Goal: Task Accomplishment & Management: Manage account settings

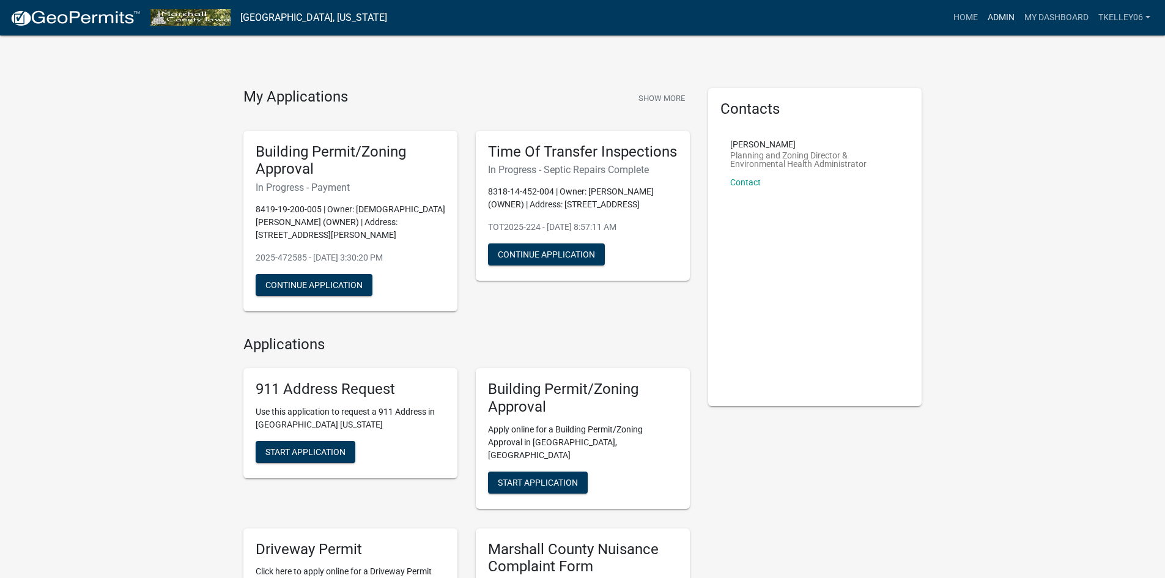
click at [1002, 20] on link "Admin" at bounding box center [1001, 17] width 37 height 23
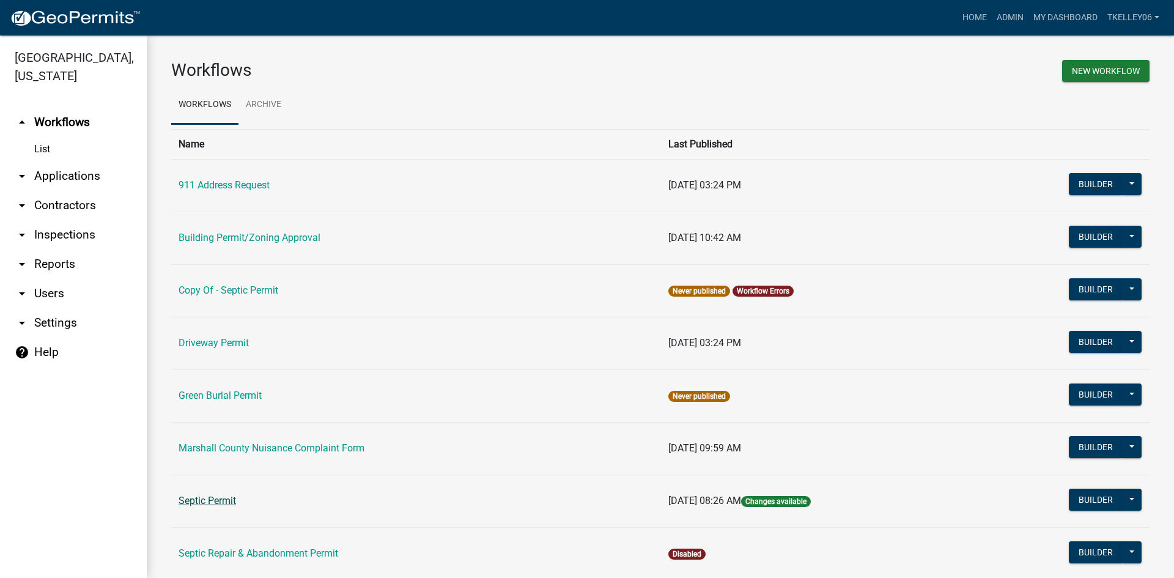
click at [208, 504] on link "Septic Permit" at bounding box center [207, 501] width 57 height 12
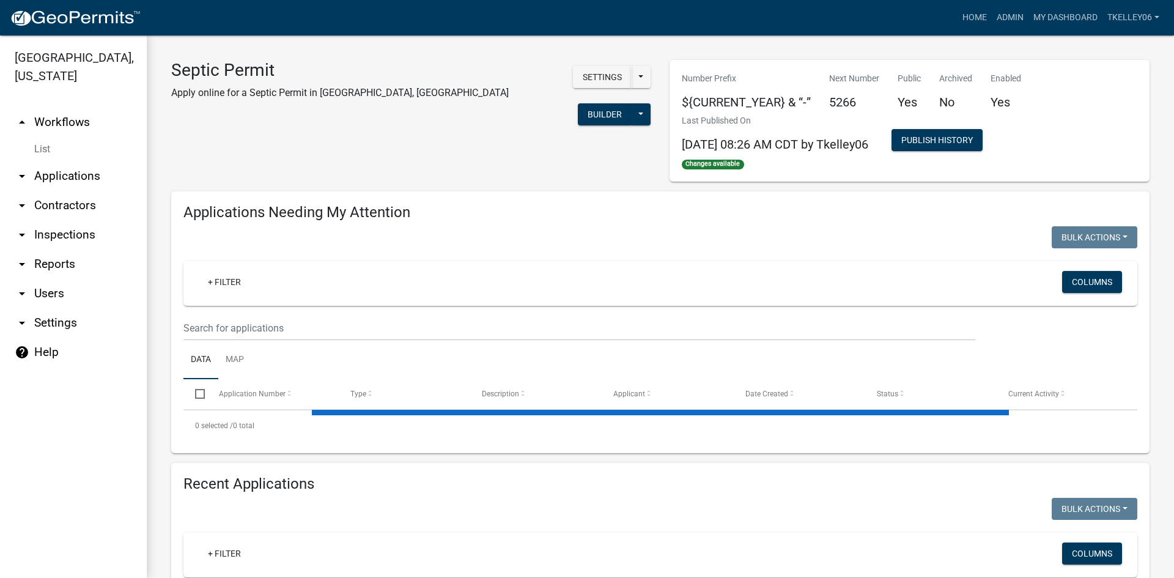
select select "3: 100"
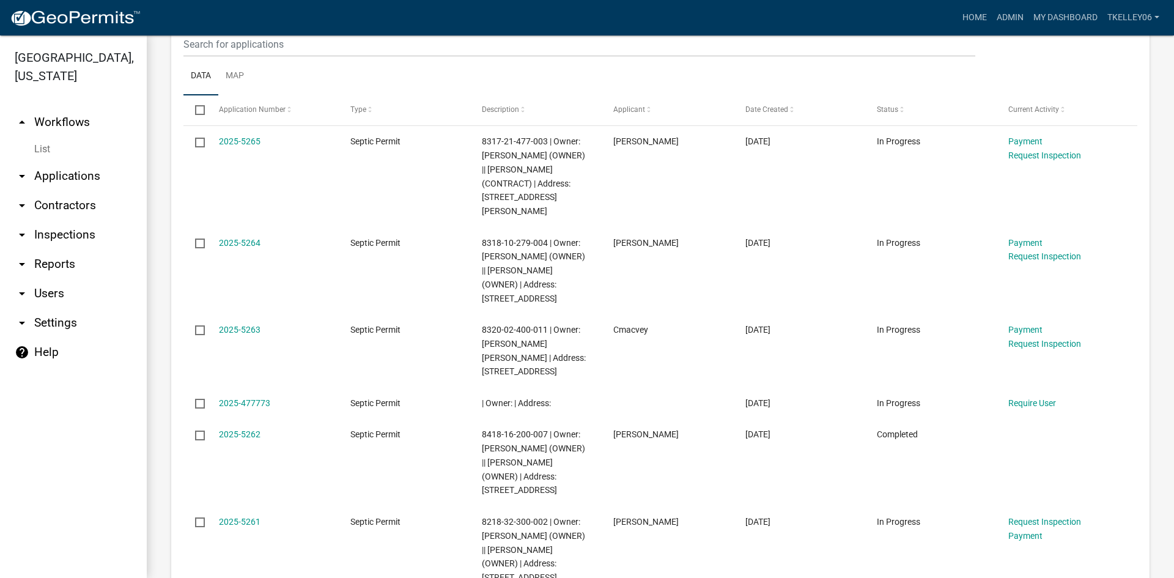
scroll to position [611, 0]
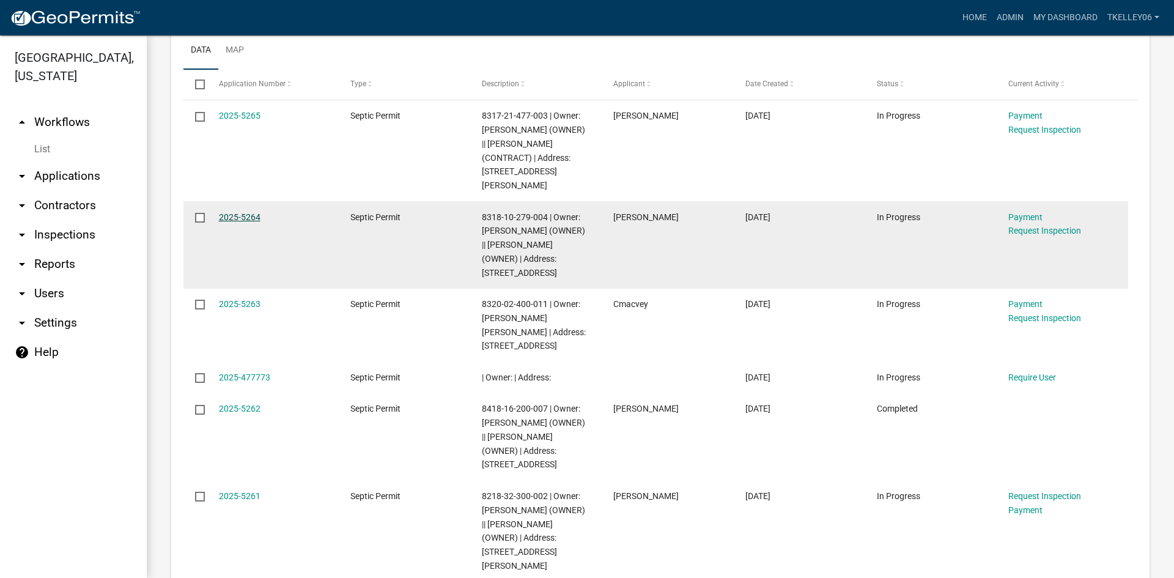
click at [243, 212] on link "2025-5264" at bounding box center [240, 217] width 42 height 10
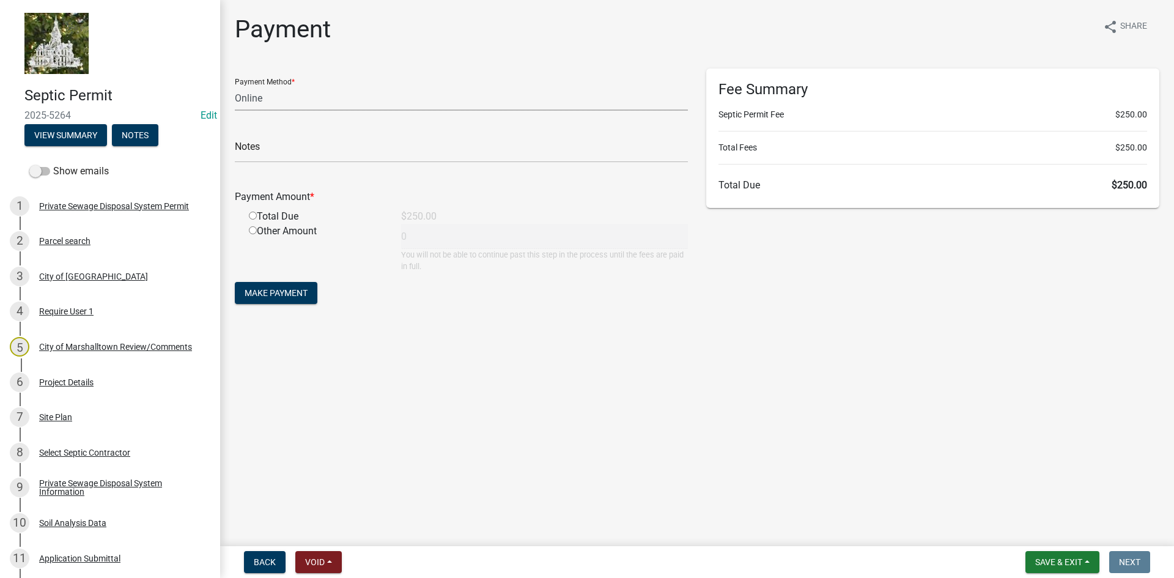
click at [258, 105] on select "Credit Card POS Check Cash Online" at bounding box center [461, 98] width 453 height 25
select select "1: 0"
click at [235, 86] on select "Credit Card POS Check Cash Online" at bounding box center [461, 98] width 453 height 25
click at [257, 160] on input "text" at bounding box center [461, 150] width 453 height 25
type input "18806"
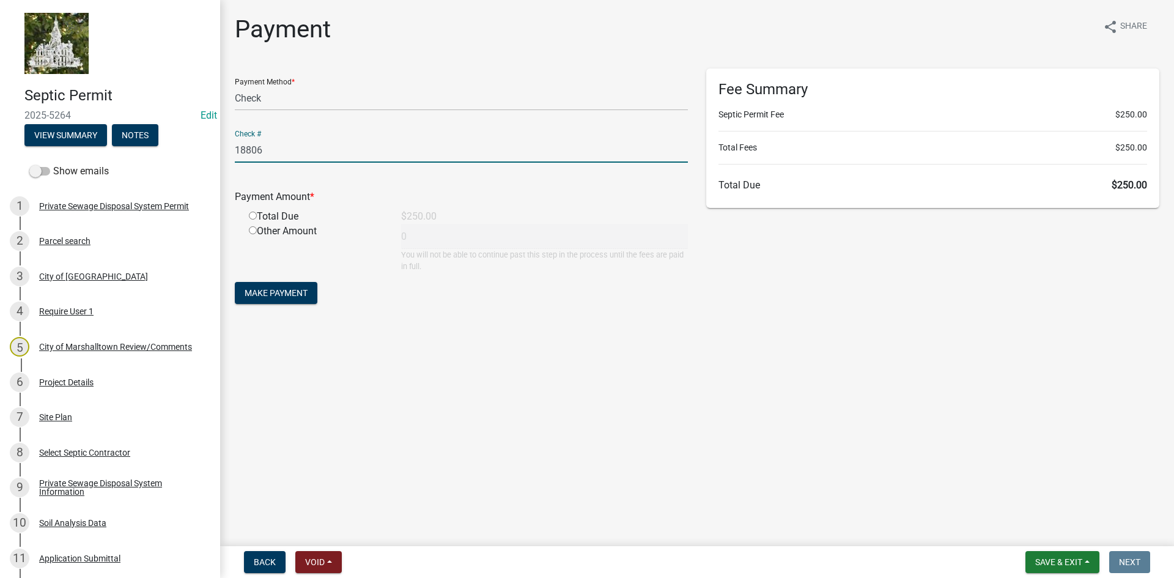
click at [251, 215] on input "radio" at bounding box center [253, 216] width 8 height 8
radio input "true"
type input "250"
click at [263, 286] on button "Make Payment" at bounding box center [276, 293] width 83 height 22
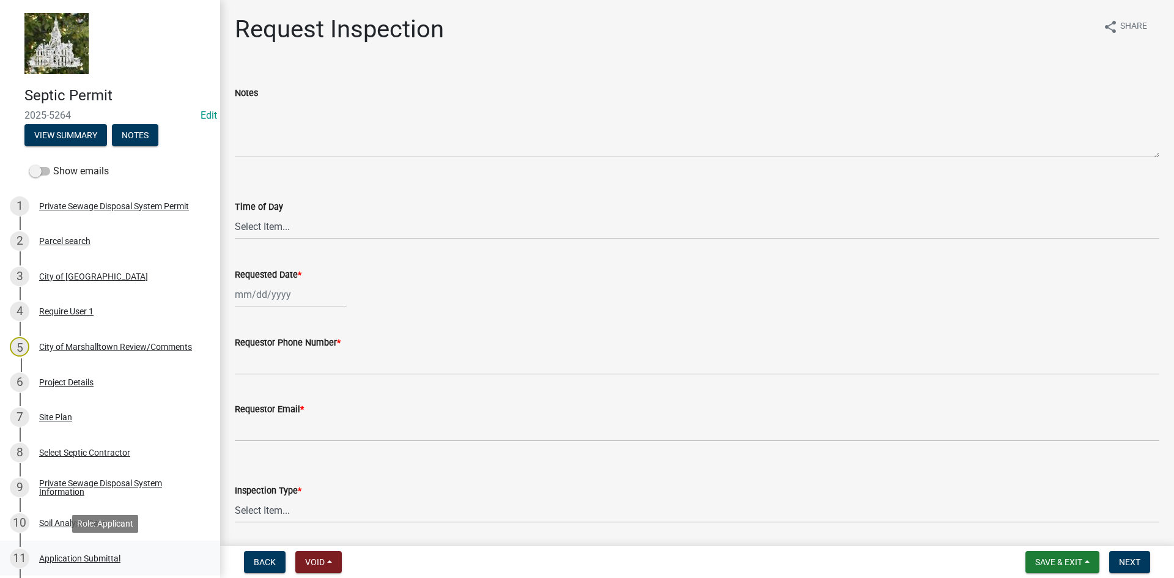
scroll to position [183, 0]
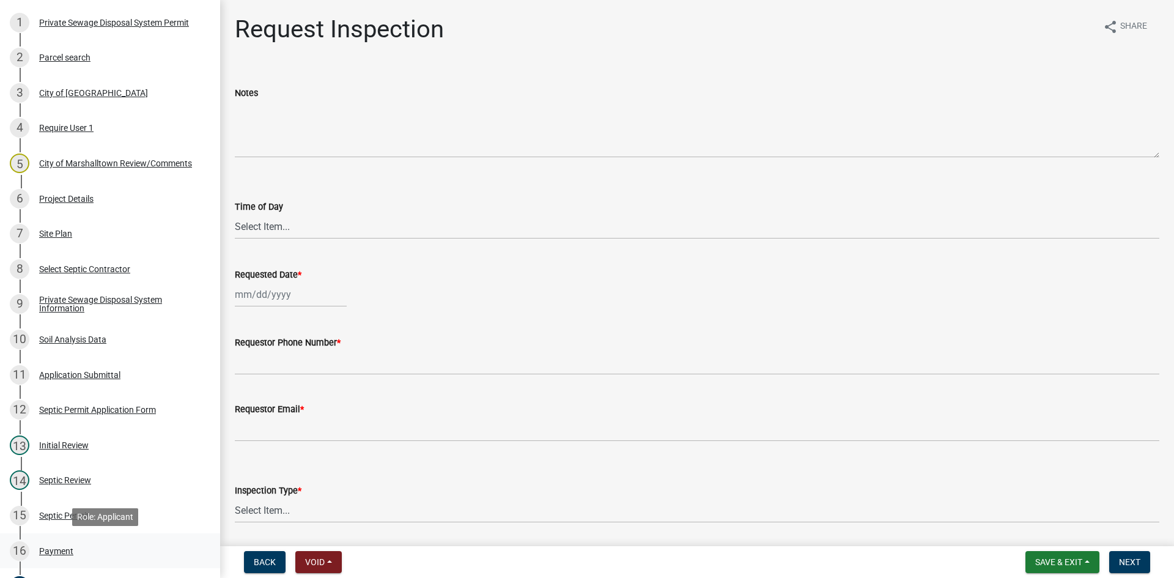
click at [59, 550] on div "Payment" at bounding box center [56, 551] width 34 height 9
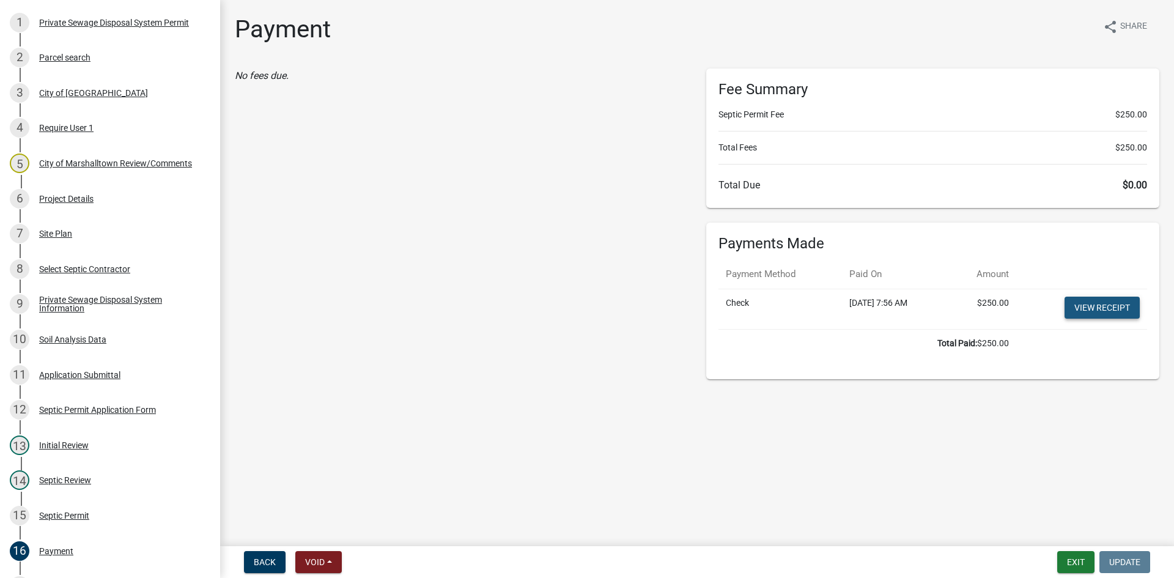
click at [1083, 303] on link "View receipt" at bounding box center [1101, 308] width 75 height 22
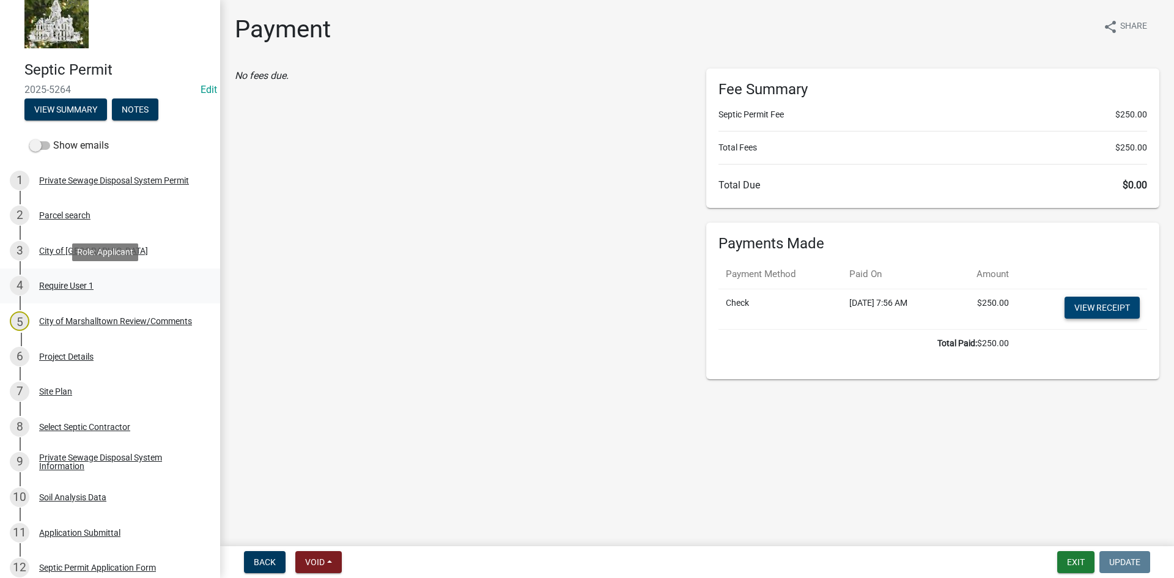
scroll to position [0, 0]
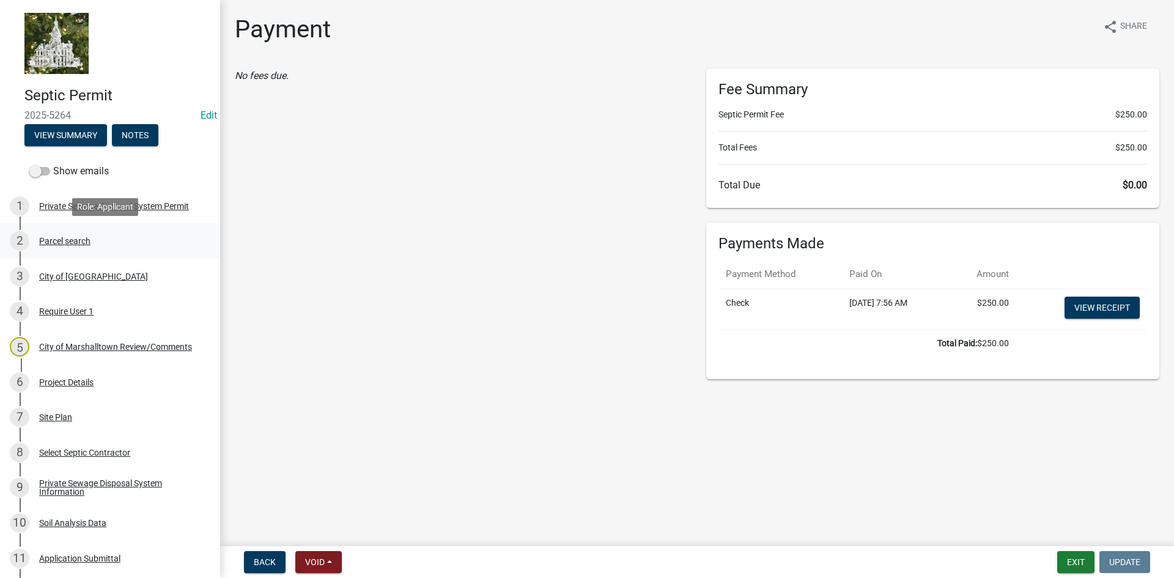
click at [70, 246] on div "2 Parcel search" at bounding box center [105, 241] width 191 height 20
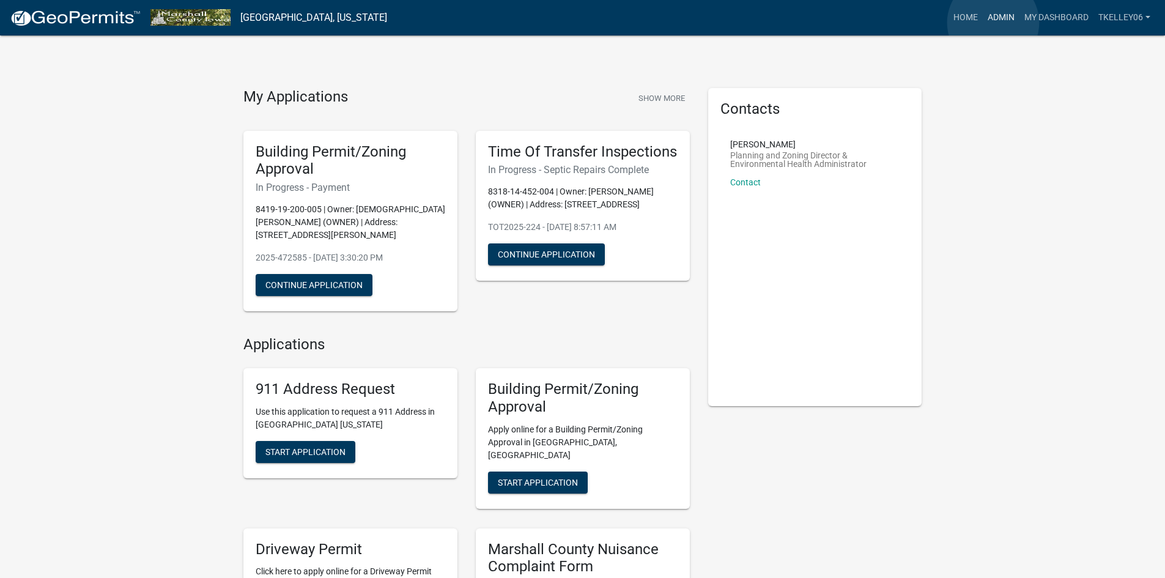
click at [993, 23] on link "Admin" at bounding box center [1001, 17] width 37 height 23
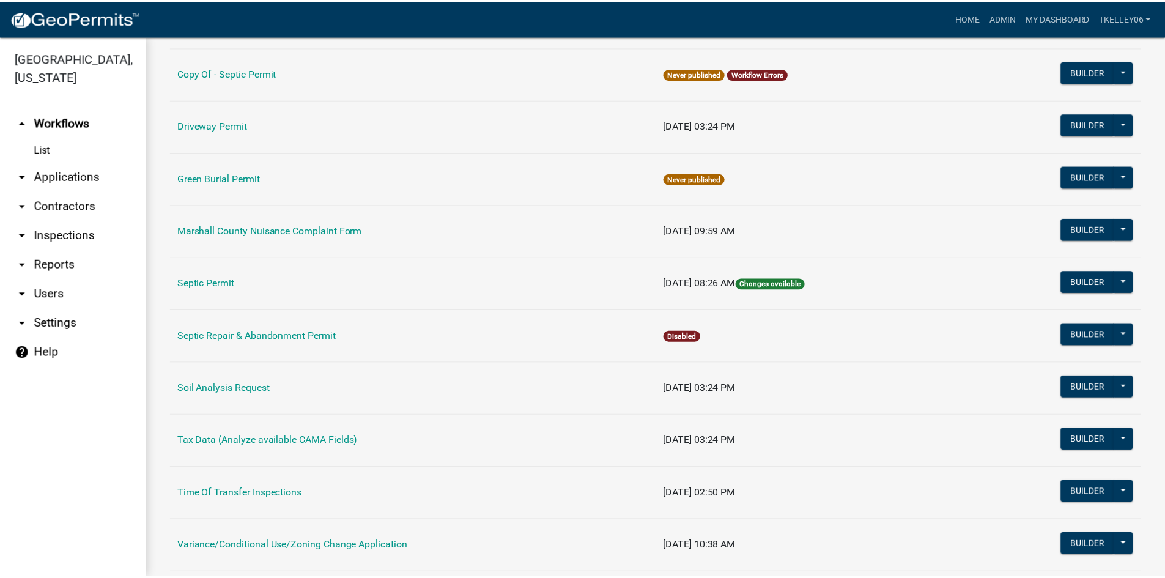
scroll to position [116, 0]
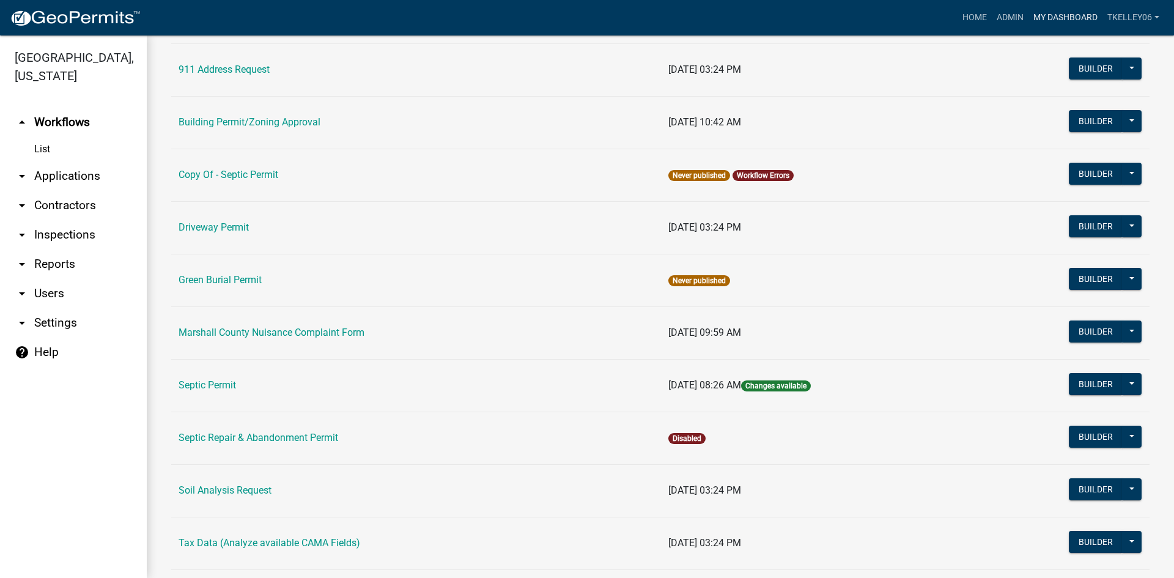
click at [1044, 16] on link "My Dashboard" at bounding box center [1065, 17] width 74 height 23
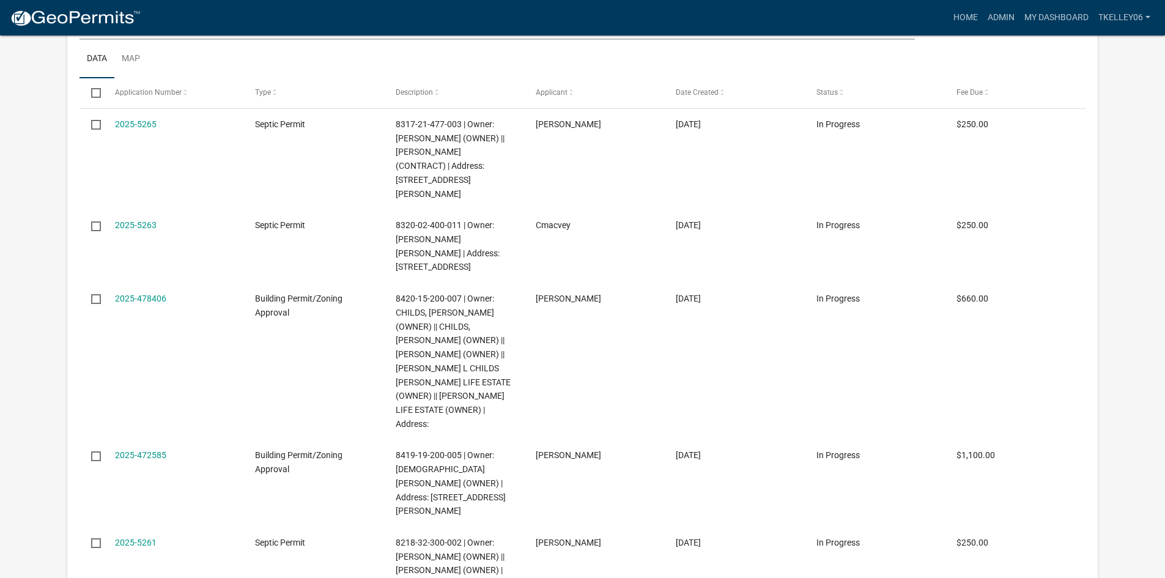
scroll to position [2543, 0]
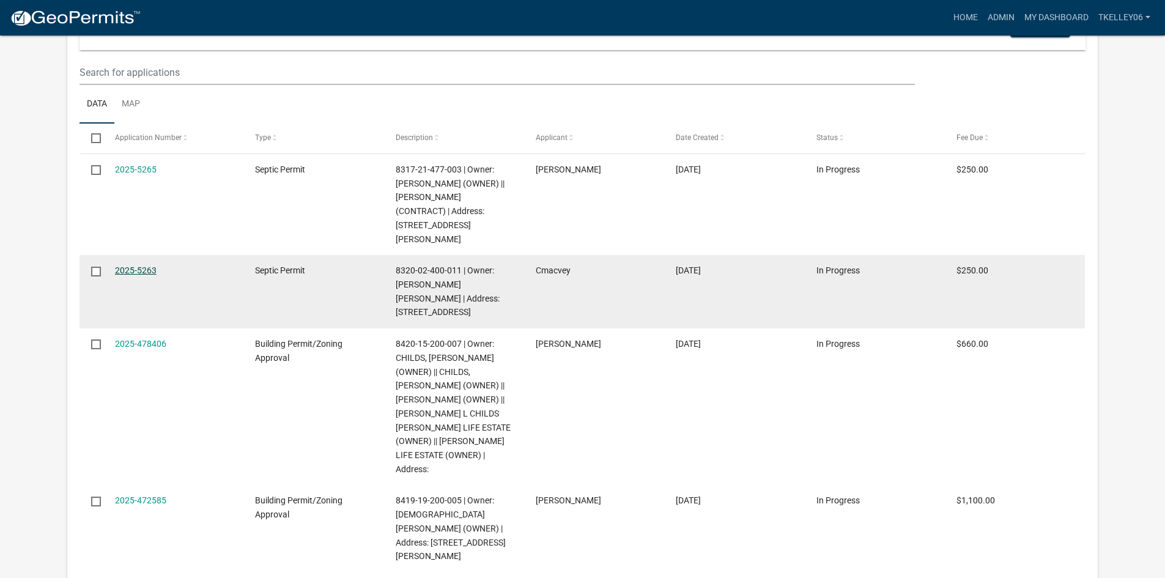
click at [146, 265] on link "2025-5263" at bounding box center [136, 270] width 42 height 10
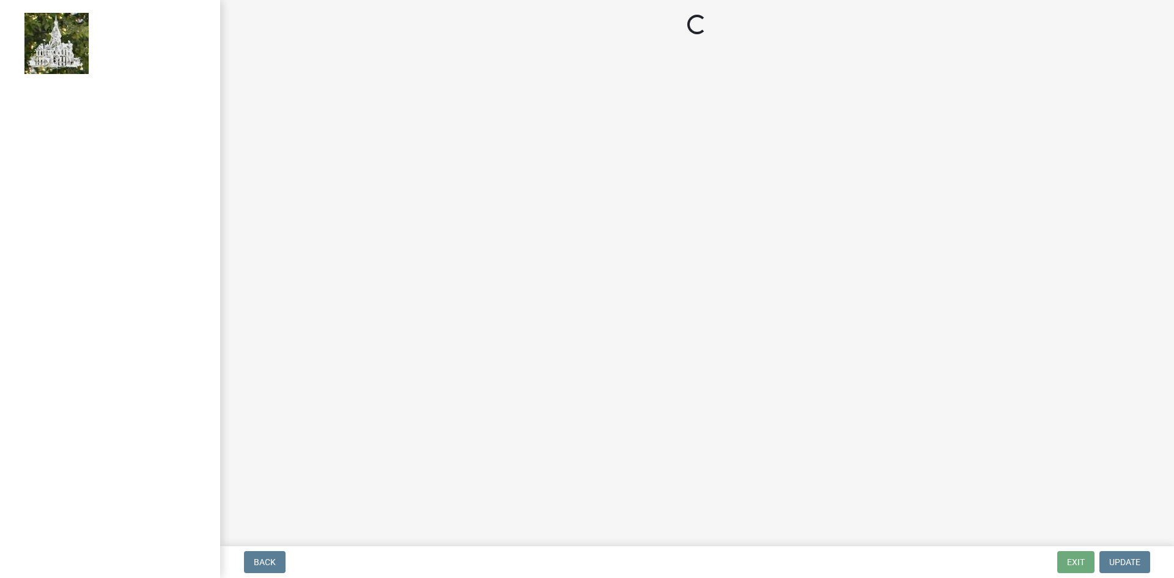
select select "3: 3"
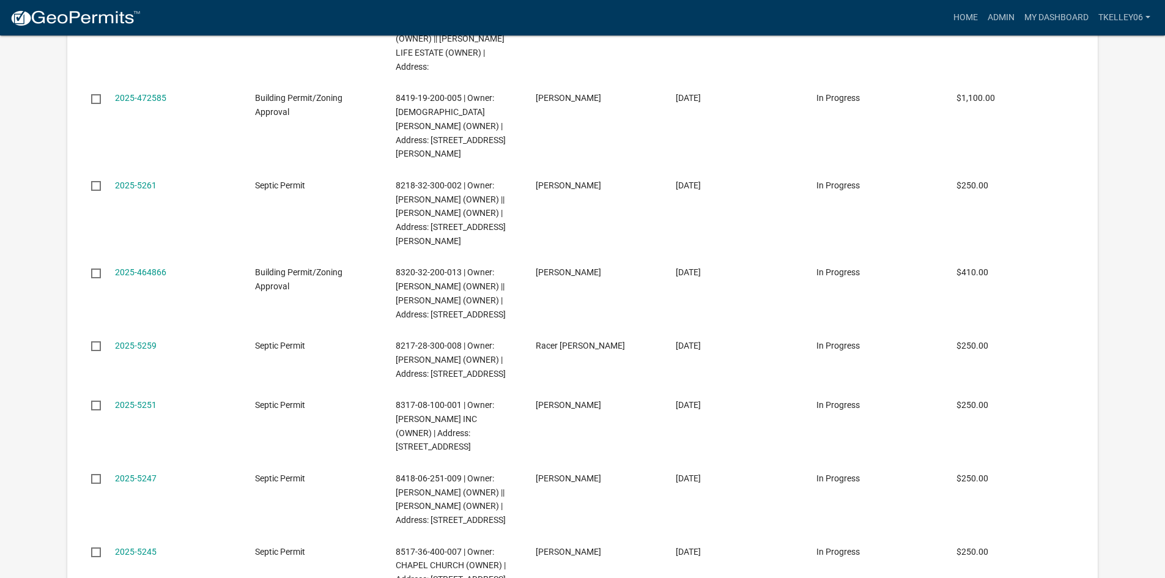
scroll to position [2971, 0]
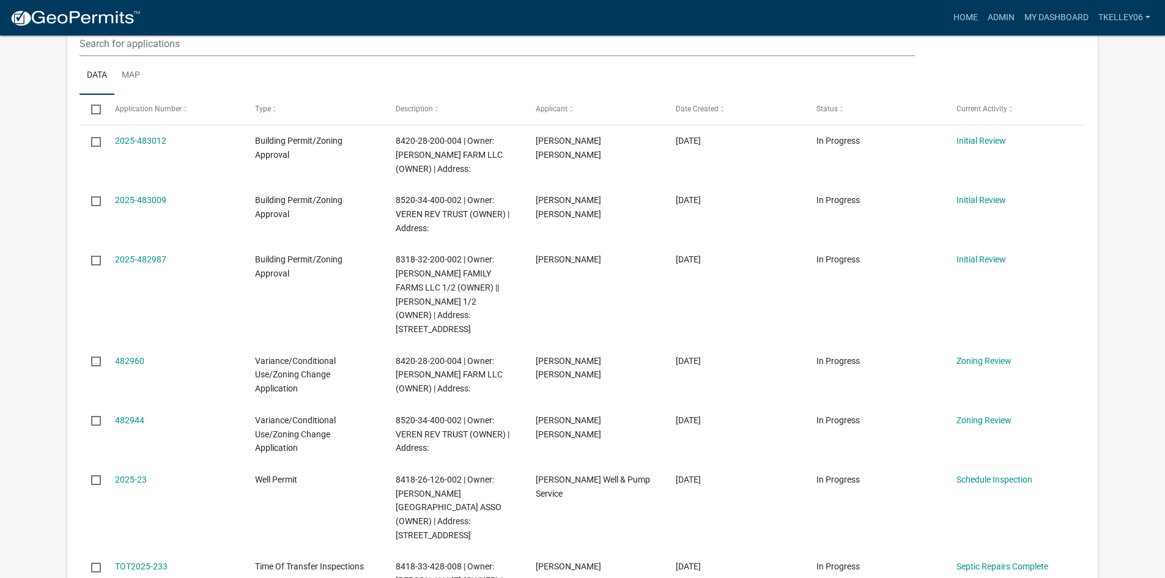
scroll to position [1489, 0]
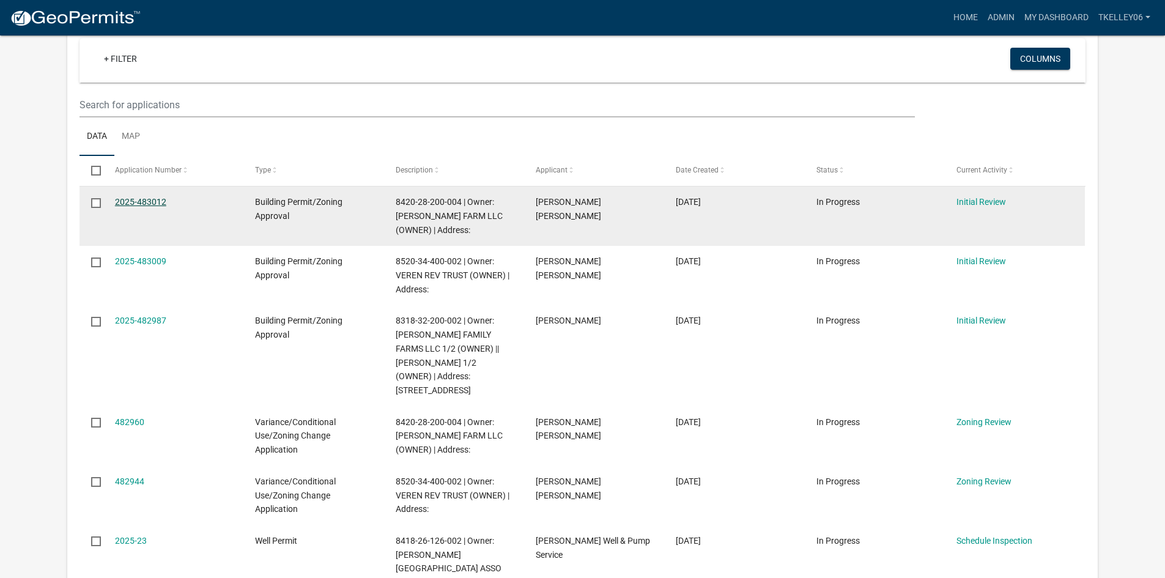
click at [150, 197] on link "2025-483012" at bounding box center [140, 202] width 51 height 10
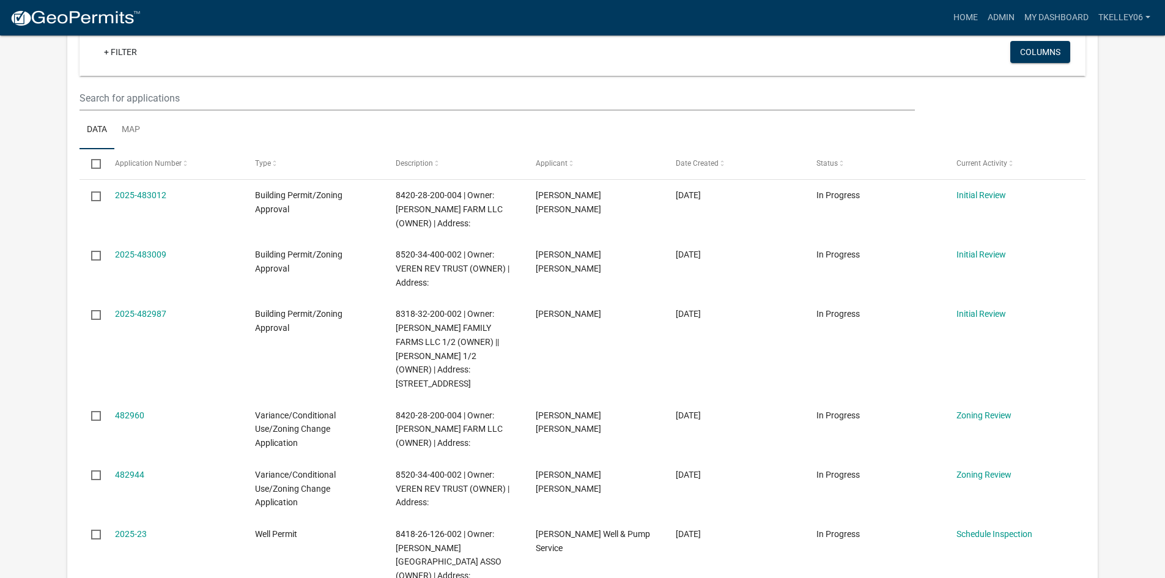
scroll to position [1507, 0]
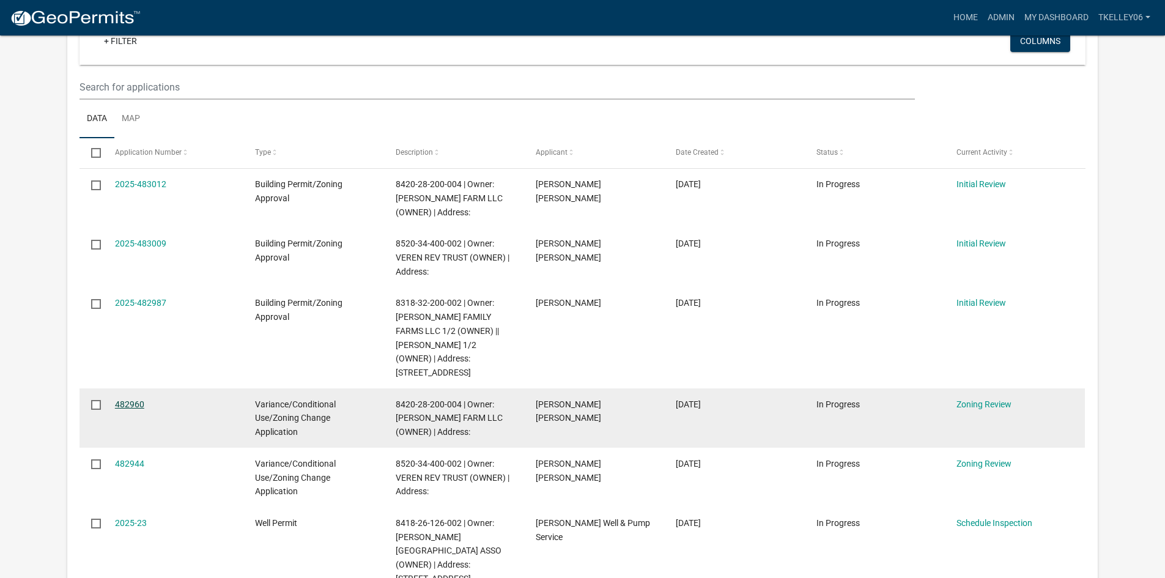
click at [127, 399] on link "482960" at bounding box center [129, 404] width 29 height 10
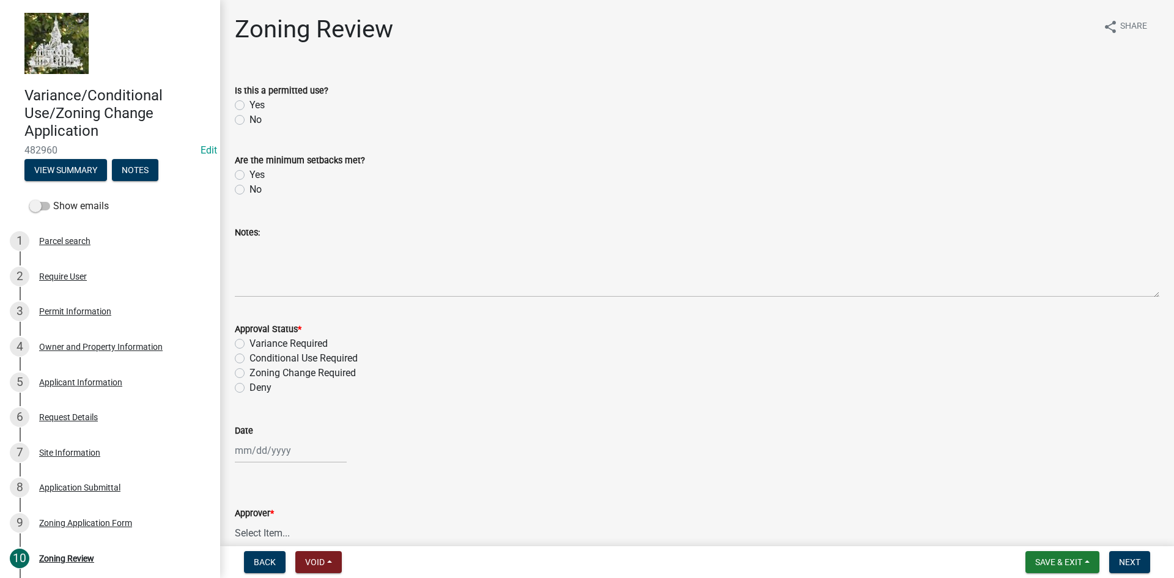
click at [249, 103] on label "Yes" at bounding box center [256, 105] width 15 height 15
click at [249, 103] on input "Yes" at bounding box center [253, 102] width 8 height 8
radio input "true"
click at [249, 174] on label "Yes" at bounding box center [256, 175] width 15 height 15
click at [249, 174] on input "Yes" at bounding box center [253, 172] width 8 height 8
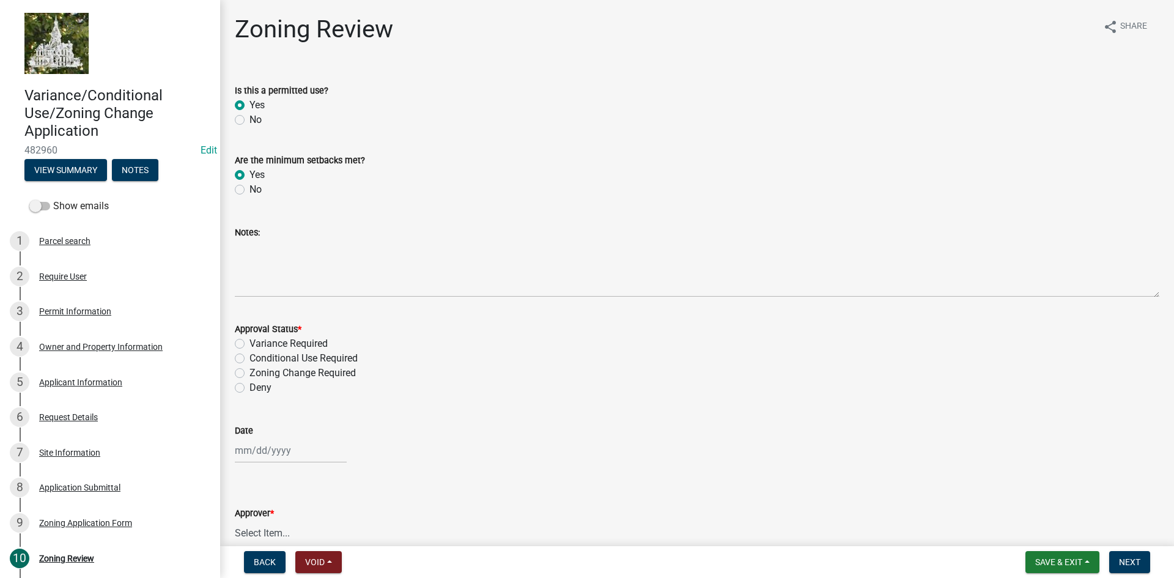
radio input "true"
click at [249, 358] on label "Conditional Use Required" at bounding box center [303, 358] width 108 height 15
click at [249, 358] on input "Conditional Use Required" at bounding box center [253, 355] width 8 height 8
radio input "true"
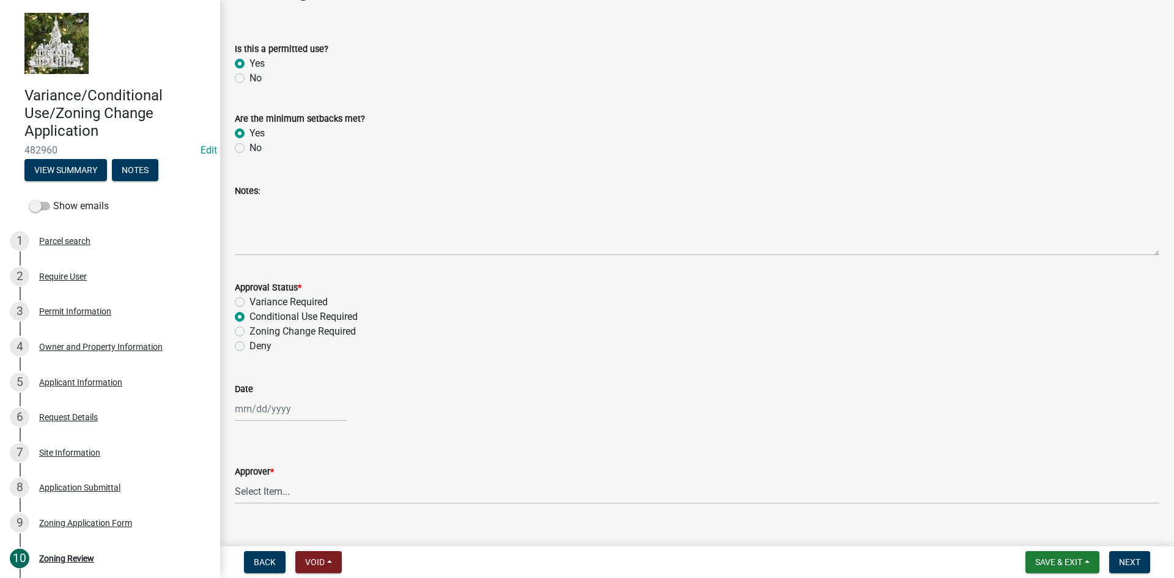
scroll to position [63, 0]
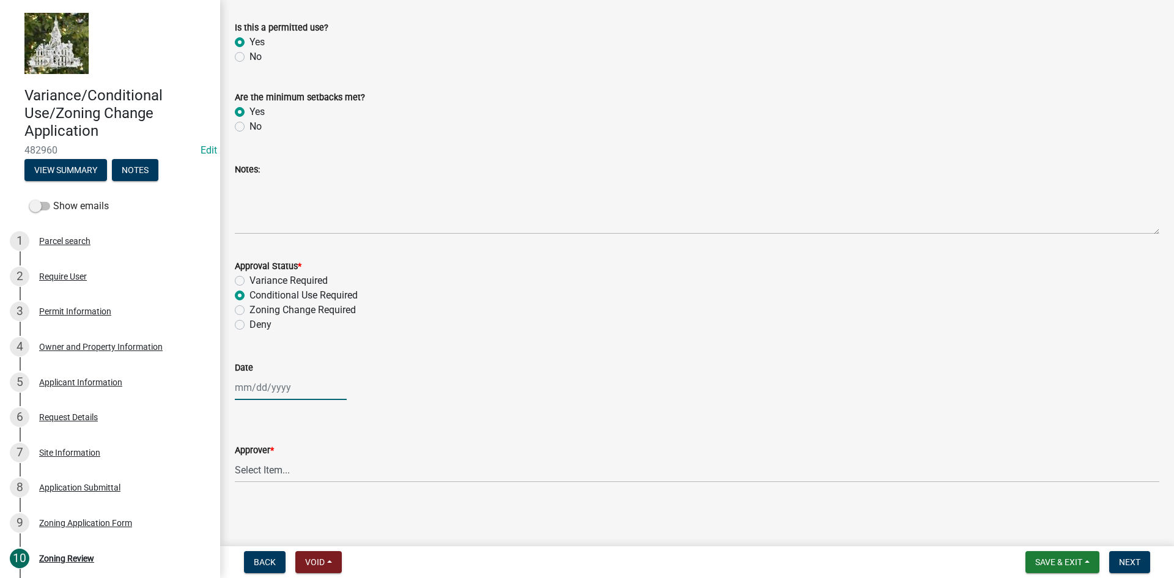
click at [271, 392] on div at bounding box center [291, 387] width 112 height 25
select select "9"
select select "2025"
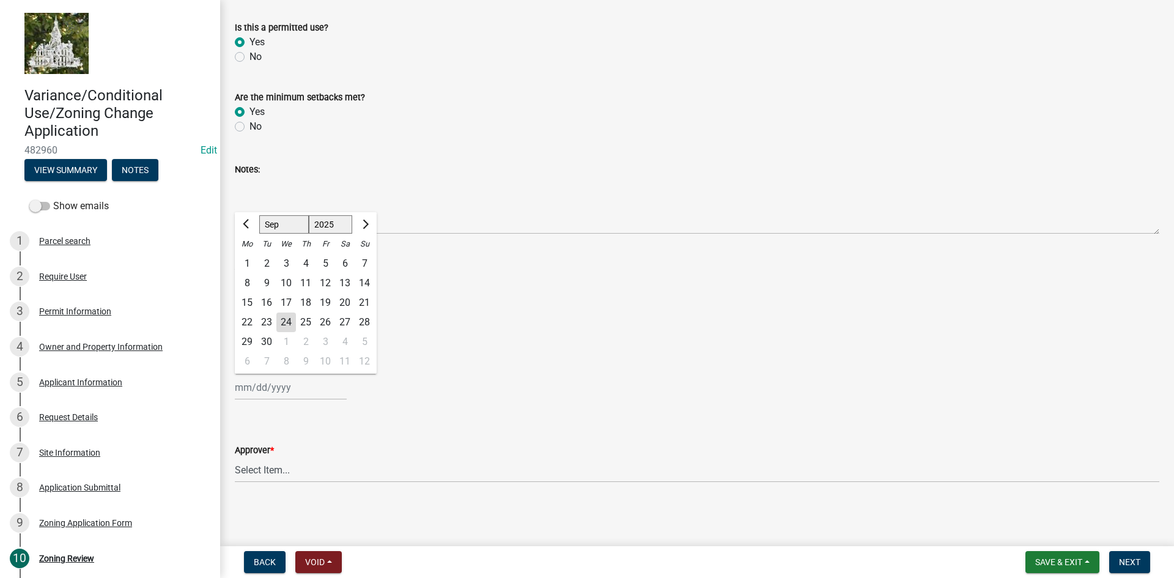
click at [289, 321] on div "24" at bounding box center [286, 322] width 20 height 20
type input "09/24/2025"
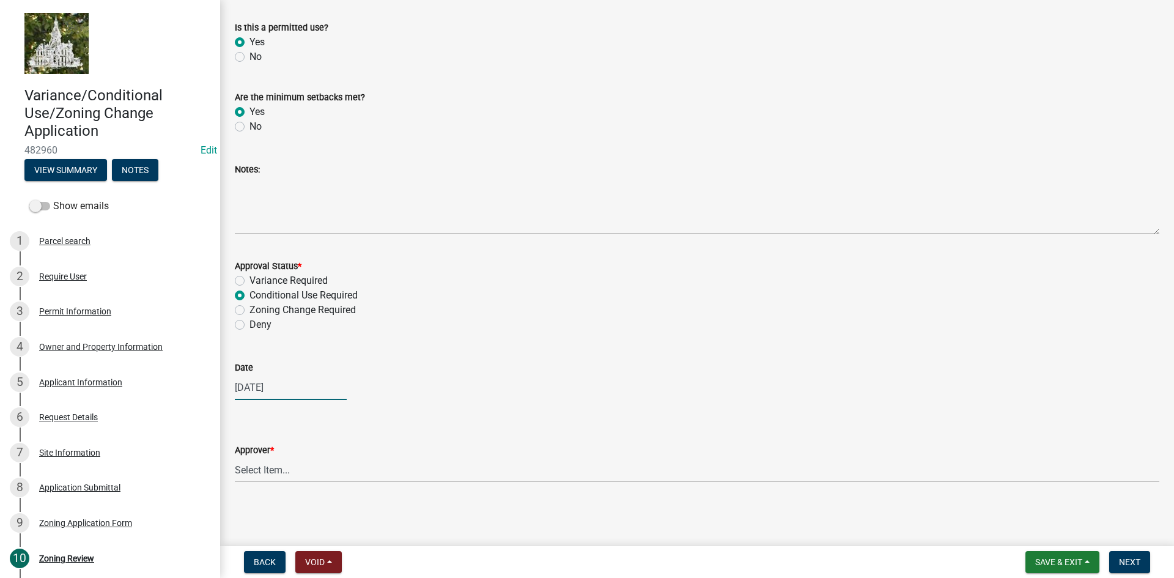
click at [259, 387] on div "09/24/2025" at bounding box center [291, 387] width 112 height 25
select select "9"
select select "2025"
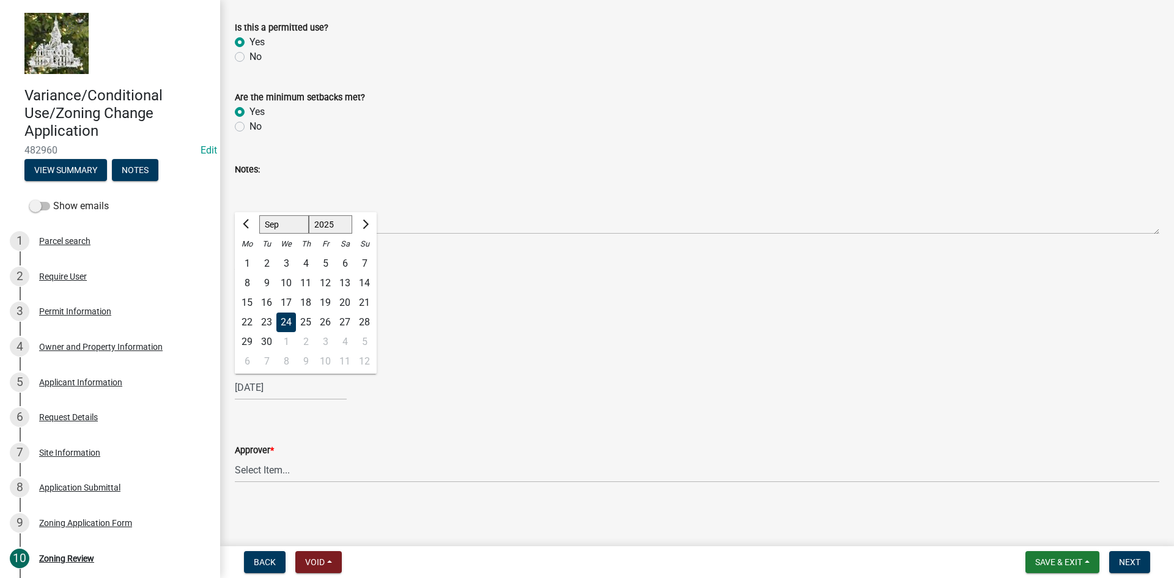
click at [287, 319] on div "24" at bounding box center [286, 322] width 20 height 20
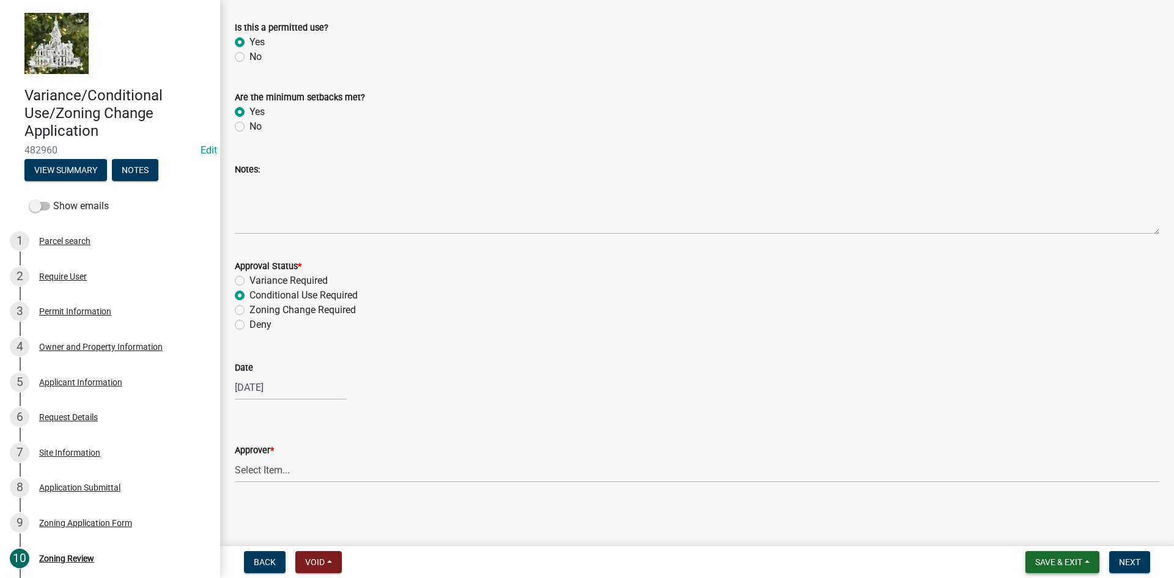
click at [1091, 559] on button "Save & Exit" at bounding box center [1062, 562] width 74 height 22
click at [1039, 503] on button "Save" at bounding box center [1050, 500] width 98 height 29
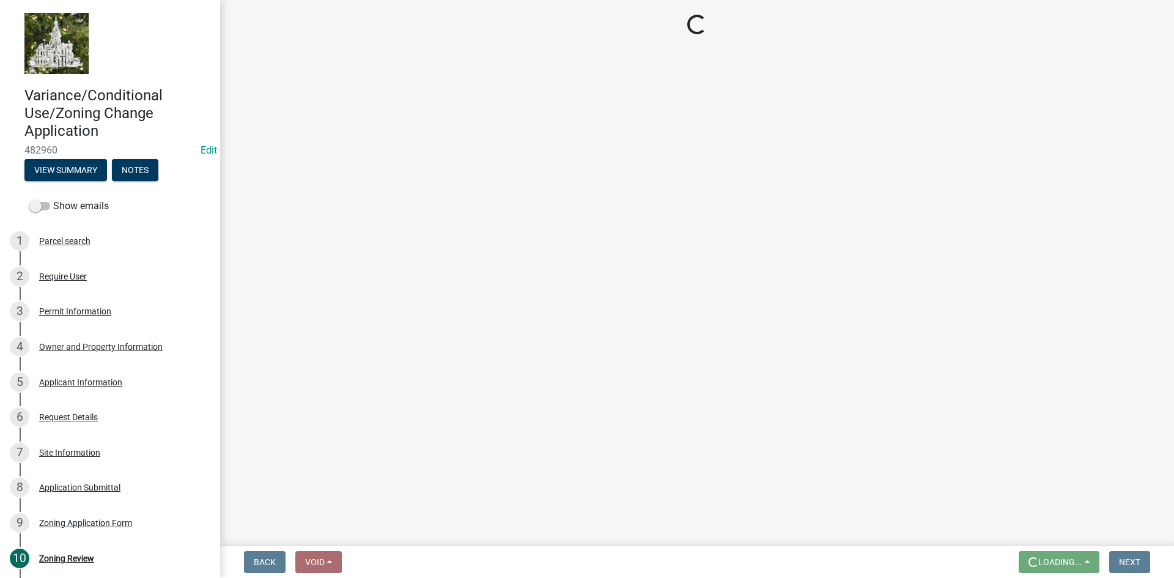
scroll to position [0, 0]
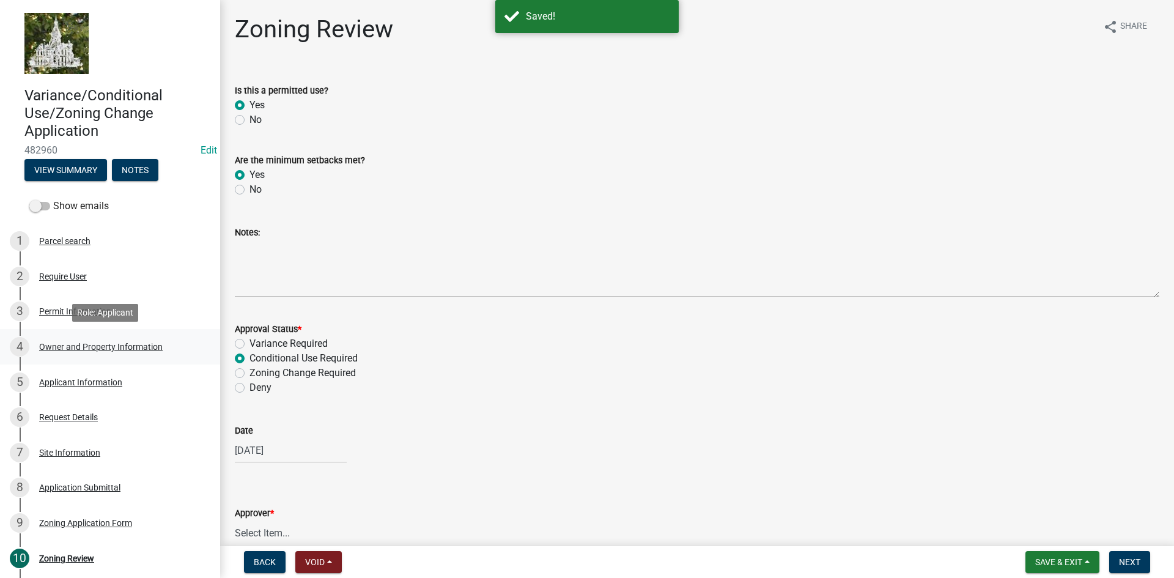
click at [61, 343] on div "Owner and Property Information" at bounding box center [101, 346] width 124 height 9
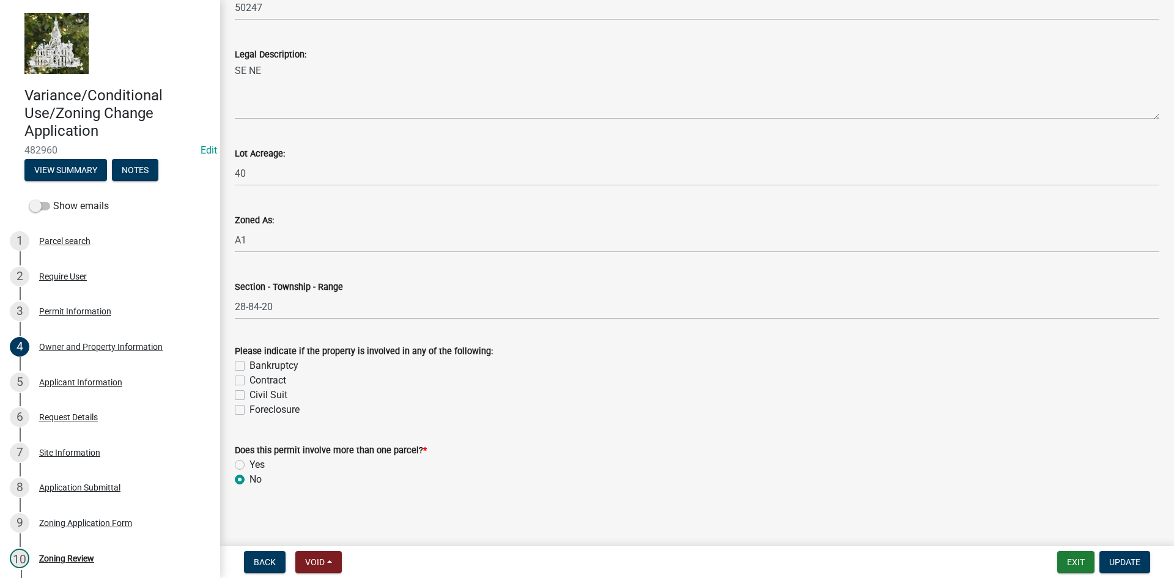
scroll to position [983, 0]
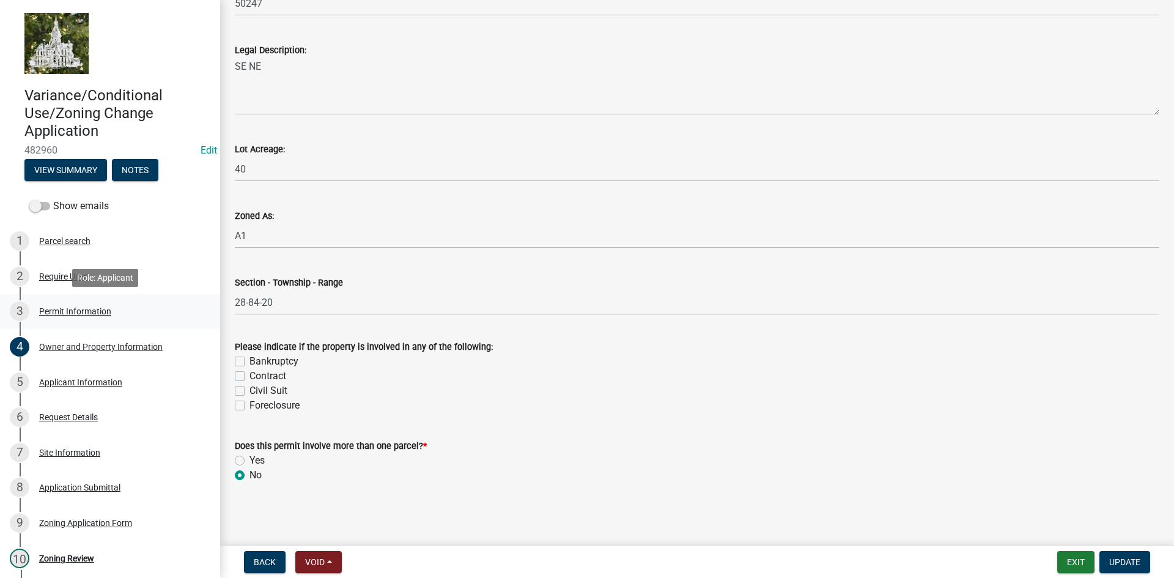
click at [54, 310] on div "Permit Information" at bounding box center [75, 311] width 72 height 9
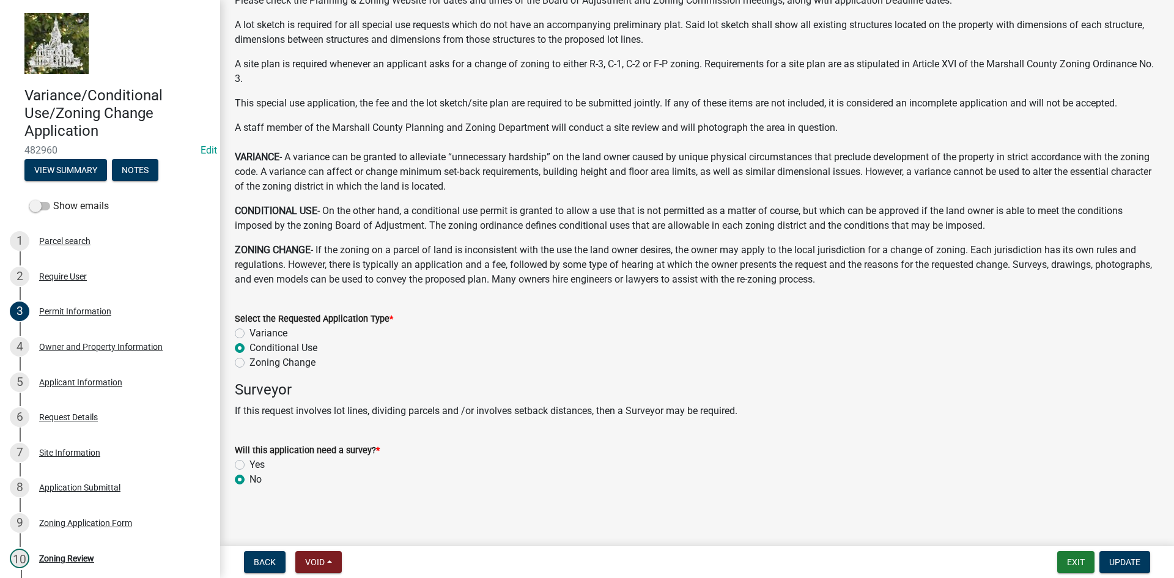
scroll to position [79, 0]
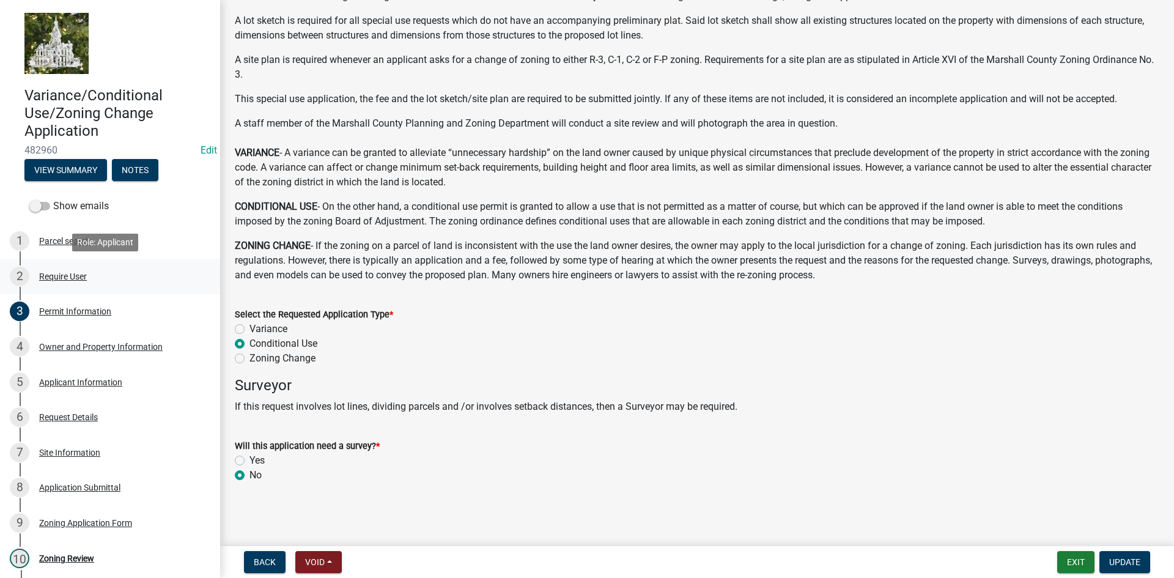
click at [61, 276] on div "Require User" at bounding box center [63, 276] width 48 height 9
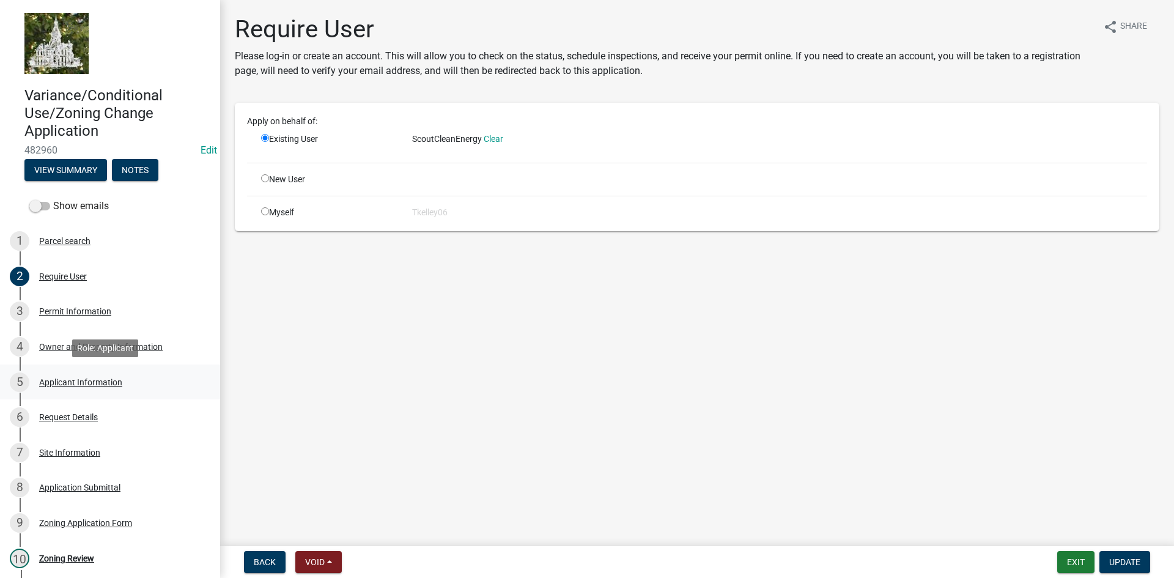
click at [78, 378] on div "Applicant Information" at bounding box center [80, 382] width 83 height 9
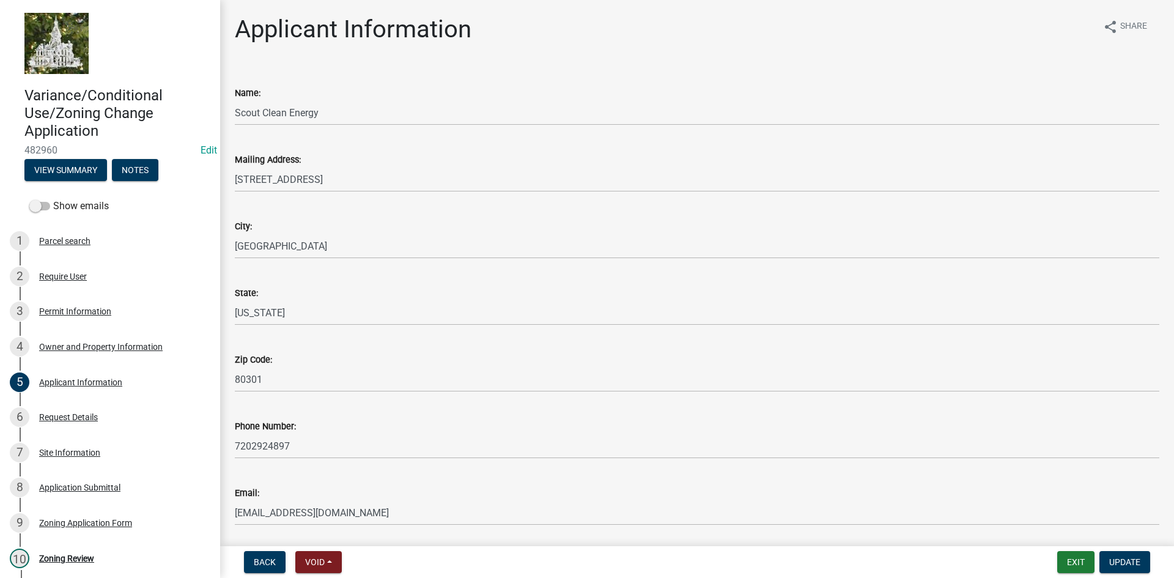
scroll to position [42, 0]
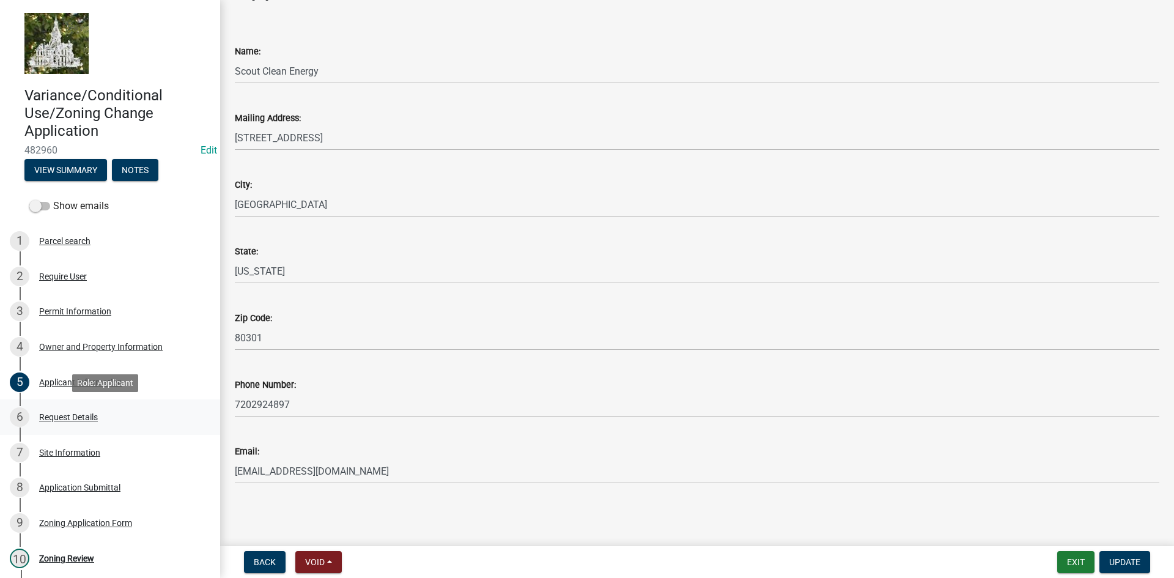
click at [61, 417] on div "Request Details" at bounding box center [68, 417] width 59 height 9
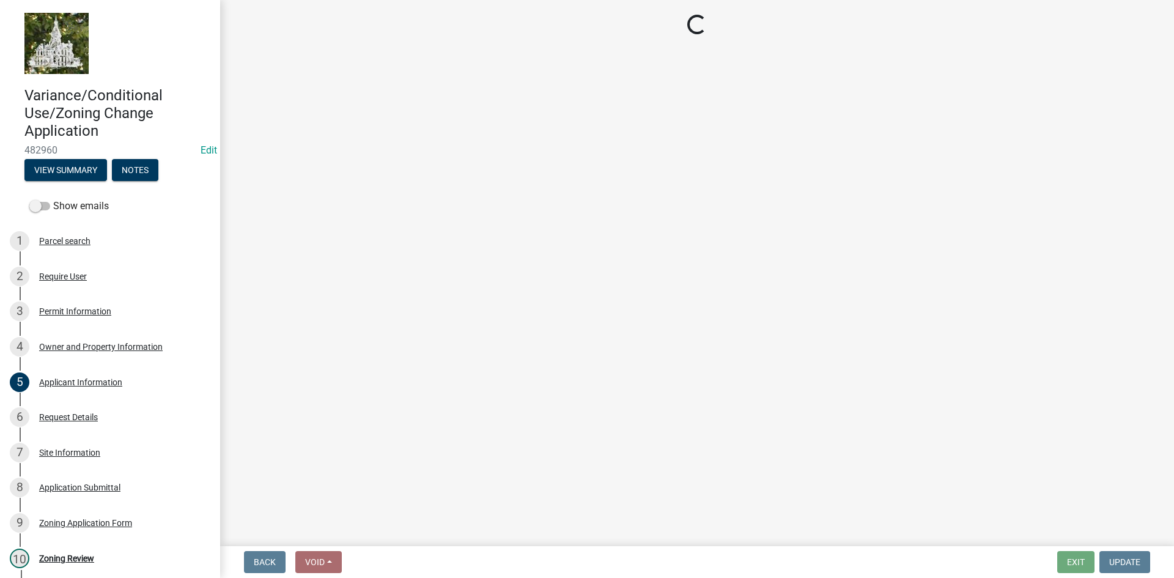
select select "a1e73fe0-4515-4f62-ae23-58ff5da7dbc6"
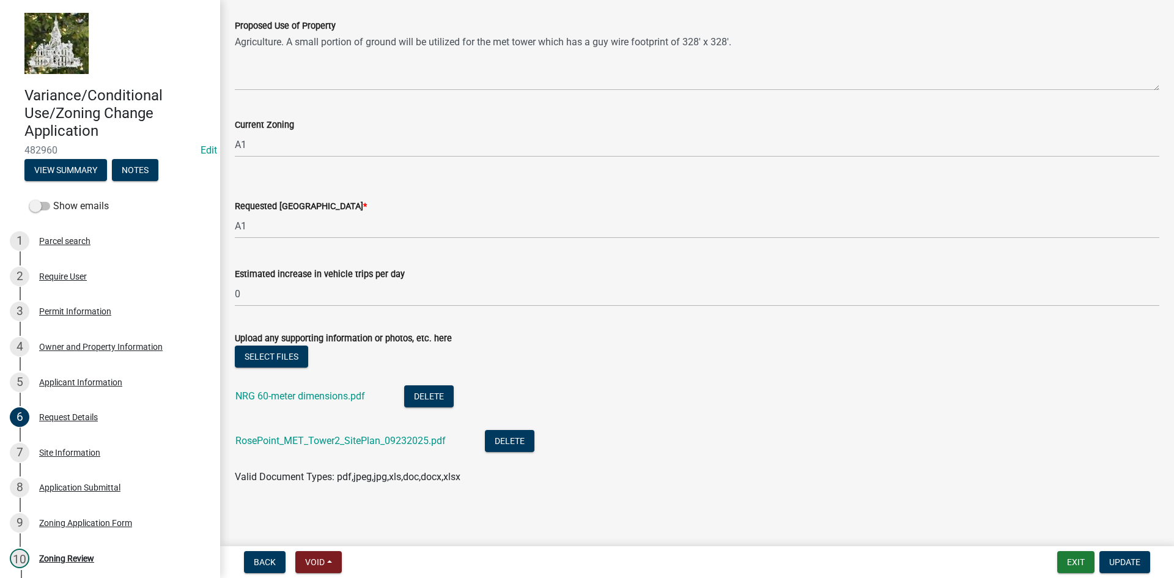
scroll to position [449, 0]
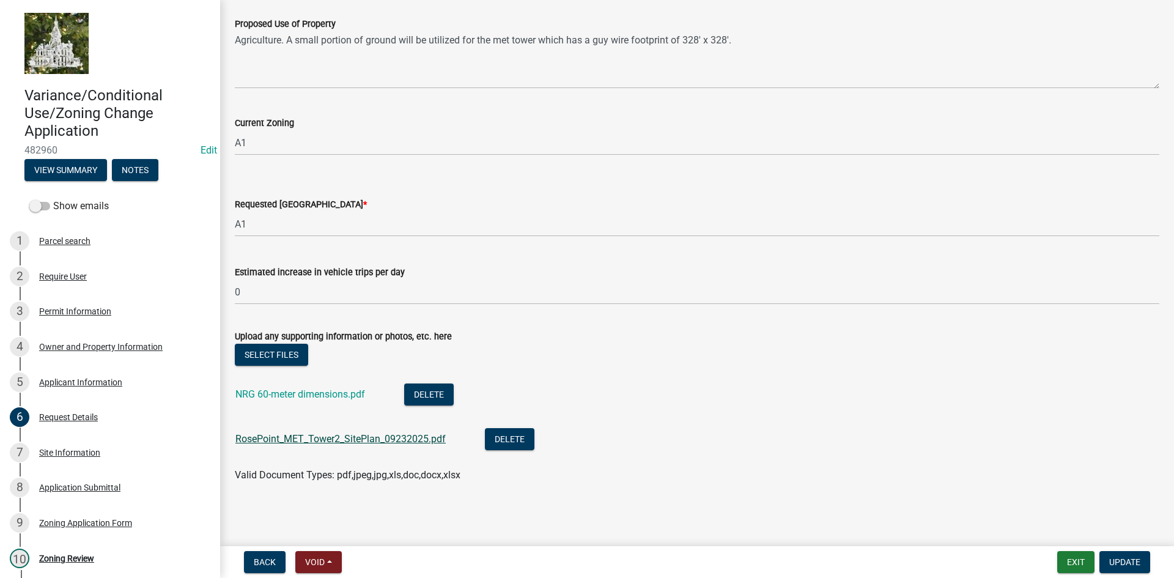
click at [286, 442] on link "RosePoint_MET_Tower2_SitePlan_09232025.pdf" at bounding box center [340, 439] width 210 height 12
click at [50, 446] on div "7 Site Information" at bounding box center [105, 453] width 191 height 20
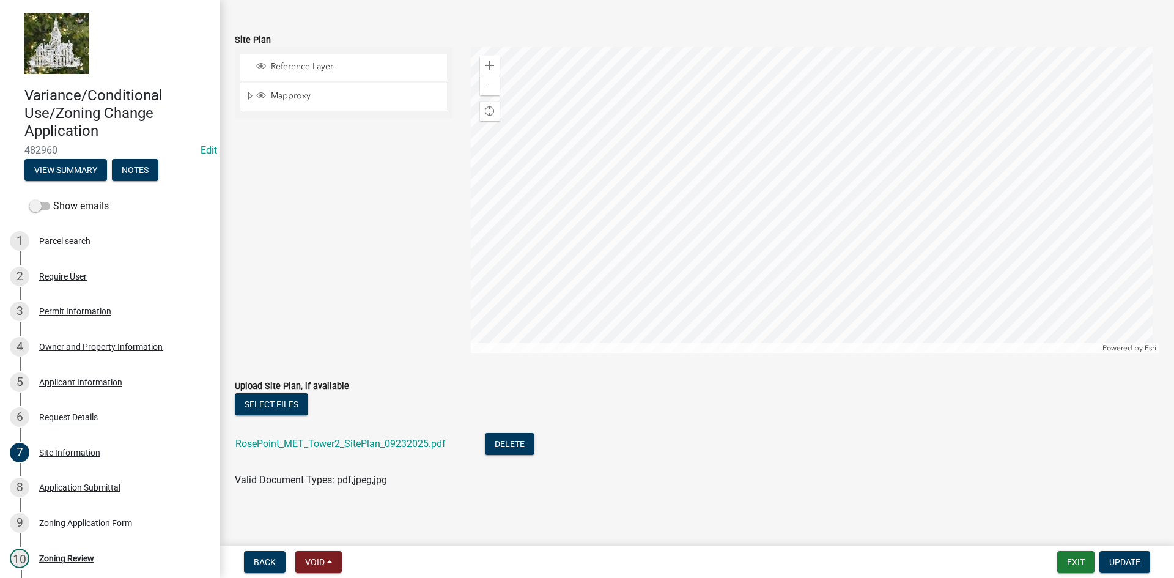
scroll to position [183, 0]
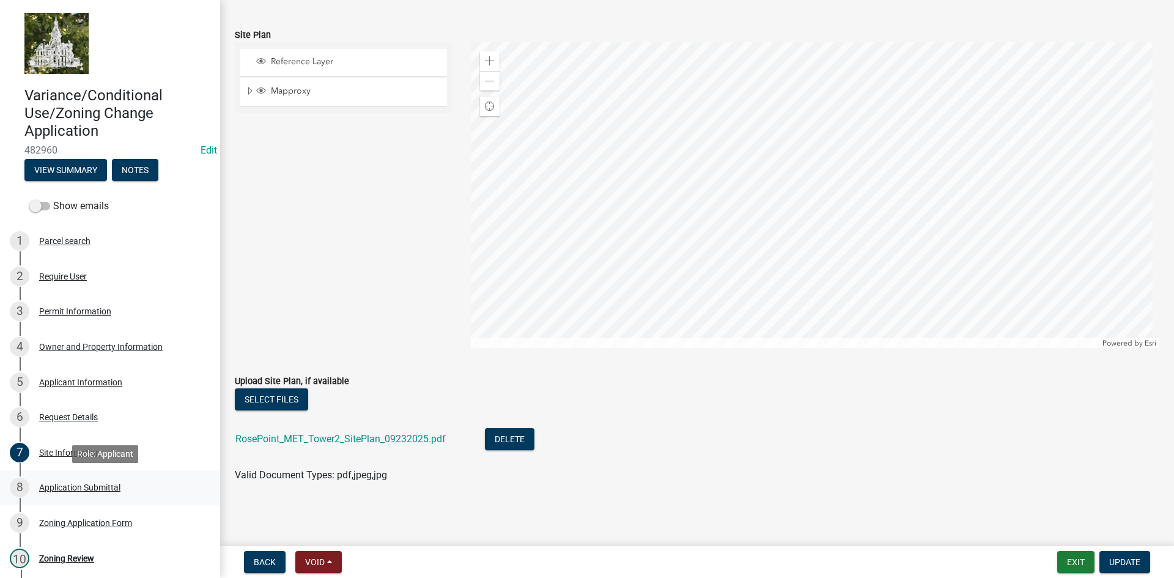
click at [67, 492] on div "Application Submittal" at bounding box center [79, 487] width 81 height 9
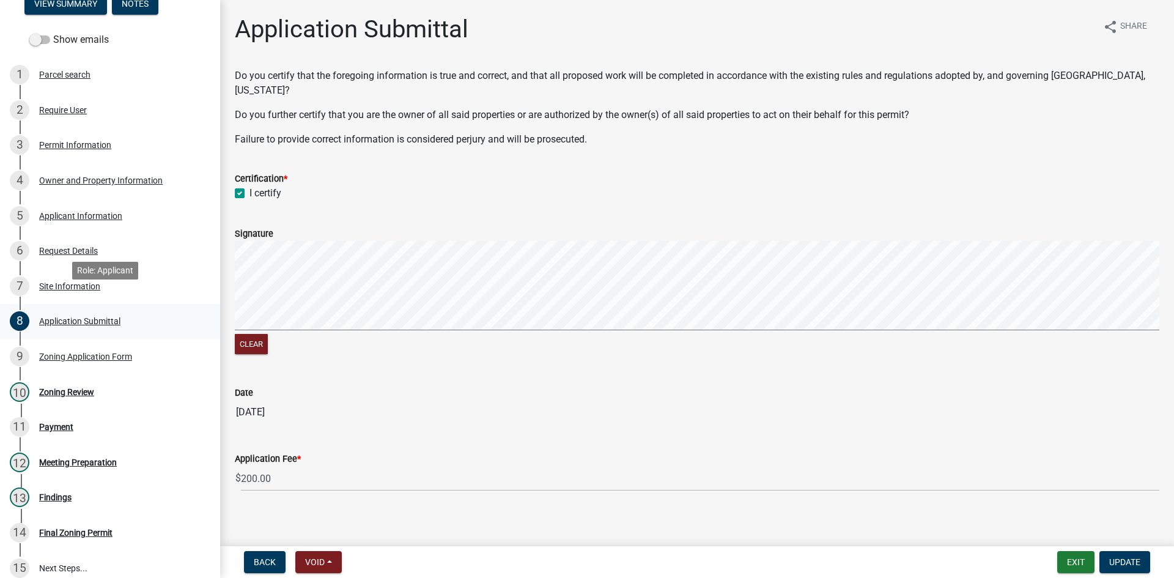
scroll to position [183, 0]
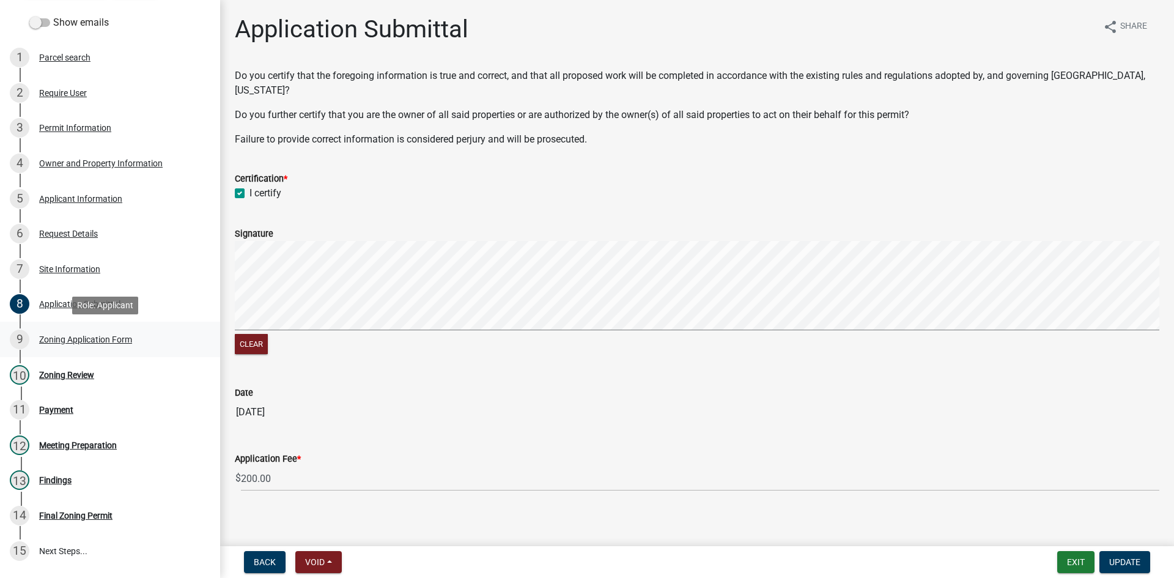
click at [79, 335] on div "Zoning Application Form" at bounding box center [85, 339] width 93 height 9
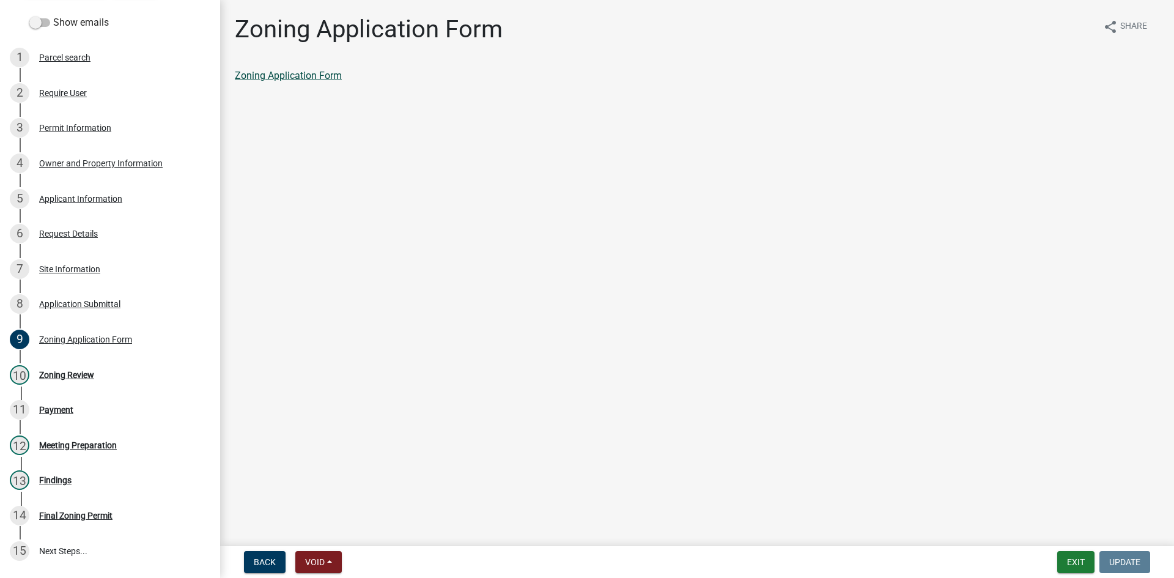
click at [315, 72] on link "Zoning Application Form" at bounding box center [288, 76] width 107 height 12
click at [73, 371] on div "Zoning Review" at bounding box center [66, 375] width 55 height 9
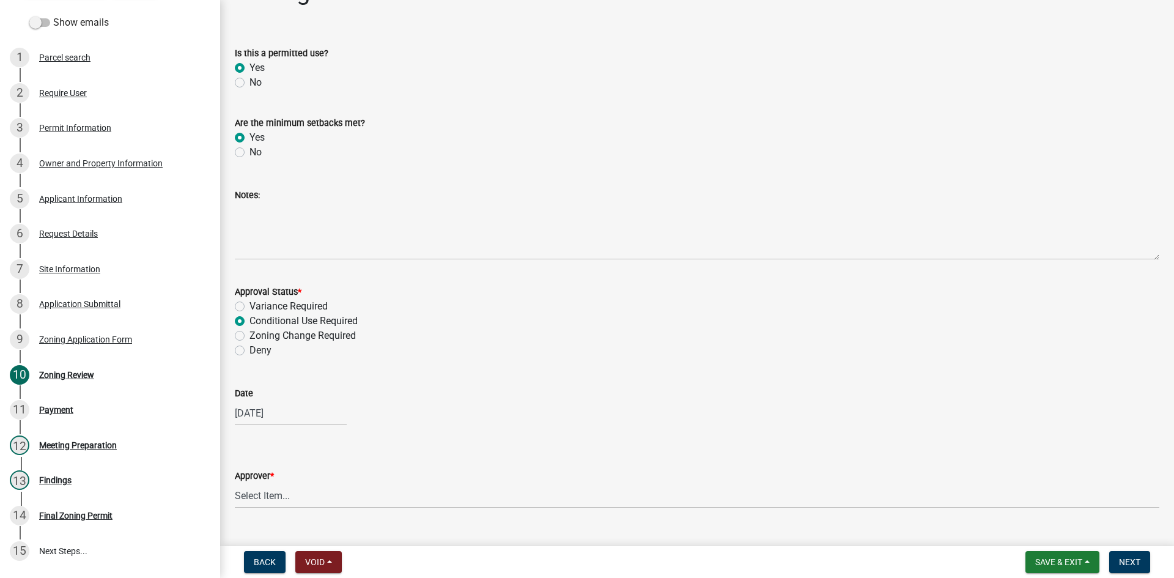
scroll to position [63, 0]
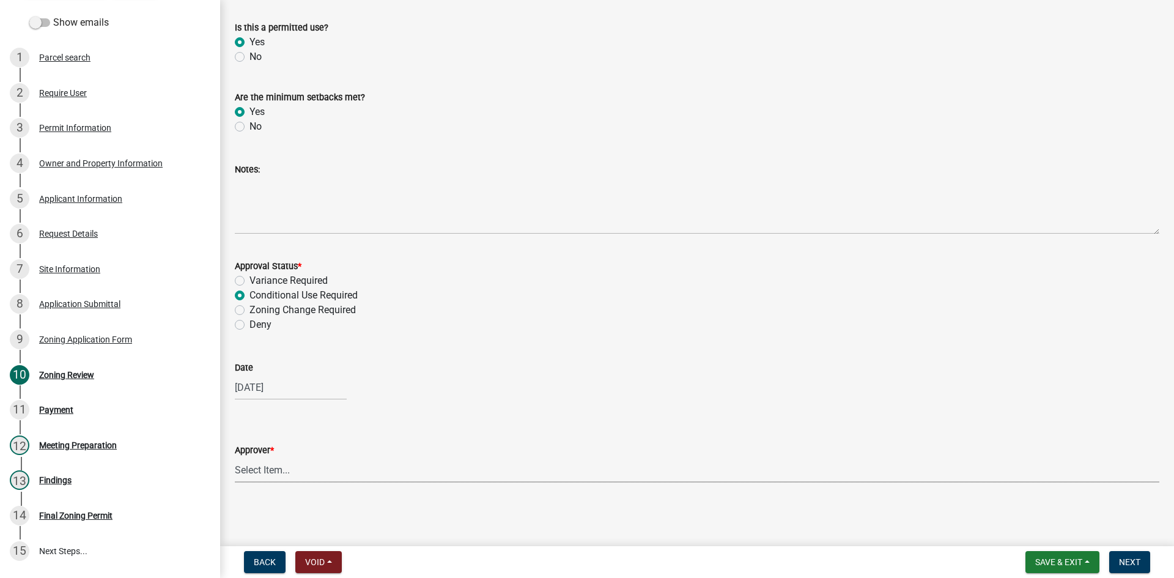
click at [237, 473] on select "Select Item... Tyler Kelley Taveis Stevens Todd Apfel" at bounding box center [697, 469] width 924 height 25
click at [235, 457] on select "Select Item... Tyler Kelley Taveis Stevens Todd Apfel" at bounding box center [697, 469] width 924 height 25
select select "61a96a0a-9003-40ca-83a4-3b4bdf05623d"
click at [1130, 563] on span "Next" at bounding box center [1129, 562] width 21 height 10
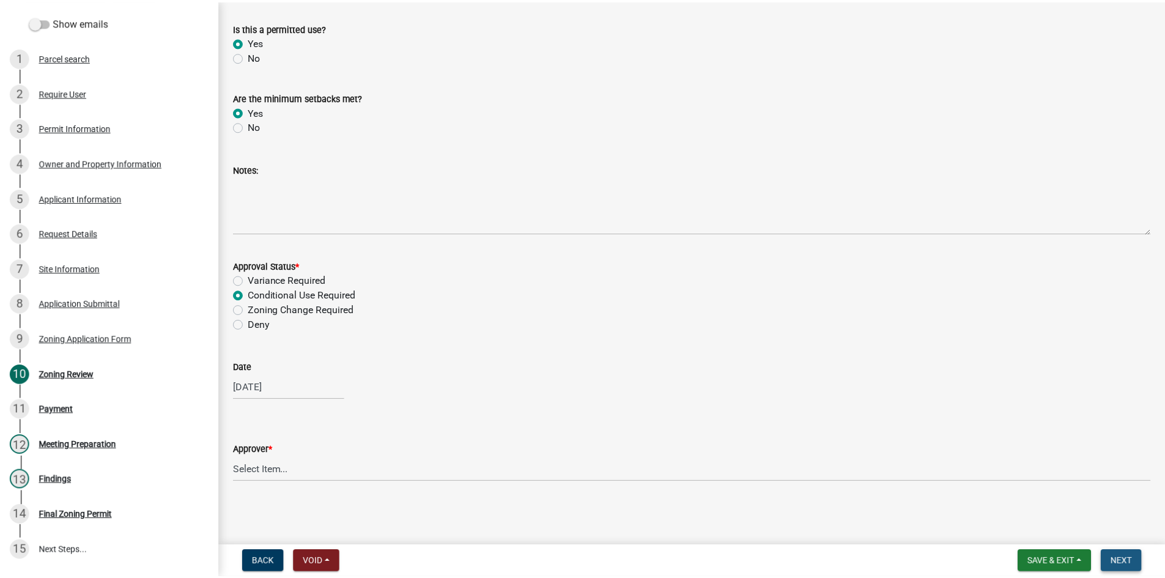
scroll to position [0, 0]
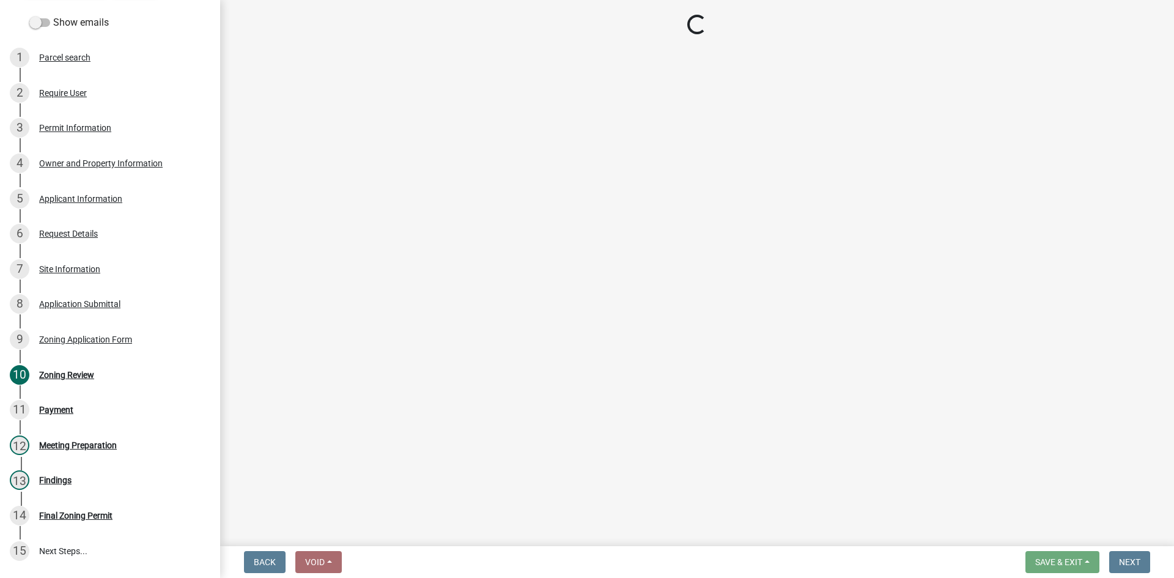
select select "3: 3"
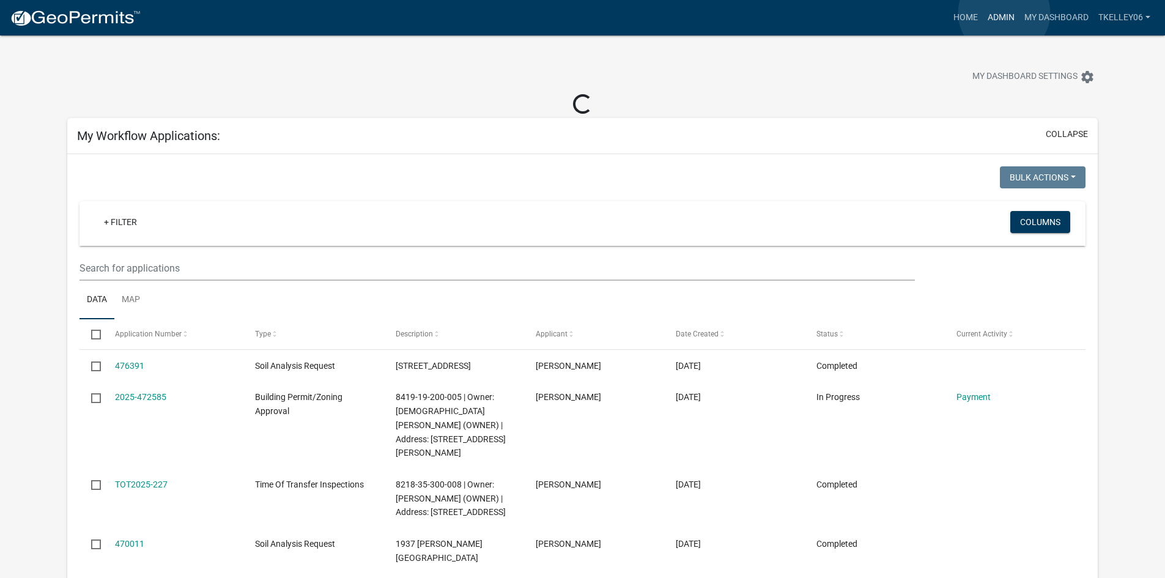
click at [1004, 13] on link "Admin" at bounding box center [1001, 17] width 37 height 23
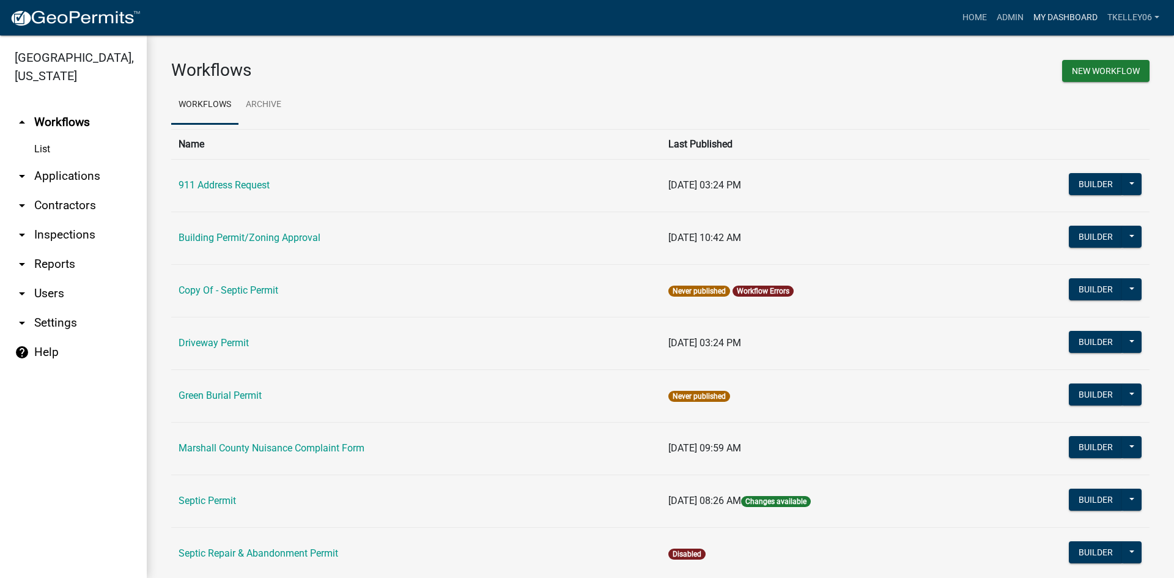
click at [1041, 18] on link "My Dashboard" at bounding box center [1065, 17] width 74 height 23
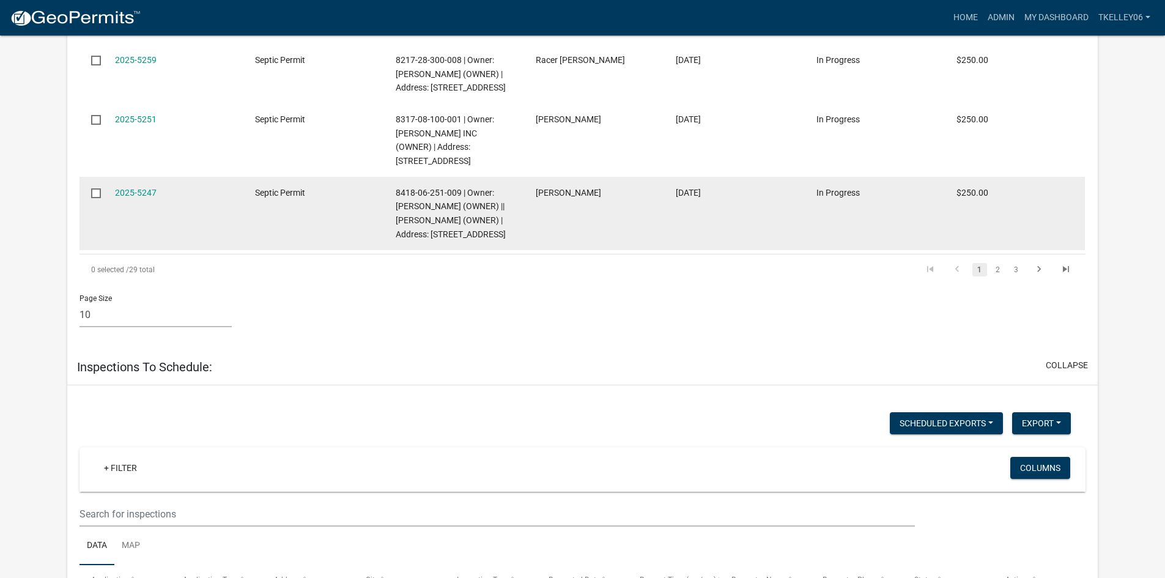
scroll to position [3107, 0]
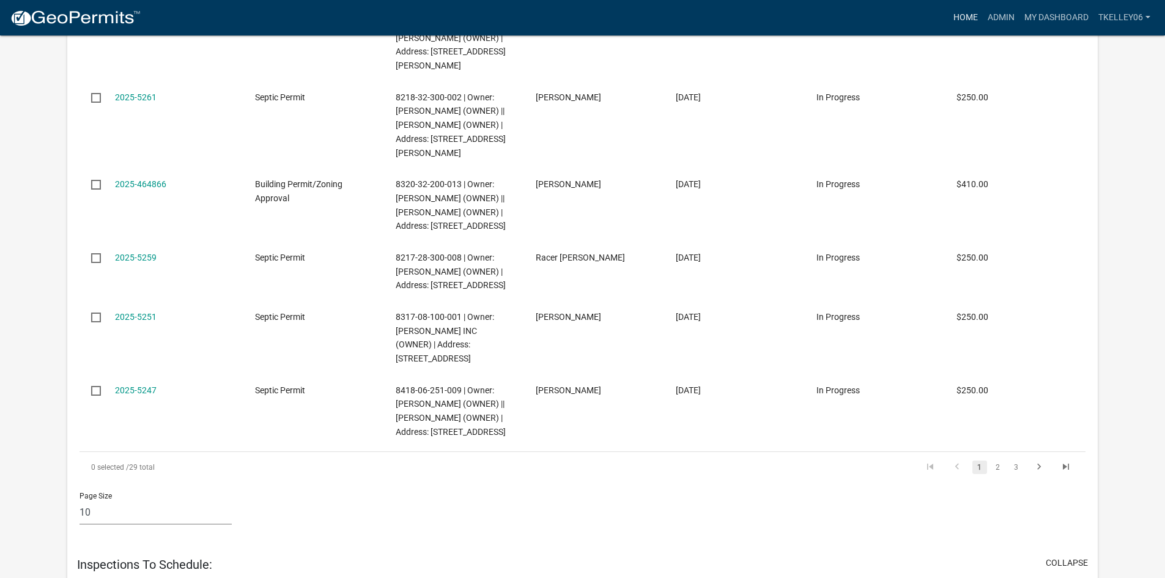
click at [965, 10] on link "Home" at bounding box center [965, 17] width 34 height 23
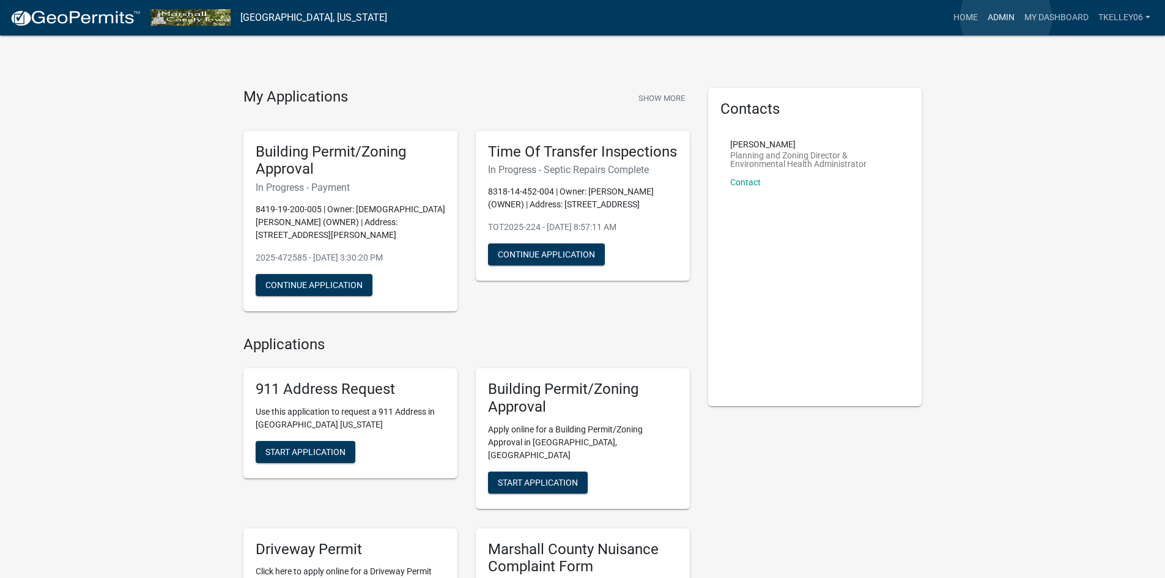
click at [1006, 17] on link "Admin" at bounding box center [1001, 17] width 37 height 23
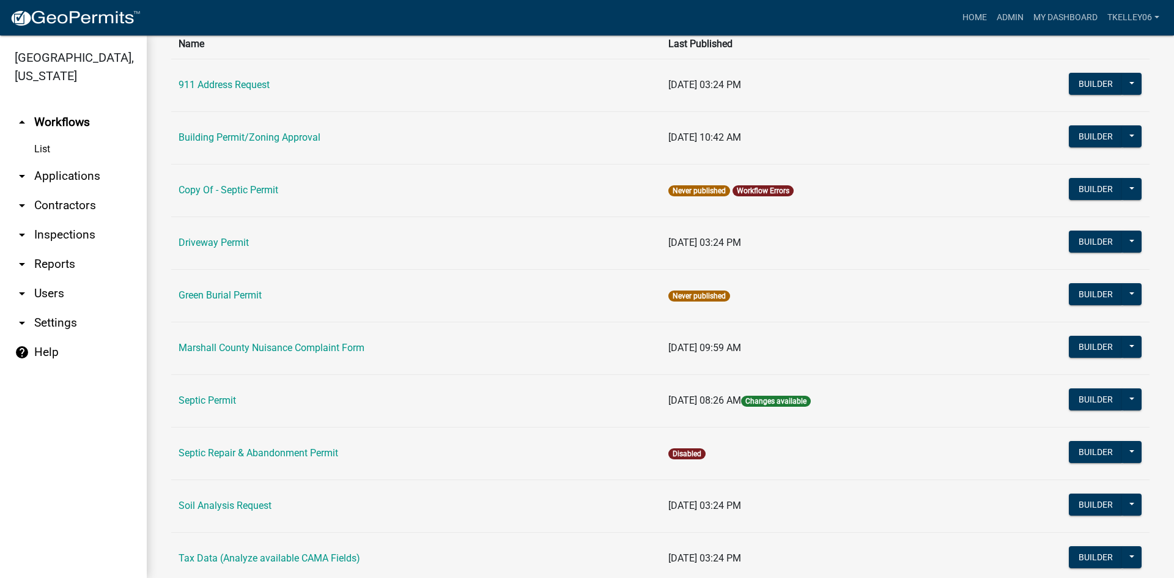
scroll to position [245, 0]
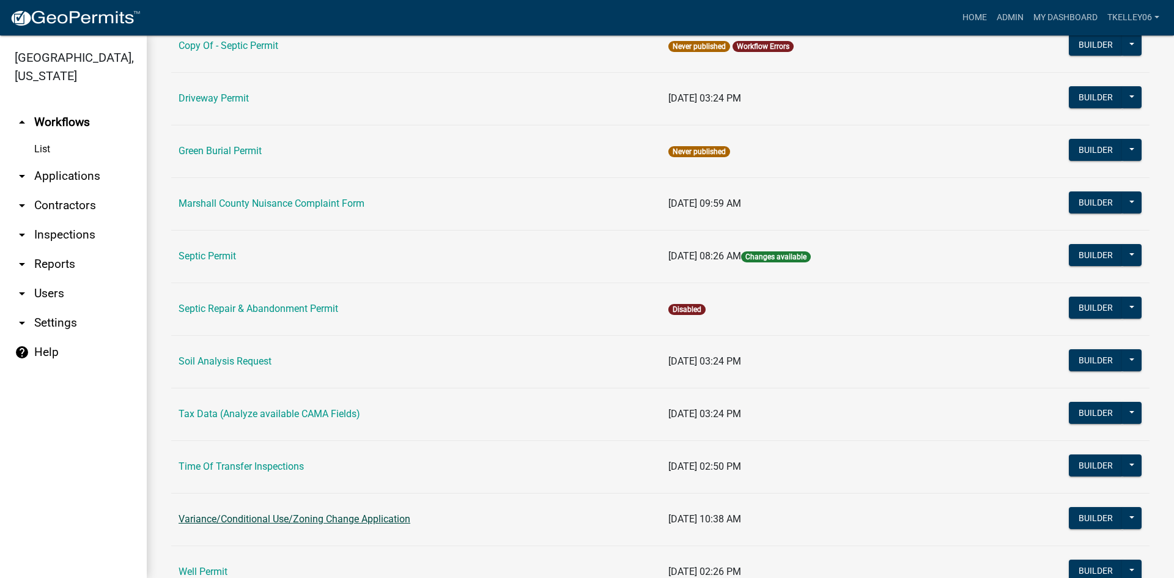
click at [234, 516] on link "Variance/Conditional Use/Zoning Change Application" at bounding box center [295, 519] width 232 height 12
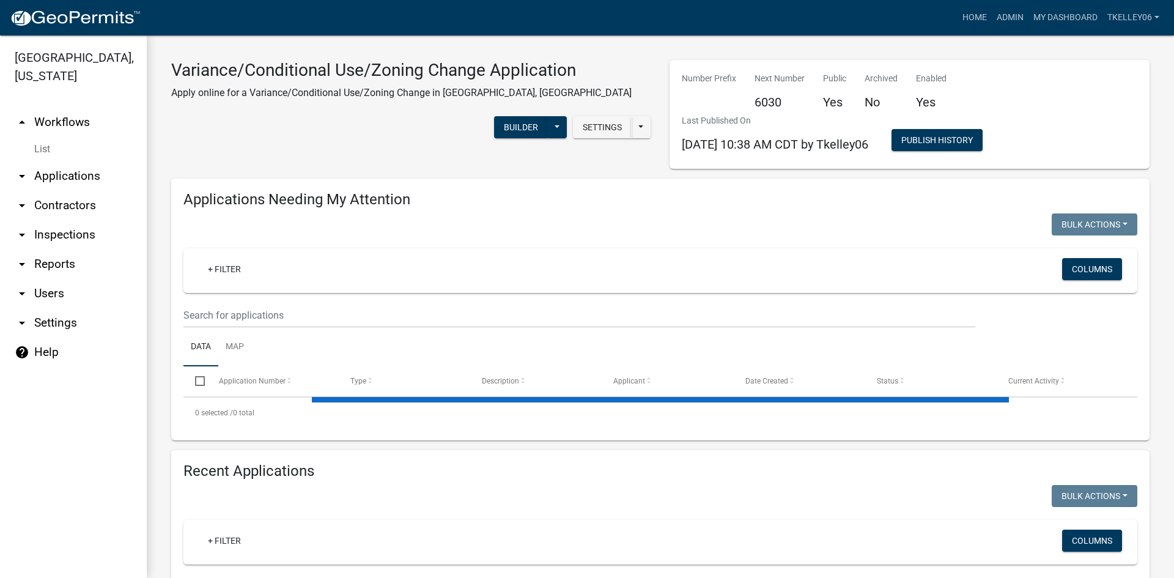
select select "3: 100"
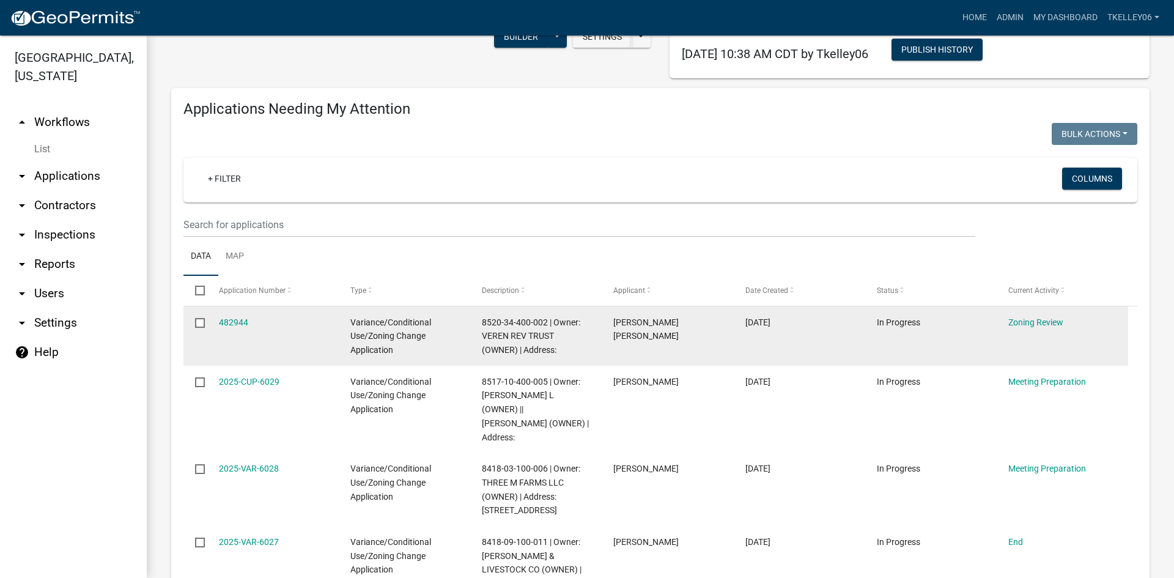
scroll to position [183, 0]
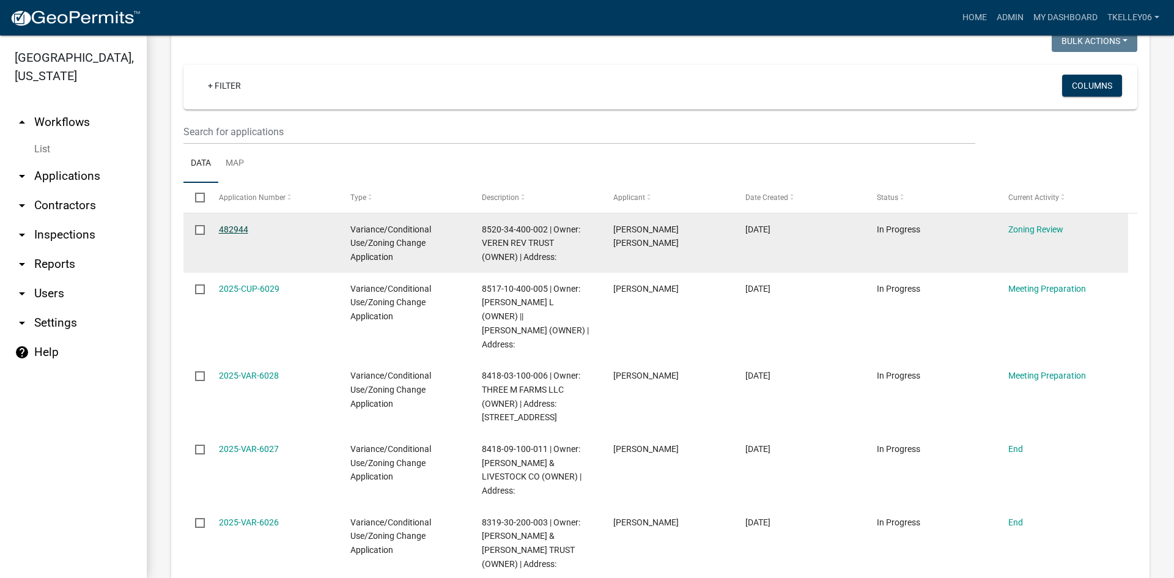
click at [232, 232] on link "482944" at bounding box center [233, 229] width 29 height 10
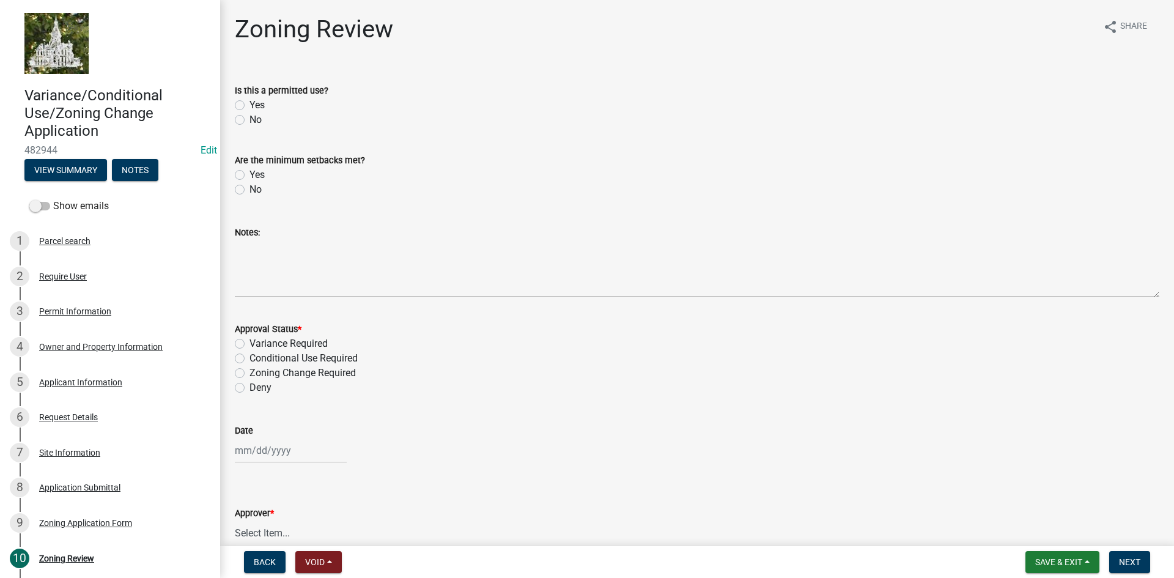
click at [249, 105] on label "Yes" at bounding box center [256, 105] width 15 height 15
click at [249, 105] on input "Yes" at bounding box center [253, 102] width 8 height 8
radio input "true"
click at [249, 171] on label "Yes" at bounding box center [256, 175] width 15 height 15
click at [249, 171] on input "Yes" at bounding box center [253, 172] width 8 height 8
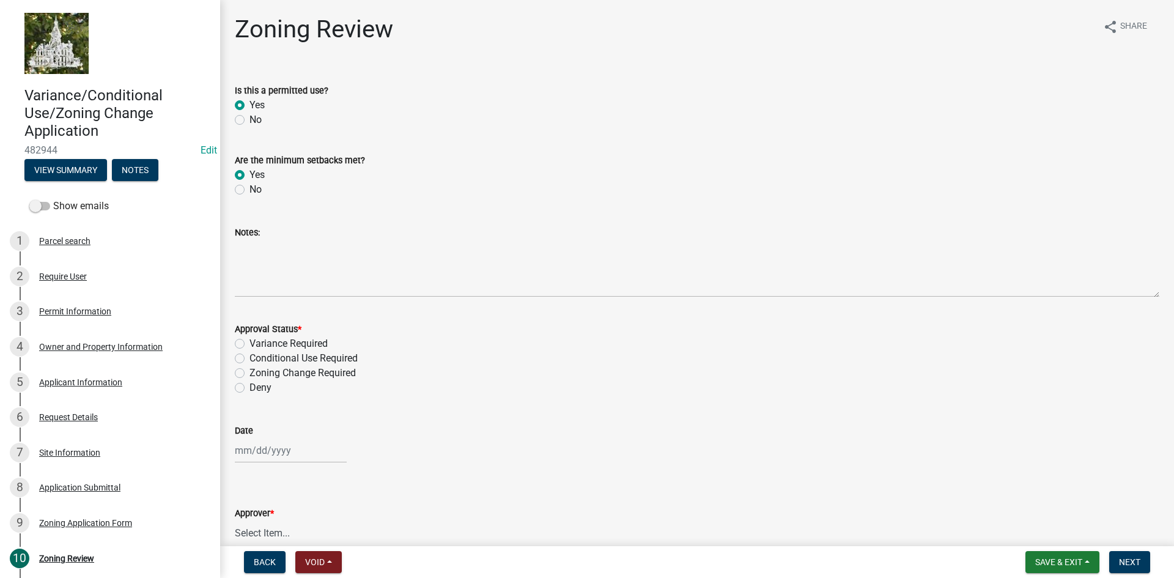
radio input "true"
click at [249, 345] on label "Variance Required" at bounding box center [288, 343] width 78 height 15
click at [249, 344] on input "Variance Required" at bounding box center [253, 340] width 8 height 8
radio input "true"
click at [249, 356] on label "Conditional Use Required" at bounding box center [303, 358] width 108 height 15
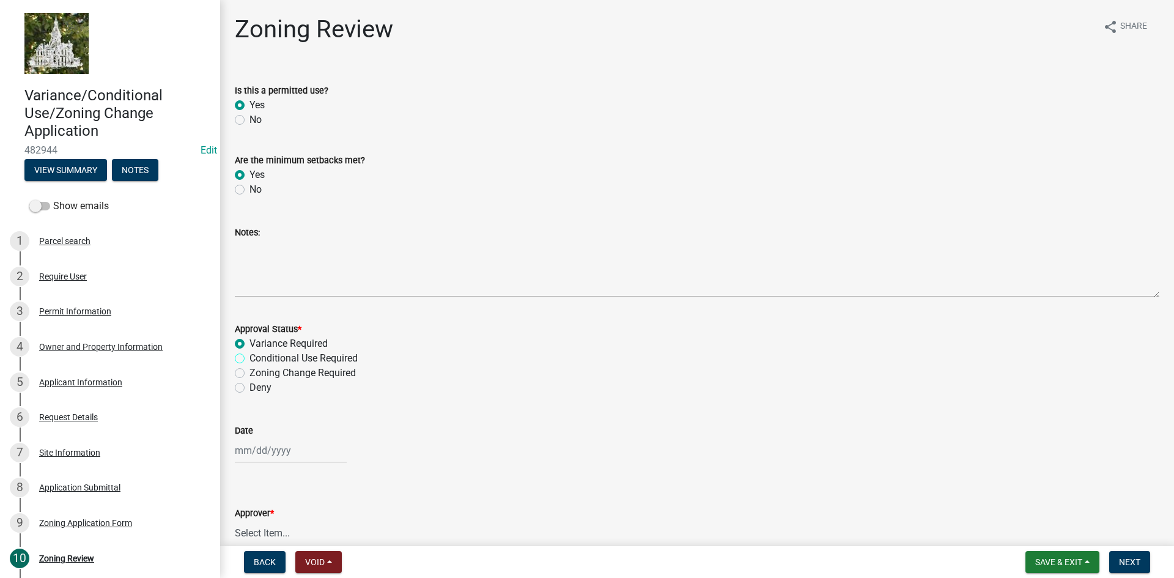
click at [249, 356] on input "Conditional Use Required" at bounding box center [253, 355] width 8 height 8
radio input "true"
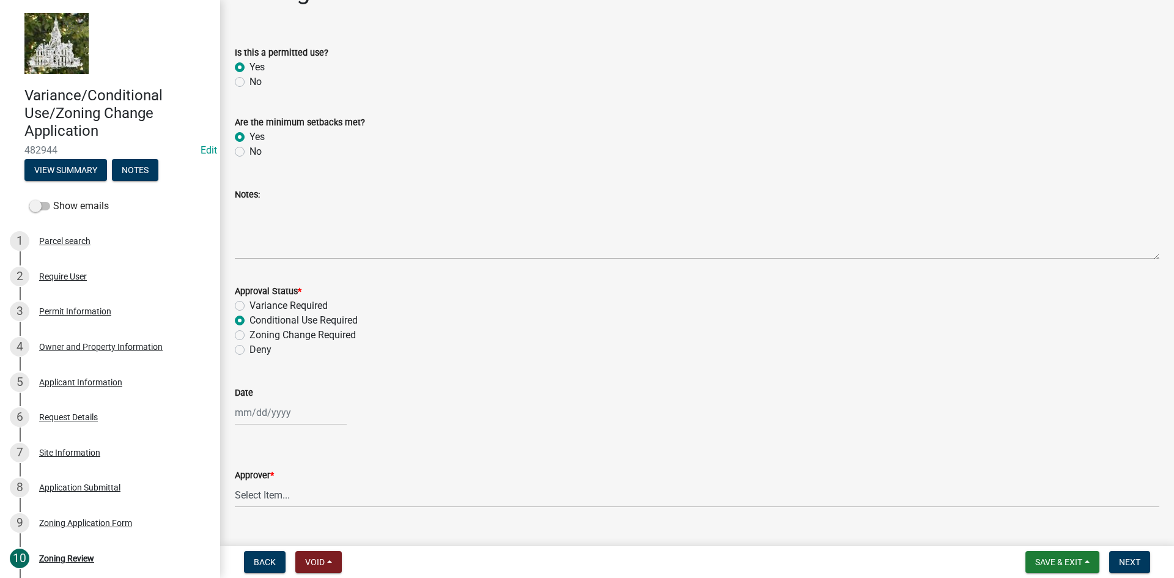
scroll to position [63, 0]
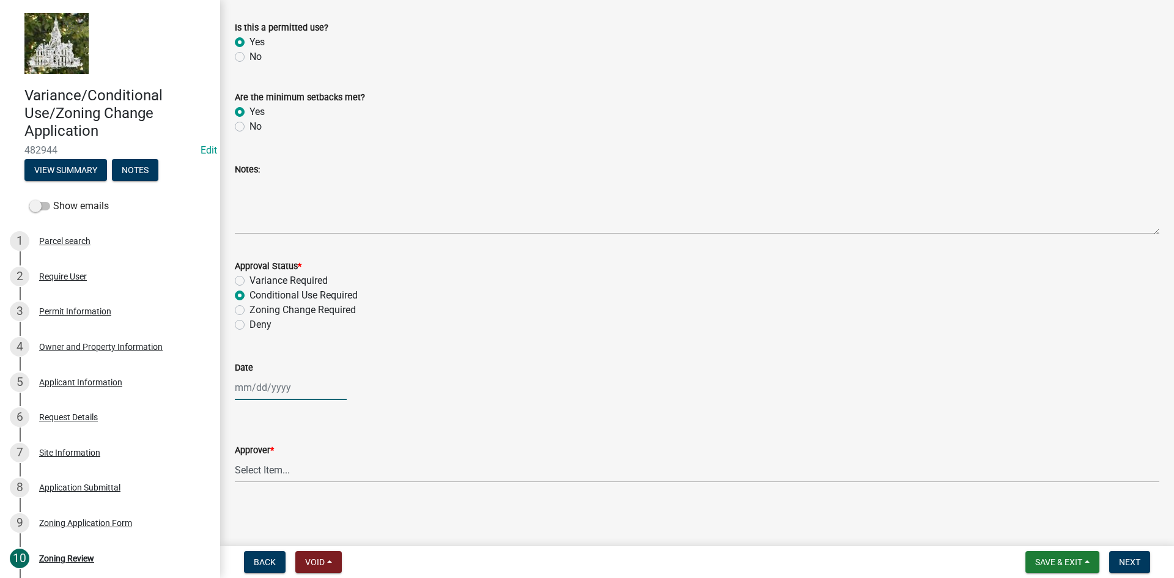
click at [256, 385] on div at bounding box center [291, 387] width 112 height 25
select select "9"
select select "2025"
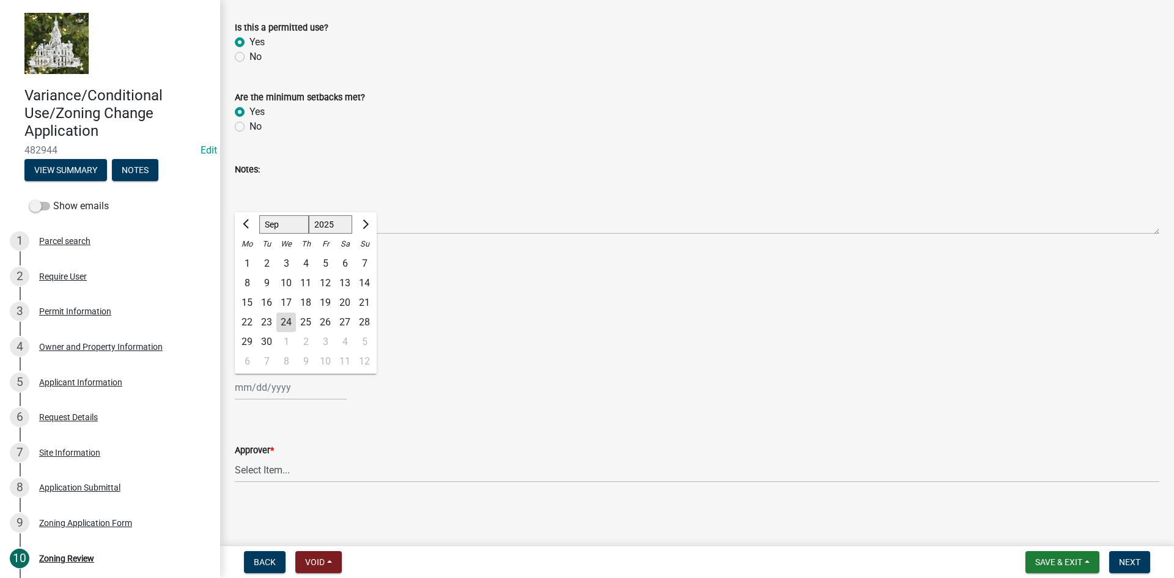
click at [284, 320] on div "24" at bounding box center [286, 322] width 20 height 20
type input "09/24/2025"
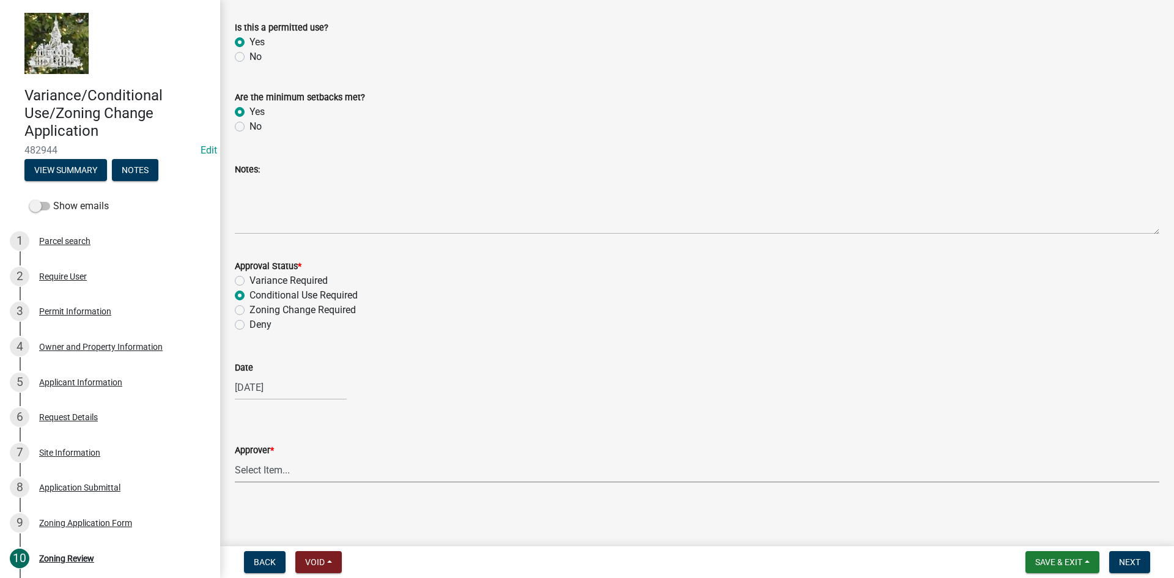
click at [256, 478] on select "Select Item... Tyler Kelley Taveis Stevens Todd Apfel" at bounding box center [697, 469] width 924 height 25
click at [235, 457] on select "Select Item... Tyler Kelley Taveis Stevens Todd Apfel" at bounding box center [697, 469] width 924 height 25
select select "61a96a0a-9003-40ca-83a4-3b4bdf05623d"
click at [1126, 562] on span "Next" at bounding box center [1129, 562] width 21 height 10
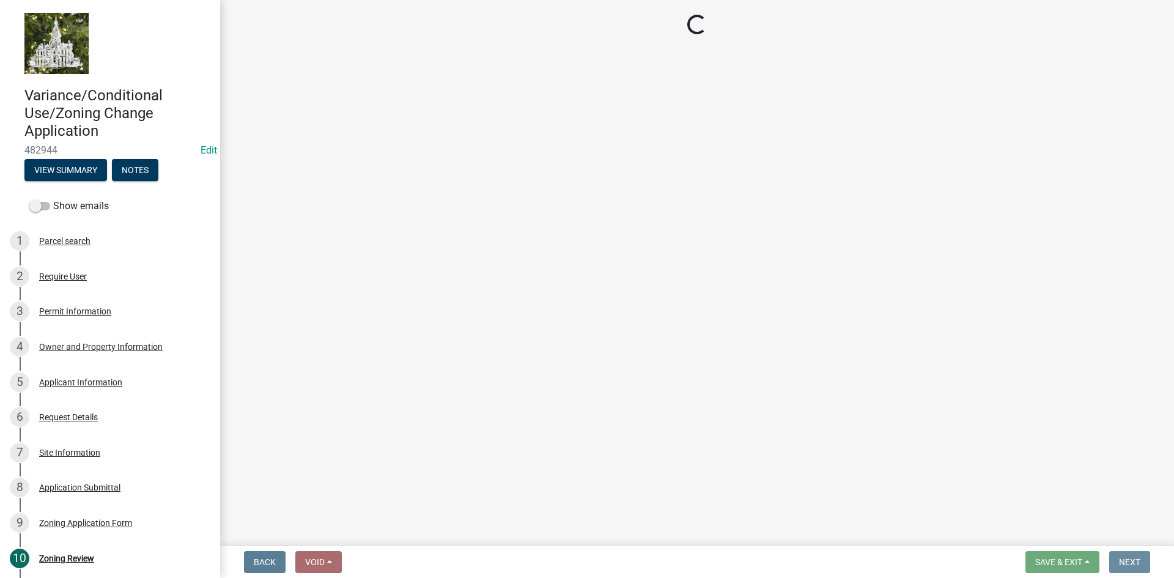
scroll to position [0, 0]
select select "3: 3"
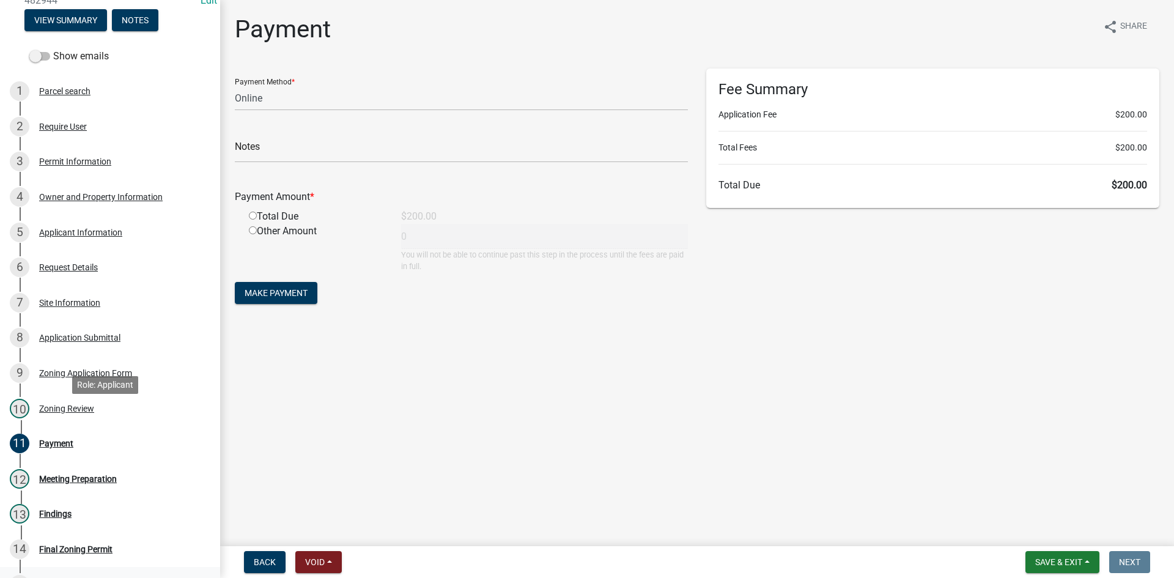
scroll to position [287, 0]
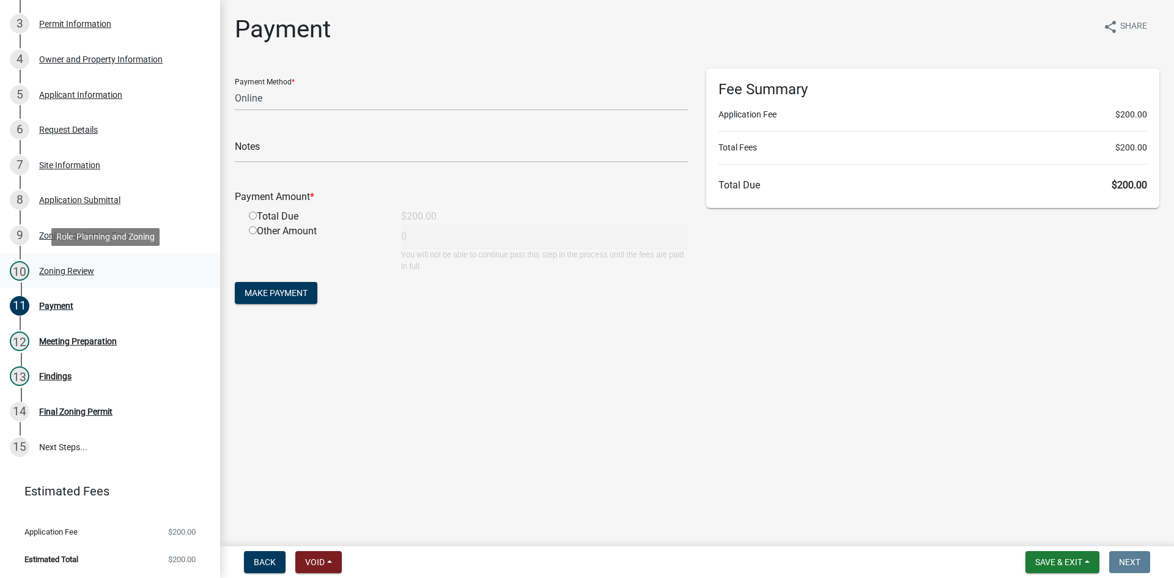
click at [67, 267] on div "Zoning Review" at bounding box center [66, 271] width 55 height 9
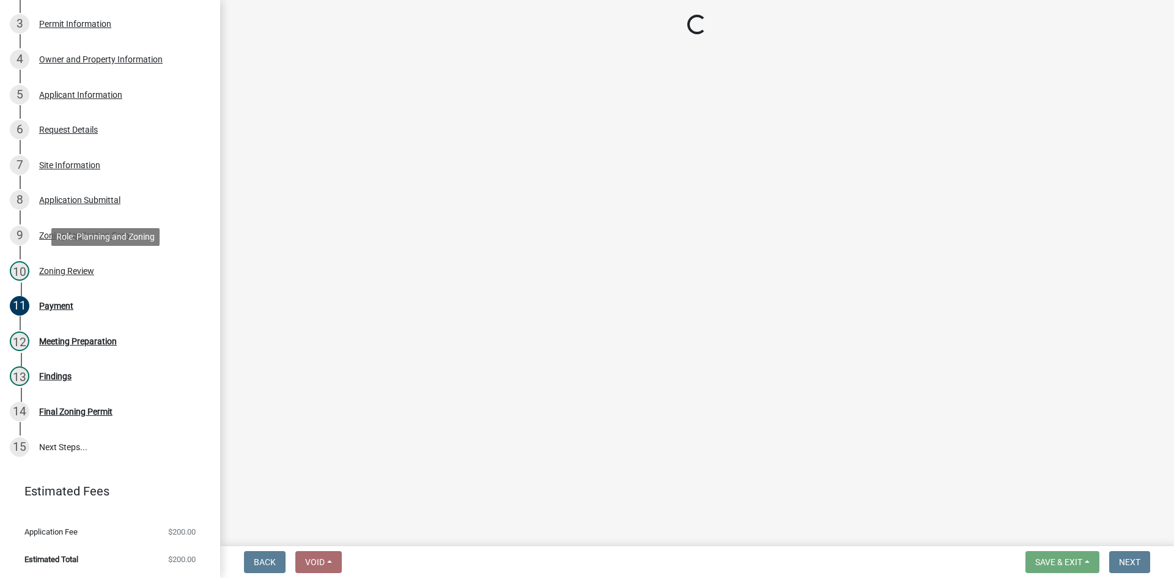
select select "61a96a0a-9003-40ca-83a4-3b4bdf05623d"
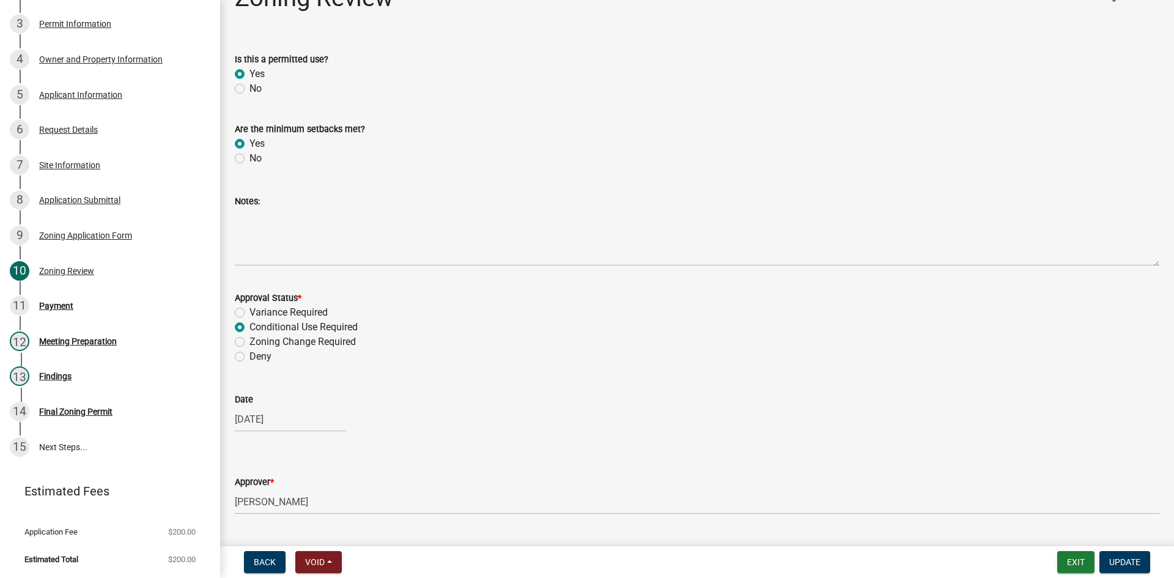
scroll to position [63, 0]
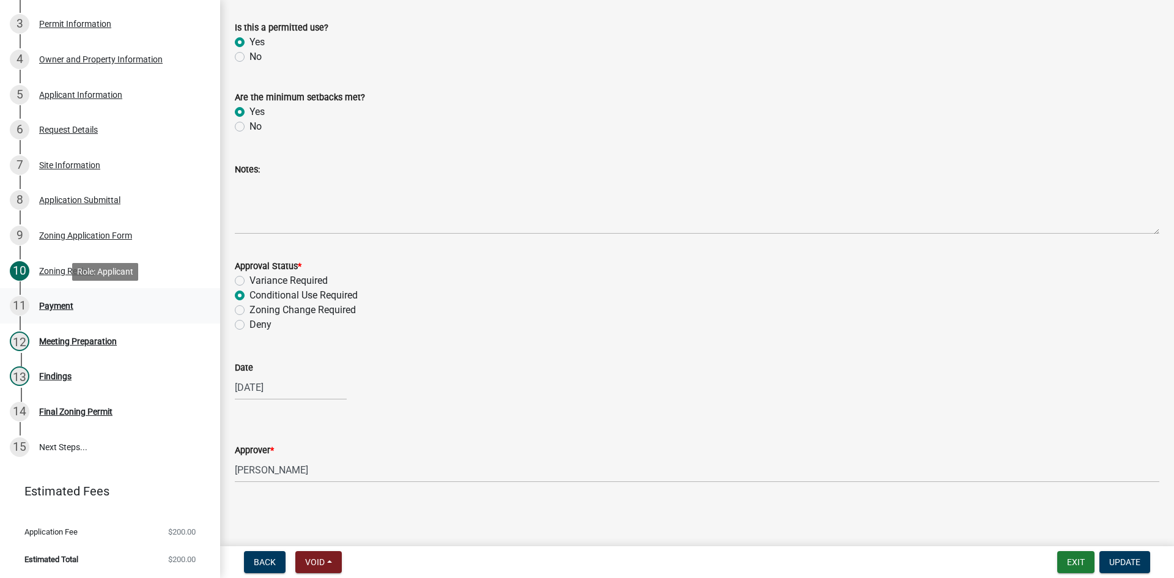
click at [54, 301] on div "Payment" at bounding box center [56, 305] width 34 height 9
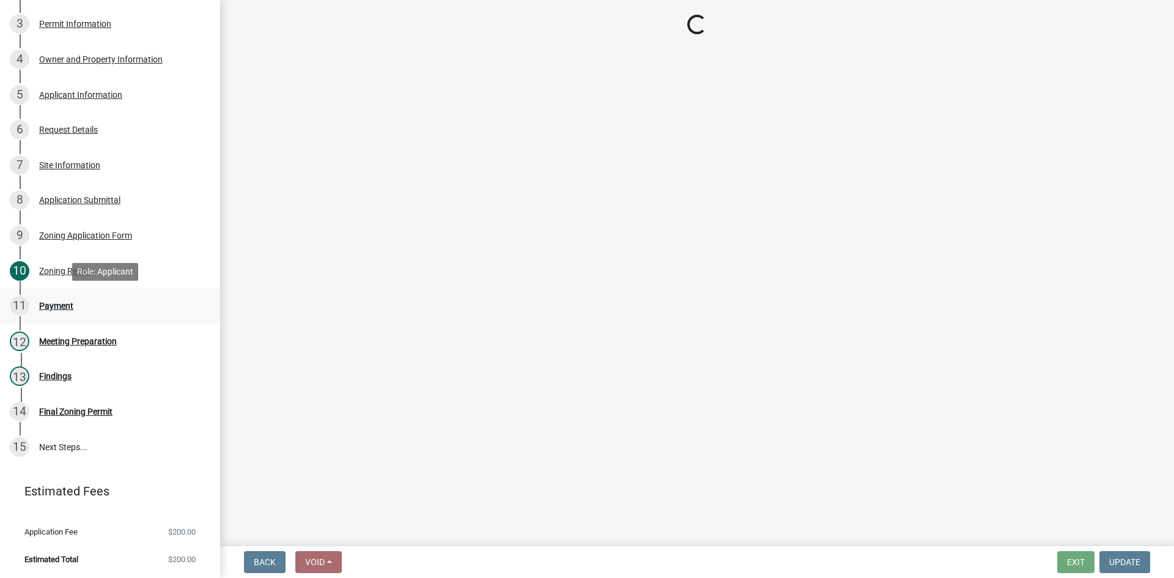
scroll to position [0, 0]
click at [78, 231] on div "Zoning Application Form" at bounding box center [85, 235] width 93 height 9
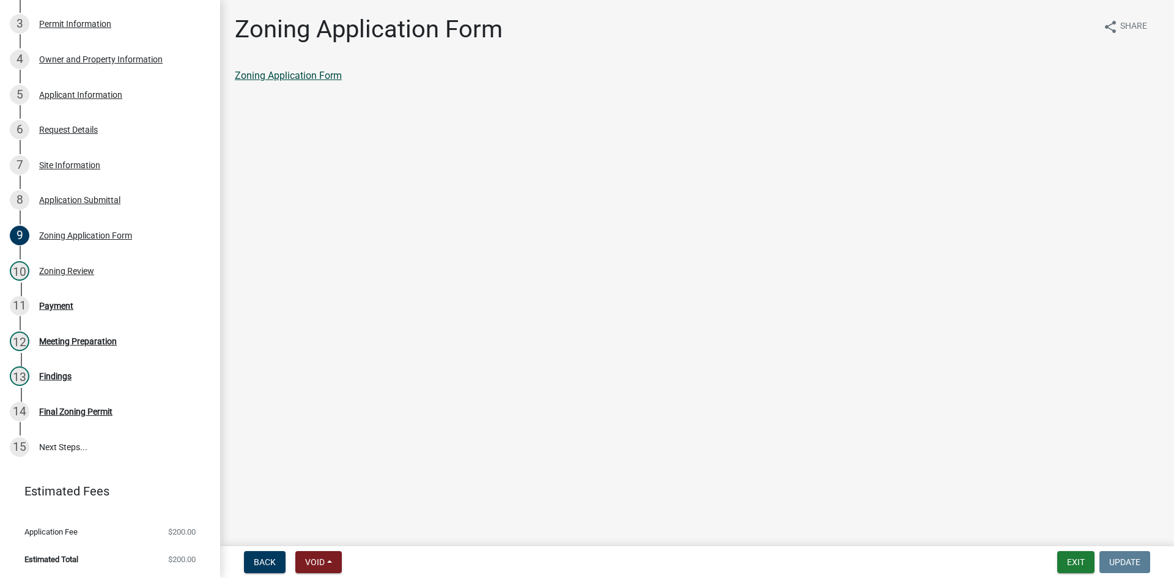
click at [287, 76] on link "Zoning Application Form" at bounding box center [288, 76] width 107 height 12
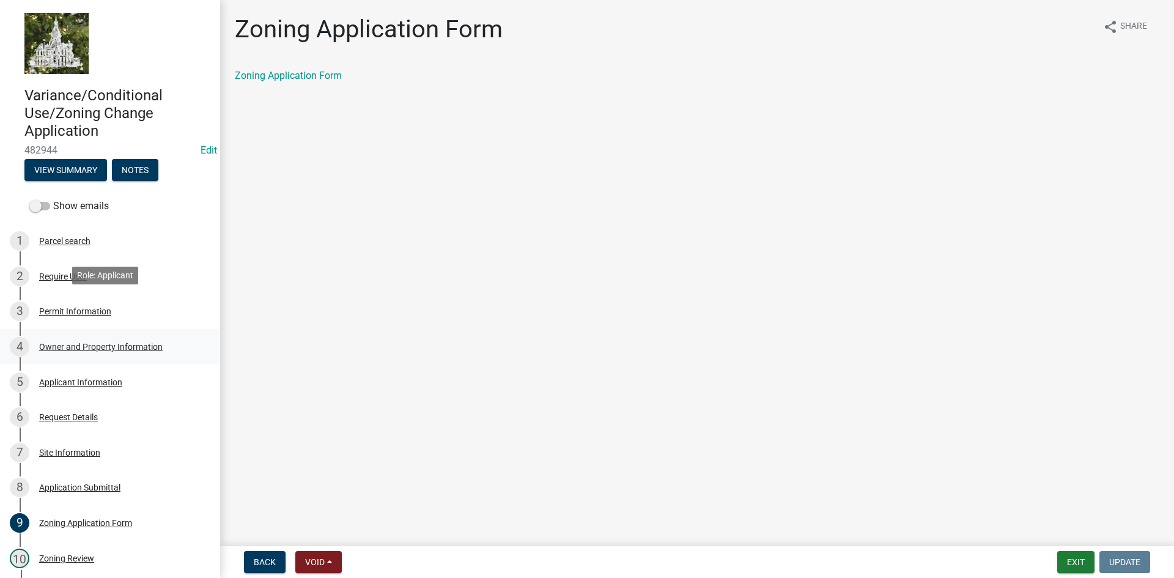
scroll to position [287, 0]
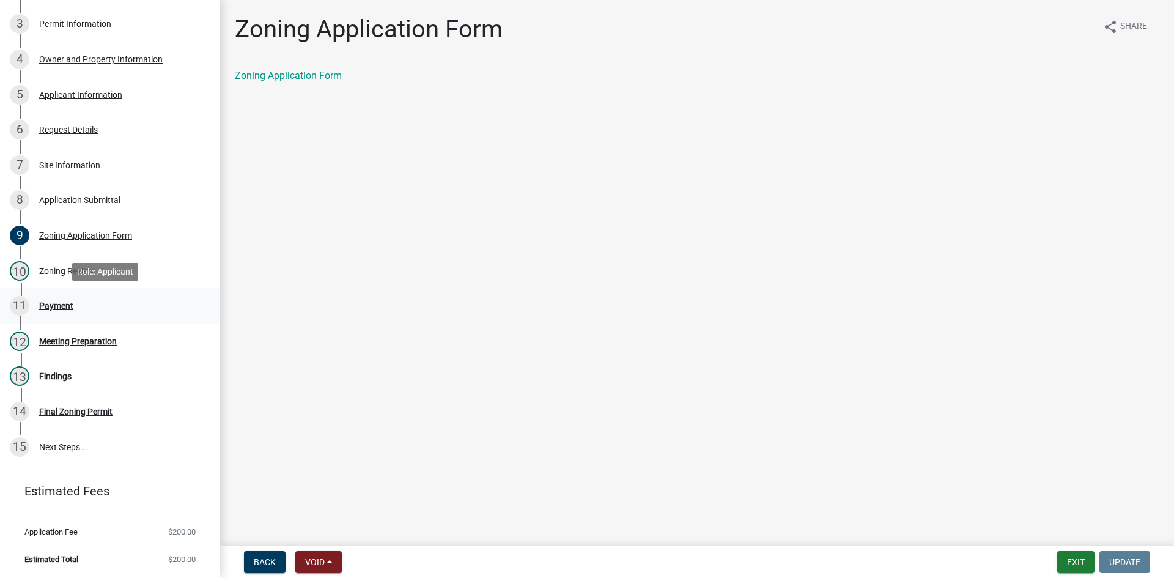
click at [39, 307] on div "Payment" at bounding box center [56, 305] width 34 height 9
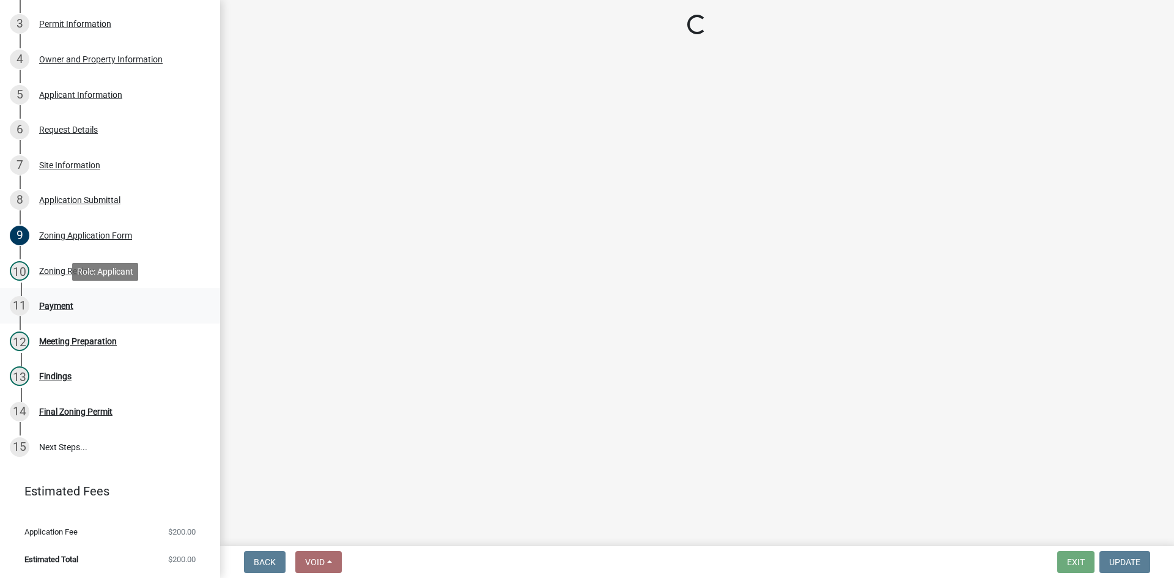
select select "3: 3"
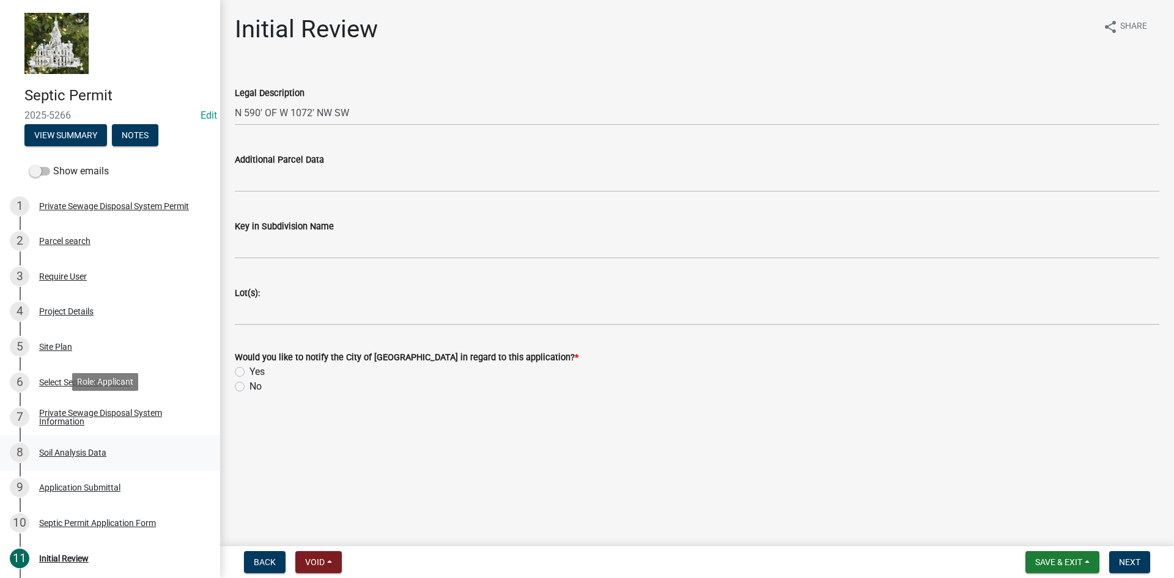
scroll to position [61, 0]
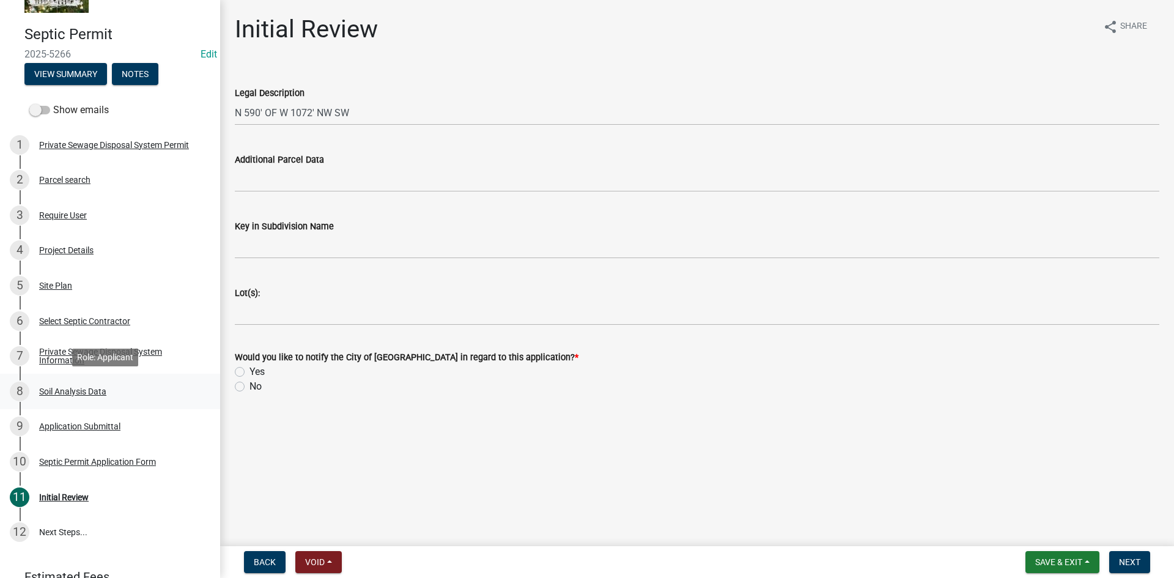
click at [64, 392] on div "Soil Analysis Data" at bounding box center [72, 391] width 67 height 9
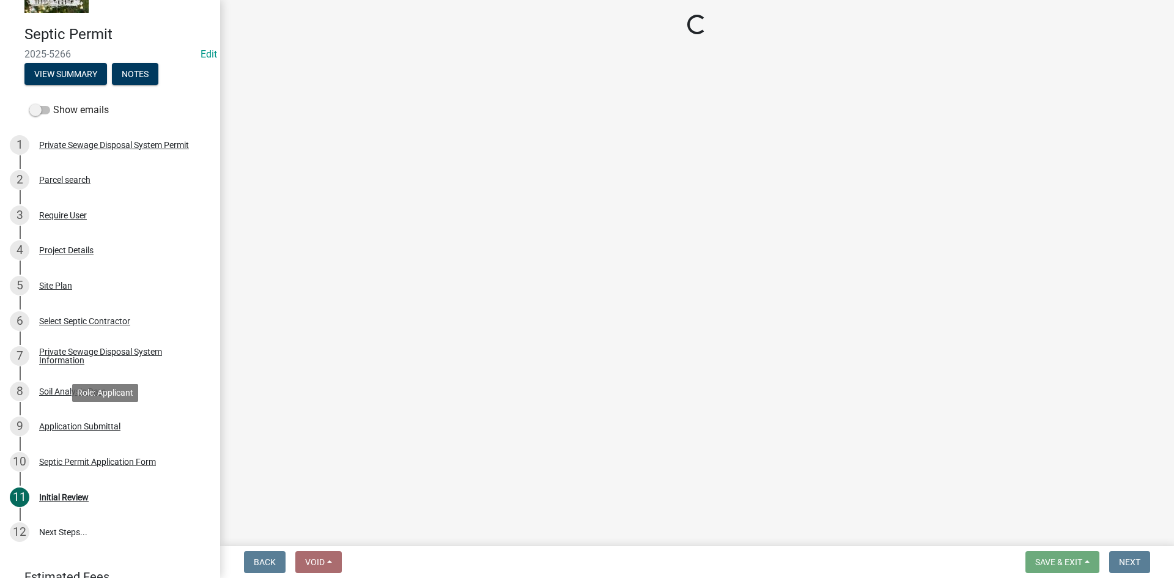
select select "6d678d72-23c3-45e2-af54-ed4b188d7378"
select select "9b046bec-0e7f-4271-9a53-56a7345c421d"
select select "b56fbb1c-71e3-4093-a4f3-20b351ae0f90"
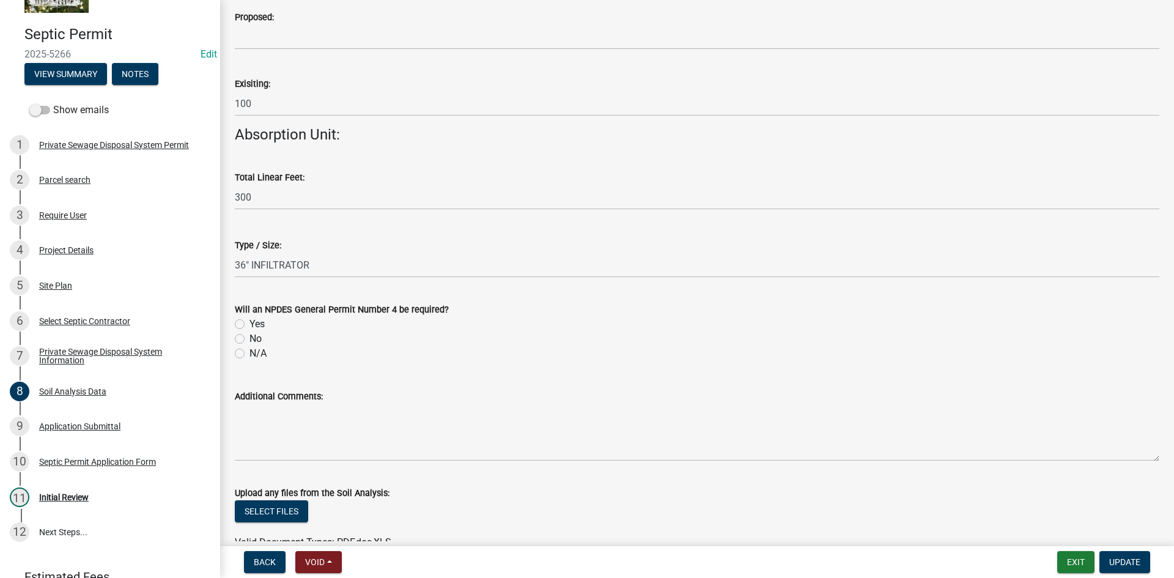
scroll to position [1259, 0]
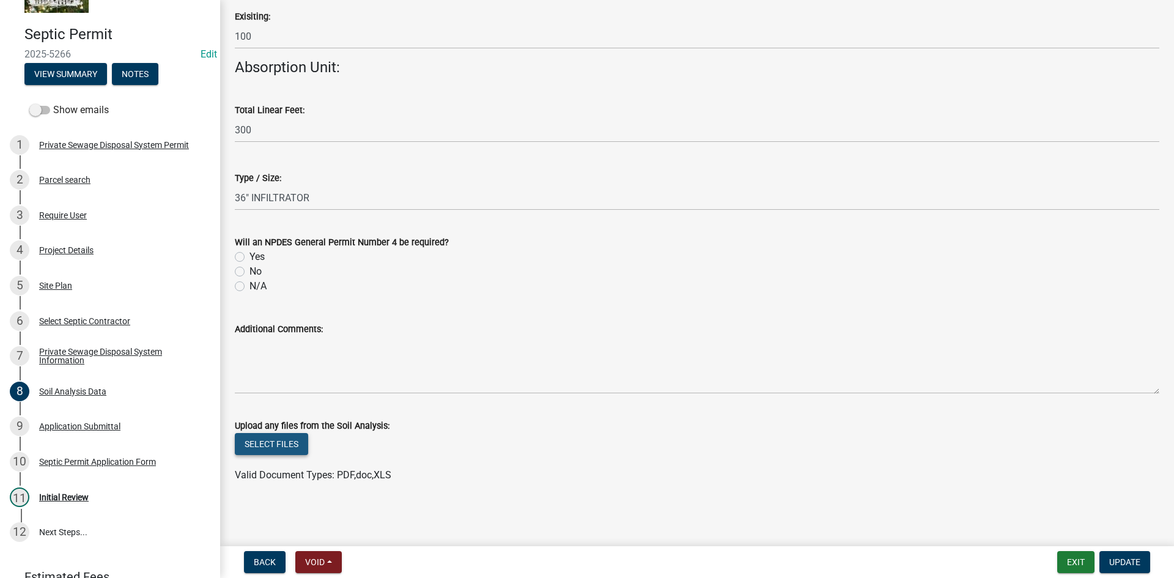
click at [273, 441] on button "Select files" at bounding box center [271, 444] width 73 height 22
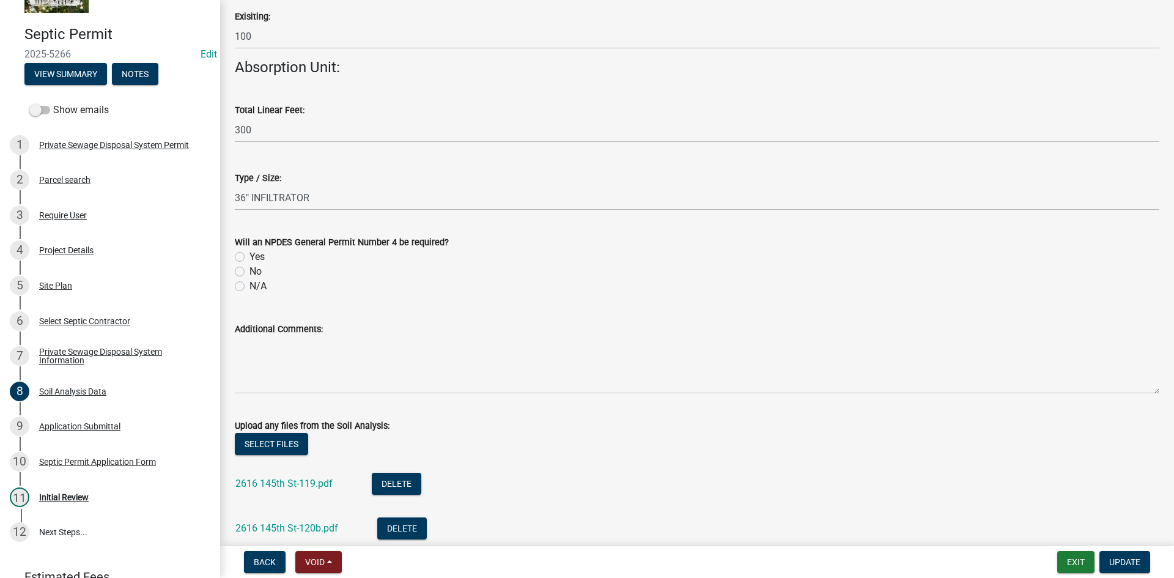
click at [249, 271] on label "No" at bounding box center [255, 271] width 12 height 15
click at [249, 271] on input "No" at bounding box center [253, 268] width 8 height 8
radio input "true"
click at [1125, 560] on span "Update" at bounding box center [1124, 562] width 31 height 10
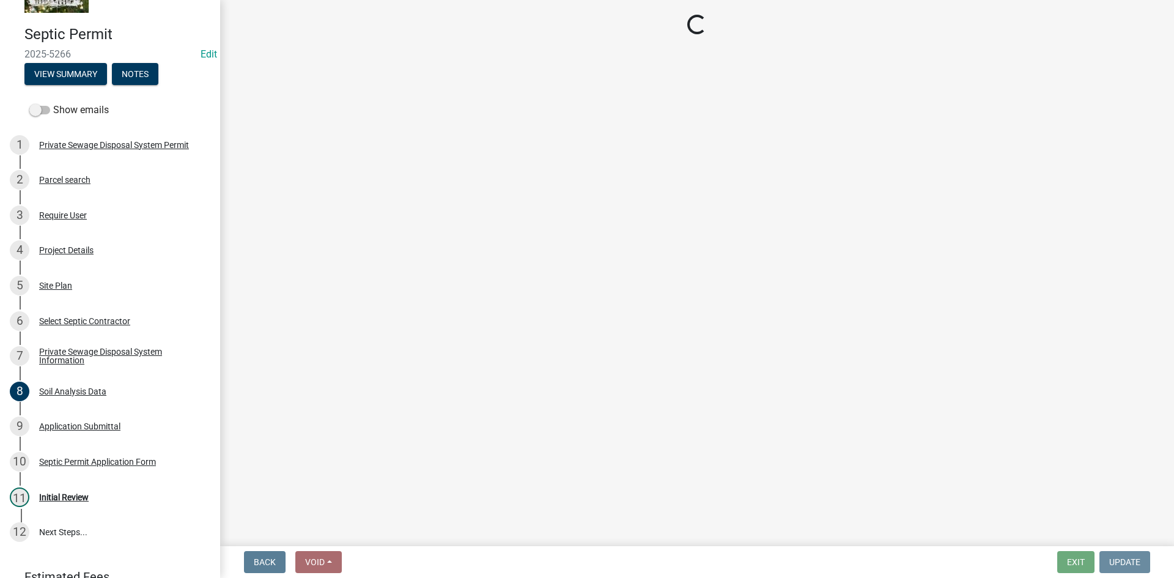
scroll to position [0, 0]
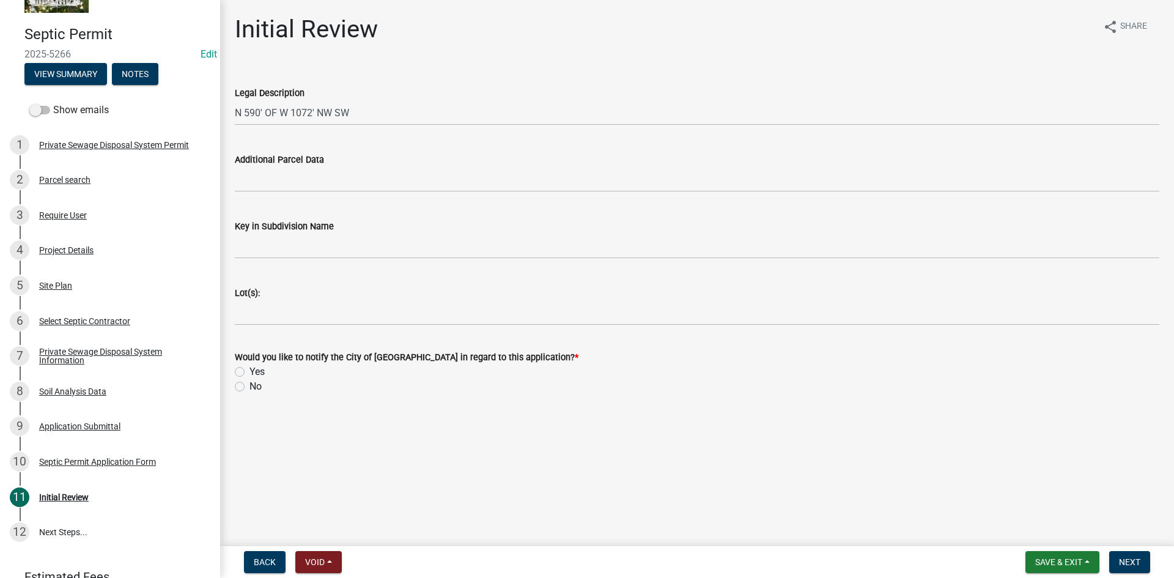
click at [249, 389] on label "No" at bounding box center [255, 386] width 12 height 15
click at [249, 387] on input "No" at bounding box center [253, 383] width 8 height 8
radio input "true"
click at [1130, 567] on button "Next" at bounding box center [1129, 562] width 41 height 22
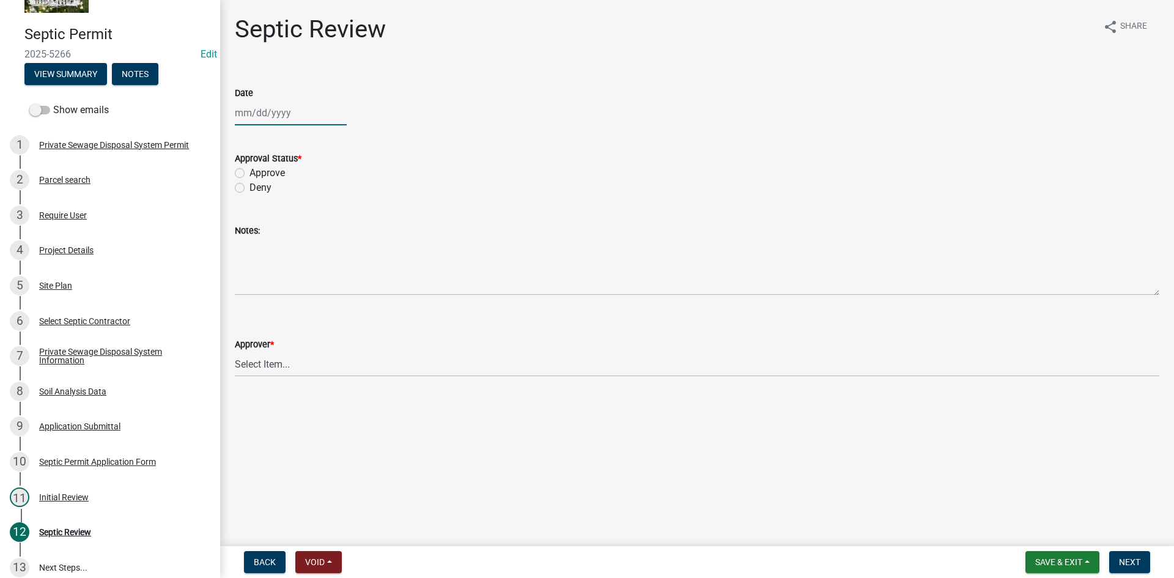
click at [257, 114] on div at bounding box center [291, 112] width 112 height 25
select select "9"
select select "2025"
click at [284, 237] on div "24" at bounding box center [286, 237] width 20 height 20
type input "09/24/2025"
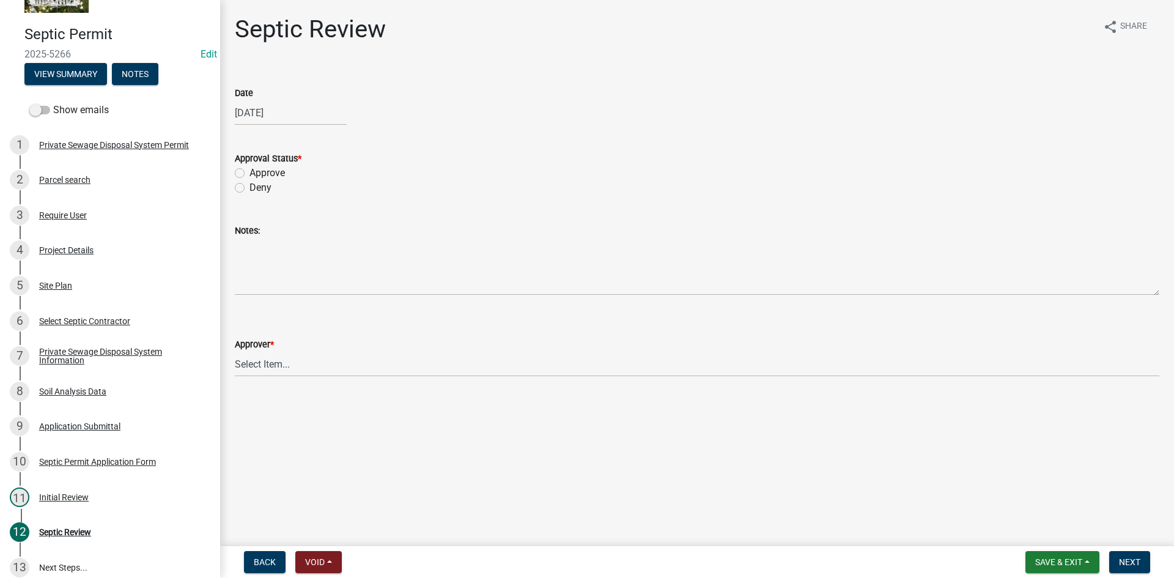
click at [249, 175] on label "Approve" at bounding box center [266, 173] width 35 height 15
click at [249, 174] on input "Approve" at bounding box center [253, 170] width 8 height 8
radio input "true"
click at [264, 359] on select "Select Item... Tyler Kelley Taveis Stevens Todd Apfel" at bounding box center [697, 364] width 924 height 25
click at [235, 352] on select "Select Item... Tyler Kelley Taveis Stevens Todd Apfel" at bounding box center [697, 364] width 924 height 25
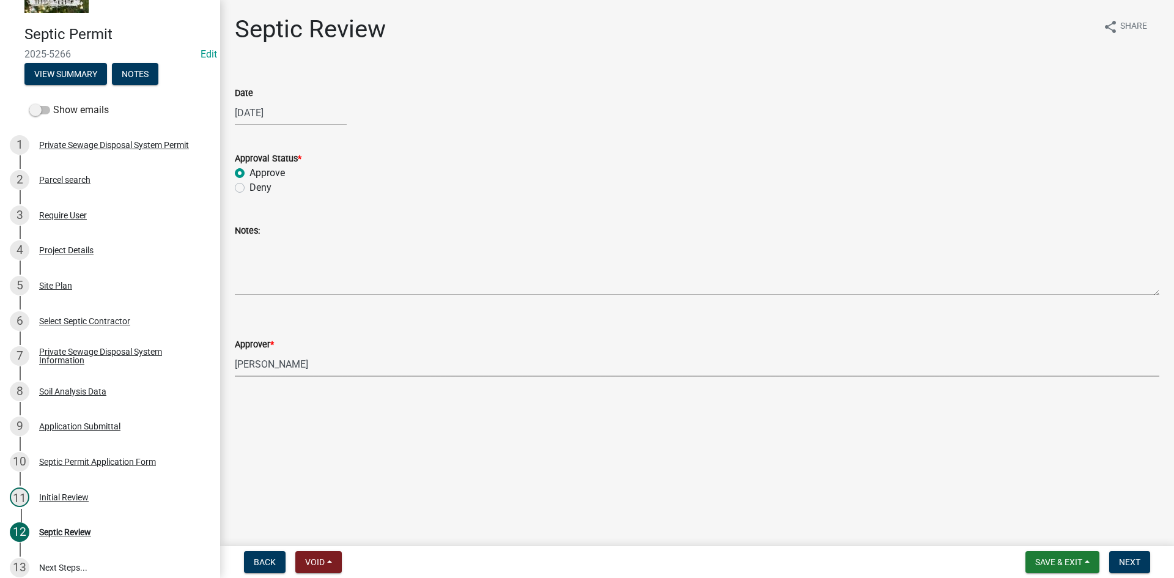
select select "61a96a0a-9003-40ca-83a4-3b4bdf05623d"
click at [1134, 561] on span "Next" at bounding box center [1129, 562] width 21 height 10
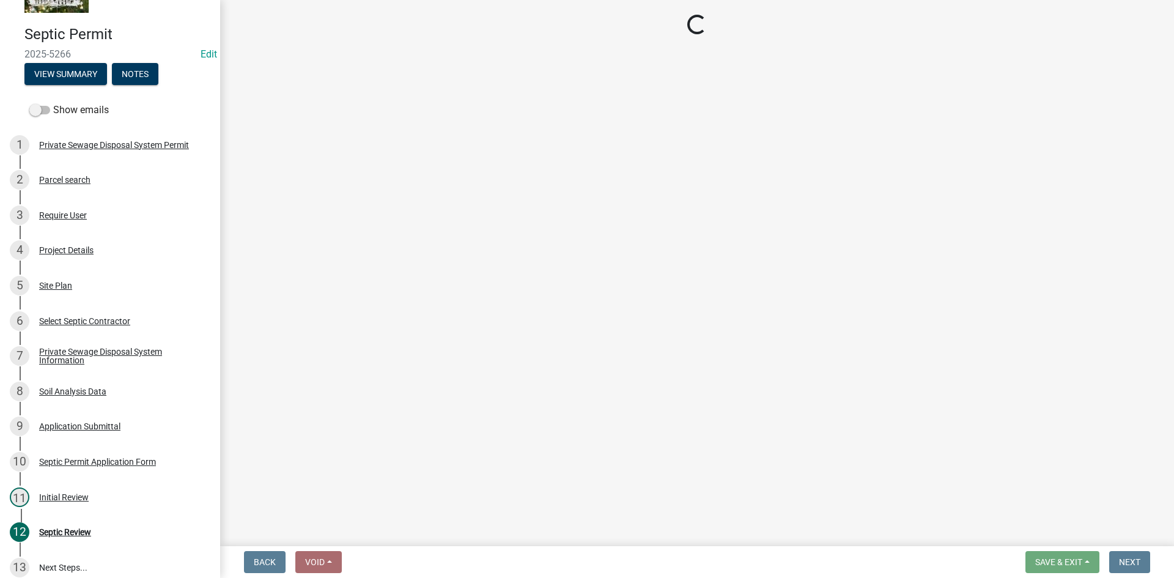
select select "3: 3"
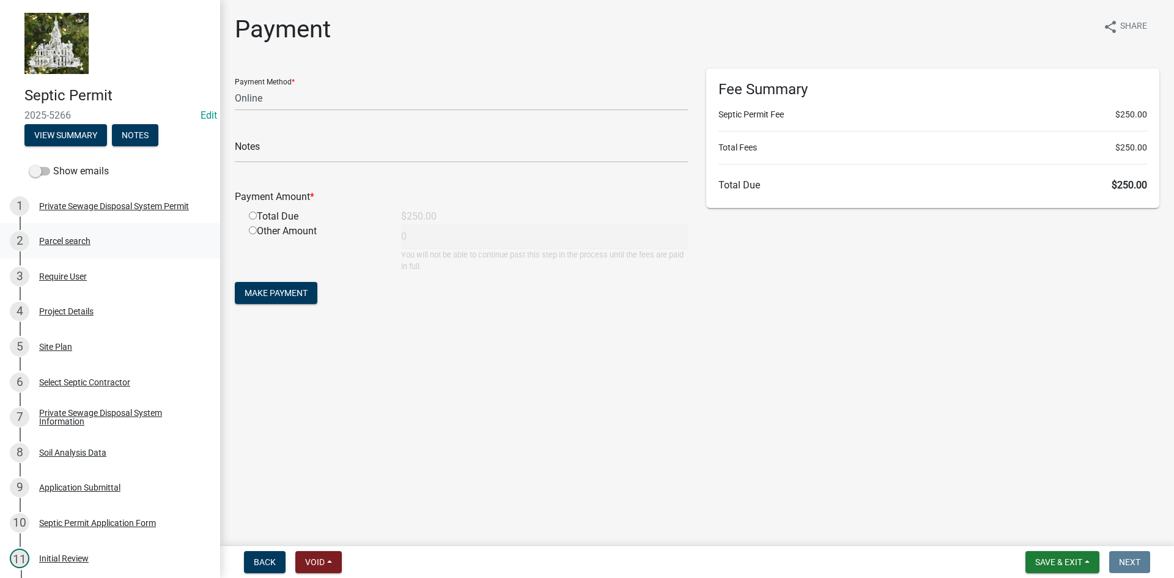
click at [77, 239] on div "Parcel search" at bounding box center [64, 241] width 51 height 9
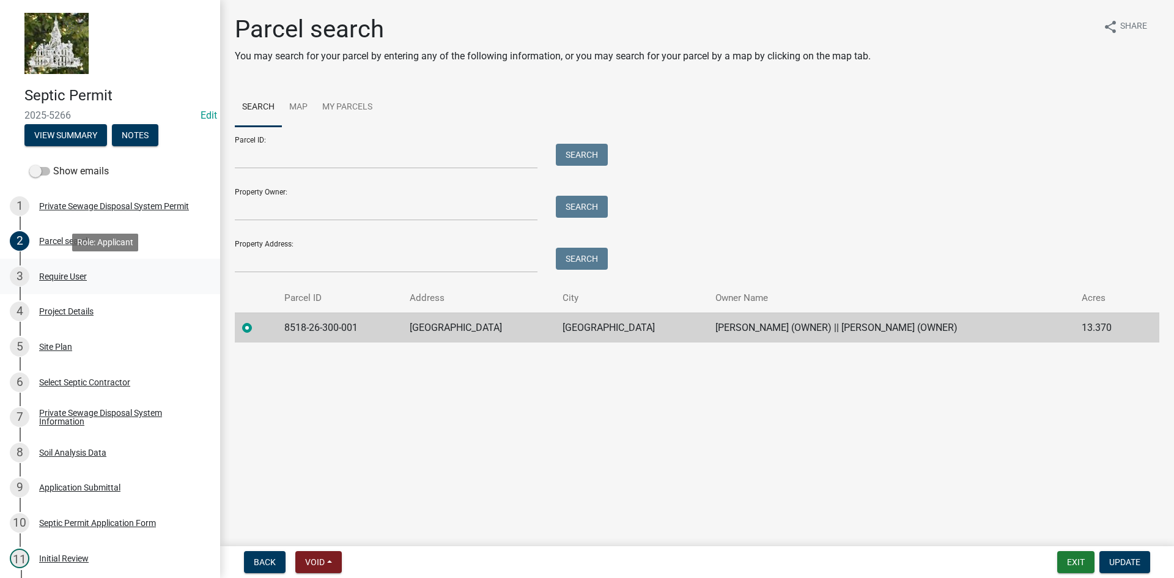
click at [62, 276] on div "Require User" at bounding box center [63, 276] width 48 height 9
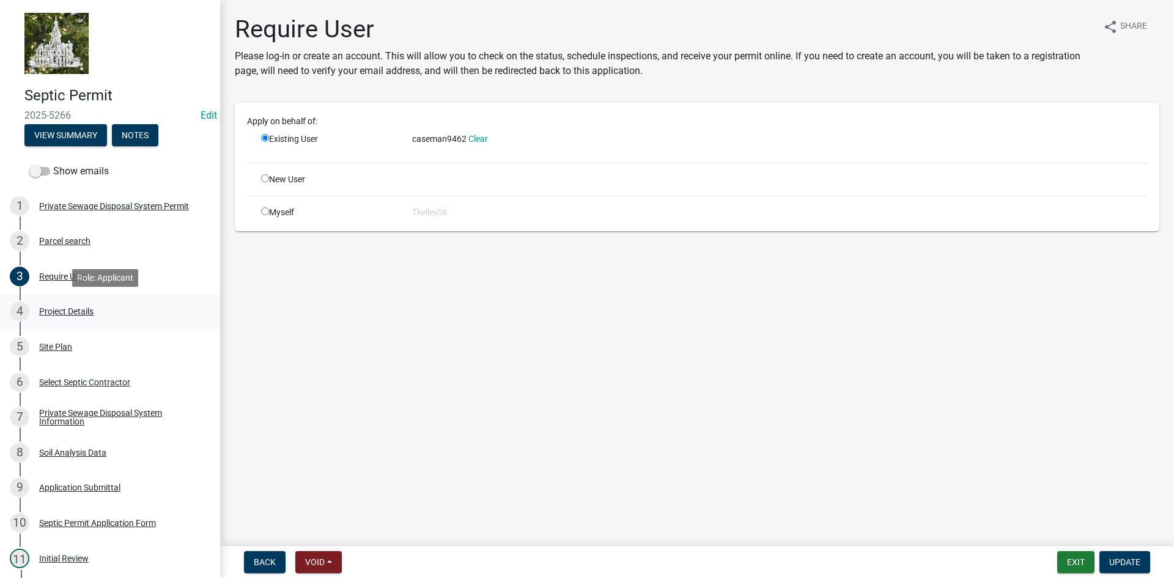
click at [61, 301] on link "4 Project Details" at bounding box center [110, 311] width 220 height 35
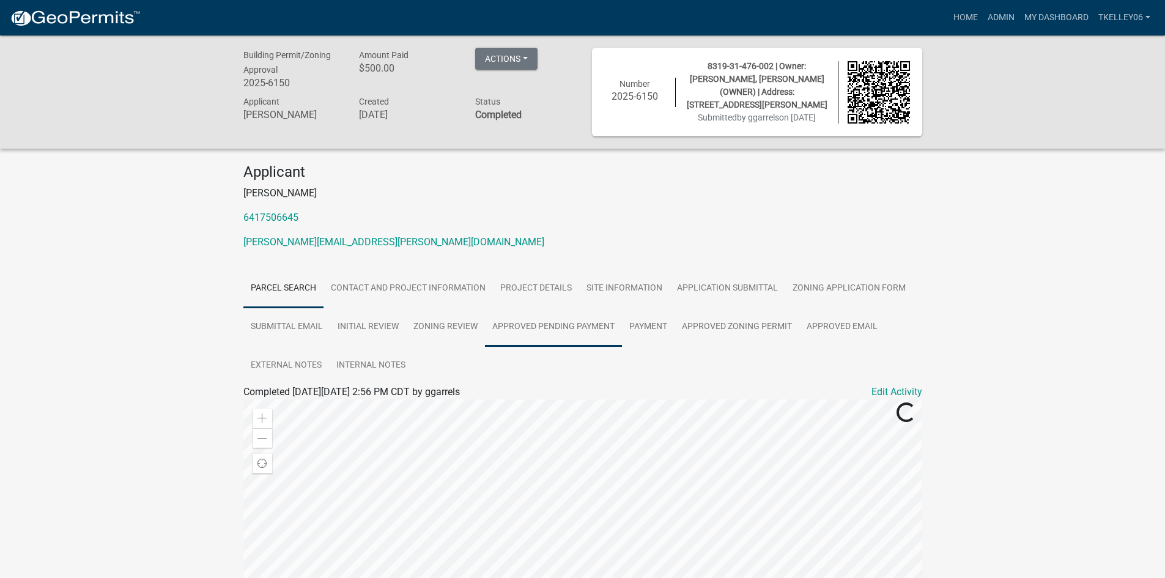
click at [514, 329] on link "Approved Pending Payment" at bounding box center [553, 327] width 137 height 39
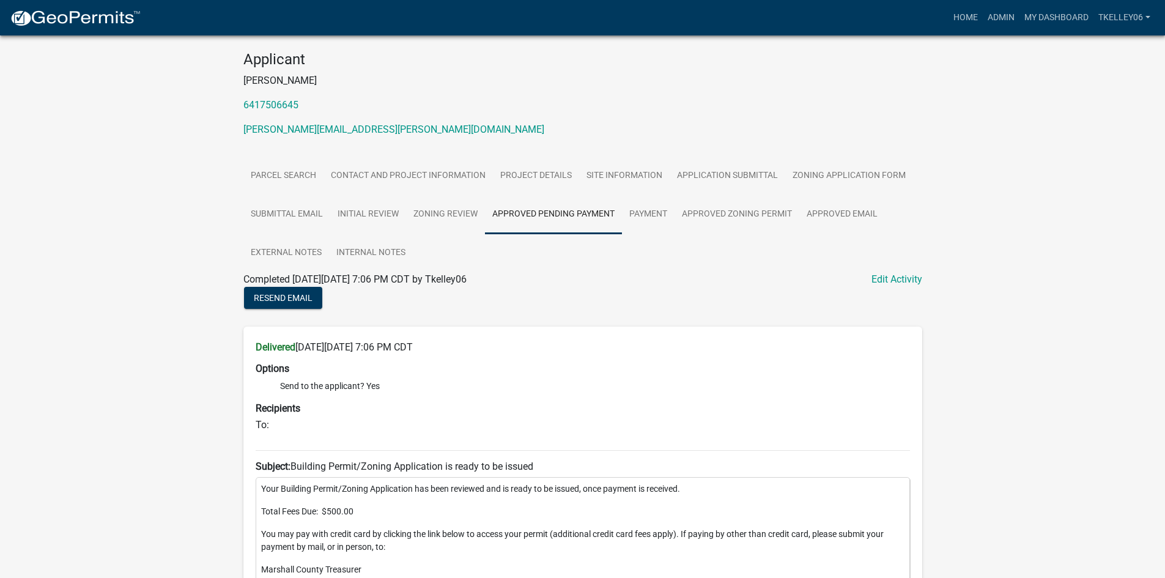
scroll to position [61, 0]
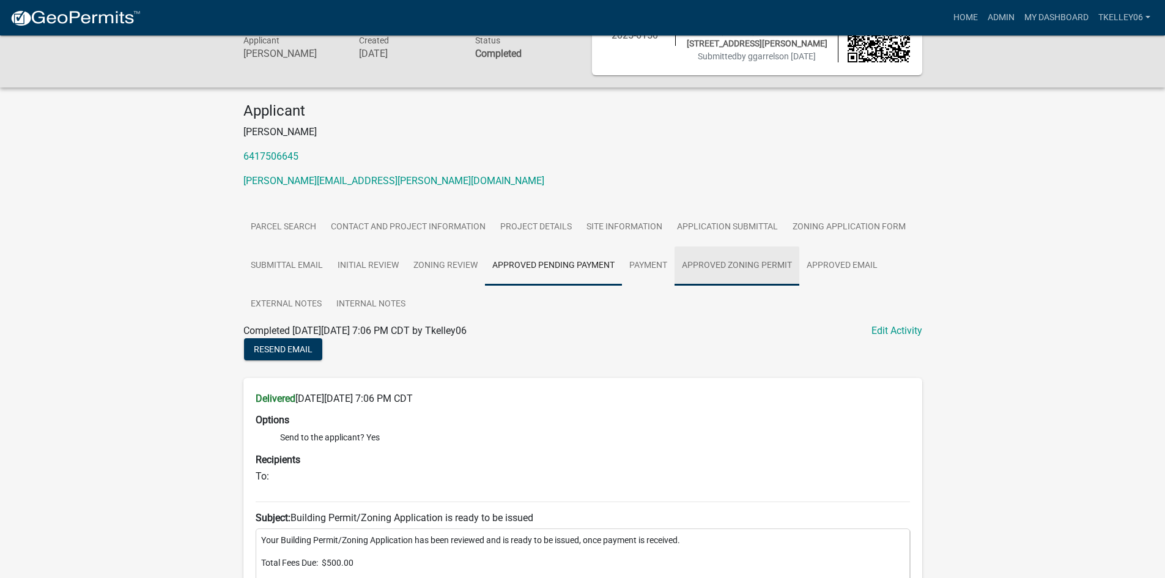
click at [725, 256] on link "Approved Zoning Permit" at bounding box center [736, 265] width 125 height 39
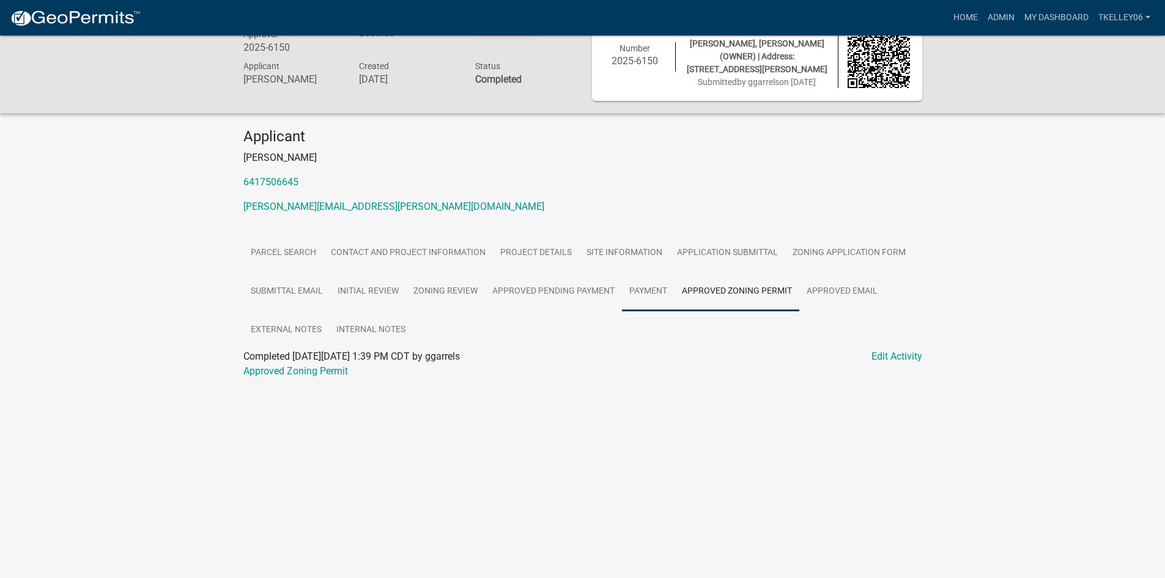
click at [638, 280] on link "Payment" at bounding box center [648, 291] width 53 height 39
click at [579, 281] on link "Approved Pending Payment" at bounding box center [553, 291] width 137 height 39
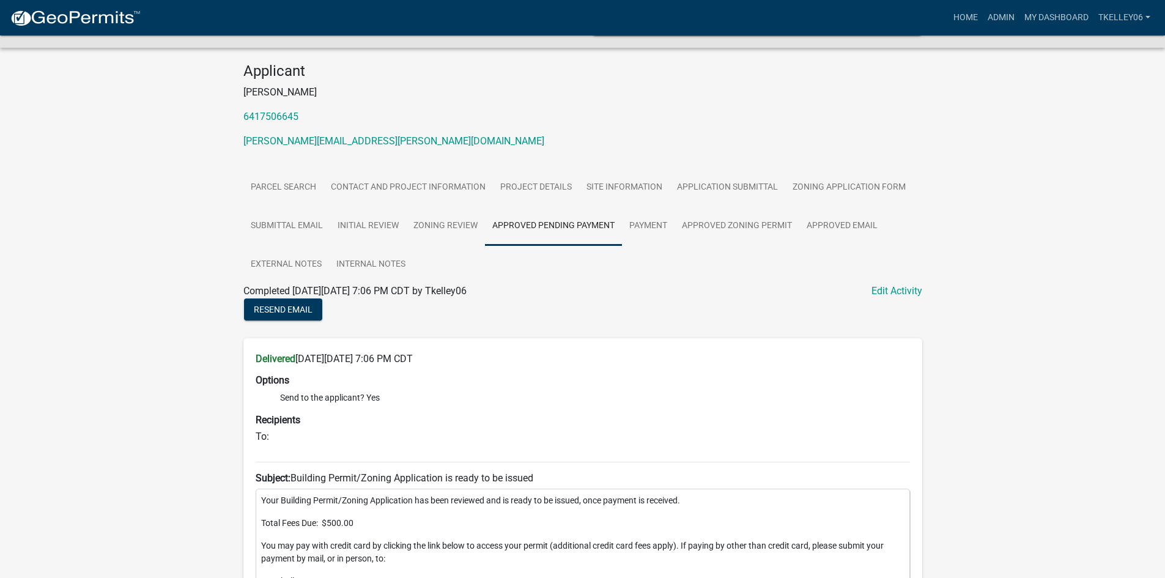
scroll to position [0, 0]
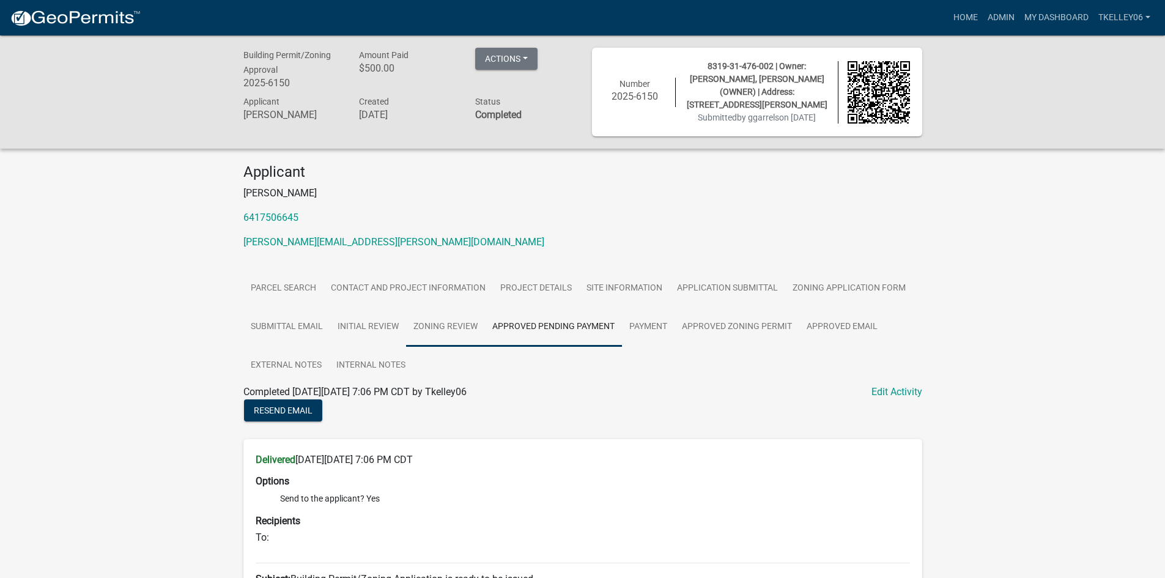
click at [439, 326] on link "Zoning Review" at bounding box center [445, 327] width 79 height 39
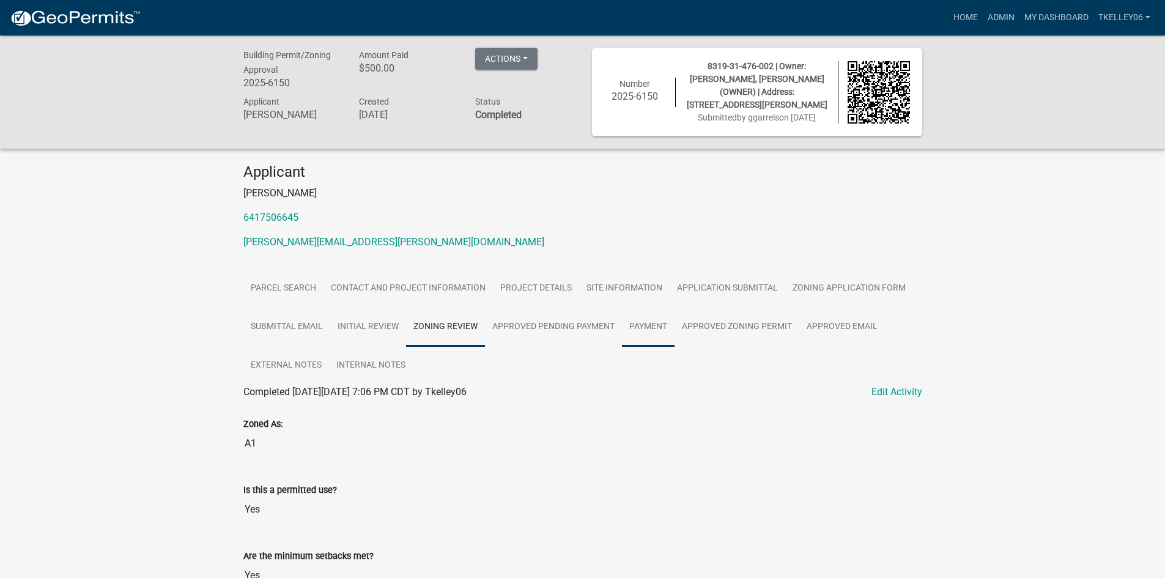
click at [637, 322] on link "Payment" at bounding box center [648, 327] width 53 height 39
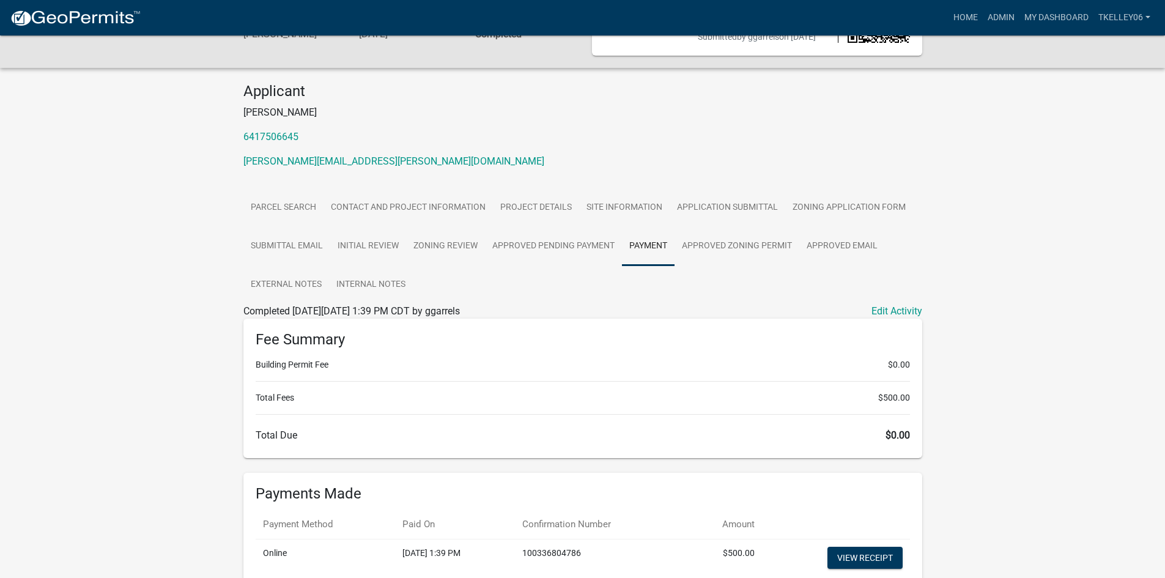
scroll to position [181, 0]
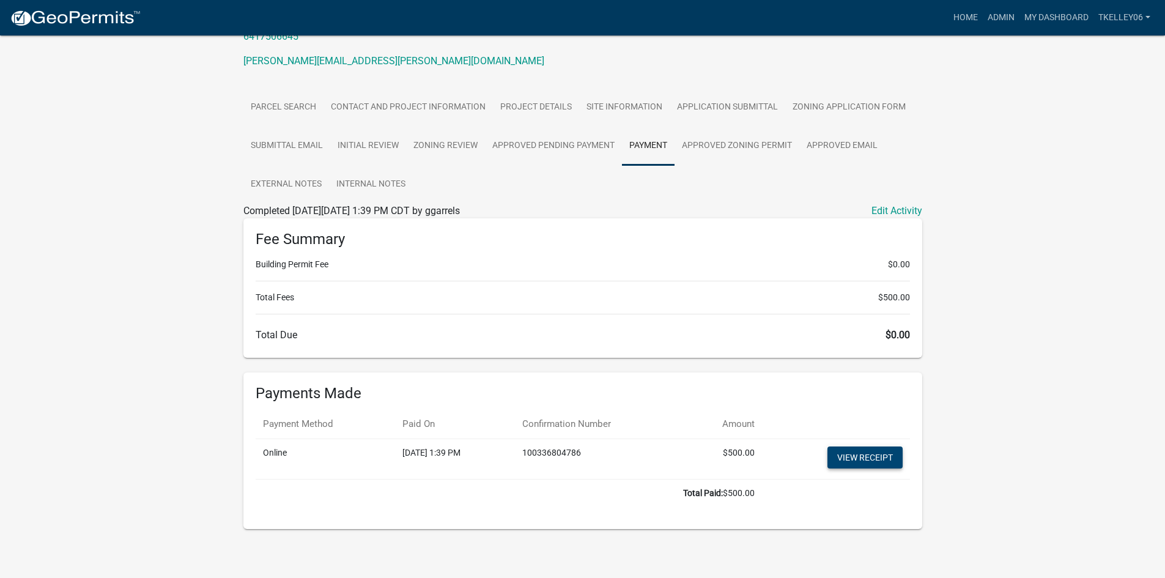
click at [835, 449] on link "View receipt" at bounding box center [864, 457] width 75 height 22
click at [314, 108] on link "Parcel search" at bounding box center [283, 107] width 80 height 39
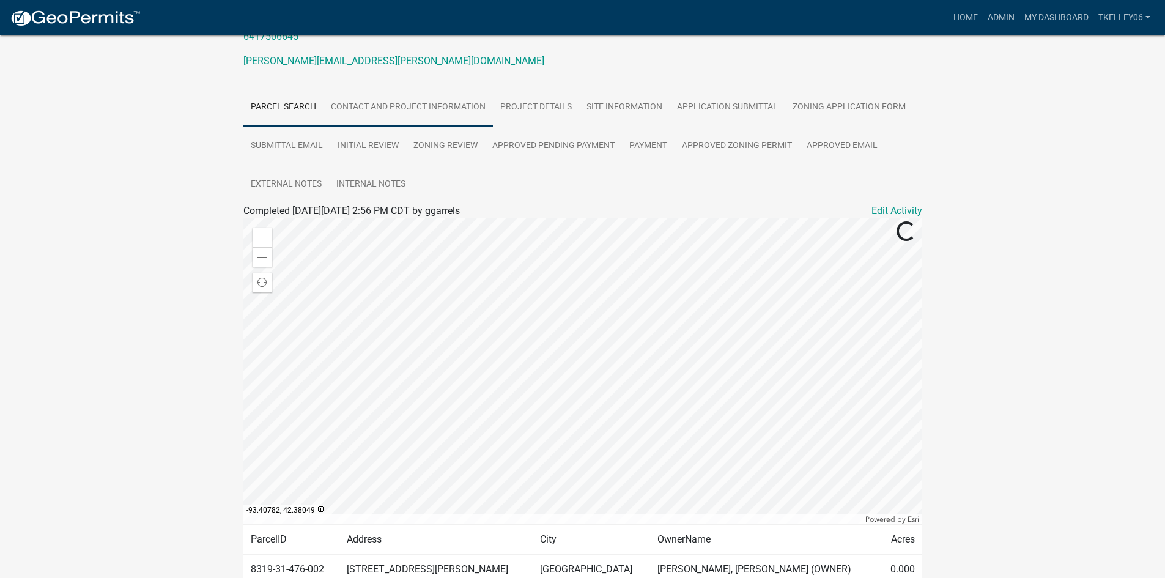
click at [432, 106] on link "Contact and Project Information" at bounding box center [407, 107] width 169 height 39
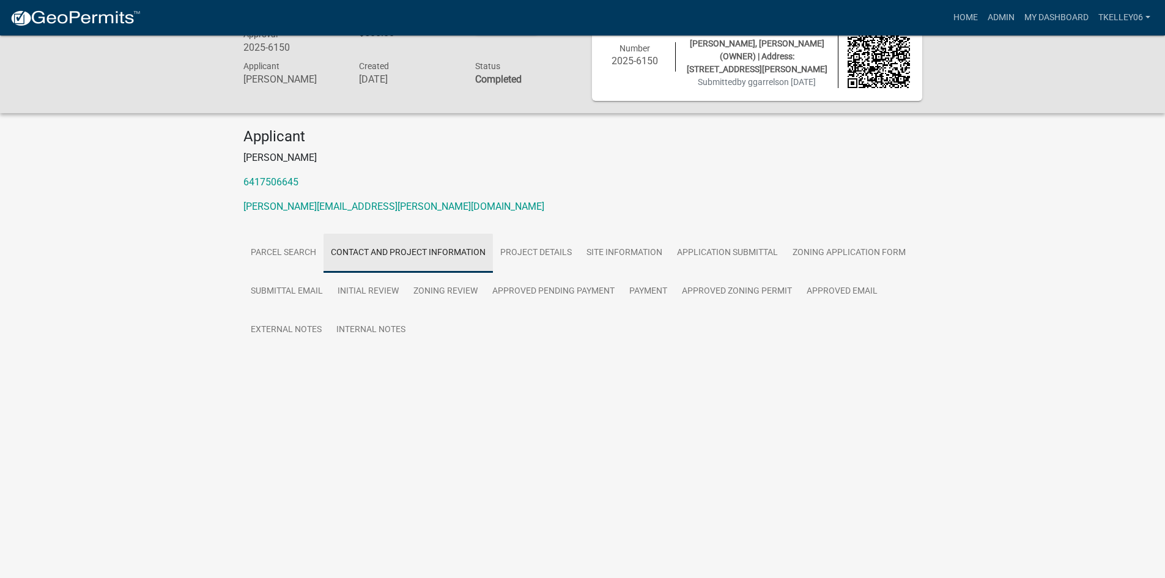
scroll to position [35, 0]
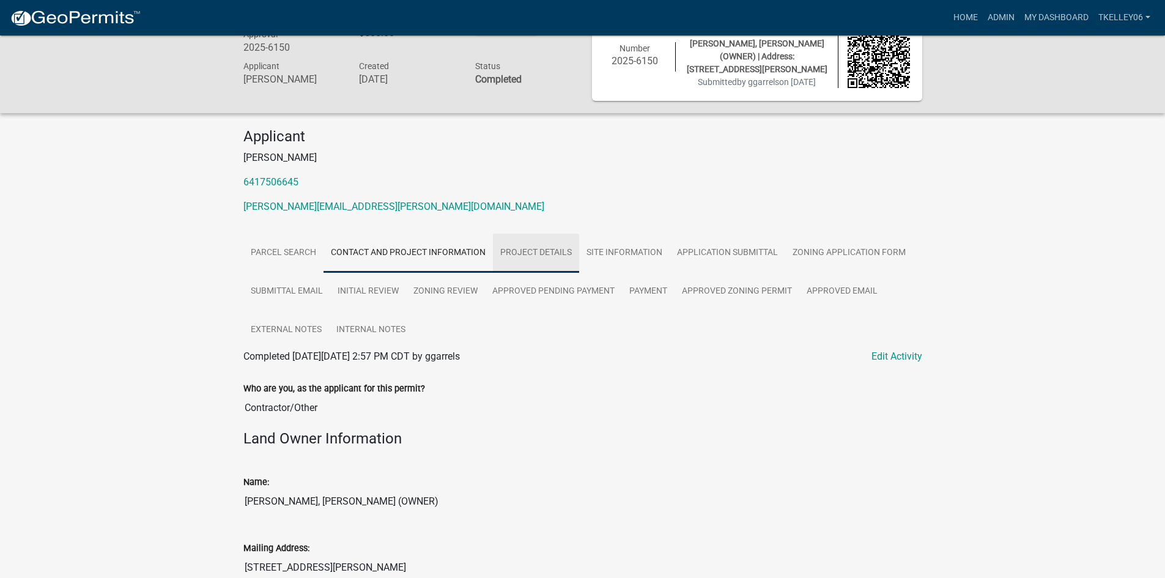
click at [518, 248] on link "Project Details" at bounding box center [536, 253] width 86 height 39
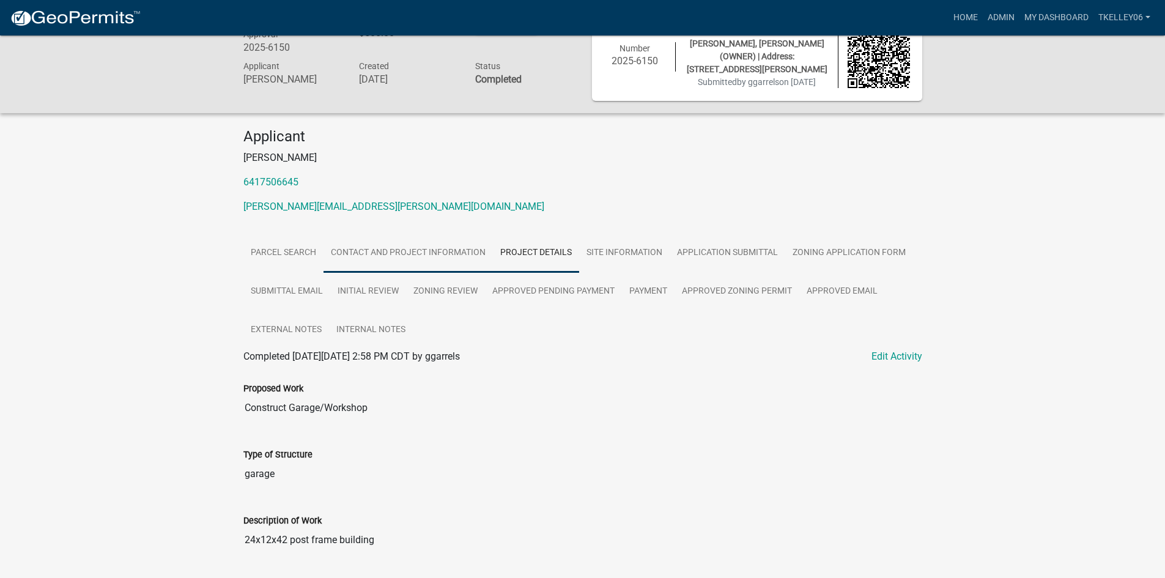
click at [443, 245] on link "Contact and Project Information" at bounding box center [407, 253] width 169 height 39
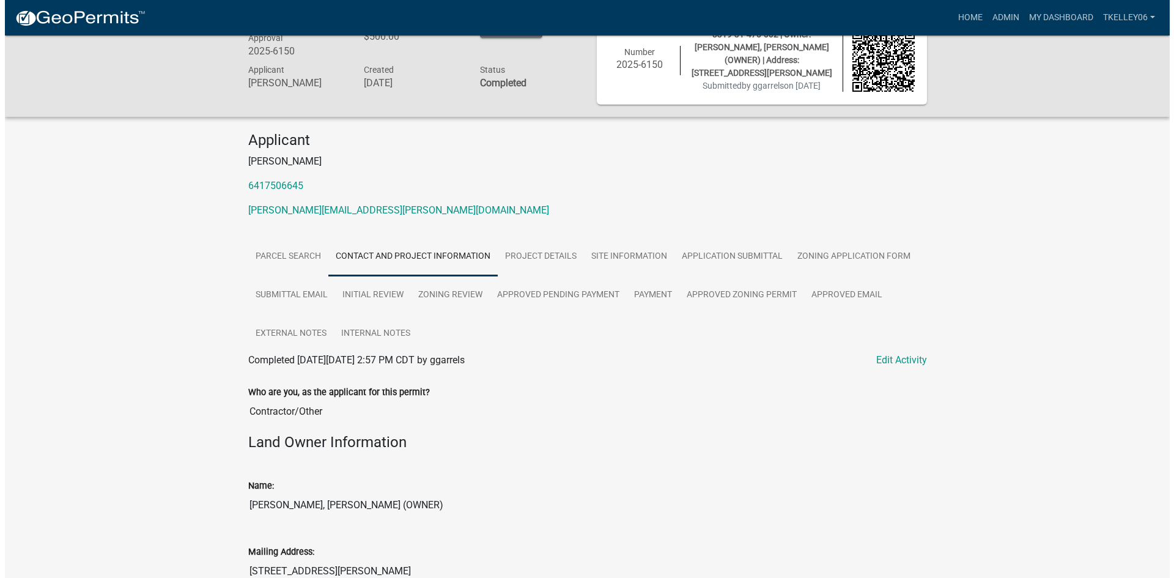
scroll to position [0, 0]
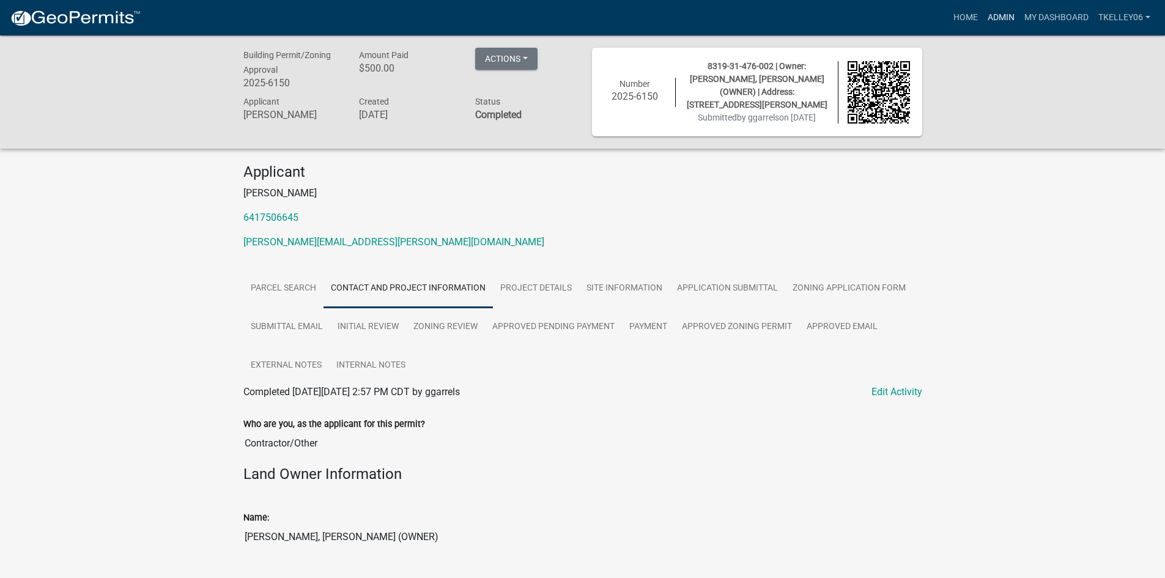
click at [1000, 12] on link "Admin" at bounding box center [1001, 17] width 37 height 23
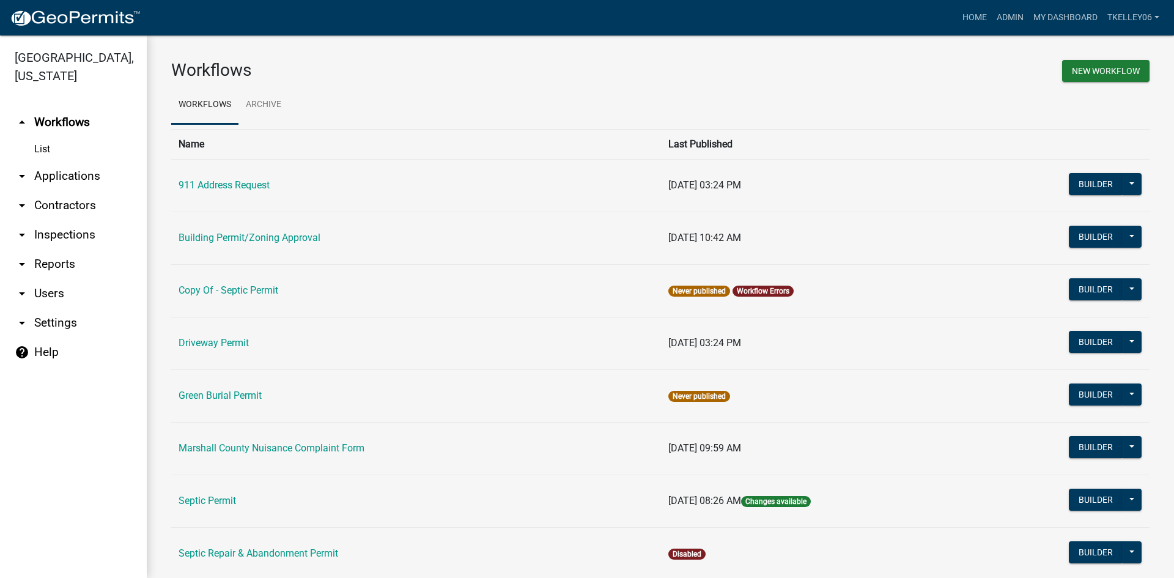
click at [61, 161] on link "arrow_drop_down Applications" at bounding box center [73, 175] width 147 height 29
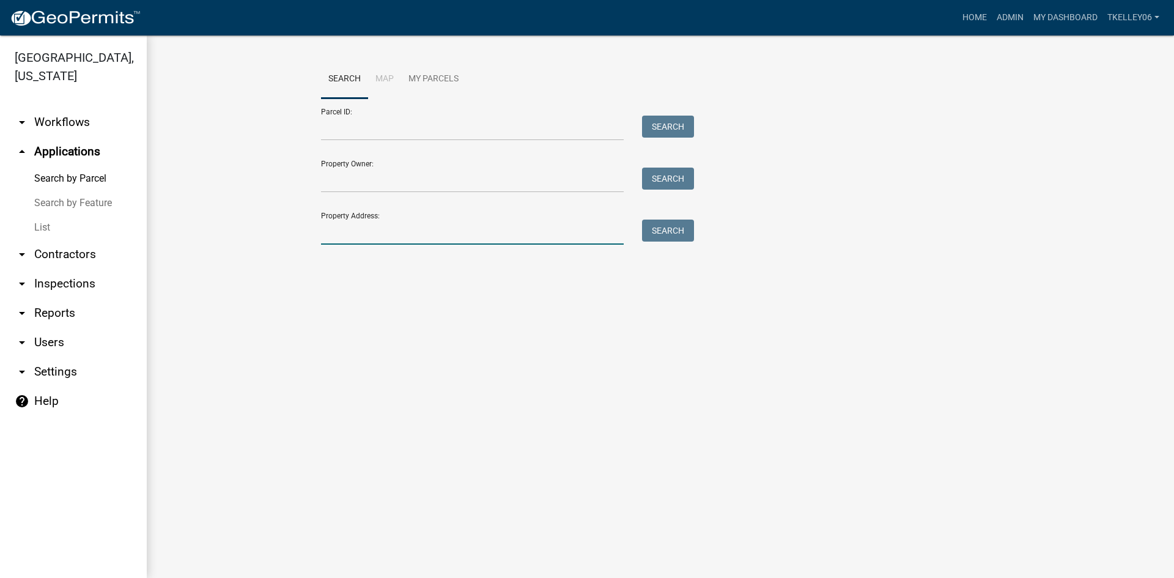
click at [421, 232] on input "Property Address:" at bounding box center [472, 231] width 303 height 25
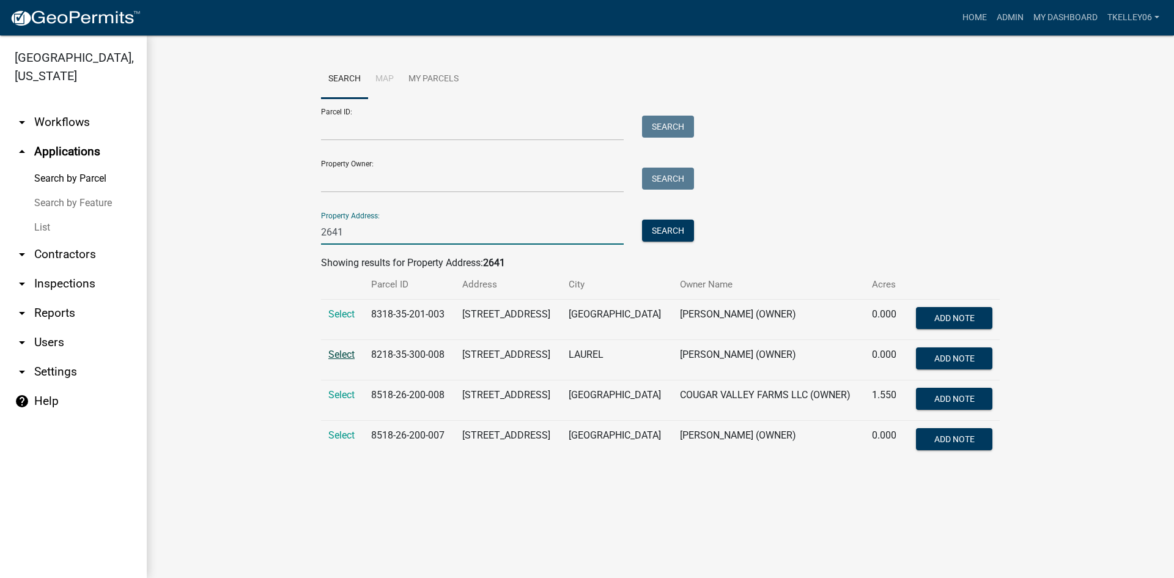
type input "2641"
click at [337, 358] on span "Select" at bounding box center [341, 354] width 26 height 12
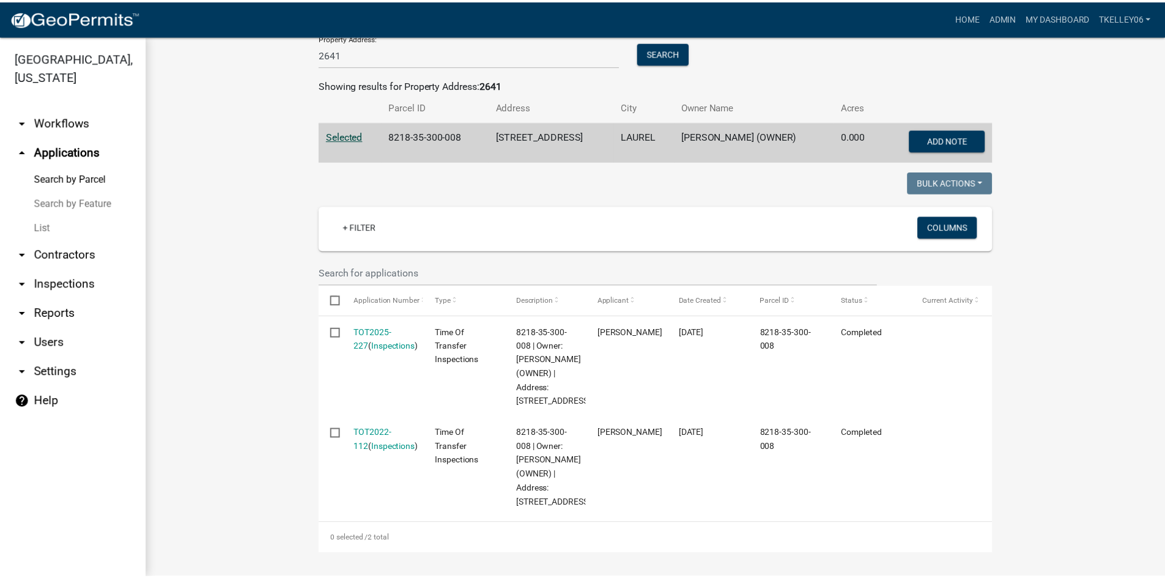
scroll to position [192, 0]
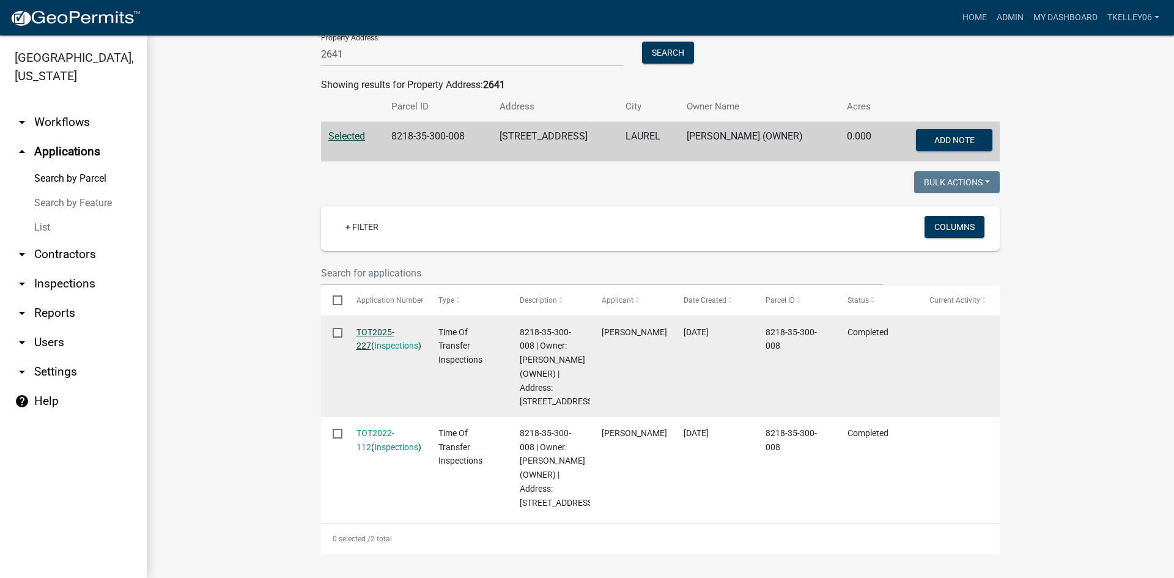
click at [369, 327] on link "TOT2025-227" at bounding box center [375, 339] width 38 height 24
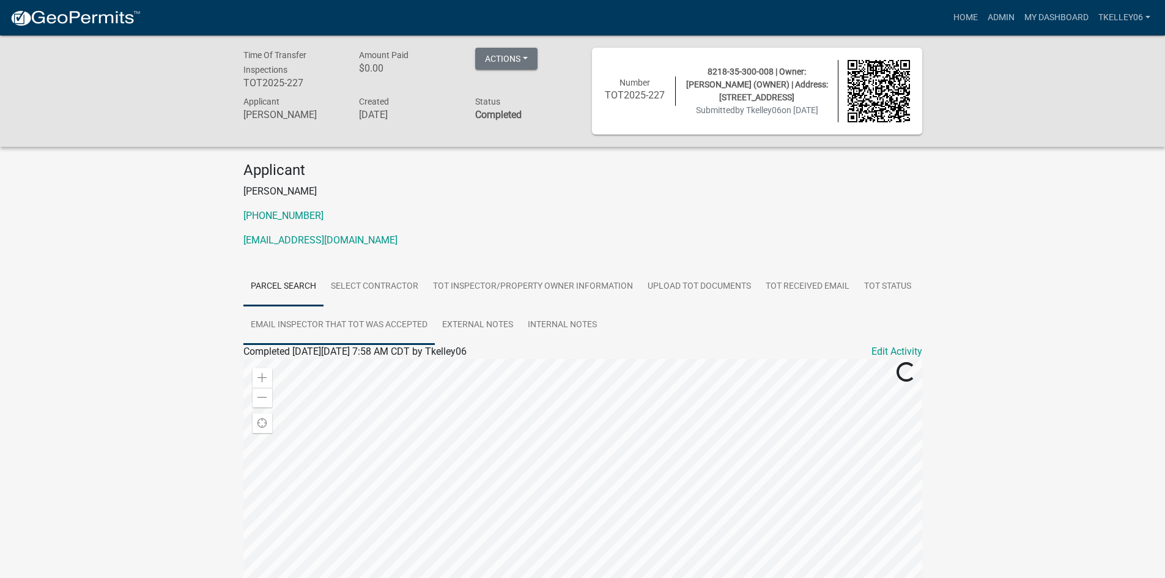
click at [375, 321] on link "Email Inspector that TOT was accepted" at bounding box center [338, 325] width 191 height 39
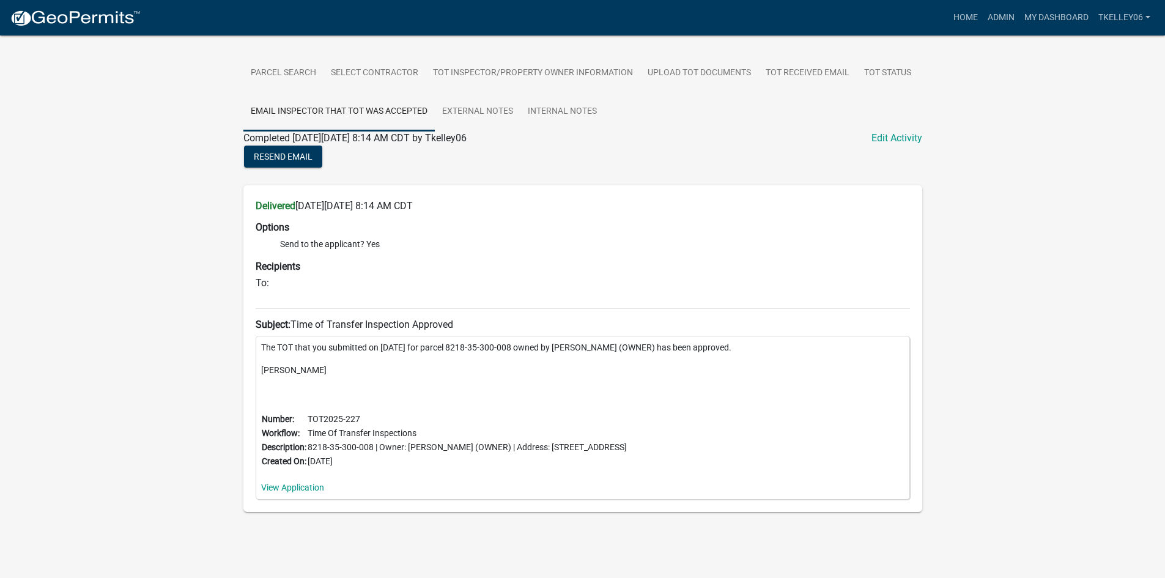
scroll to position [91, 0]
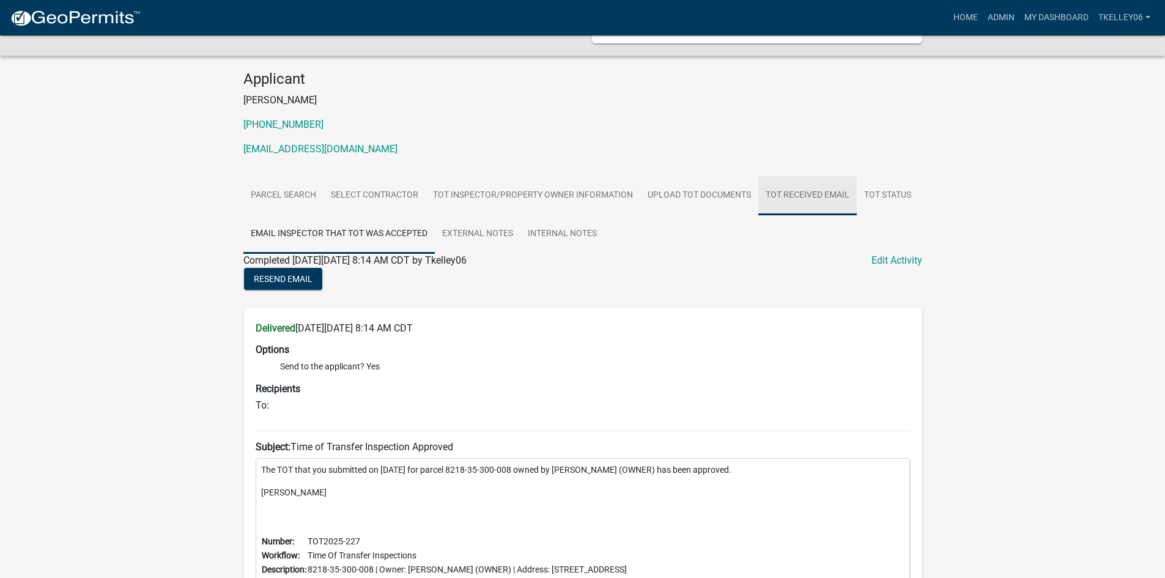
click at [812, 194] on link "TOT Received Email" at bounding box center [807, 195] width 98 height 39
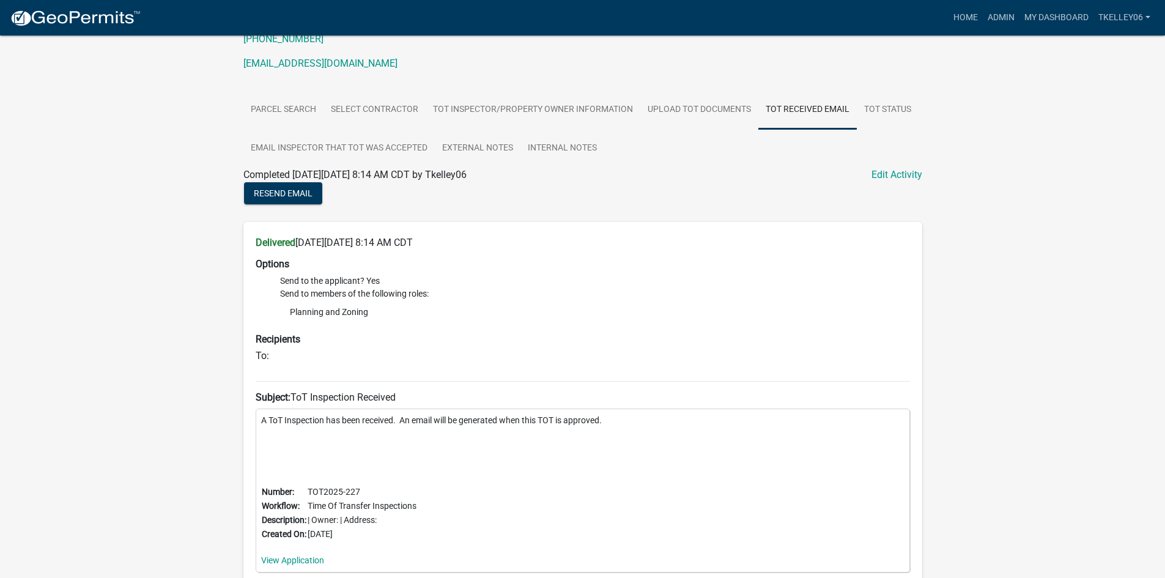
scroll to position [0, 0]
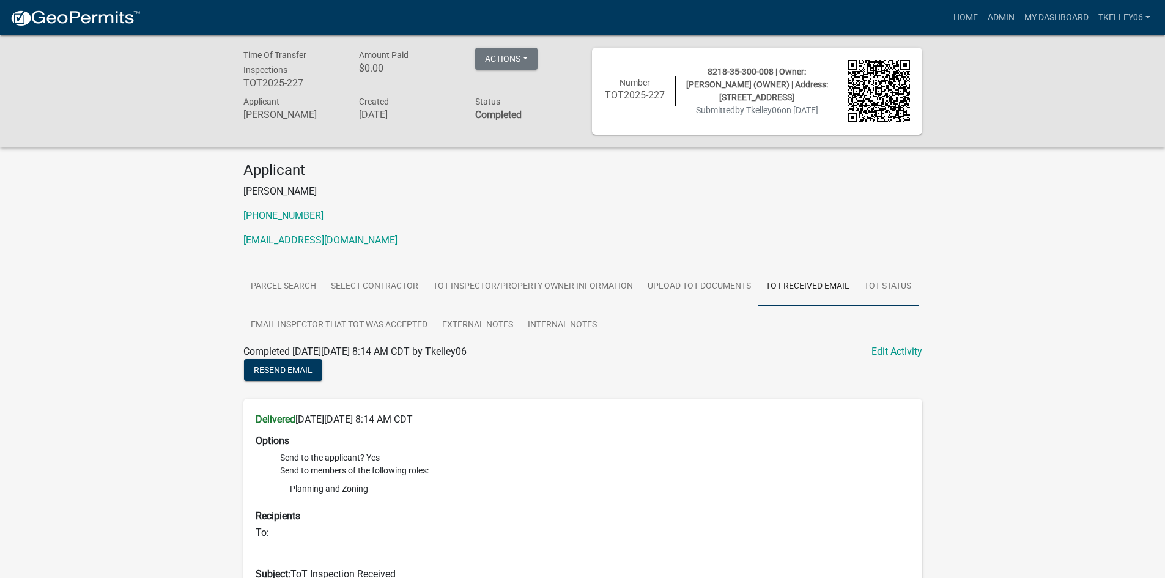
click at [866, 282] on link "TOT Status" at bounding box center [888, 286] width 62 height 39
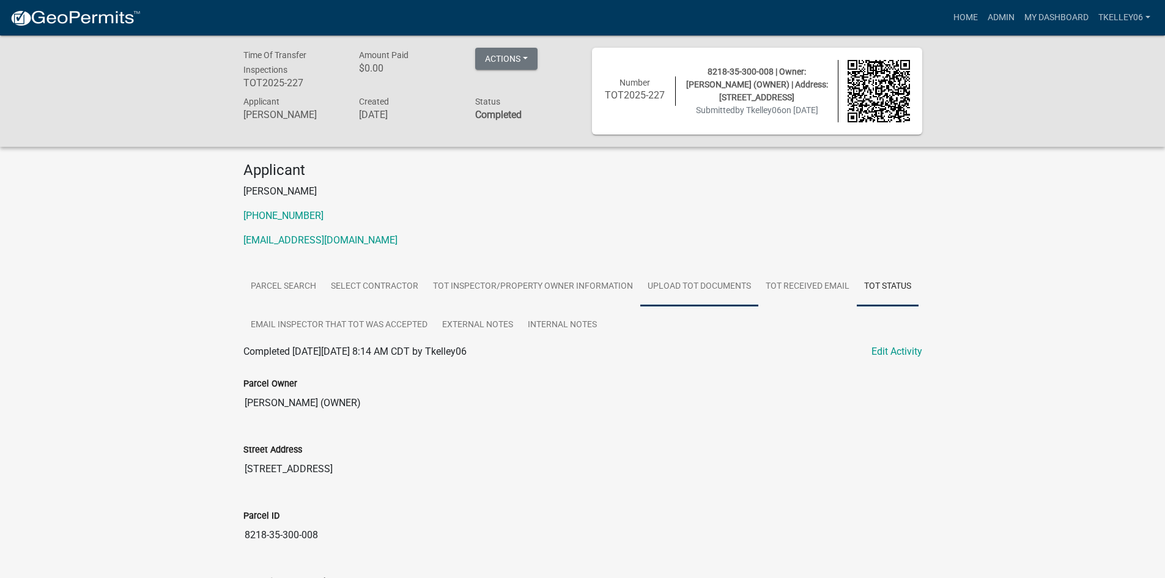
click at [721, 288] on link "Upload TOT Documents" at bounding box center [699, 286] width 118 height 39
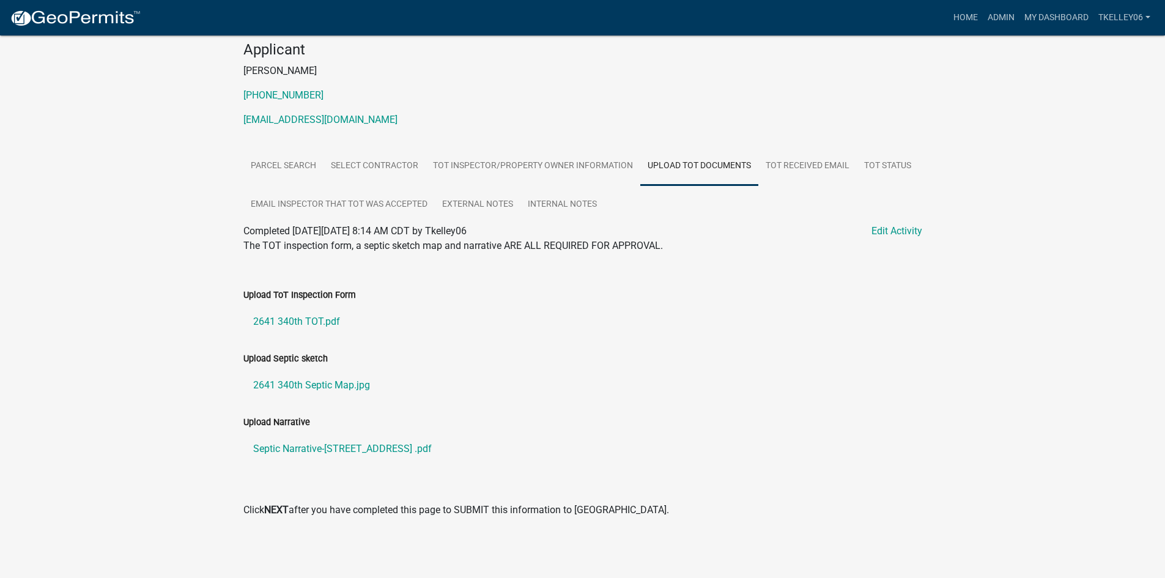
scroll to position [121, 0]
click at [329, 445] on link "Septic Narrative-2641 340th St .pdf" at bounding box center [582, 447] width 679 height 29
click at [290, 318] on link "2641 340th TOT.pdf" at bounding box center [582, 320] width 679 height 29
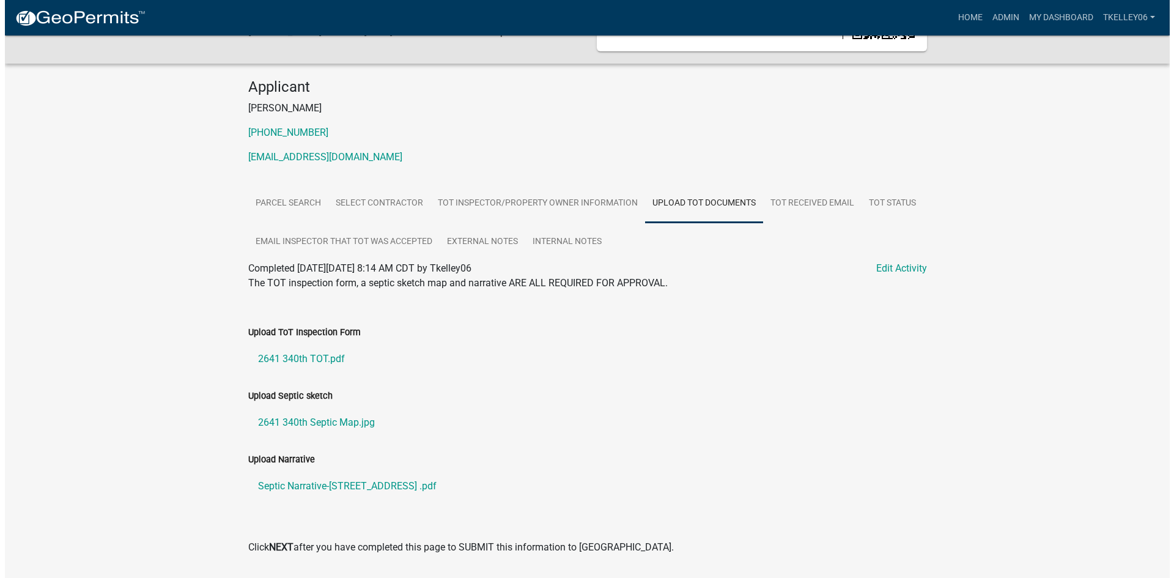
scroll to position [0, 0]
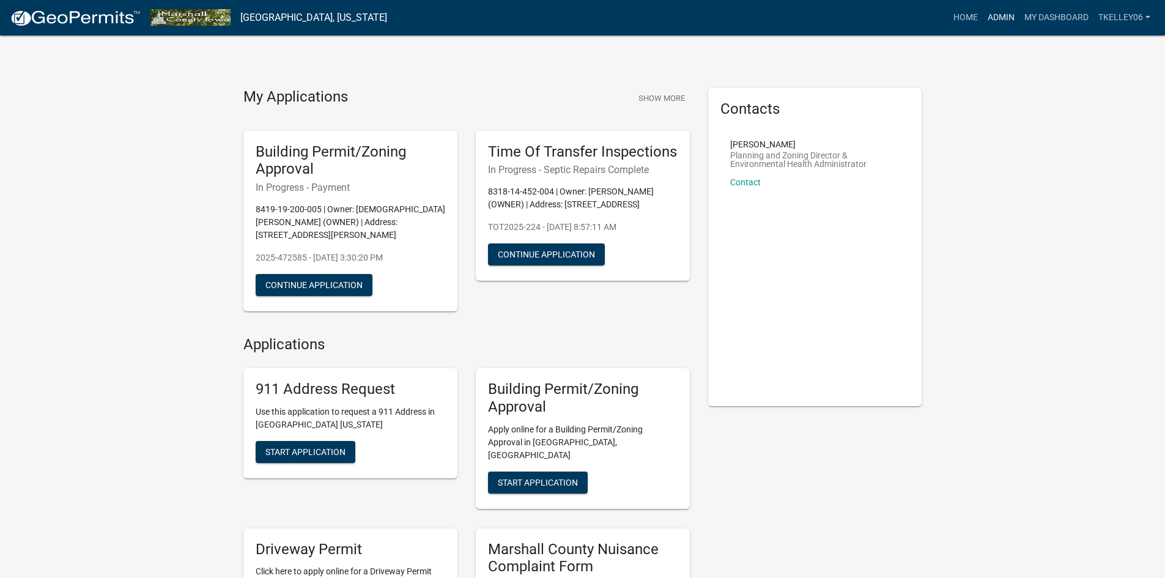
click at [995, 13] on link "Admin" at bounding box center [1001, 17] width 37 height 23
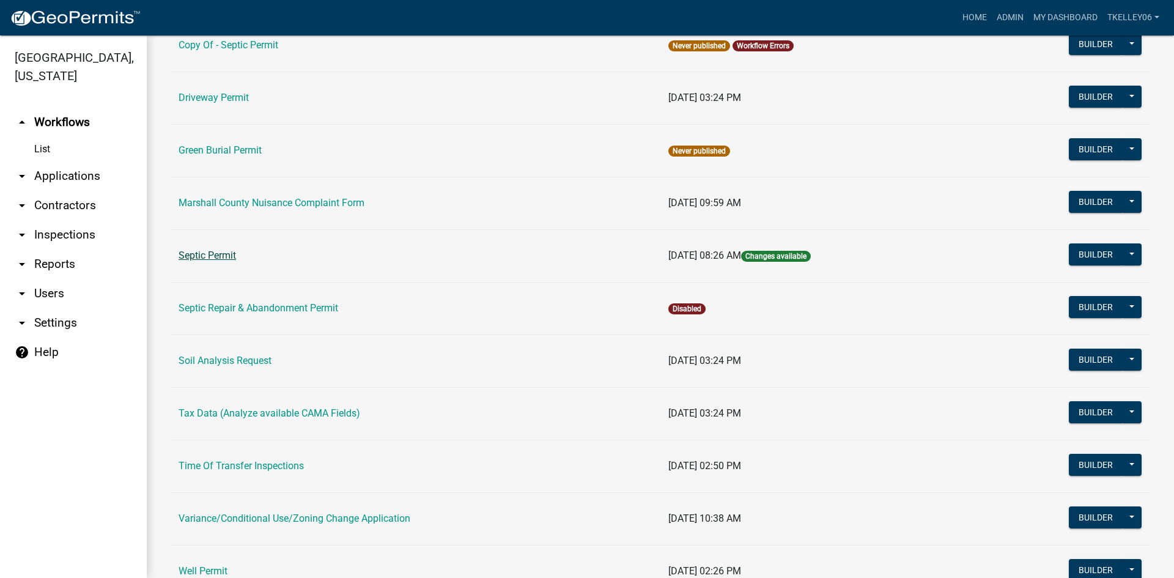
scroll to position [299, 0]
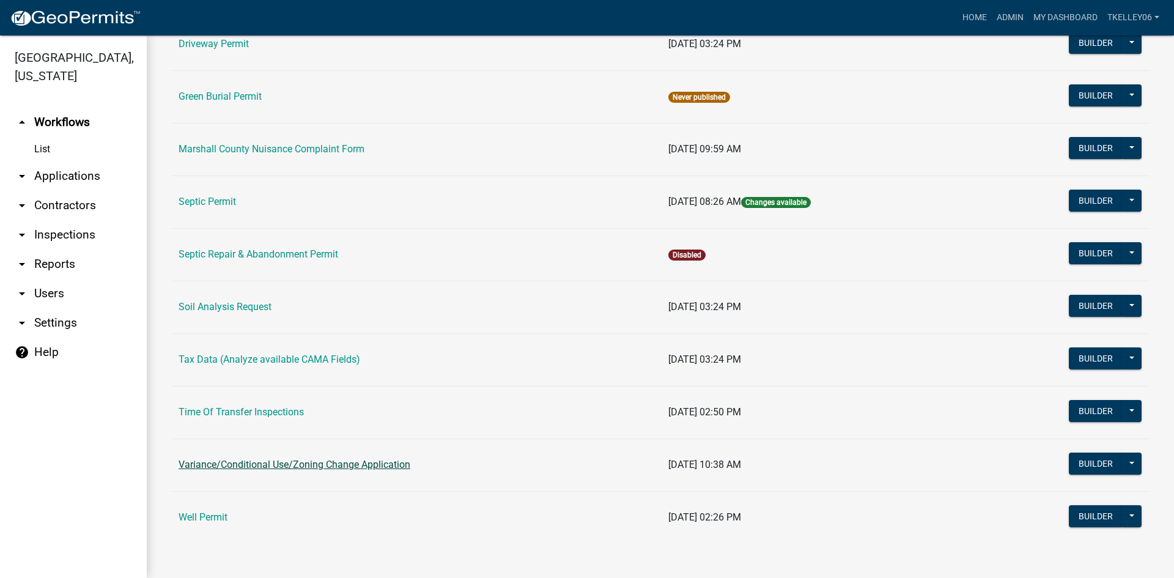
click at [229, 460] on link "Variance/Conditional Use/Zoning Change Application" at bounding box center [295, 465] width 232 height 12
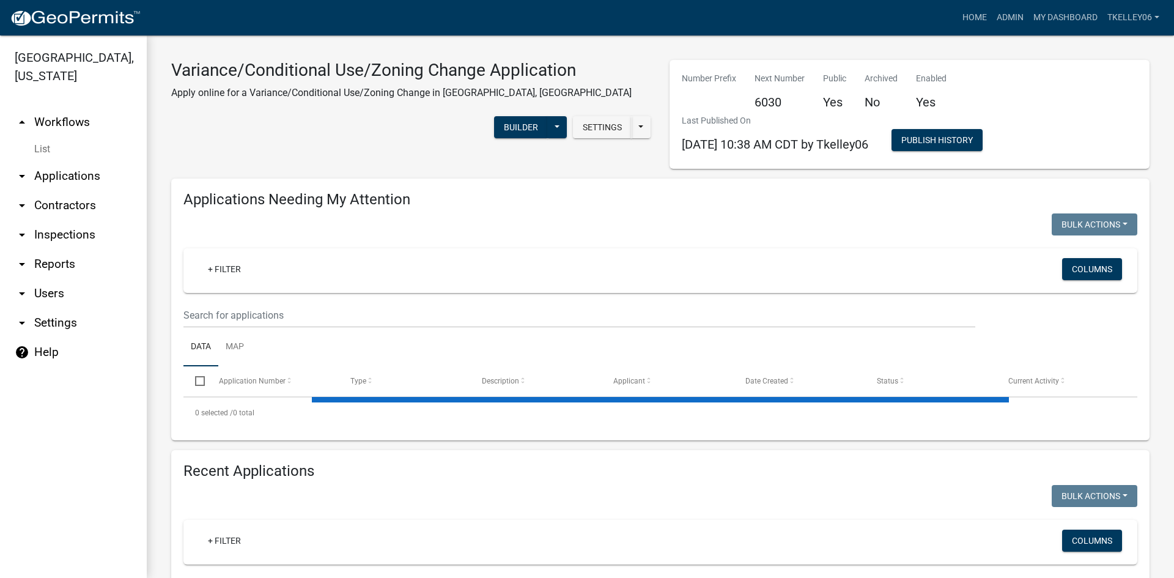
select select "3: 100"
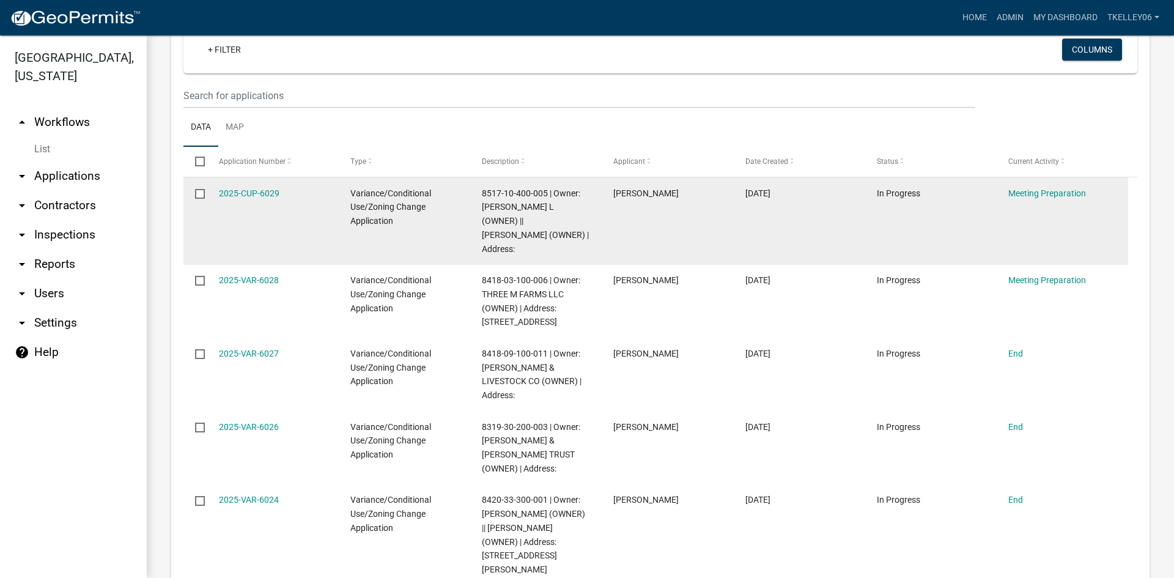
scroll to position [245, 0]
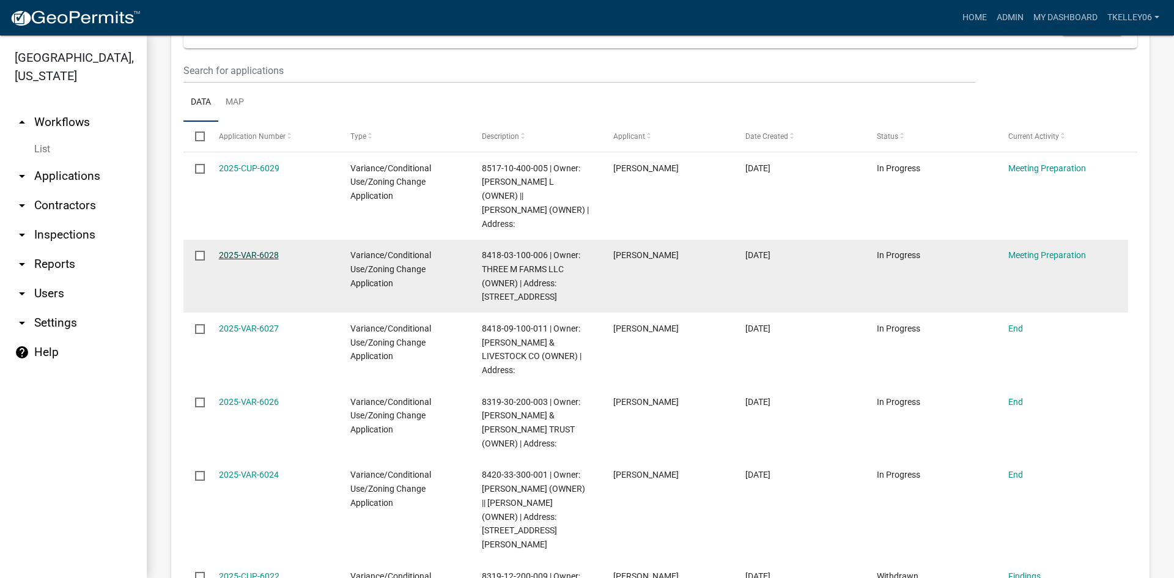
click at [235, 257] on link "2025-VAR-6028" at bounding box center [249, 255] width 60 height 10
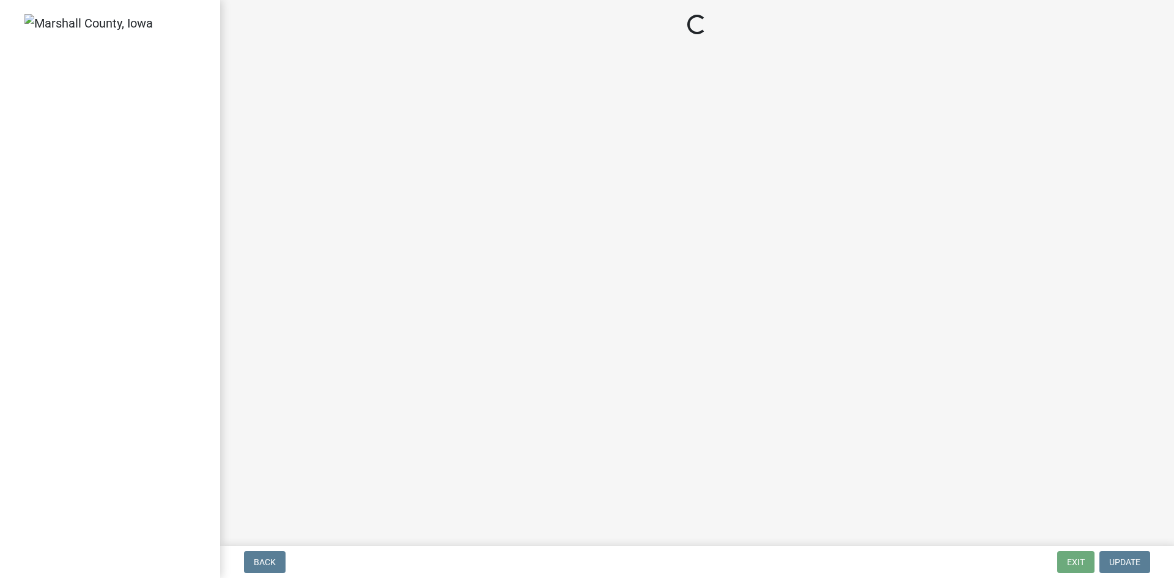
select select "12d0c022-df4a-4ac8-8fd9-384d4244f33e"
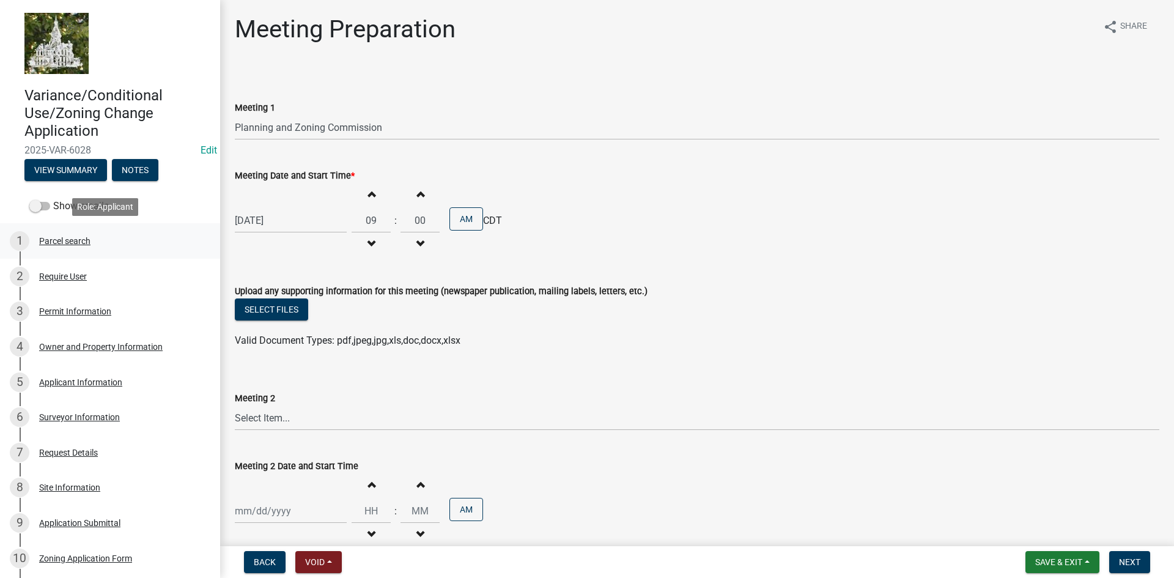
click at [67, 238] on div "Parcel search" at bounding box center [64, 241] width 51 height 9
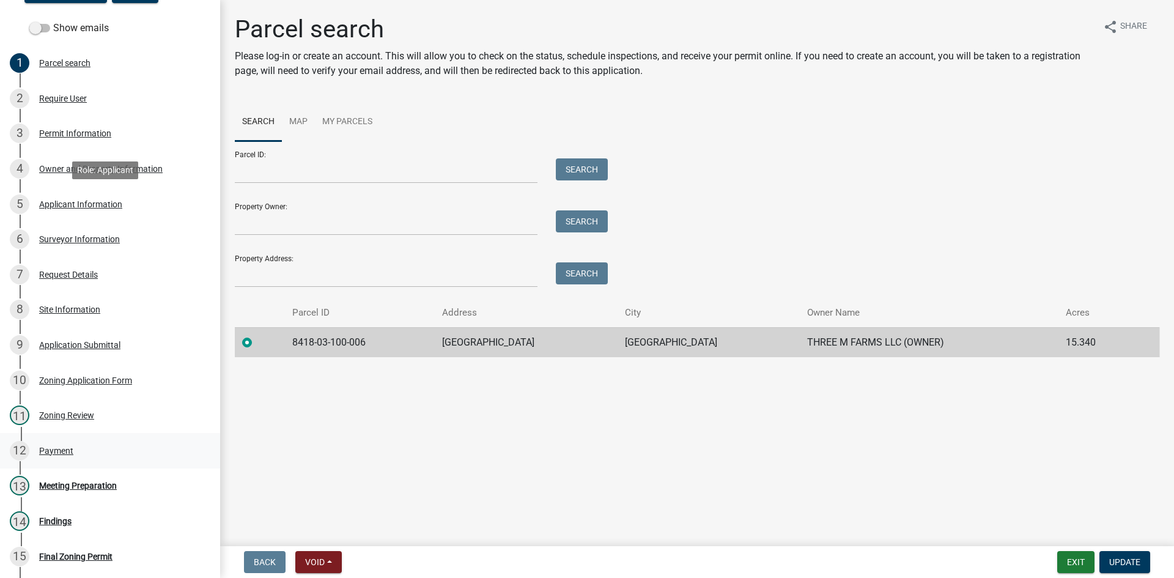
scroll to position [183, 0]
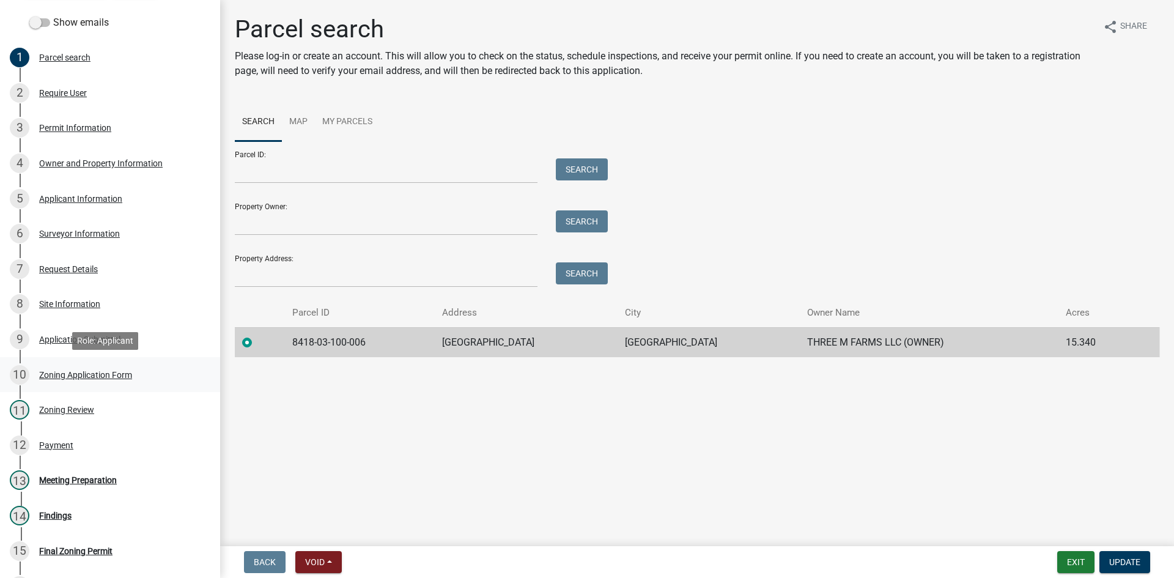
click at [83, 373] on div "Zoning Application Form" at bounding box center [85, 375] width 93 height 9
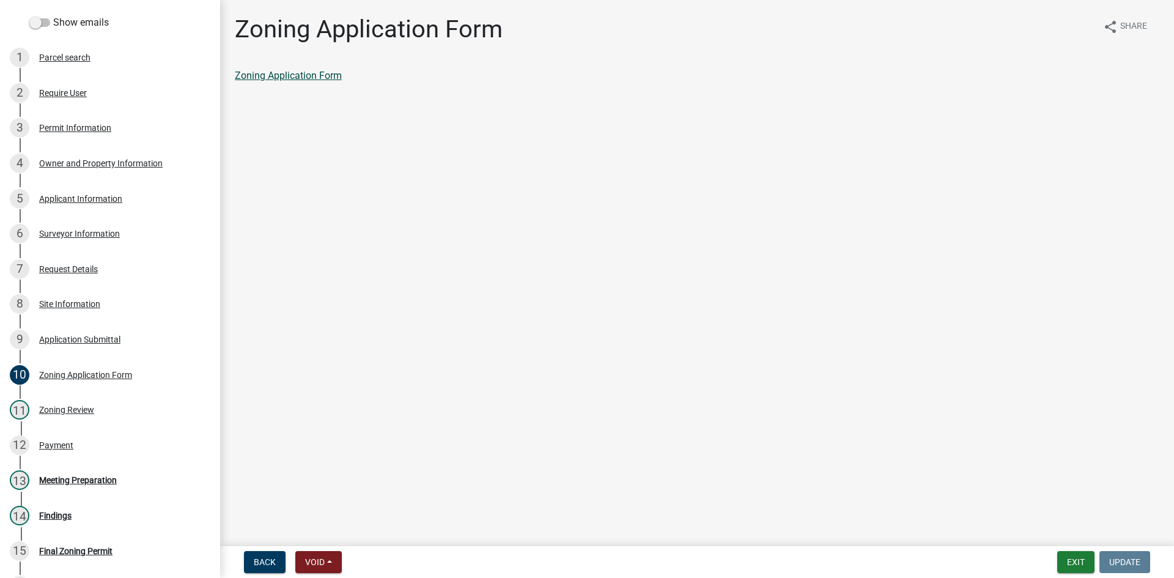
click at [271, 78] on link "Zoning Application Form" at bounding box center [288, 76] width 107 height 12
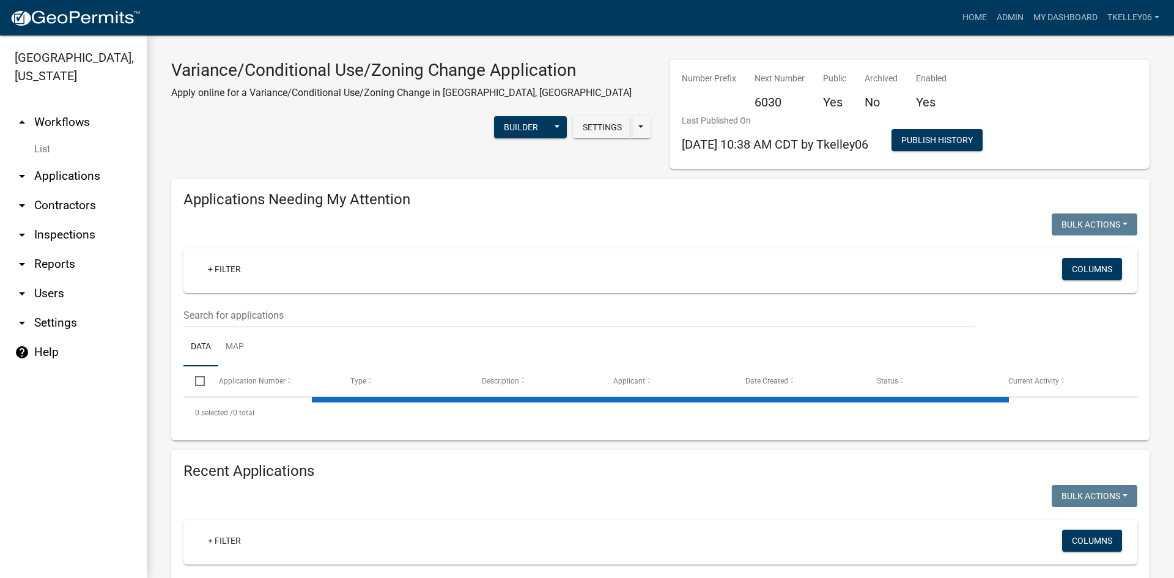
select select "3: 100"
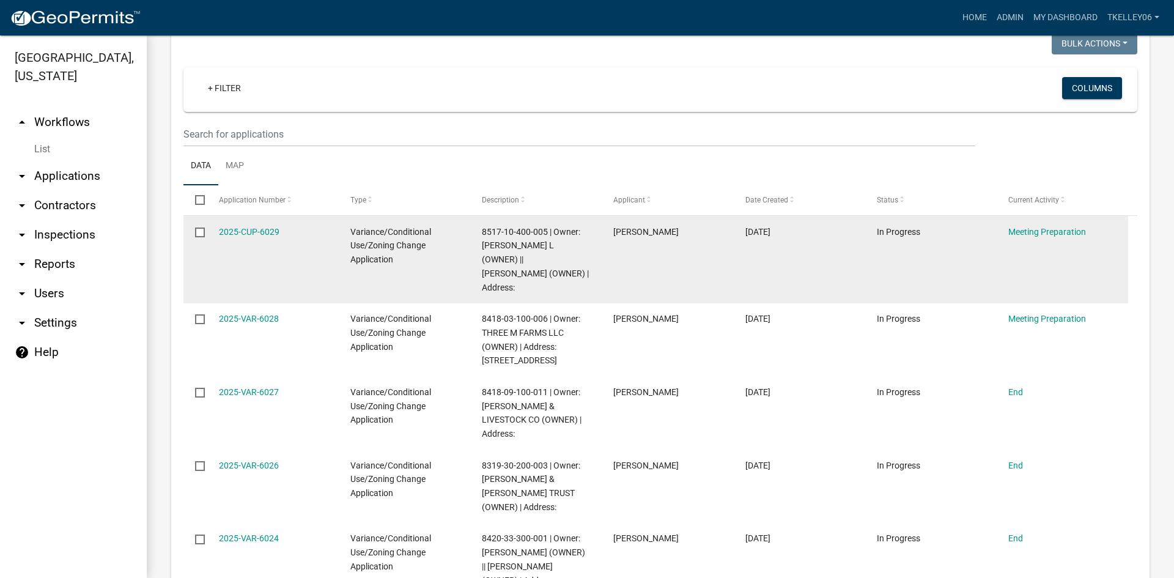
scroll to position [183, 0]
click at [248, 225] on link "2025-CUP-6029" at bounding box center [249, 229] width 61 height 10
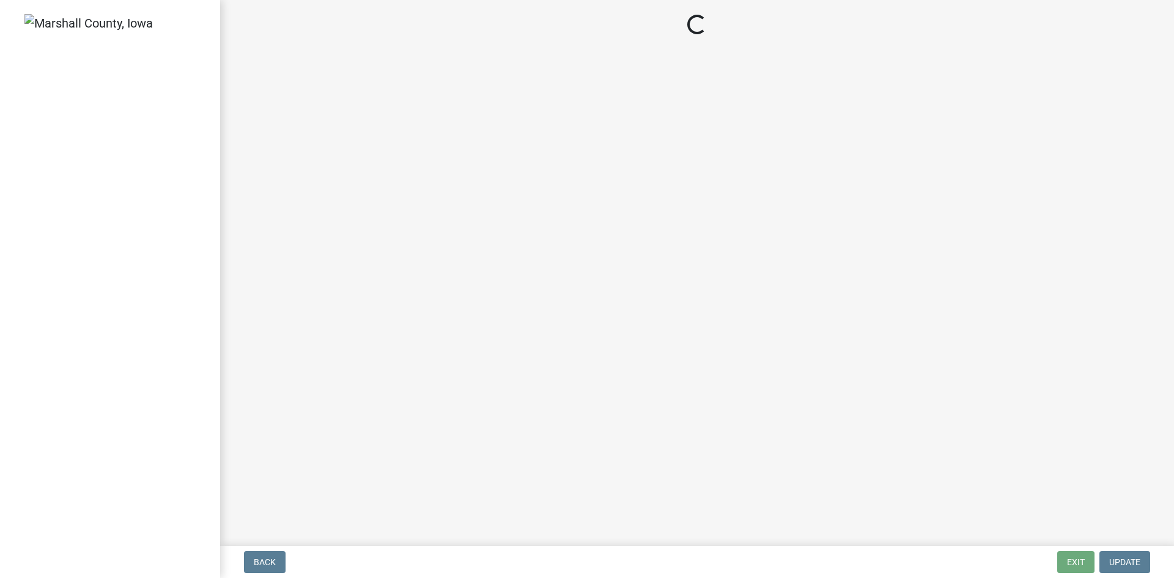
select select "12d0c022-df4a-4ac8-8fd9-384d4244f33e"
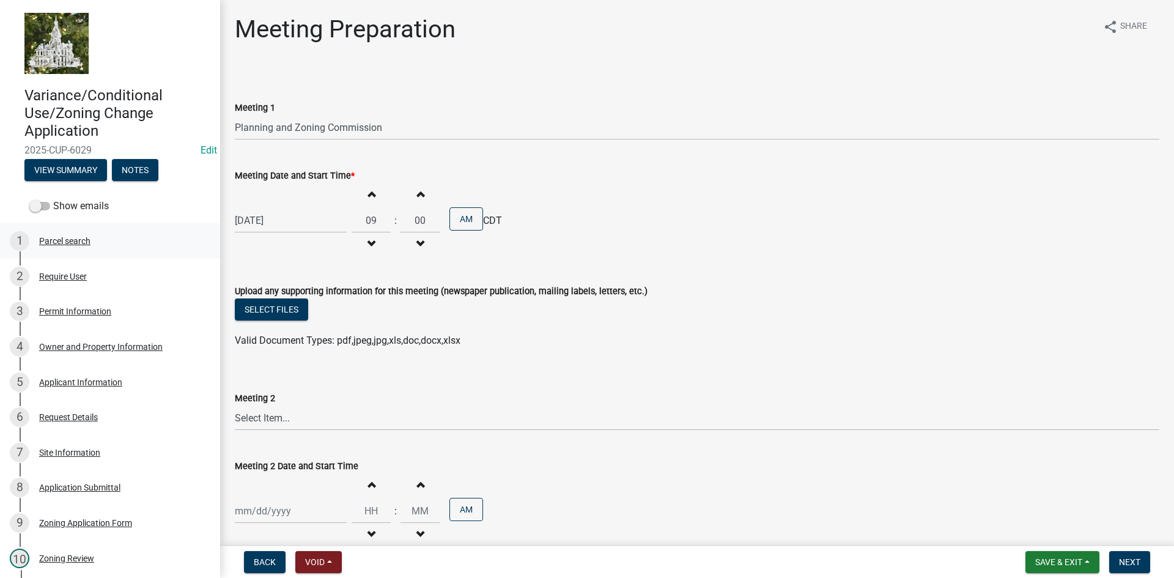
click at [64, 240] on div "Parcel search" at bounding box center [64, 241] width 51 height 9
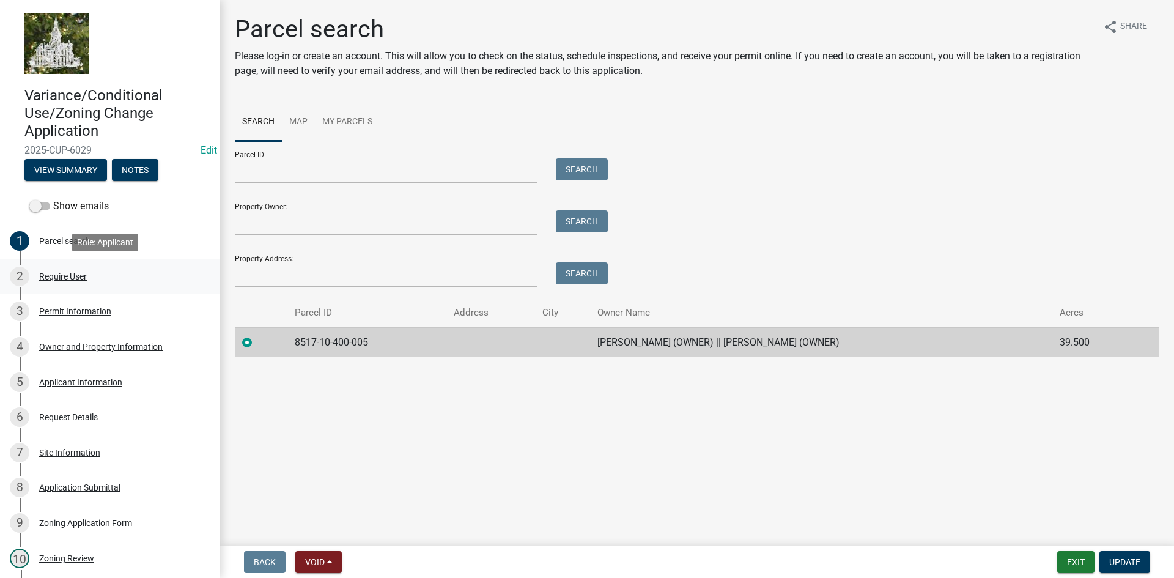
click at [61, 279] on div "Require User" at bounding box center [63, 276] width 48 height 9
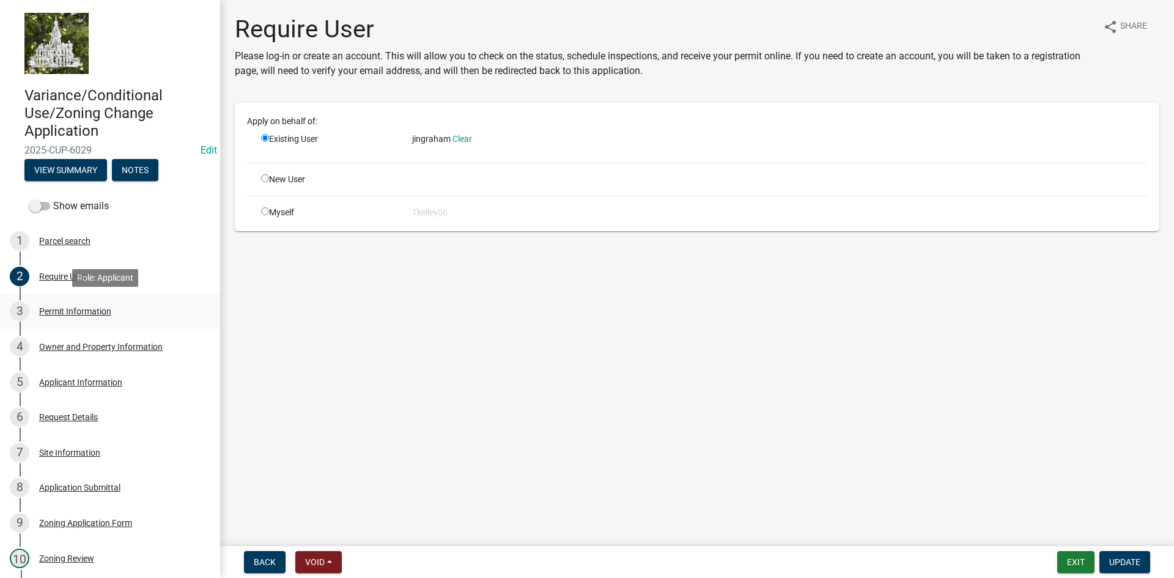
click at [70, 310] on div "Permit Information" at bounding box center [75, 311] width 72 height 9
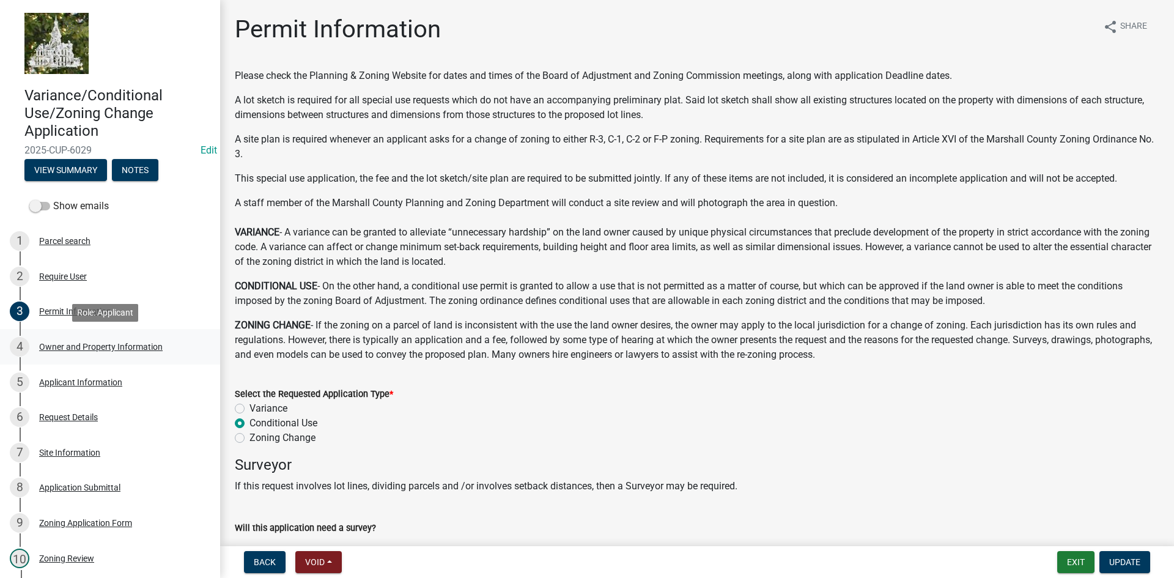
click at [82, 337] on div "4 Owner and Property Information" at bounding box center [105, 347] width 191 height 20
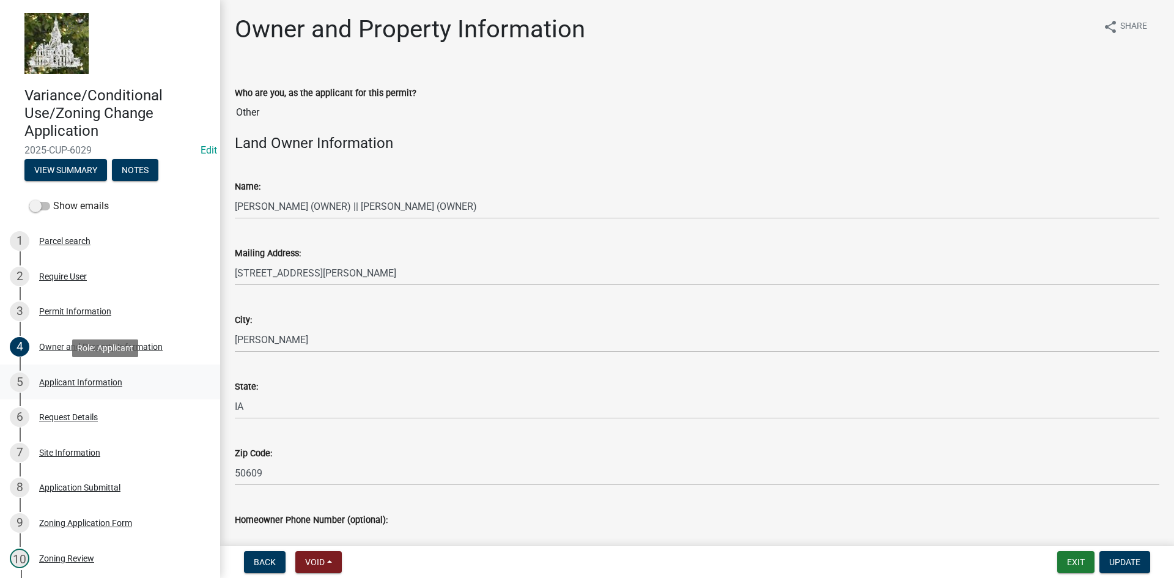
click at [92, 383] on div "Applicant Information" at bounding box center [80, 382] width 83 height 9
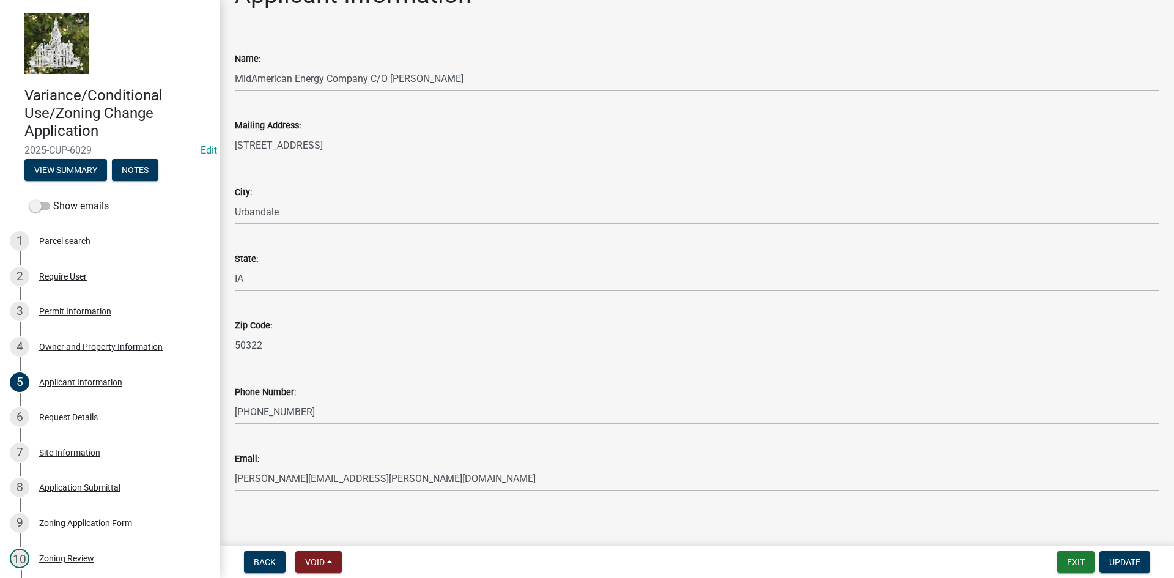
scroll to position [42, 0]
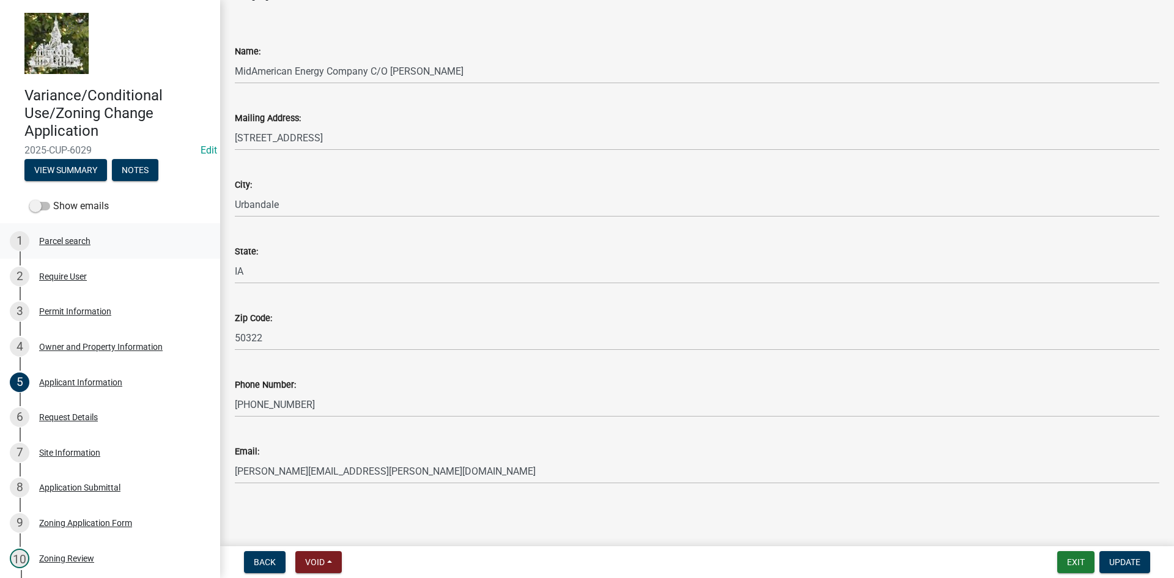
click at [80, 240] on div "Parcel search" at bounding box center [64, 241] width 51 height 9
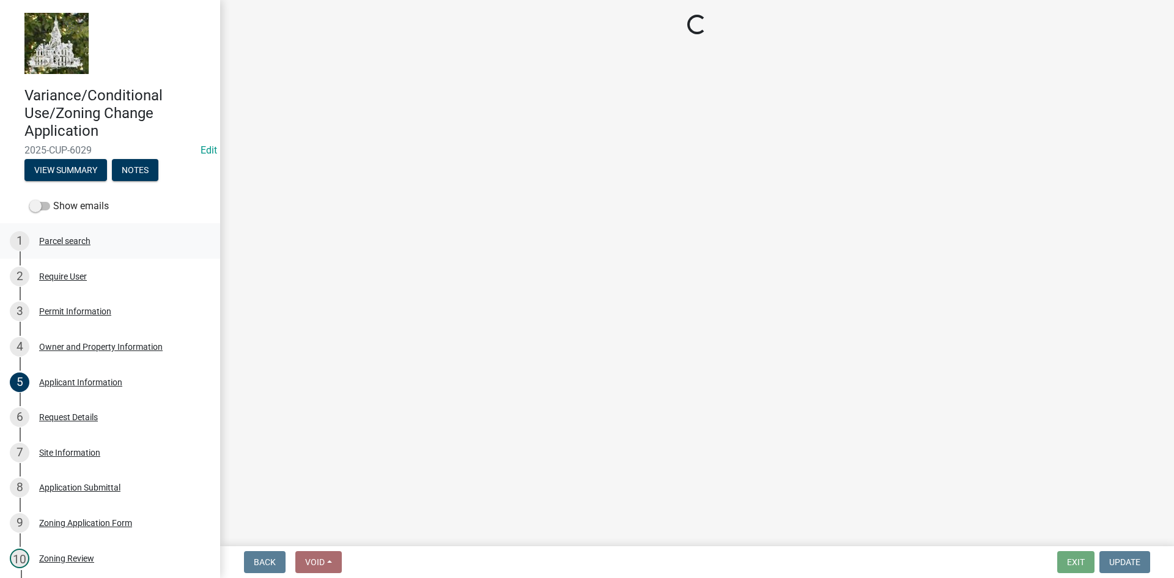
scroll to position [0, 0]
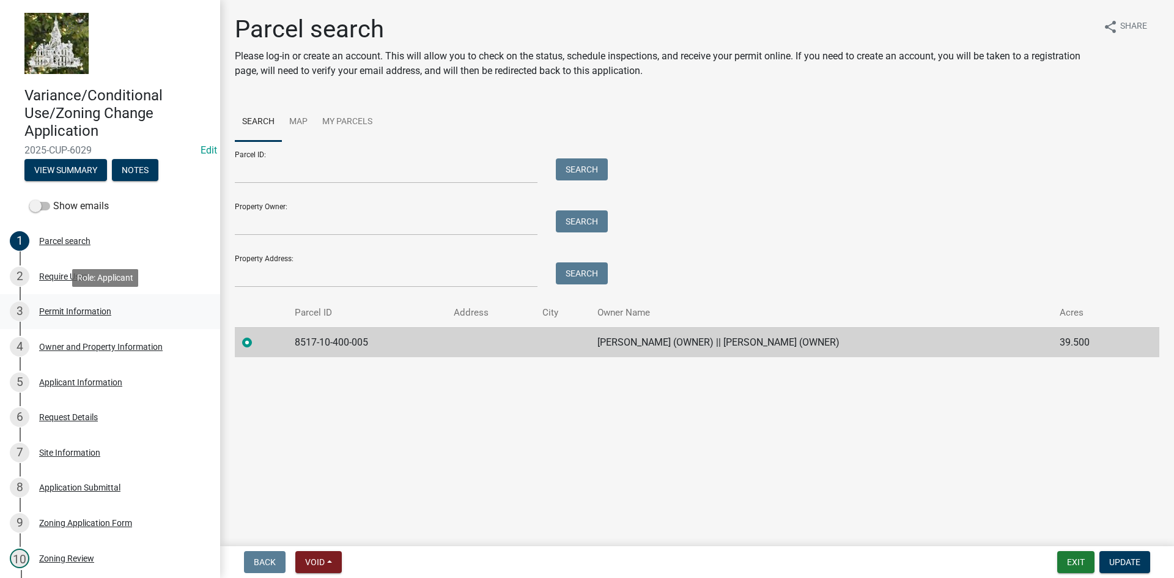
click at [75, 312] on div "Permit Information" at bounding box center [75, 311] width 72 height 9
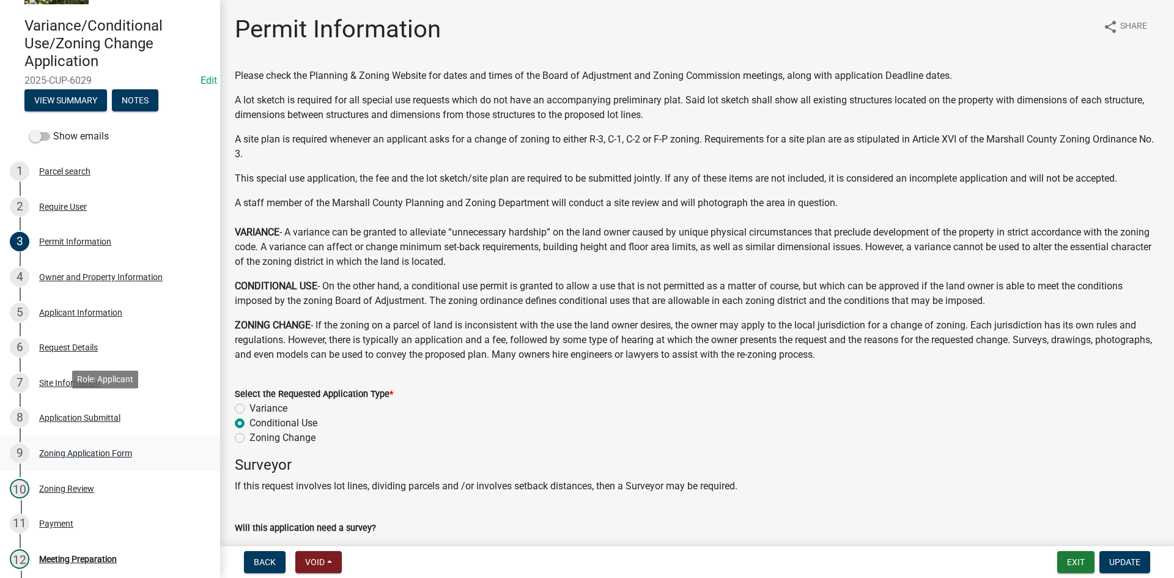
scroll to position [122, 0]
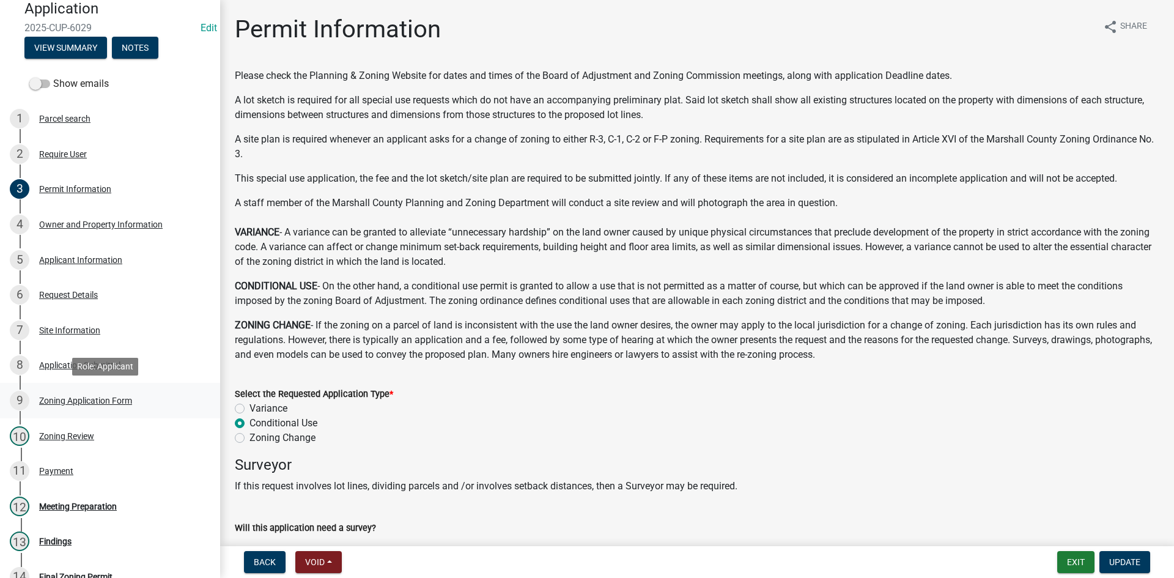
click at [89, 408] on div "9 Zoning Application Form" at bounding box center [105, 401] width 191 height 20
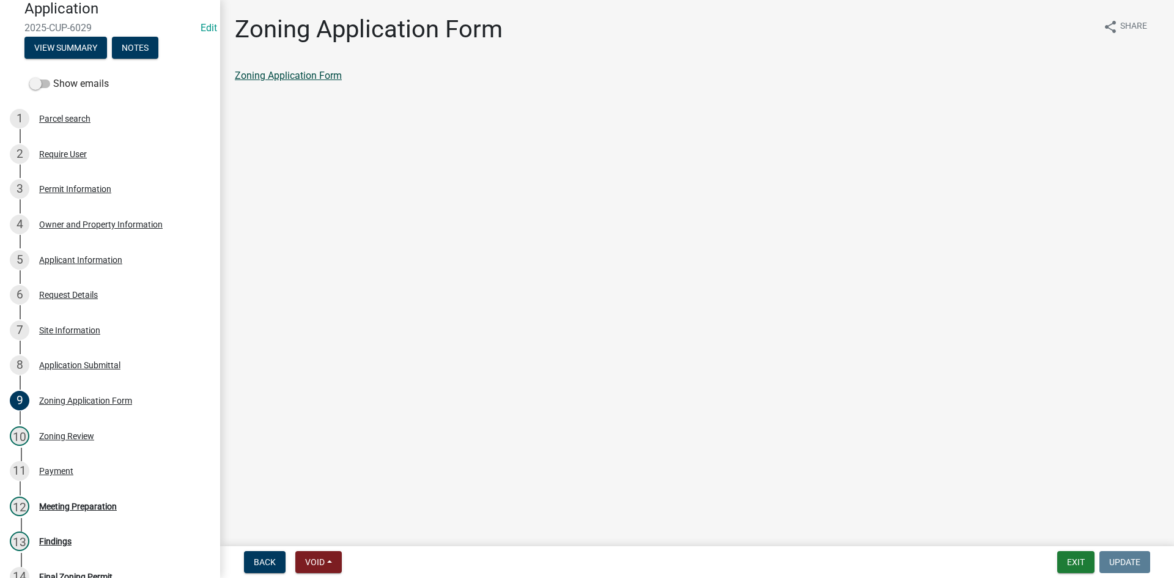
click at [324, 79] on link "Zoning Application Form" at bounding box center [288, 76] width 107 height 12
click at [72, 120] on div "Parcel search" at bounding box center [64, 118] width 51 height 9
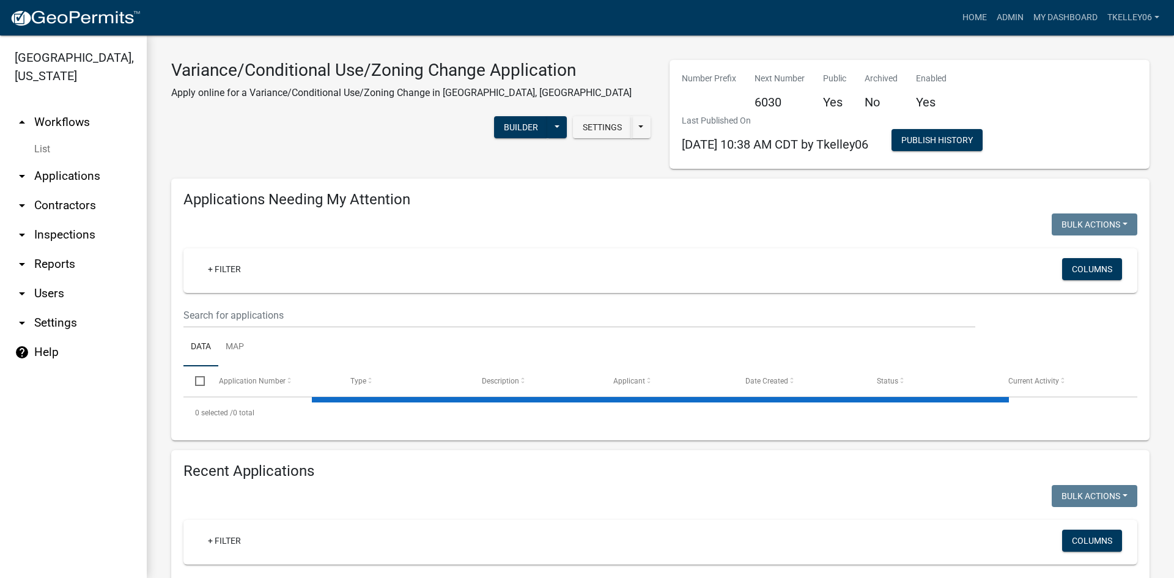
select select "3: 100"
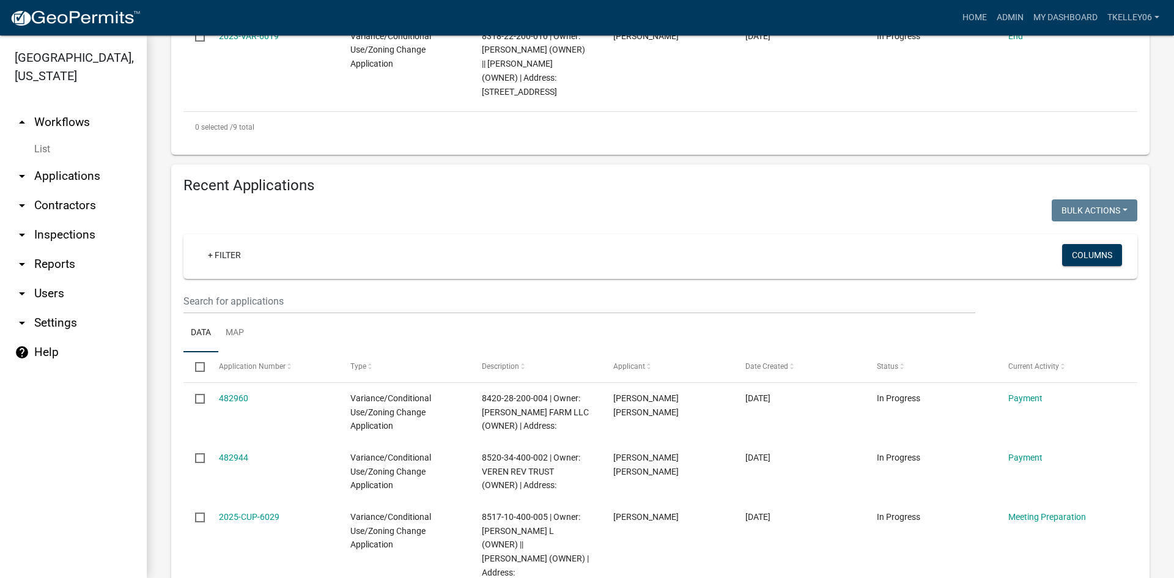
scroll to position [1162, 0]
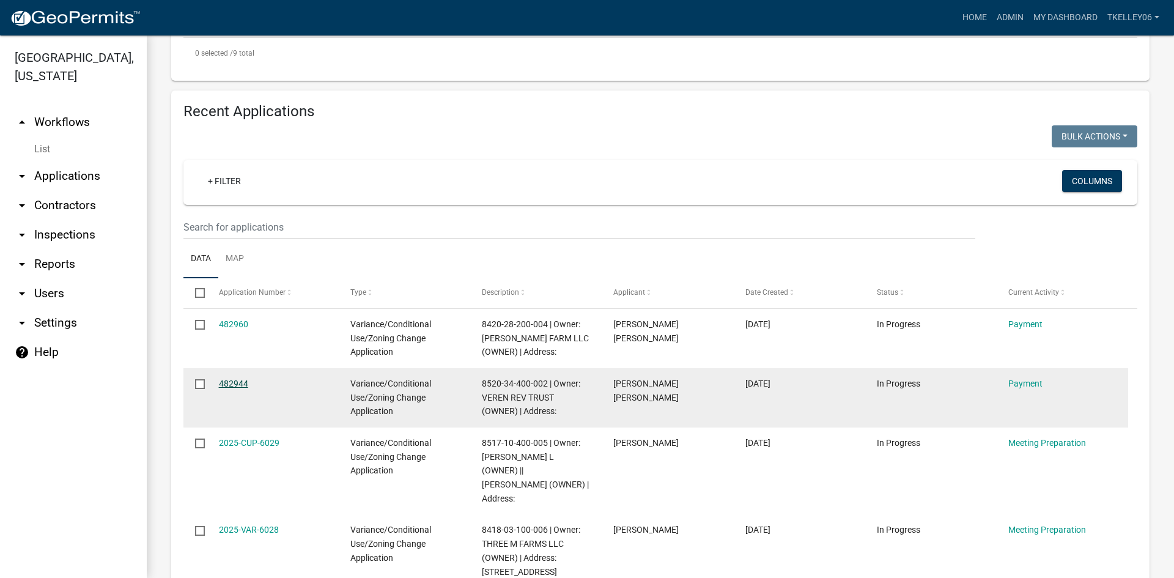
click at [224, 378] on link "482944" at bounding box center [233, 383] width 29 height 10
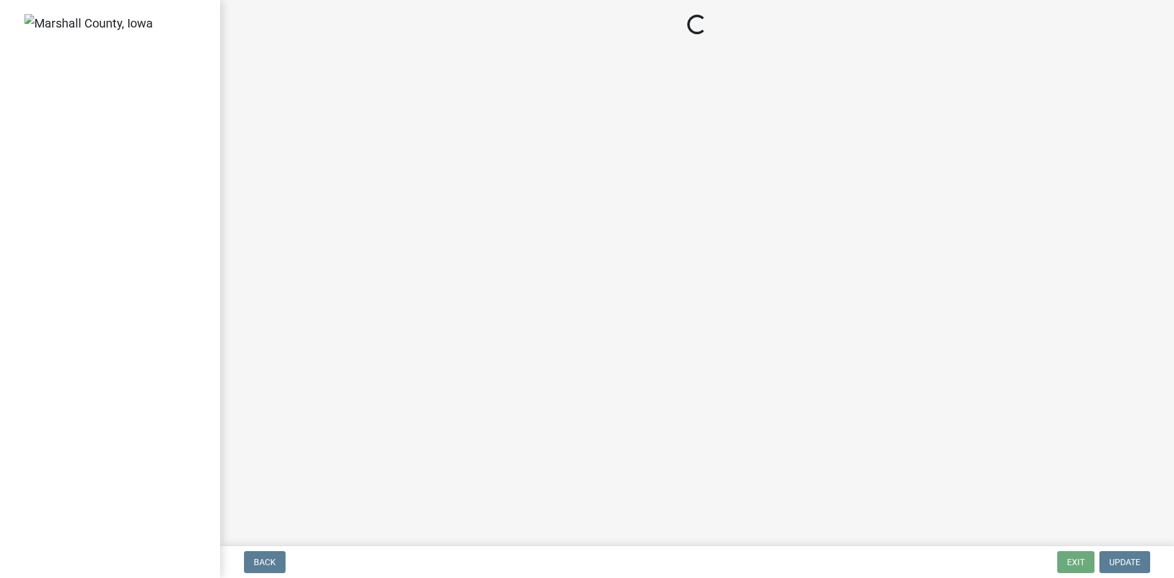
select select "3: 3"
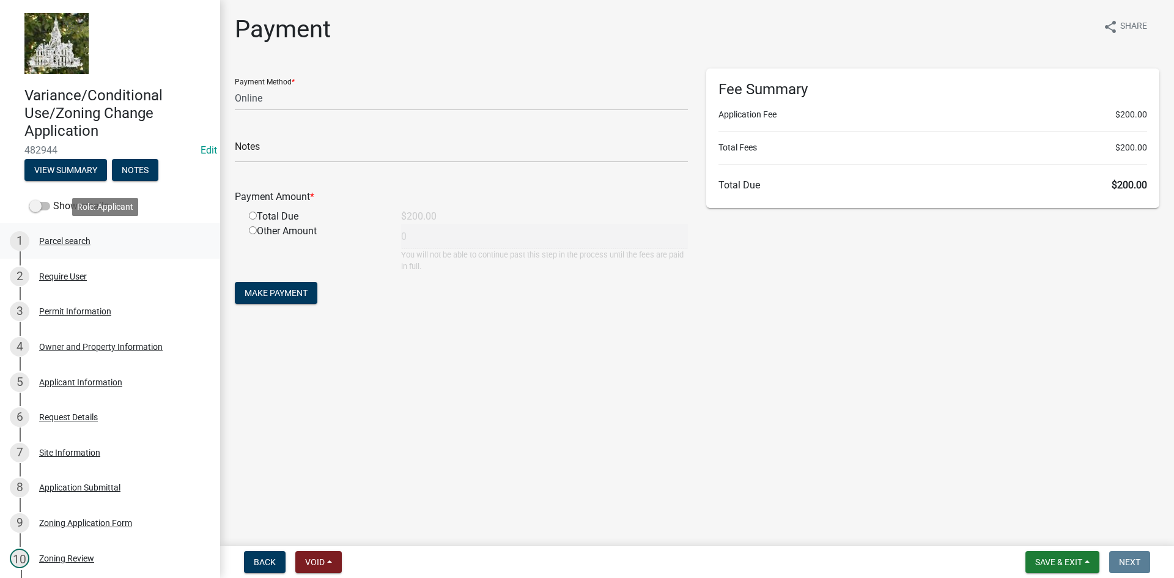
click at [65, 237] on div "Parcel search" at bounding box center [64, 241] width 51 height 9
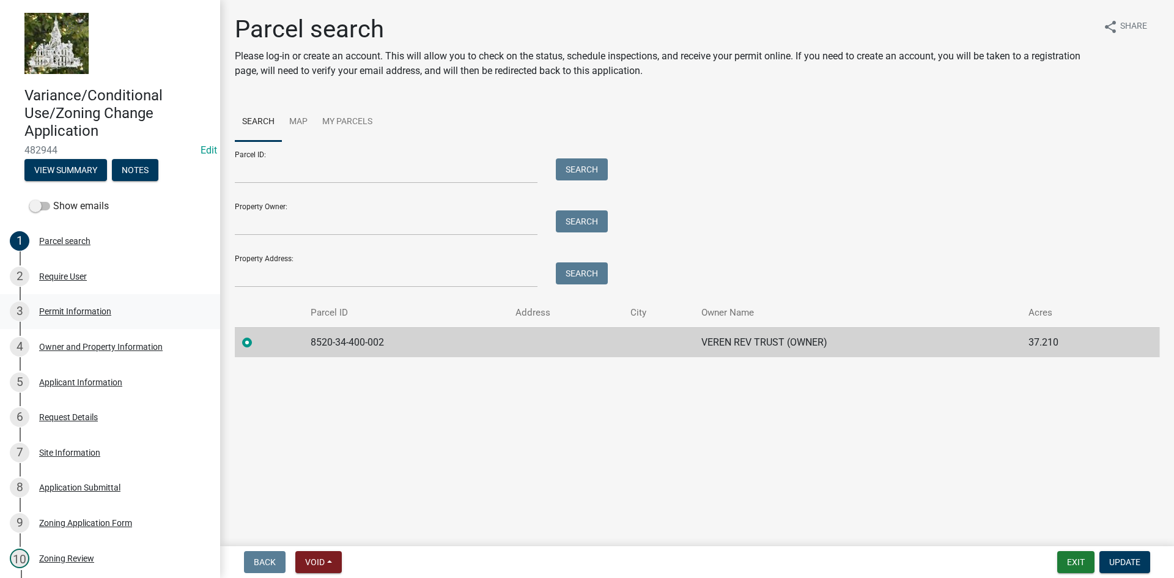
click at [75, 312] on div "Permit Information" at bounding box center [75, 311] width 72 height 9
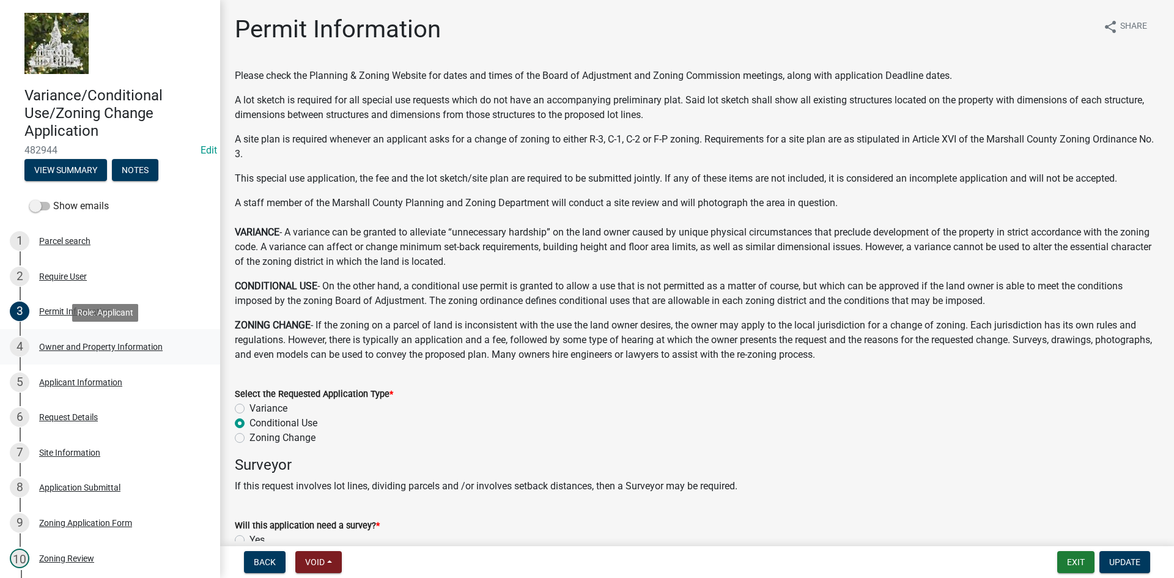
click at [79, 350] on div "Owner and Property Information" at bounding box center [101, 346] width 124 height 9
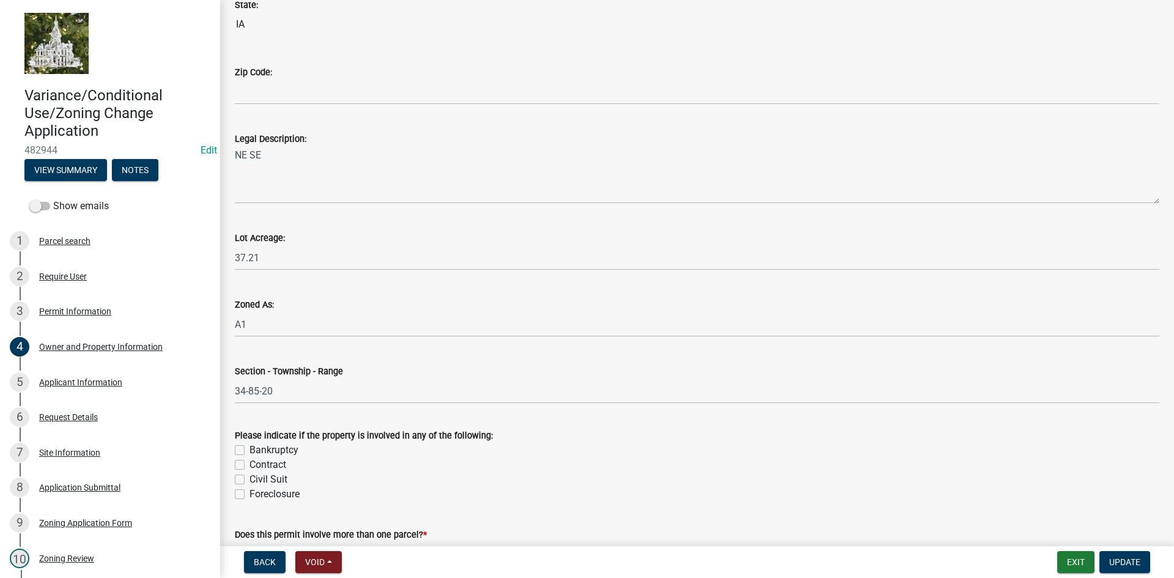
scroll to position [983, 0]
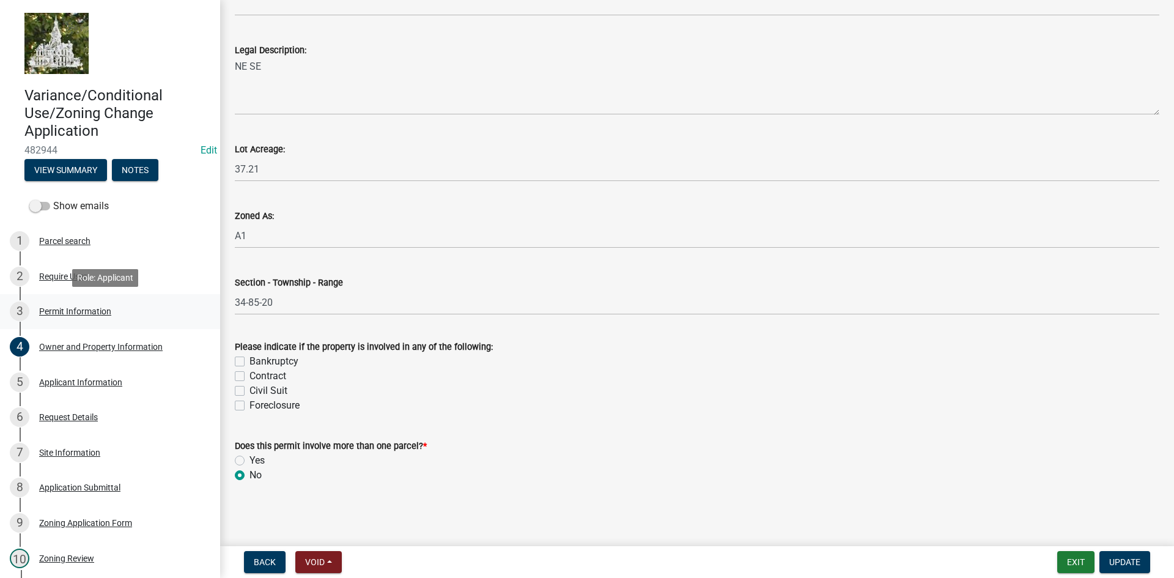
click at [63, 308] on div "Permit Information" at bounding box center [75, 311] width 72 height 9
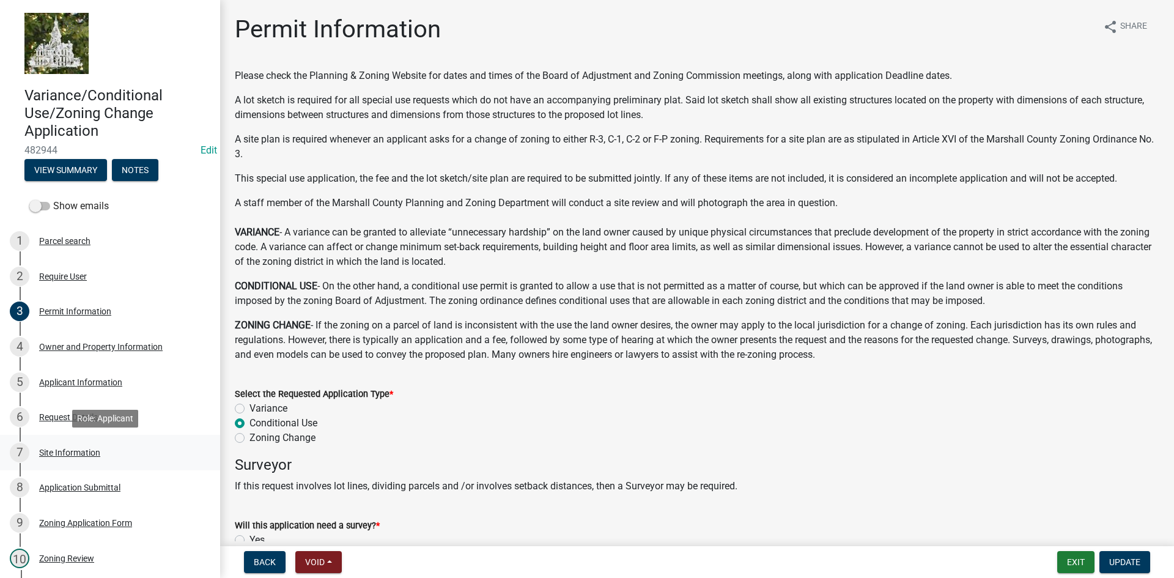
click at [72, 452] on div "Site Information" at bounding box center [69, 452] width 61 height 9
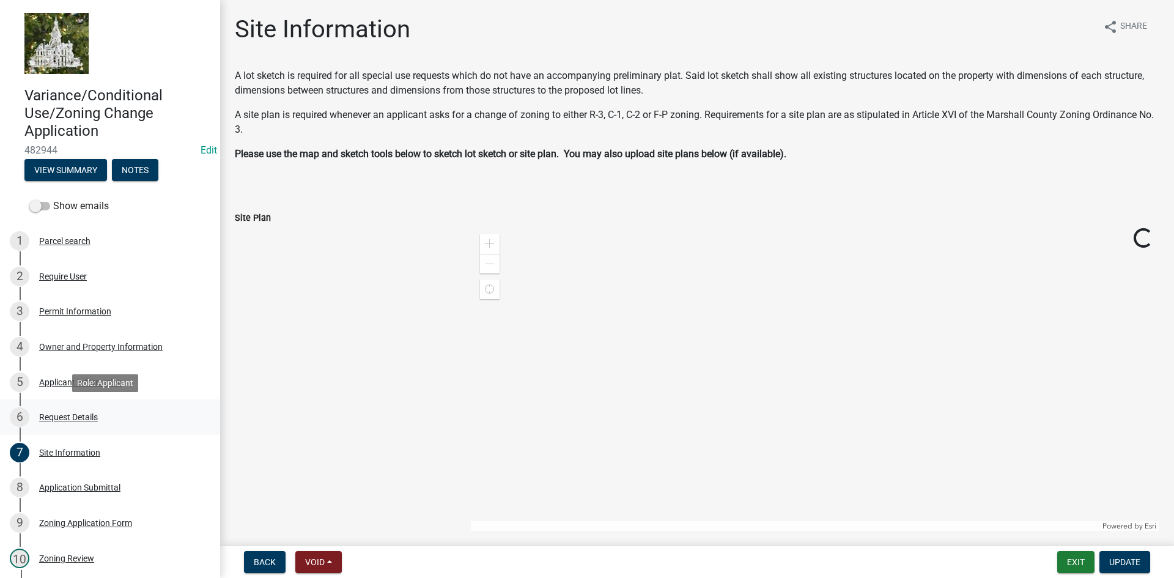
click at [68, 413] on div "Request Details" at bounding box center [68, 417] width 59 height 9
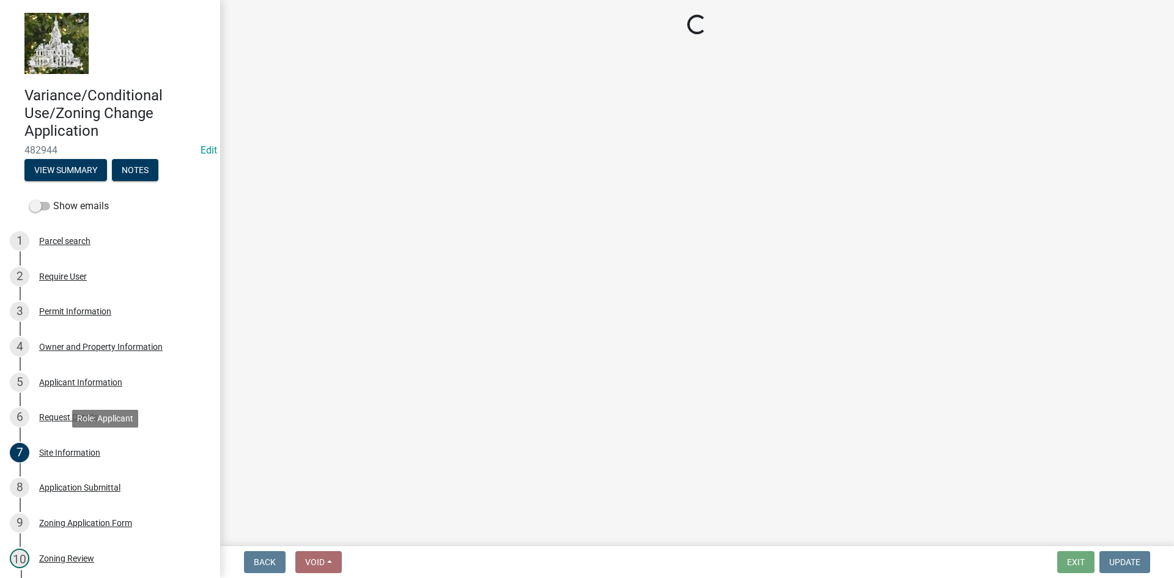
select select "44c25e4f-652e-4a88-b3ab-593eb9a35081"
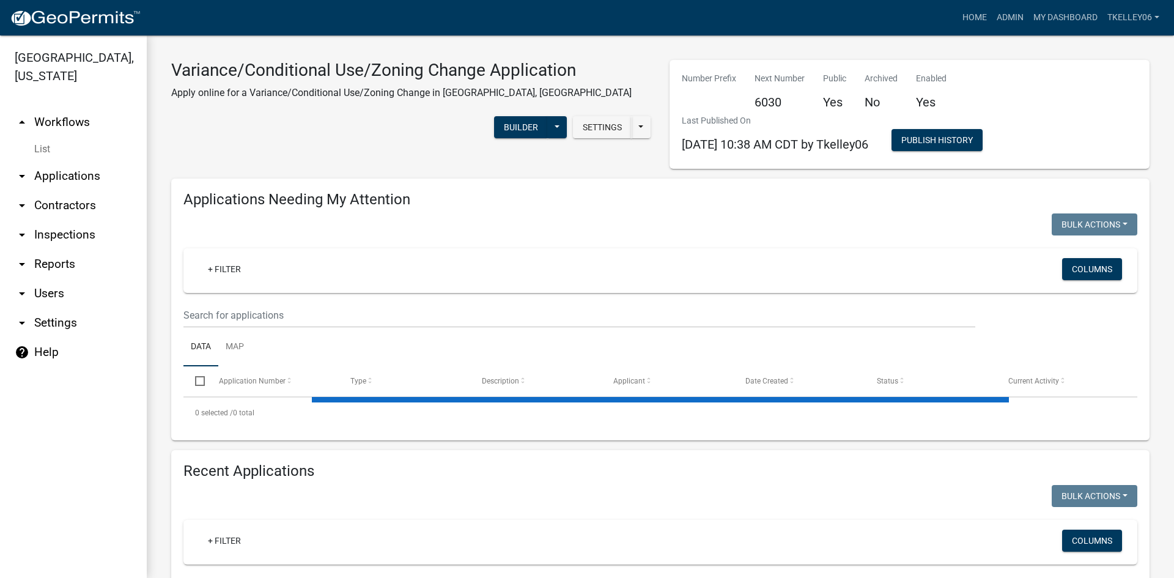
select select "3: 100"
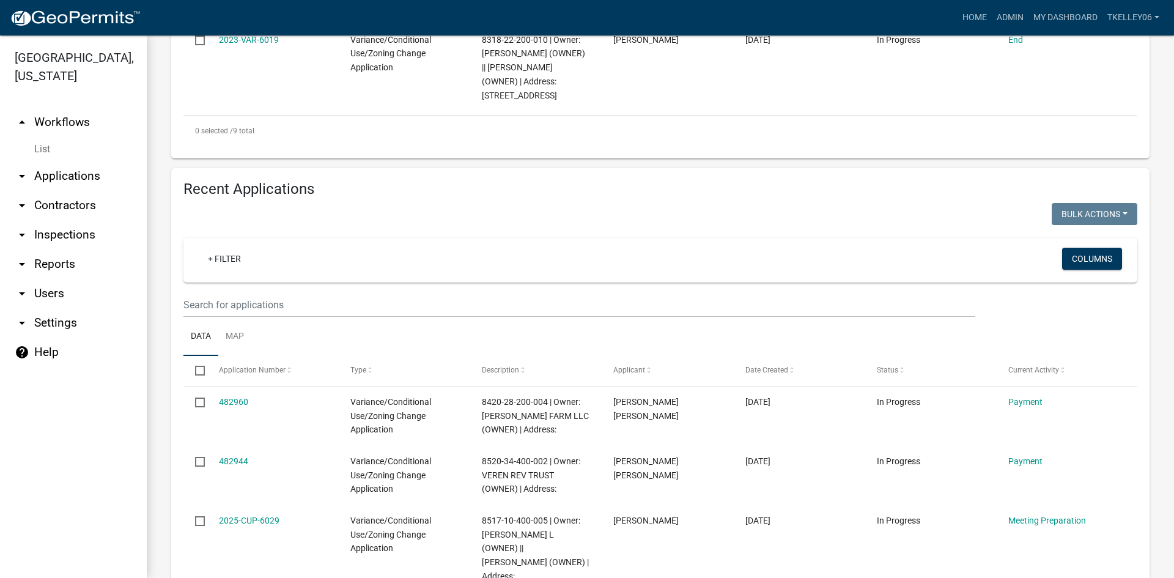
scroll to position [1223, 0]
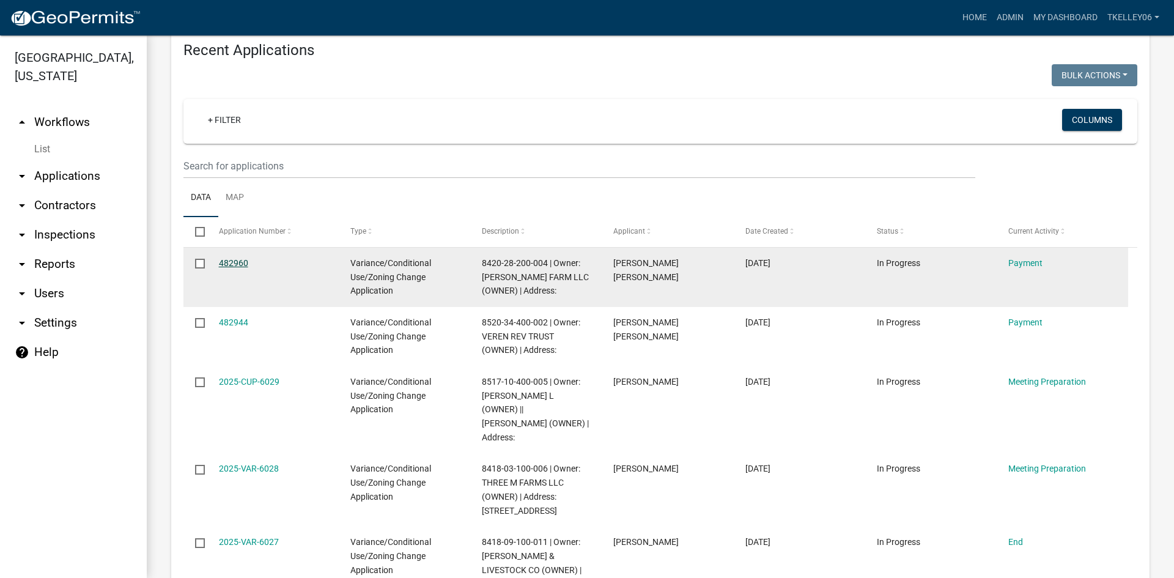
click at [237, 258] on link "482960" at bounding box center [233, 263] width 29 height 10
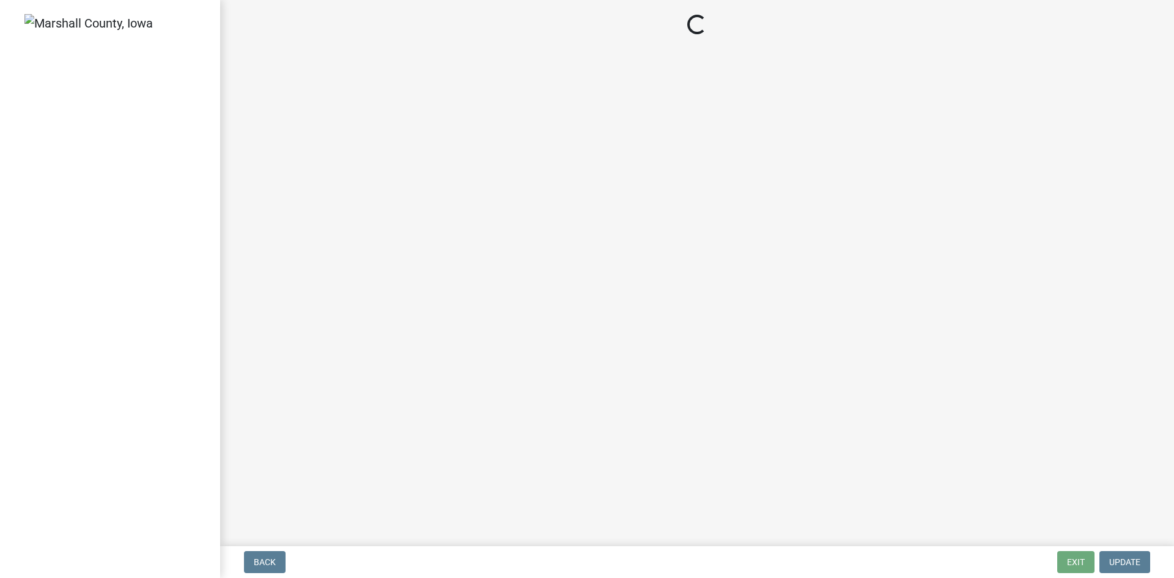
select select "3: 3"
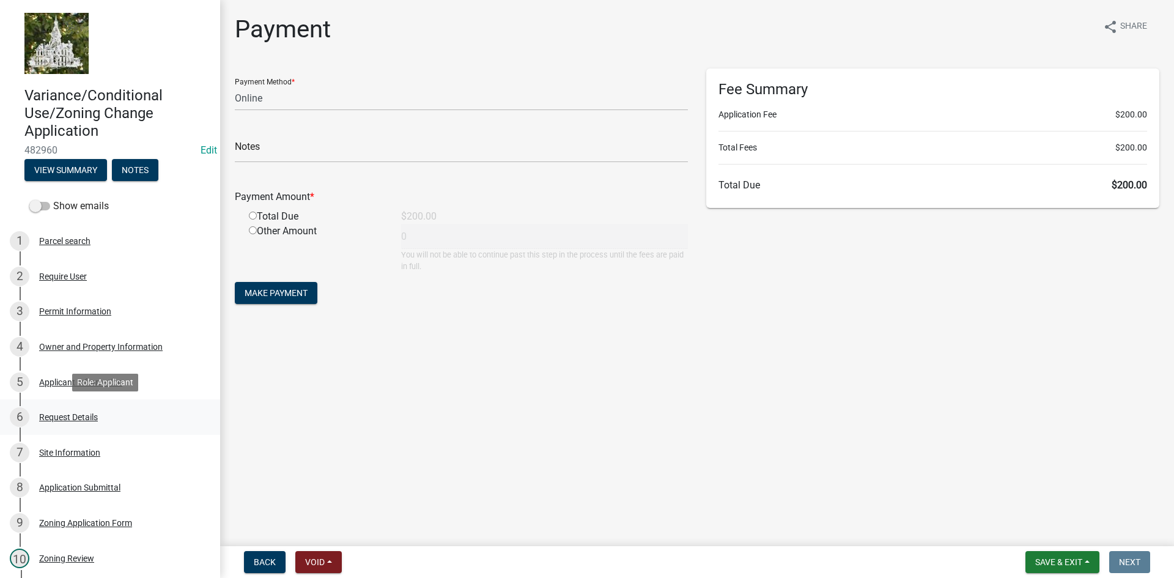
scroll to position [61, 0]
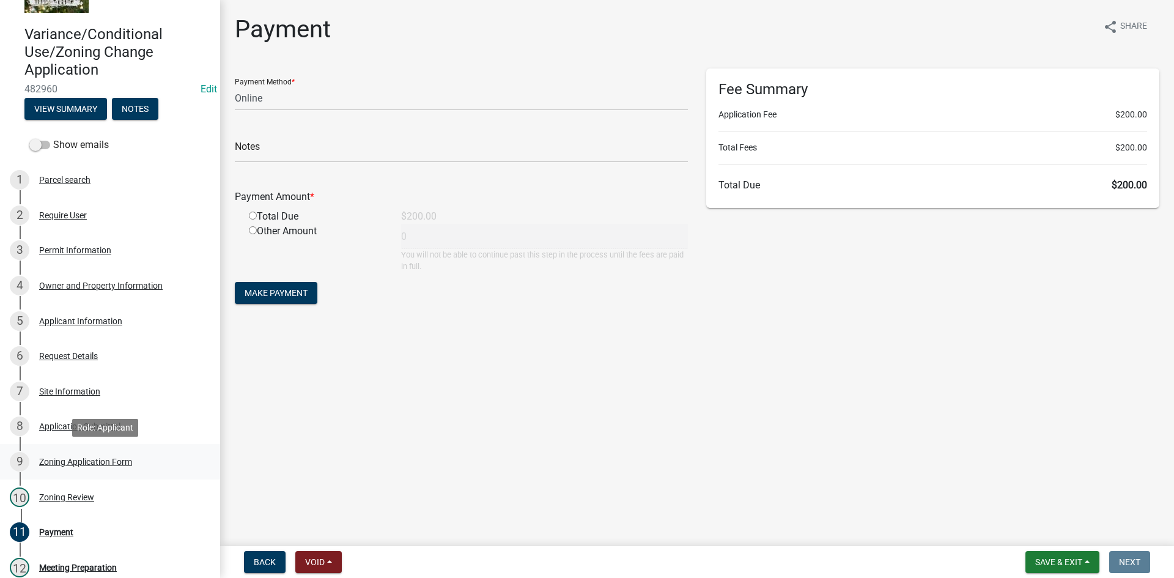
click at [70, 463] on div "Zoning Application Form" at bounding box center [85, 461] width 93 height 9
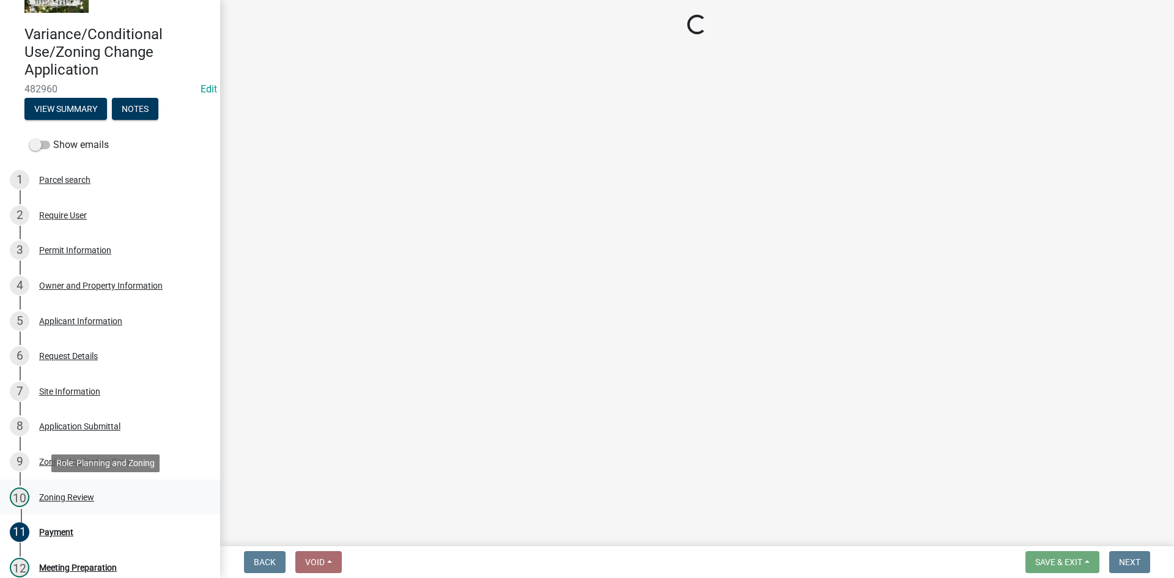
click at [64, 495] on div "Zoning Review" at bounding box center [66, 497] width 55 height 9
select select "61a96a0a-9003-40ca-83a4-3b4bdf05623d"
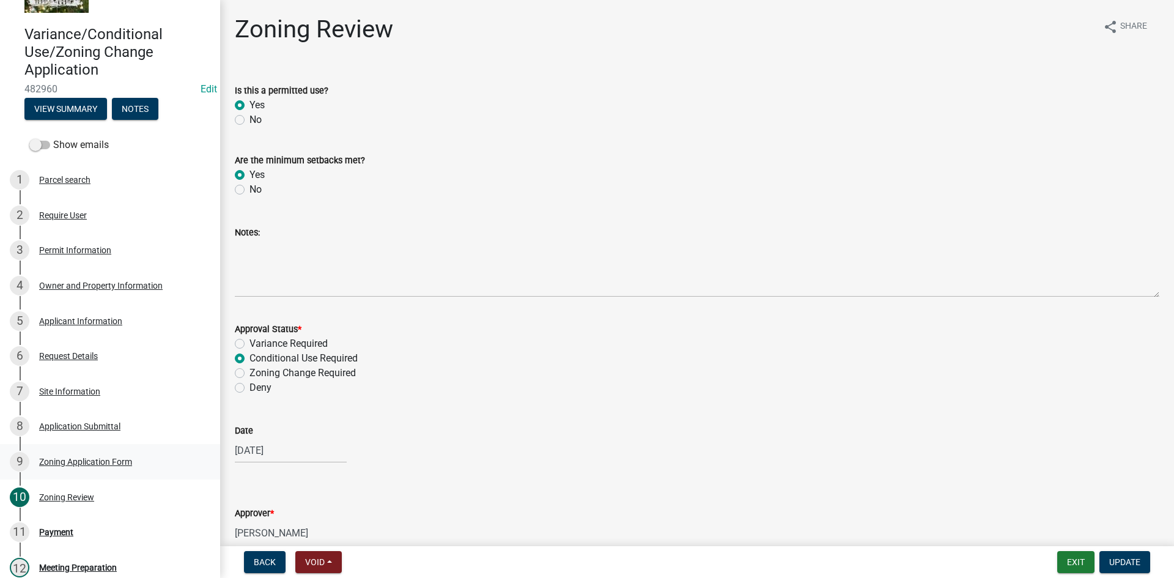
click at [61, 463] on div "Zoning Application Form" at bounding box center [85, 461] width 93 height 9
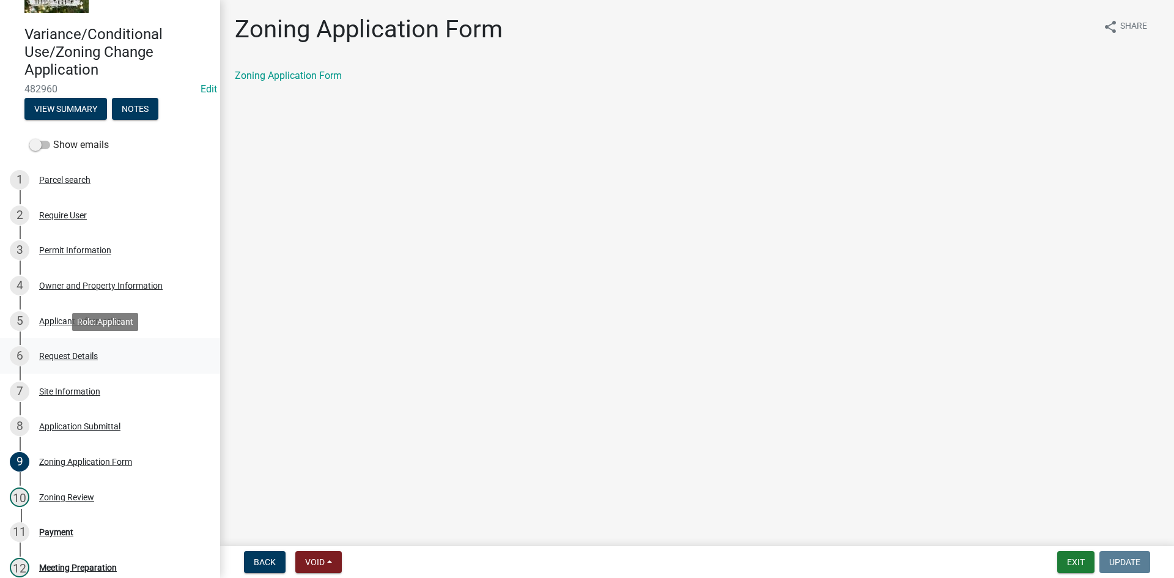
click at [56, 353] on div "Request Details" at bounding box center [68, 356] width 59 height 9
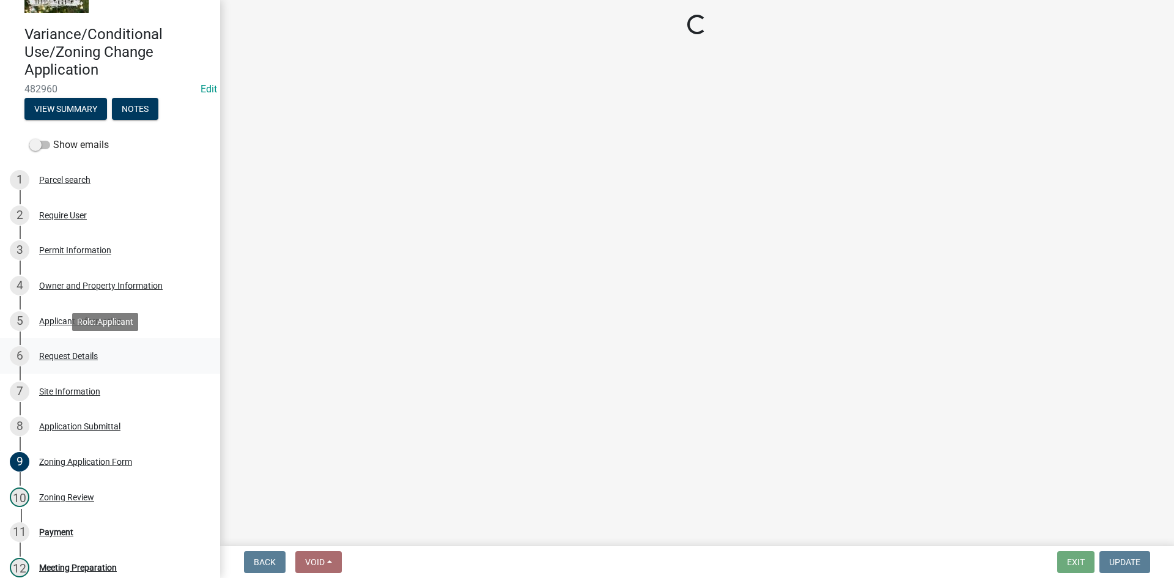
select select "a1e73fe0-4515-4f62-ae23-58ff5da7dbc6"
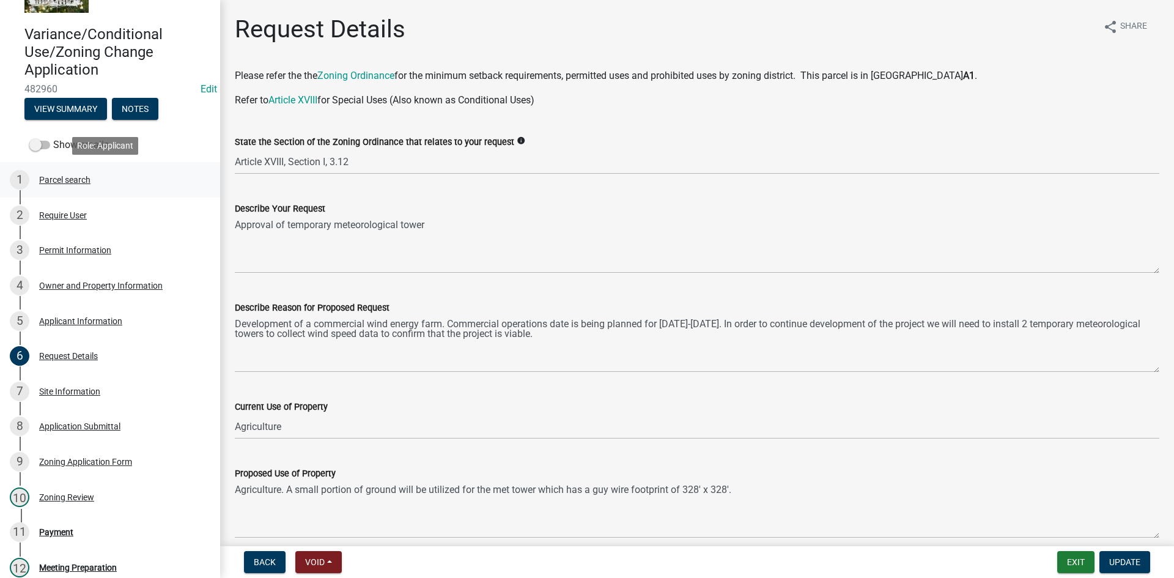
click at [61, 173] on div "1 Parcel search" at bounding box center [105, 180] width 191 height 20
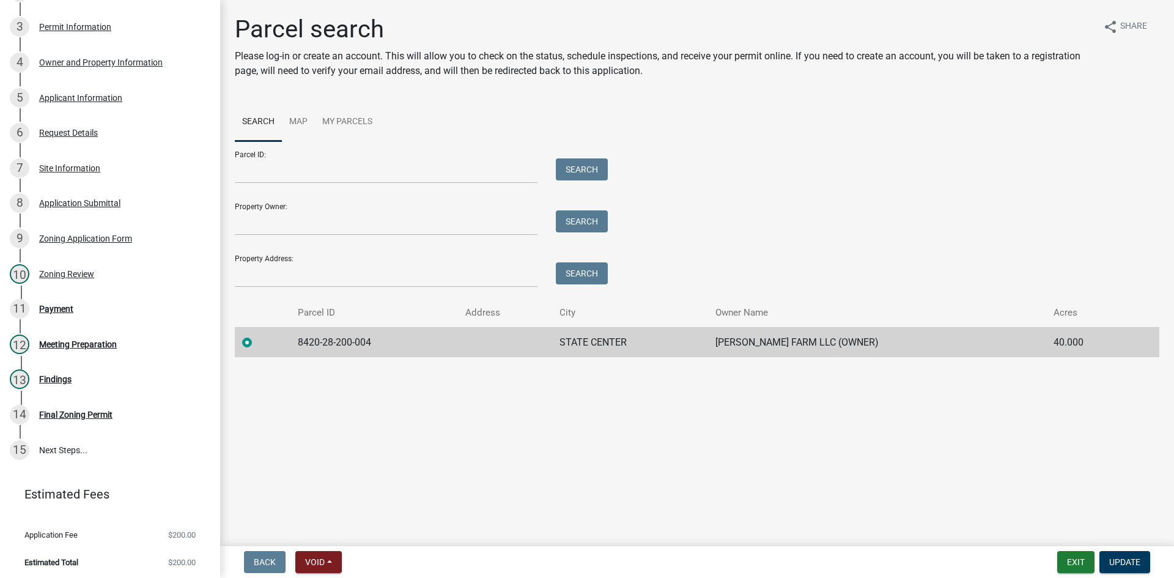
scroll to position [287, 0]
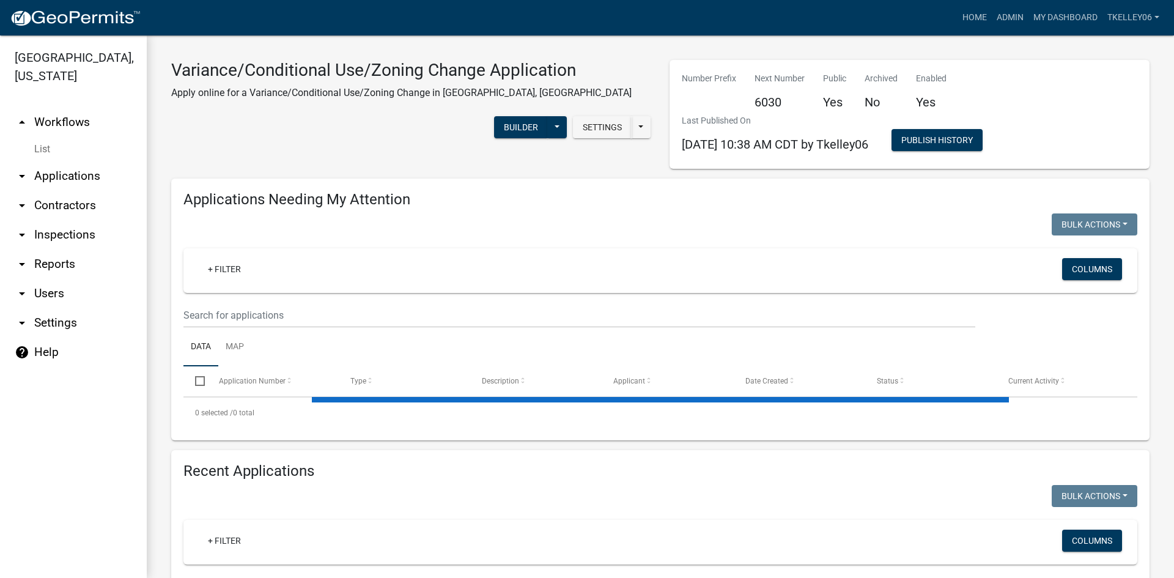
select select "3: 100"
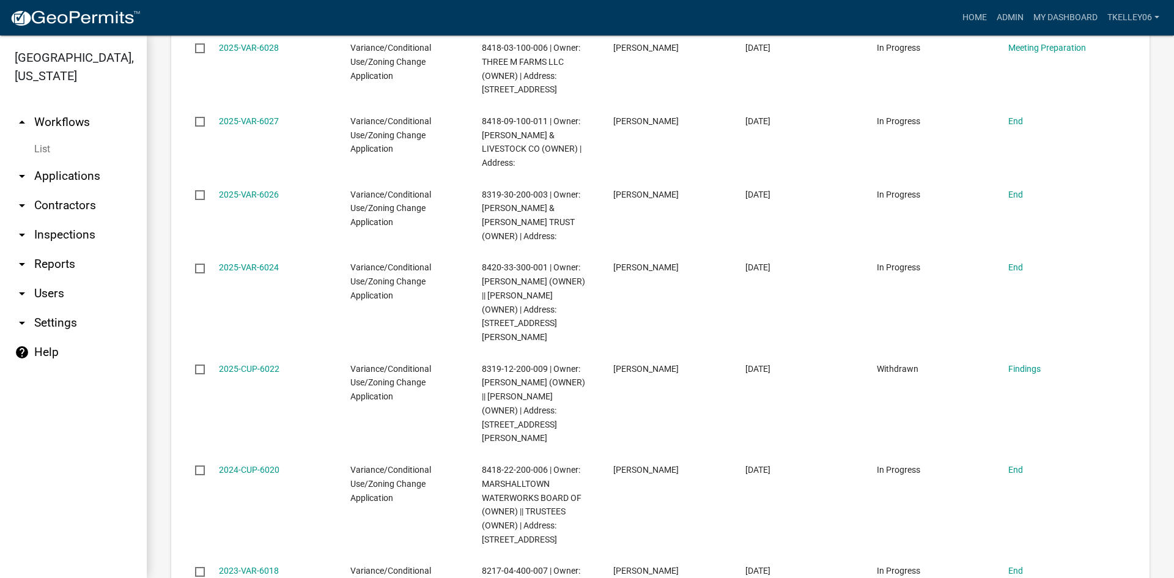
scroll to position [245, 0]
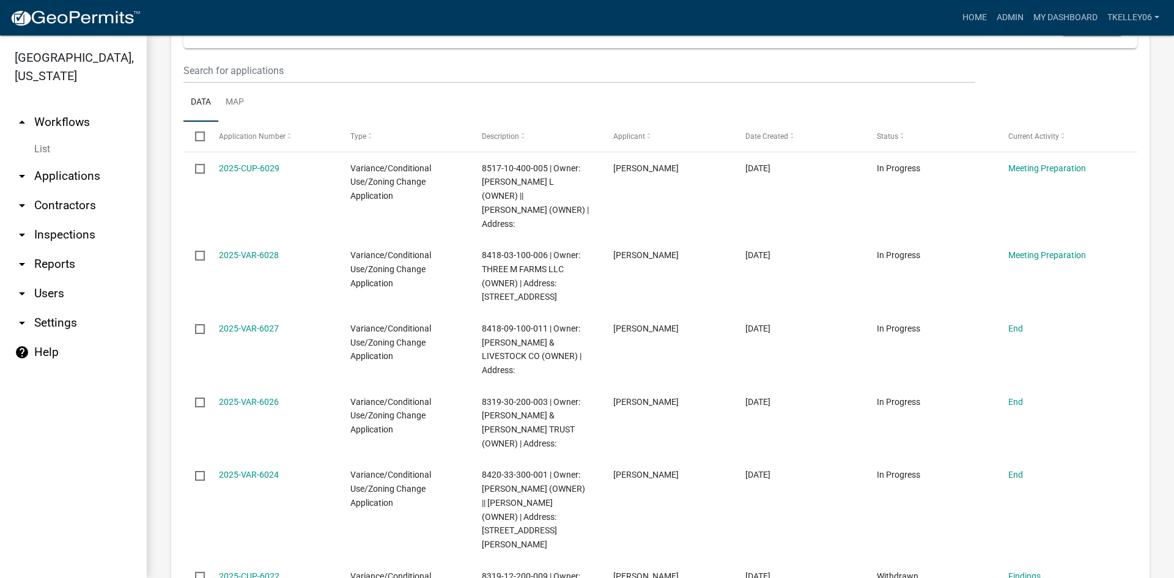
click at [78, 164] on link "arrow_drop_down Applications" at bounding box center [73, 175] width 147 height 29
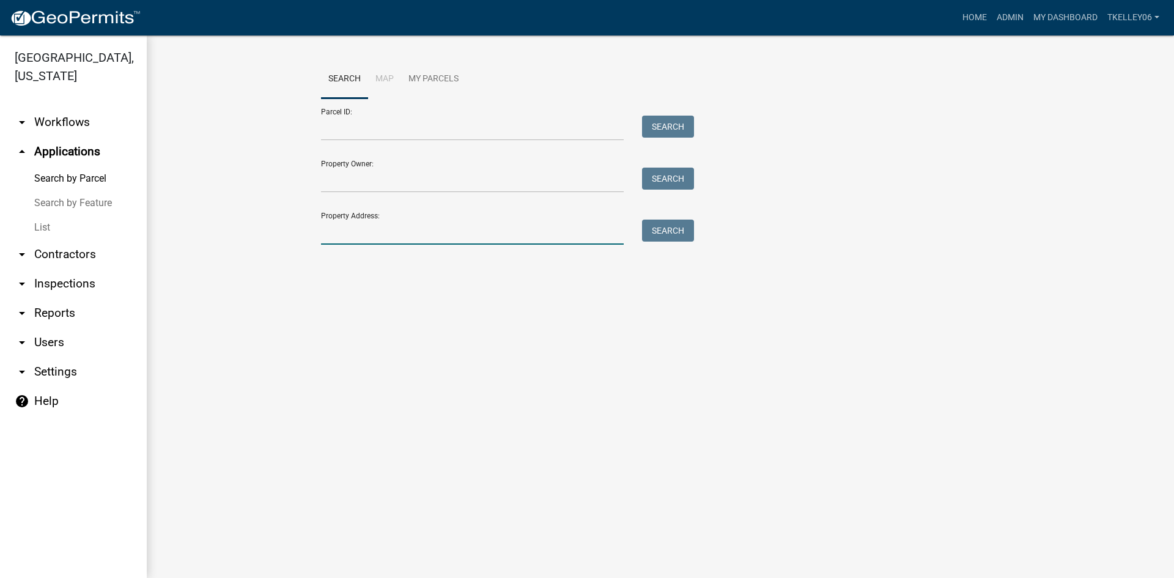
click at [412, 237] on input "Property Address:" at bounding box center [472, 231] width 303 height 25
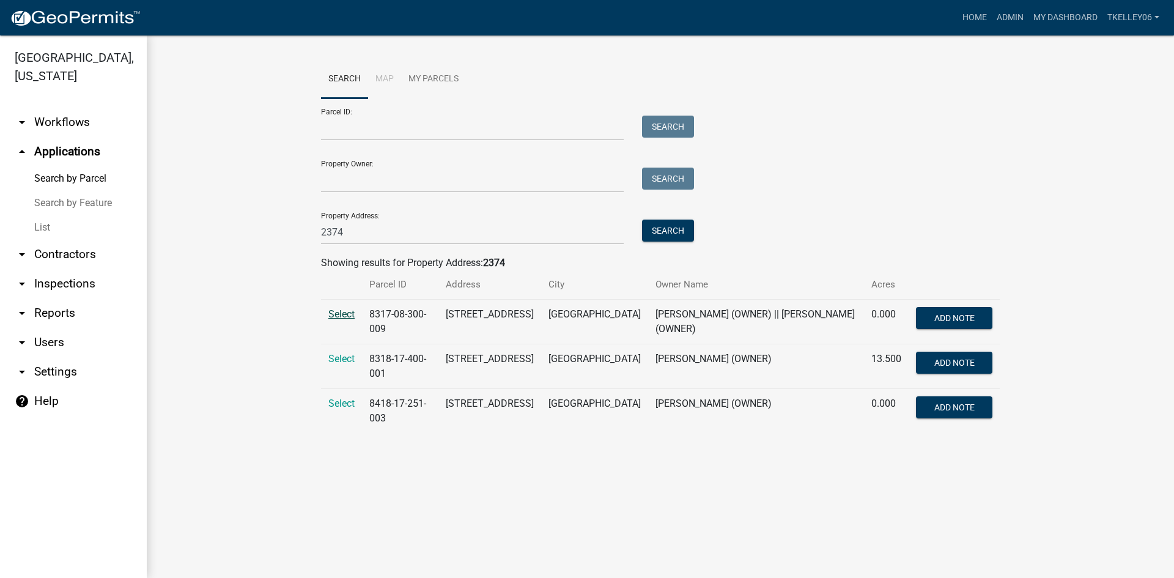
click at [349, 309] on span "Select" at bounding box center [341, 314] width 26 height 12
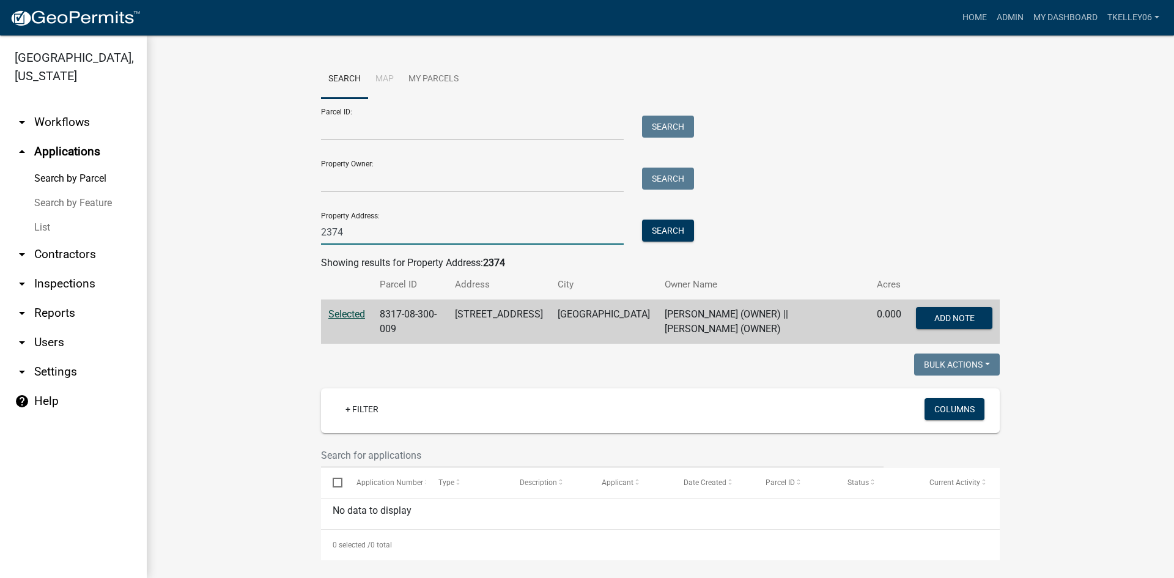
click at [374, 230] on input "2374" at bounding box center [472, 231] width 303 height 25
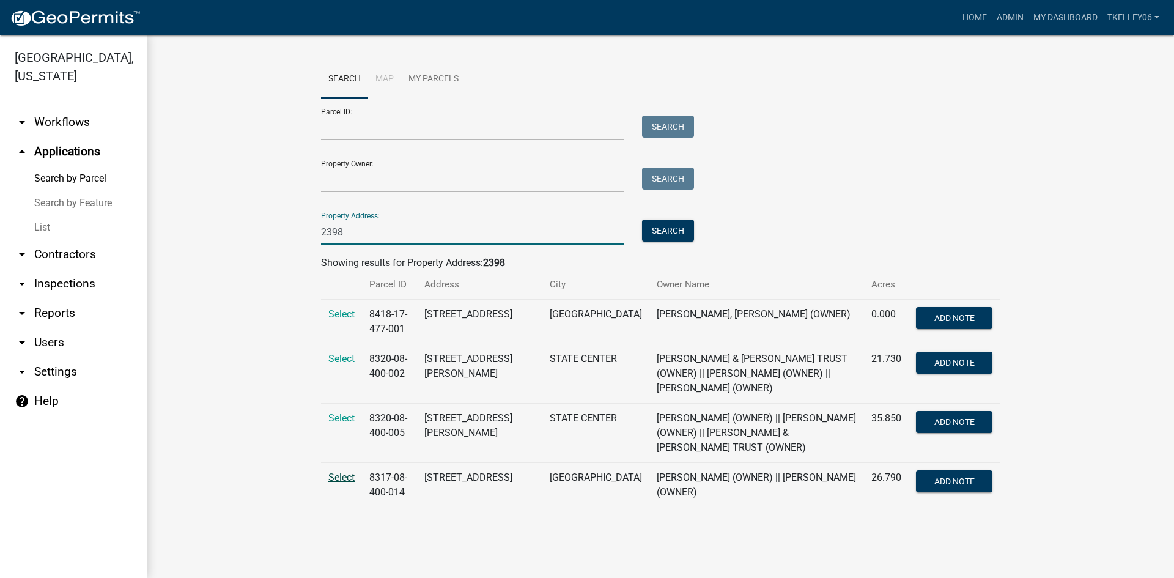
type input "2398"
click at [335, 478] on span "Select" at bounding box center [341, 477] width 26 height 12
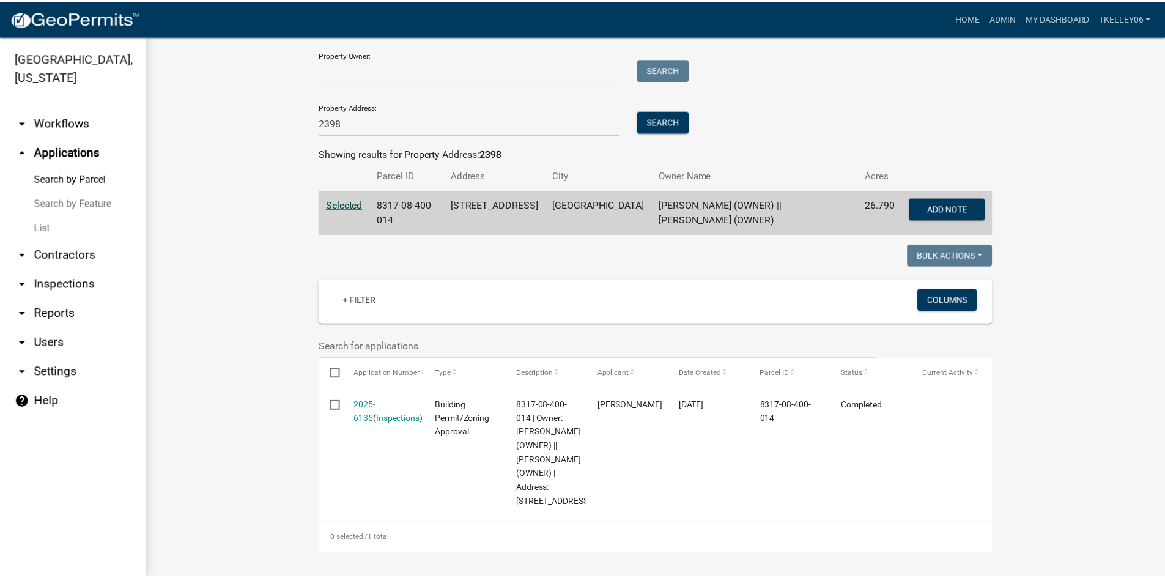
scroll to position [151, 0]
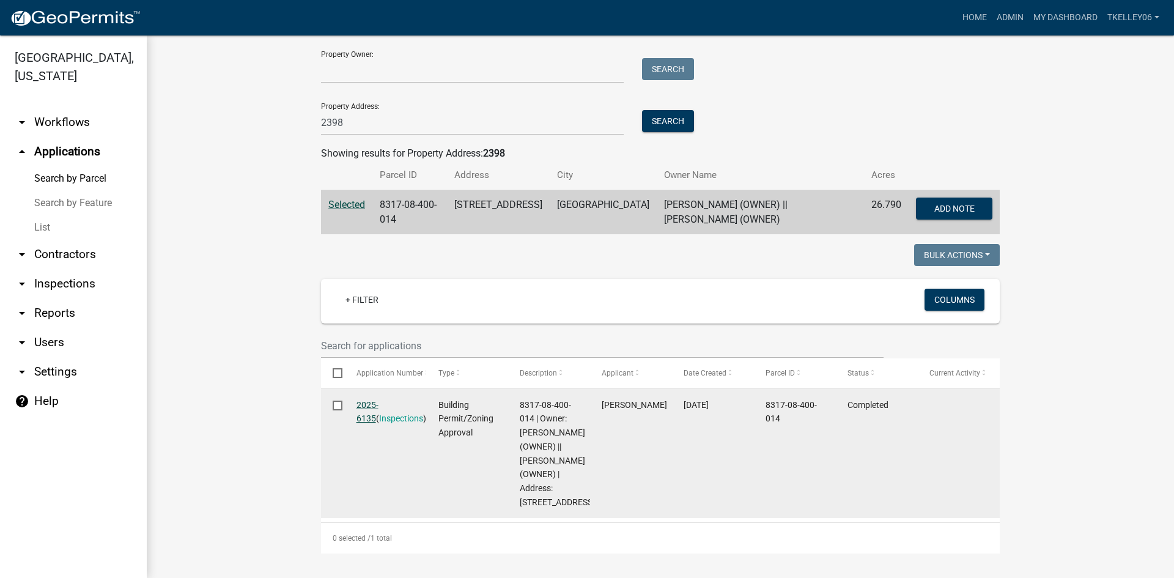
click at [378, 400] on link "2025-6135" at bounding box center [367, 412] width 22 height 24
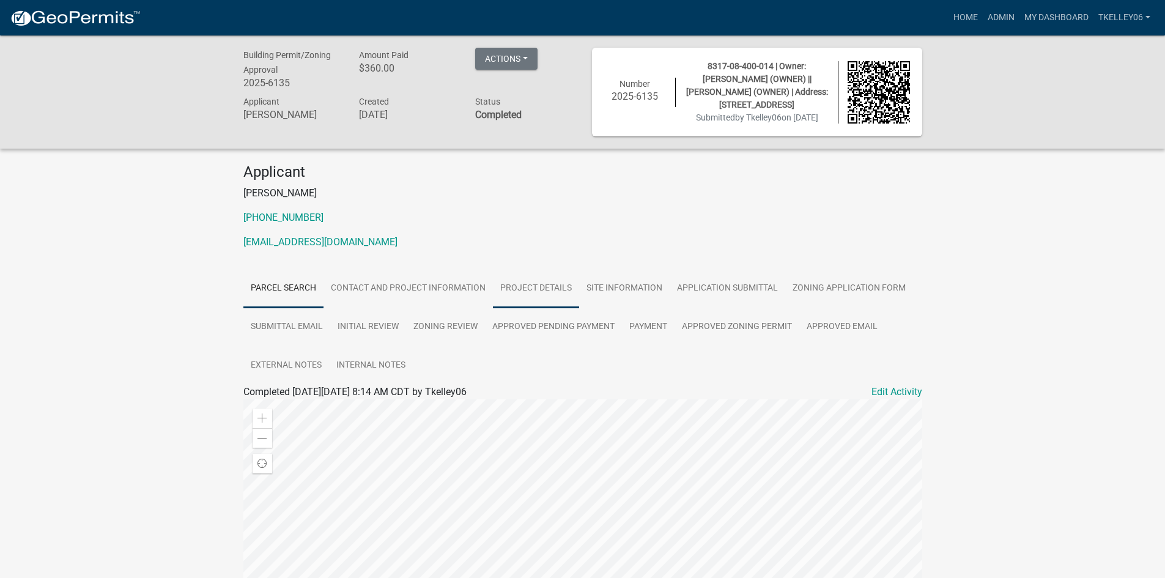
click at [536, 294] on link "Project Details" at bounding box center [536, 288] width 86 height 39
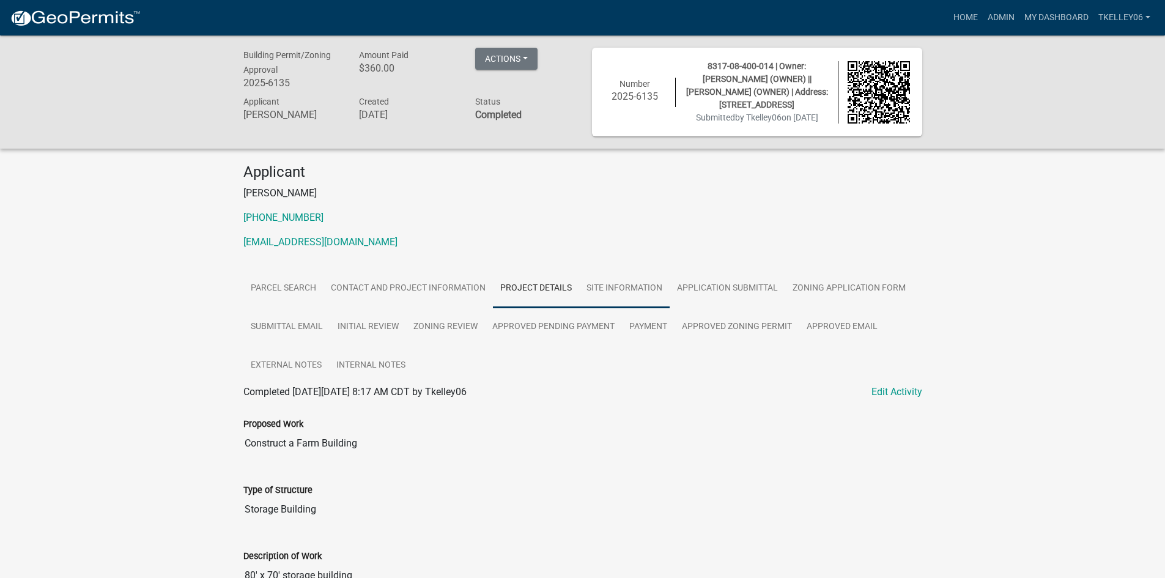
click at [627, 290] on link "Site Information" at bounding box center [624, 288] width 90 height 39
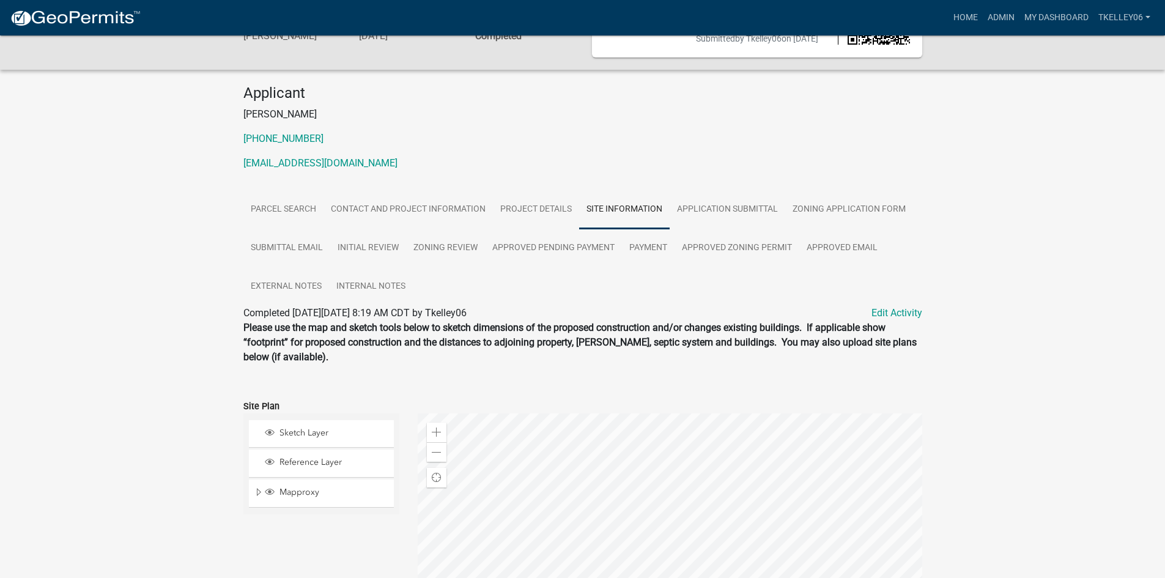
scroll to position [201, 0]
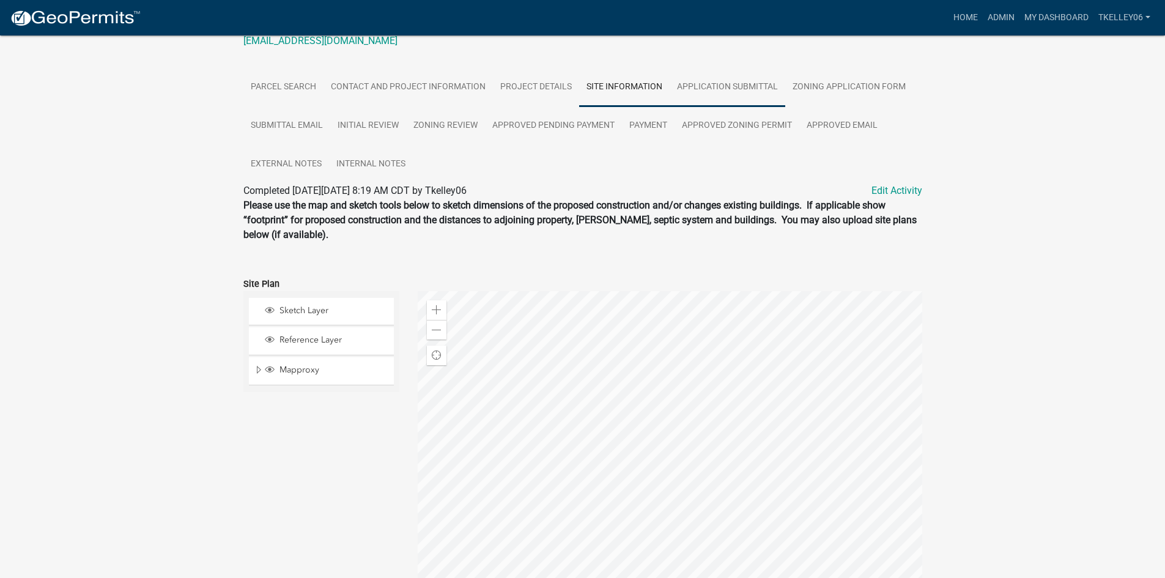
click at [707, 86] on link "Application Submittal" at bounding box center [727, 87] width 116 height 39
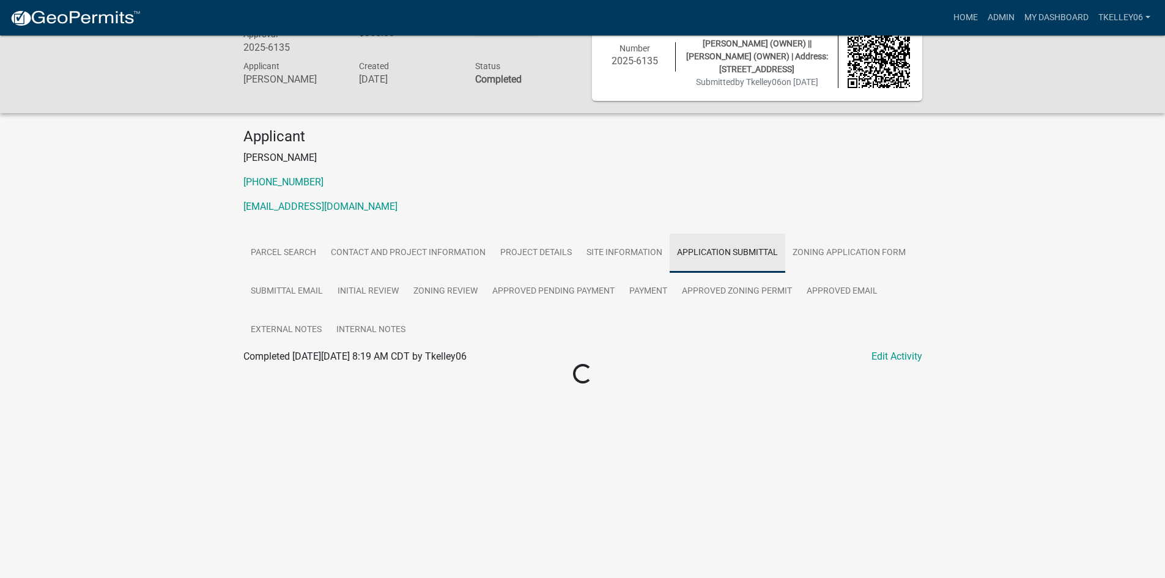
scroll to position [35, 0]
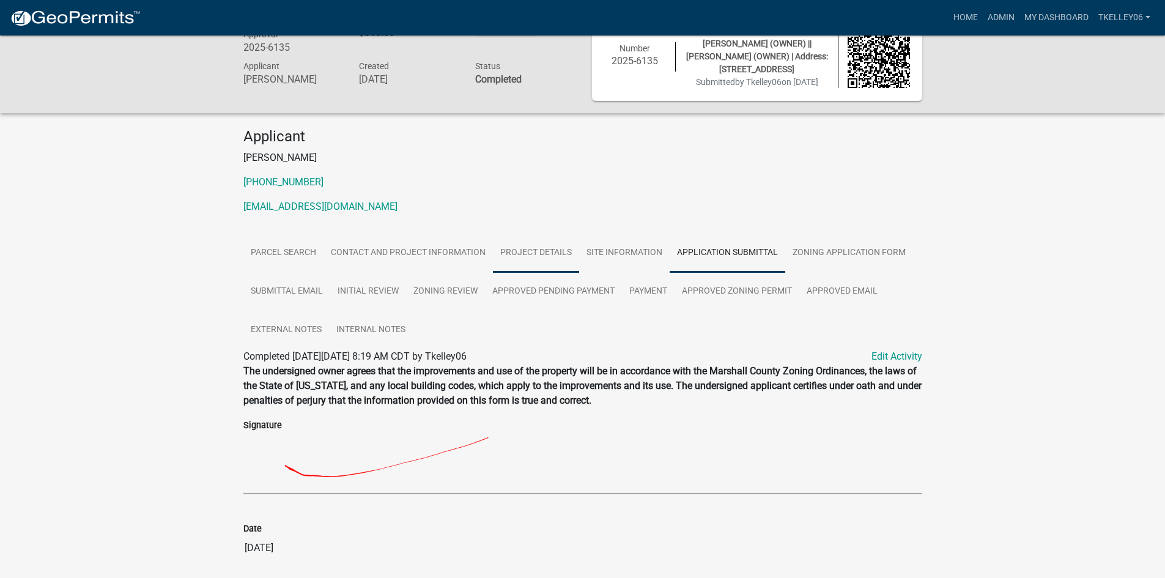
click at [548, 253] on link "Project Details" at bounding box center [536, 253] width 86 height 39
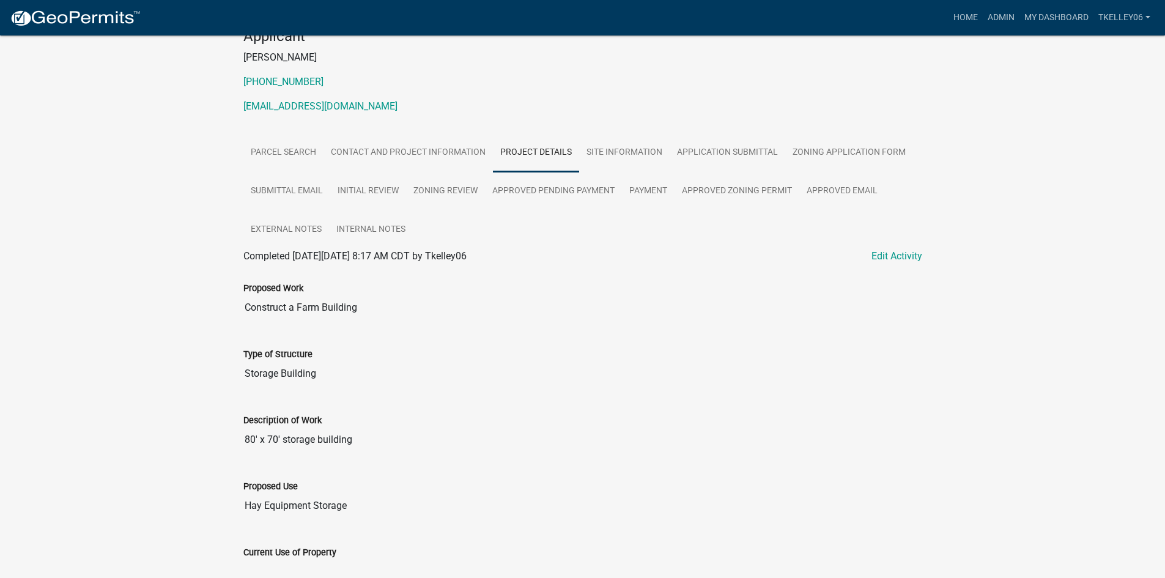
scroll to position [0, 0]
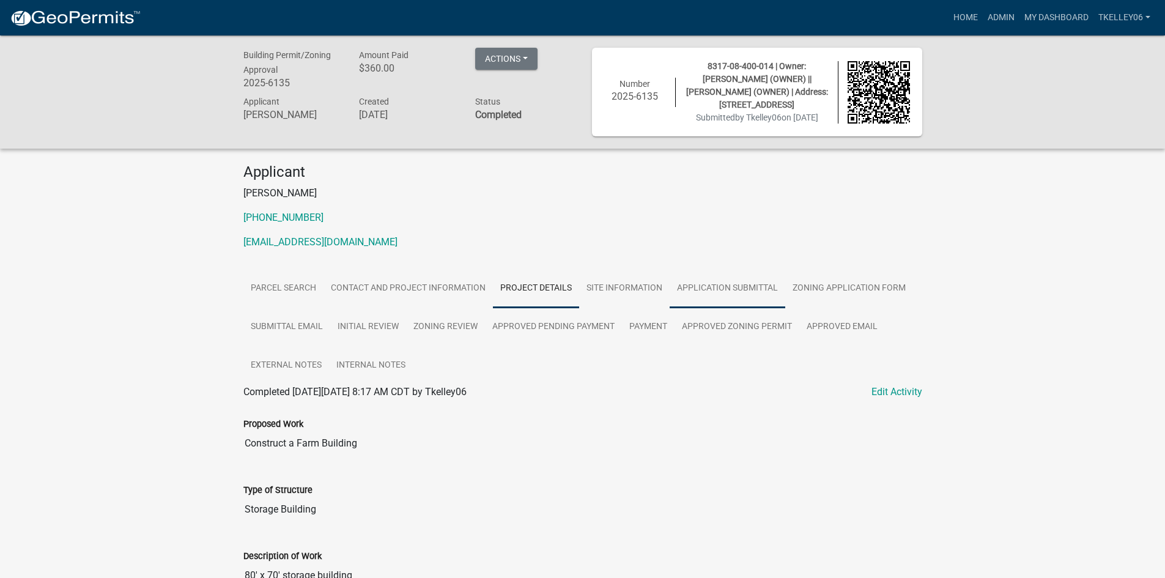
click at [732, 286] on link "Application Submittal" at bounding box center [727, 288] width 116 height 39
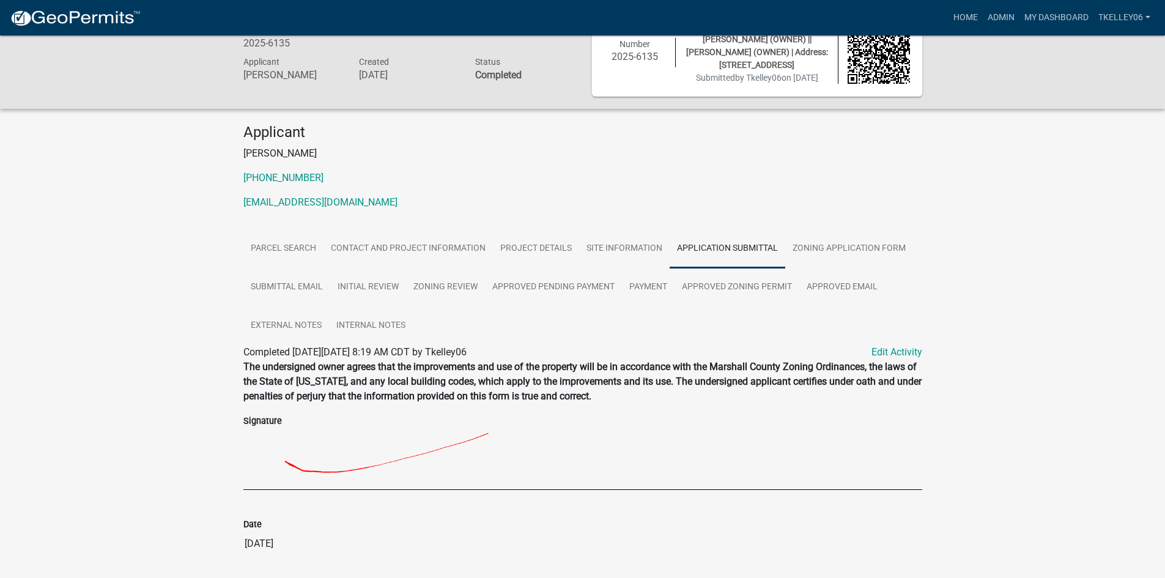
scroll to position [79, 0]
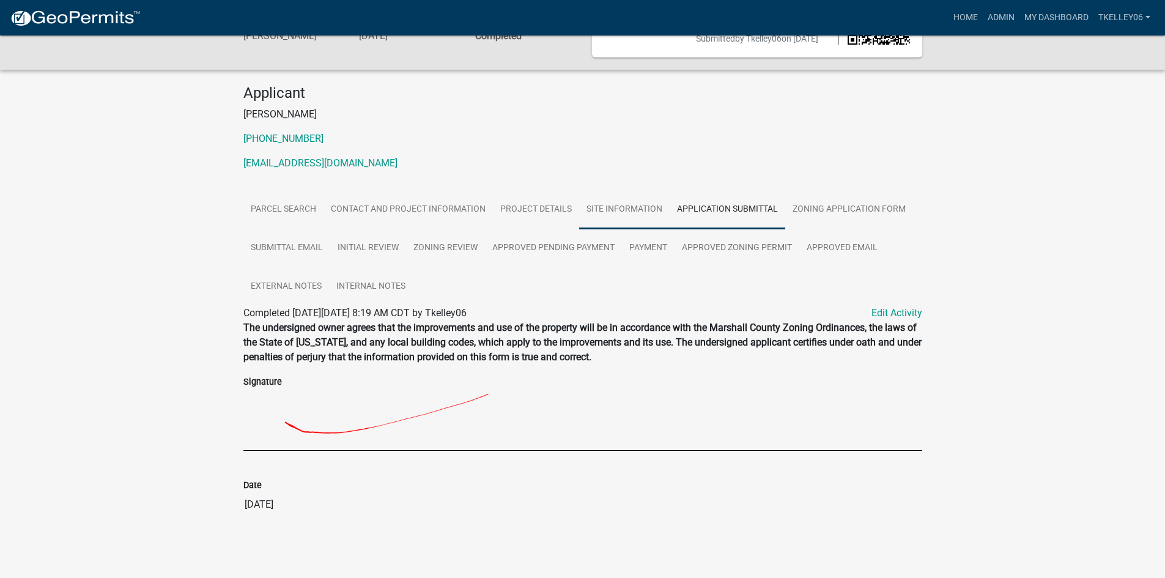
click at [618, 210] on link "Site Information" at bounding box center [624, 209] width 90 height 39
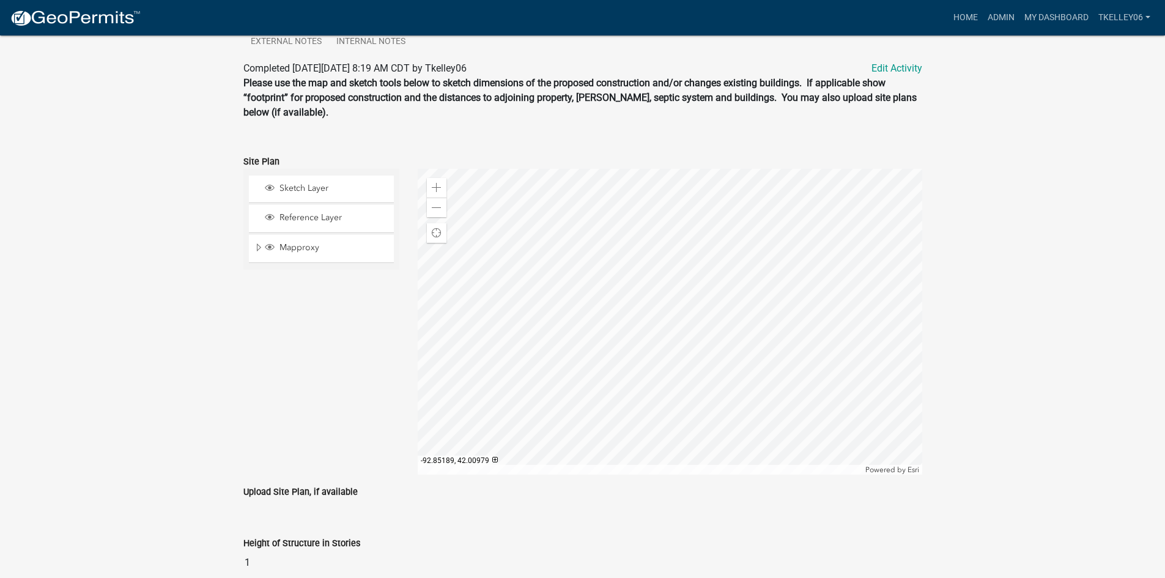
scroll to position [385, 0]
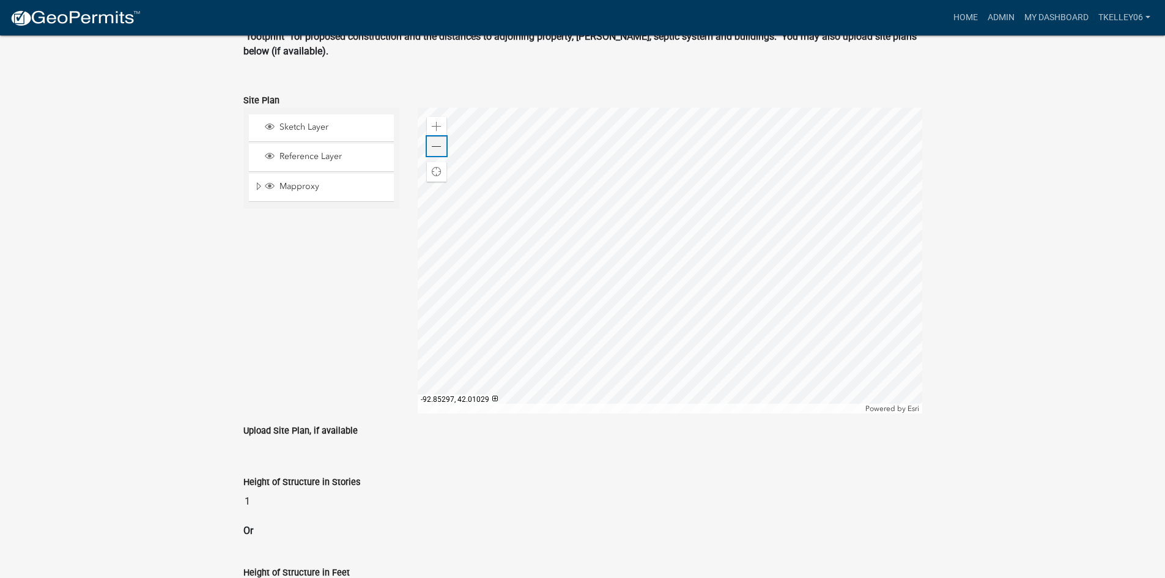
click at [438, 150] on span at bounding box center [437, 147] width 10 height 10
click at [435, 128] on span at bounding box center [437, 127] width 10 height 10
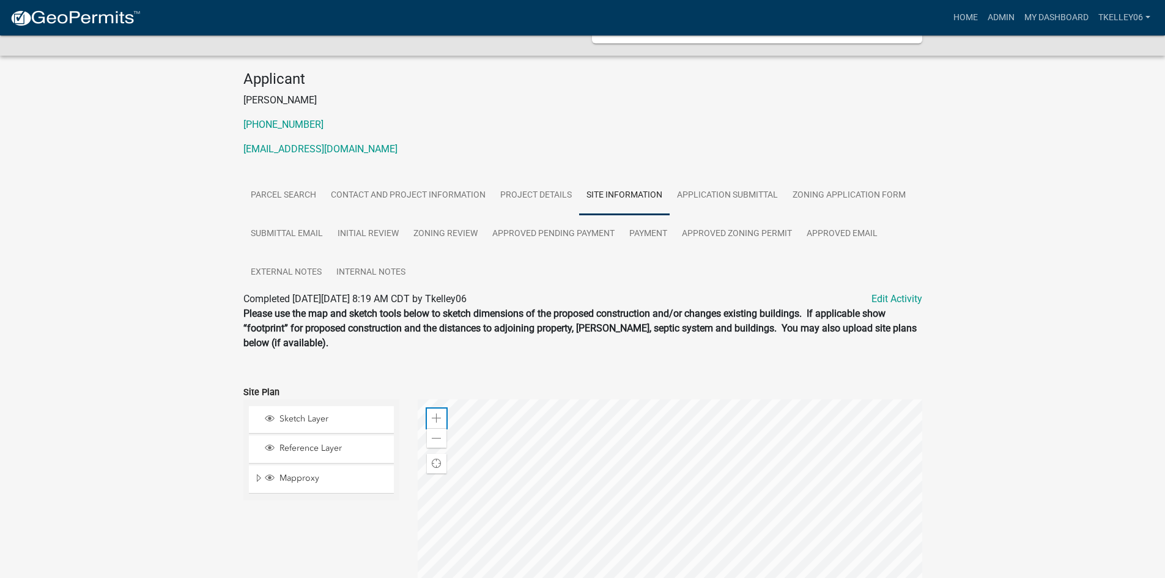
scroll to position [0, 0]
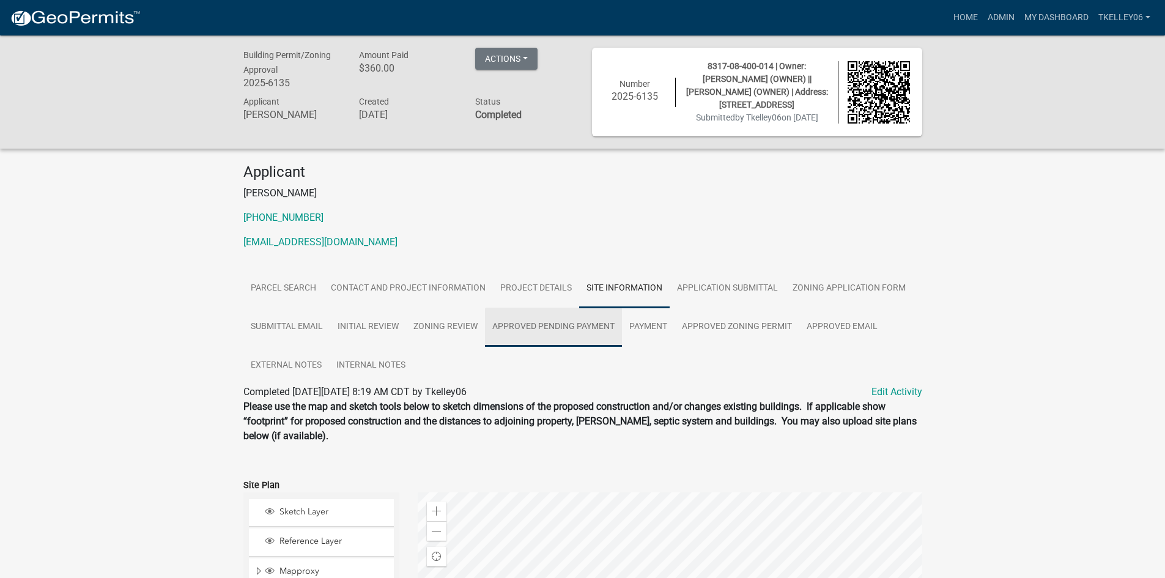
click at [555, 330] on link "Approved Pending Payment" at bounding box center [553, 327] width 137 height 39
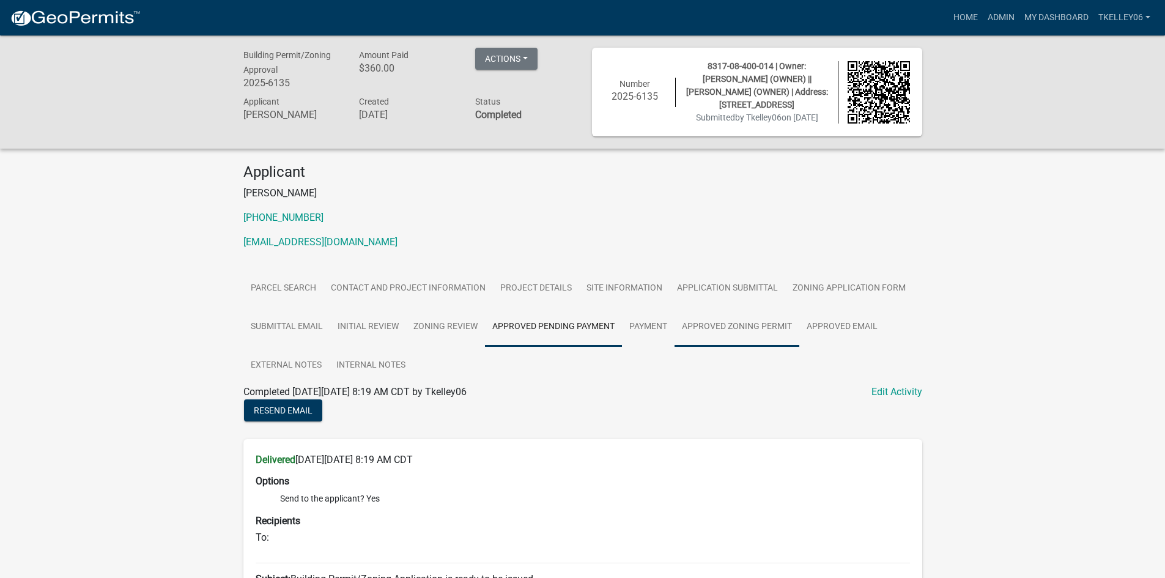
click at [700, 321] on link "Approved Zoning Permit" at bounding box center [736, 327] width 125 height 39
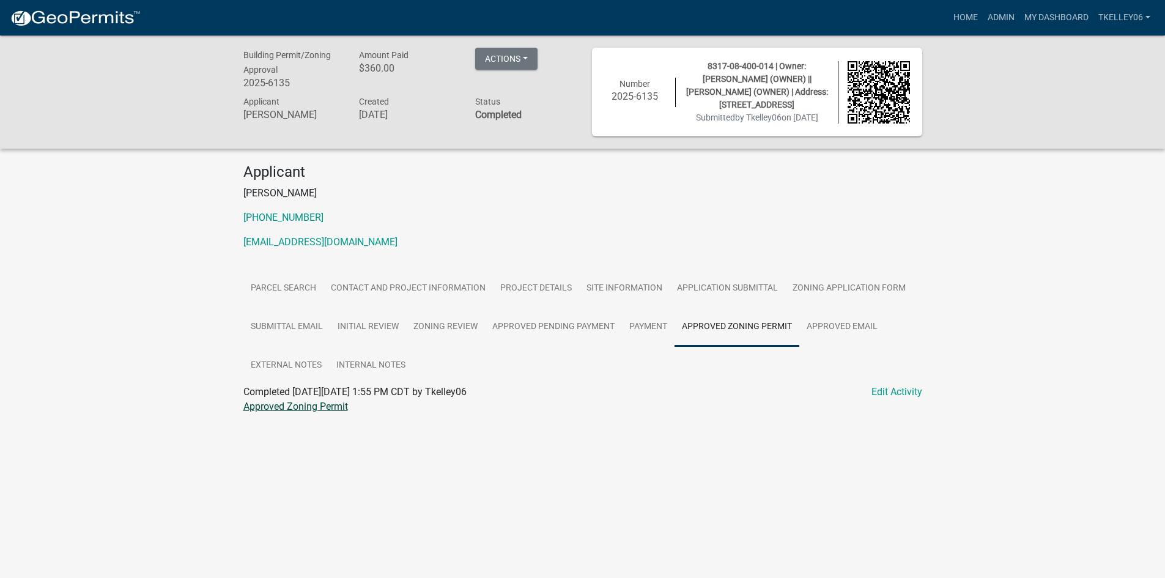
click at [331, 406] on link "Approved Zoning Permit" at bounding box center [295, 406] width 105 height 12
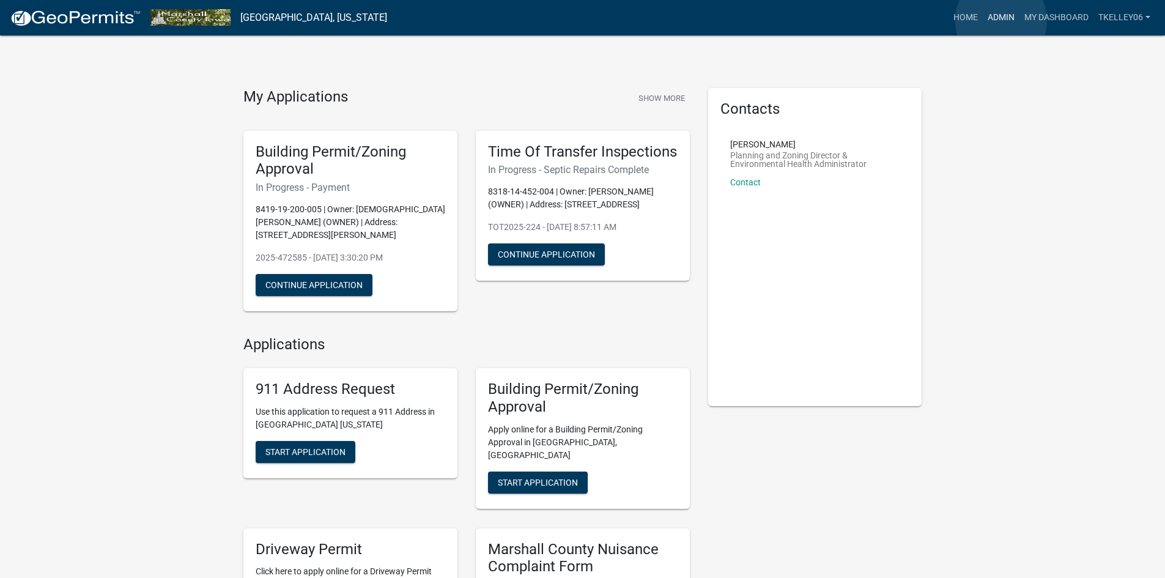
click at [1001, 20] on link "Admin" at bounding box center [1001, 17] width 37 height 23
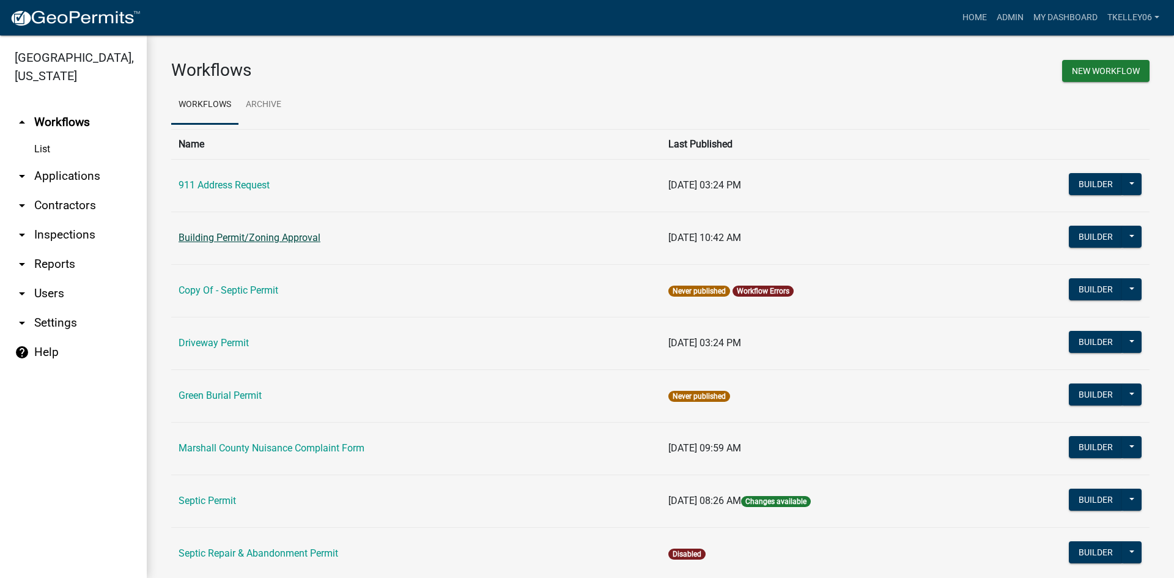
click at [285, 234] on link "Building Permit/Zoning Approval" at bounding box center [250, 238] width 142 height 12
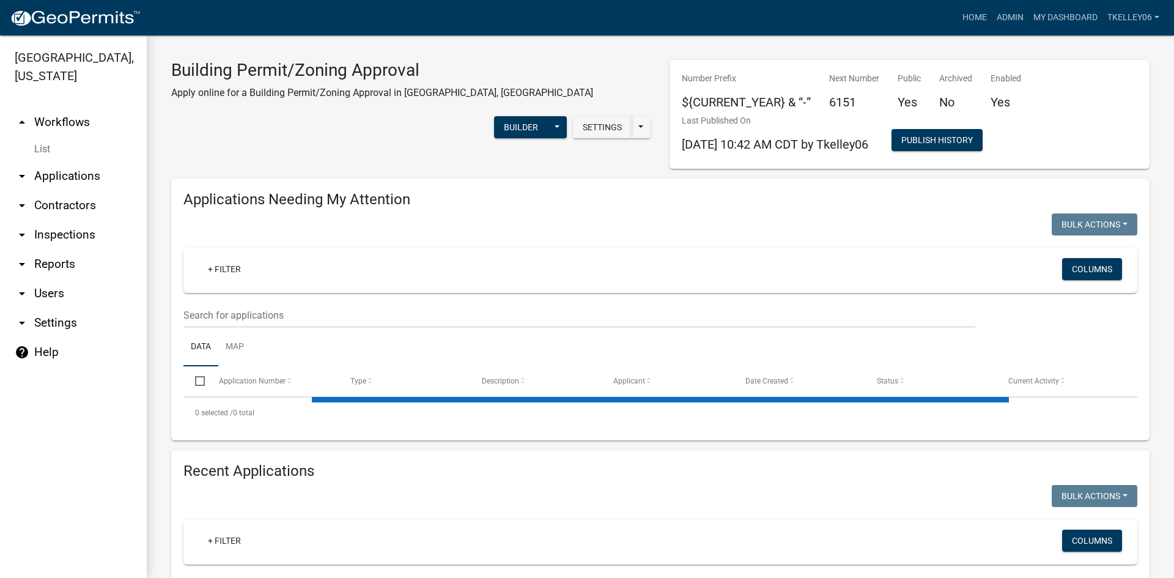
select select "3: 100"
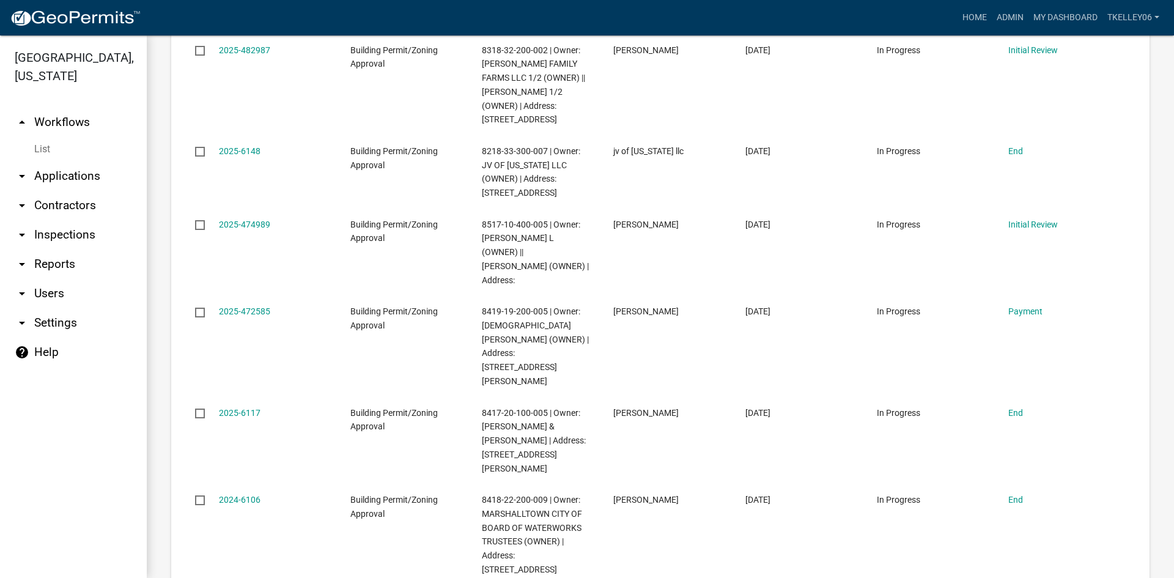
scroll to position [489, 0]
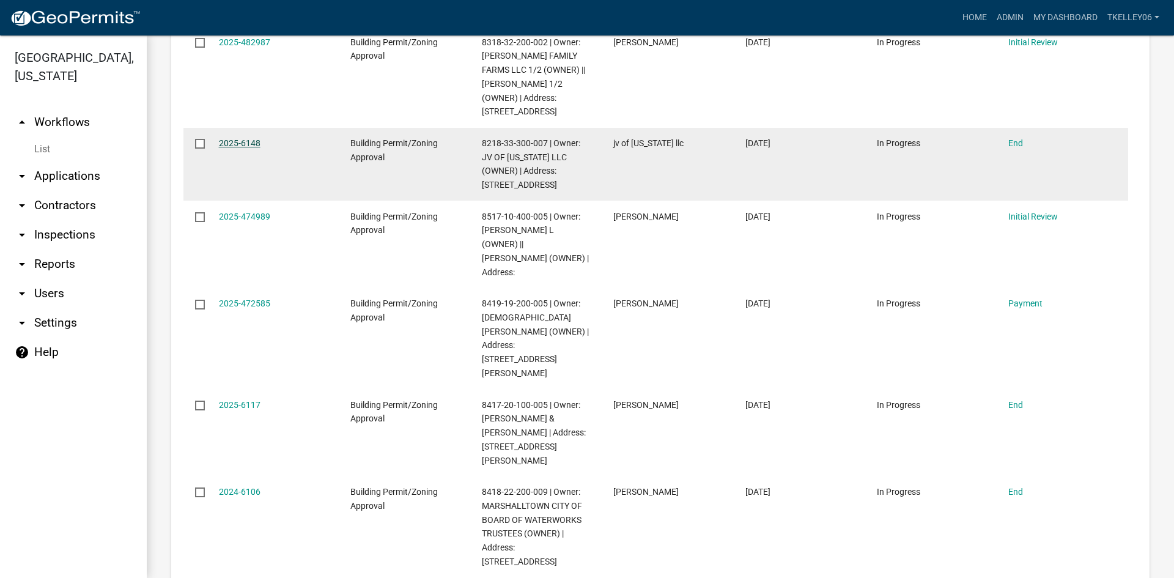
click at [223, 138] on link "2025-6148" at bounding box center [240, 143] width 42 height 10
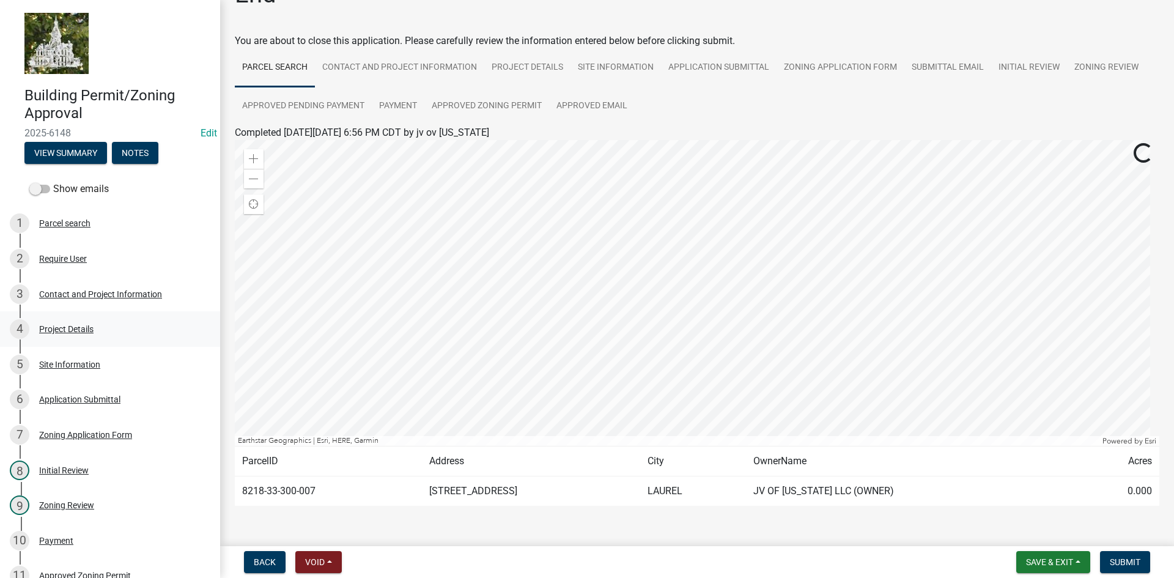
scroll to position [61, 0]
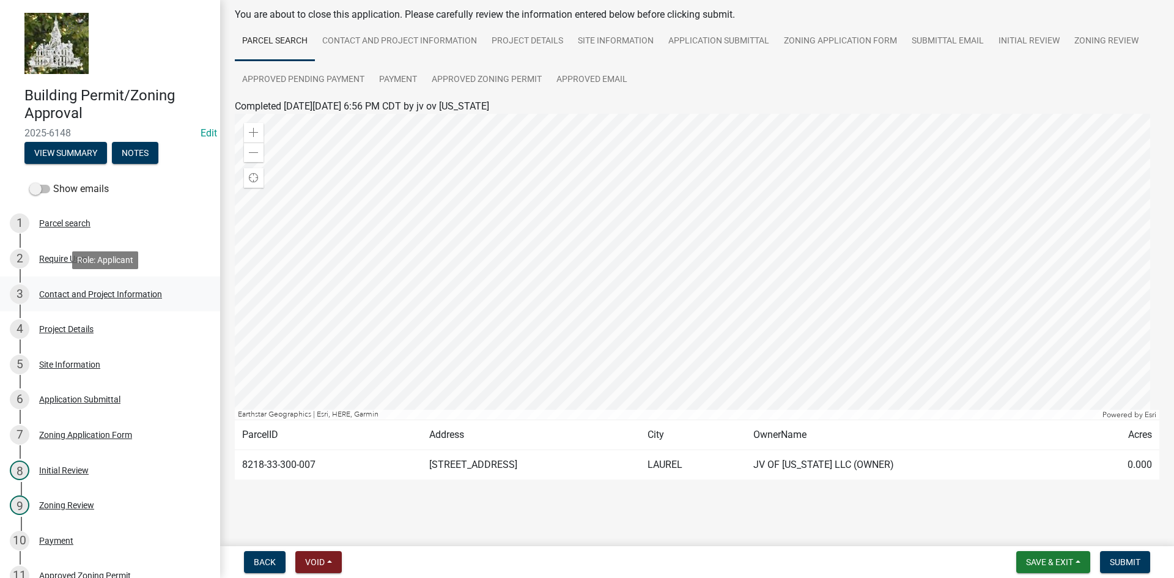
click at [67, 300] on div "3 Contact and Project Information" at bounding box center [105, 294] width 191 height 20
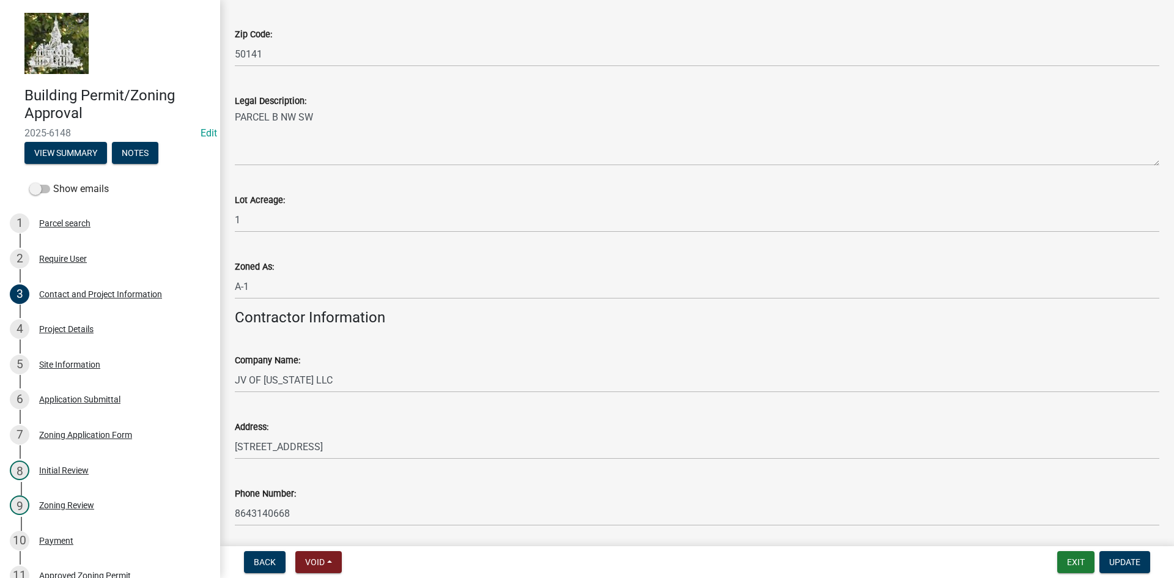
scroll to position [1026, 0]
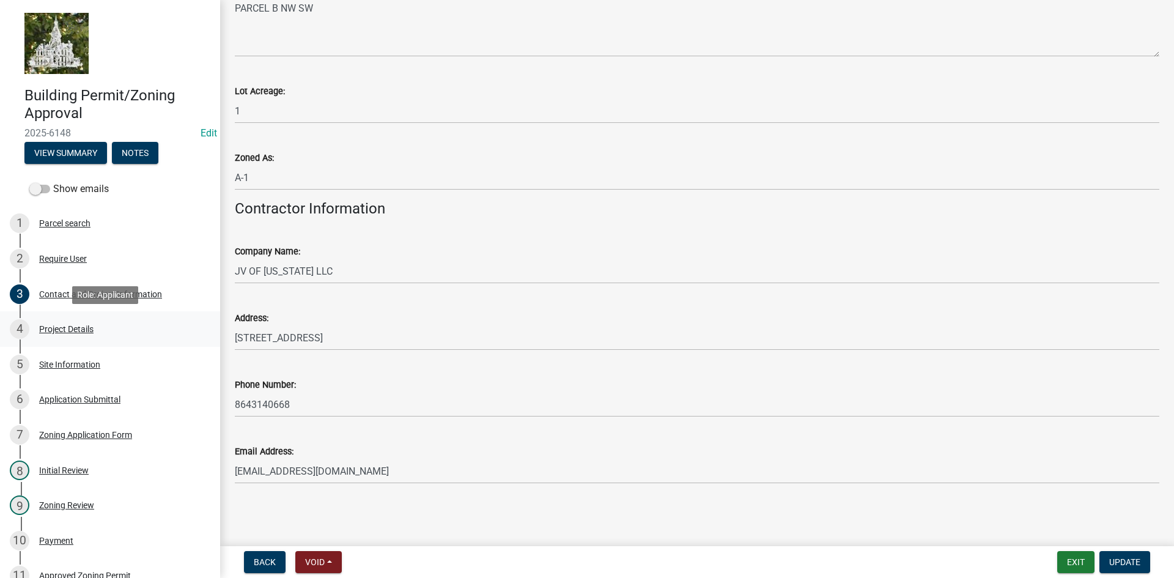
click at [65, 326] on div "Project Details" at bounding box center [66, 329] width 54 height 9
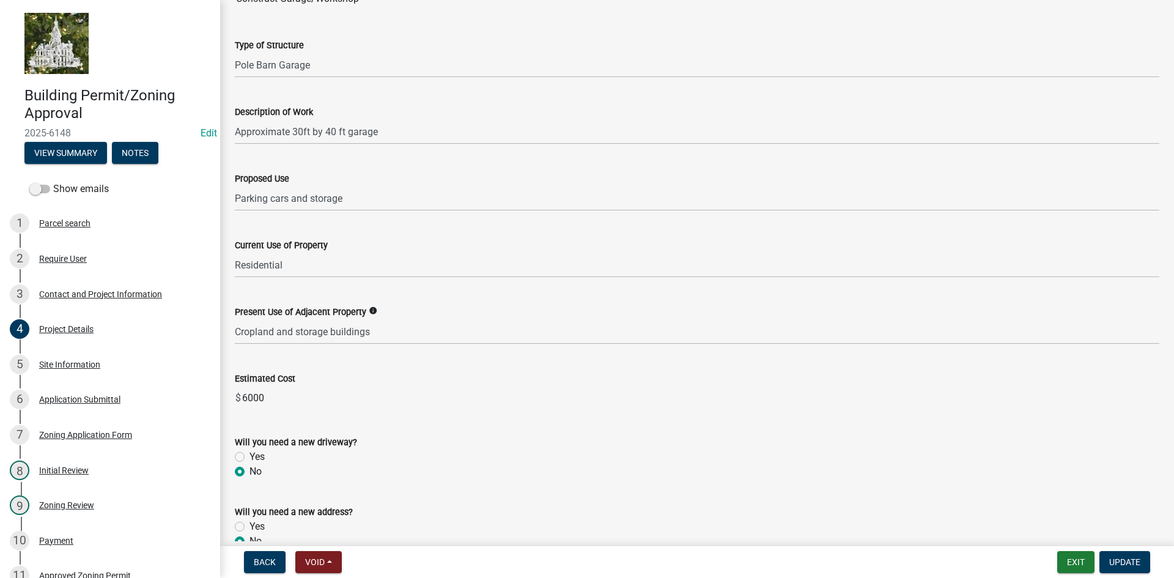
scroll to position [0, 0]
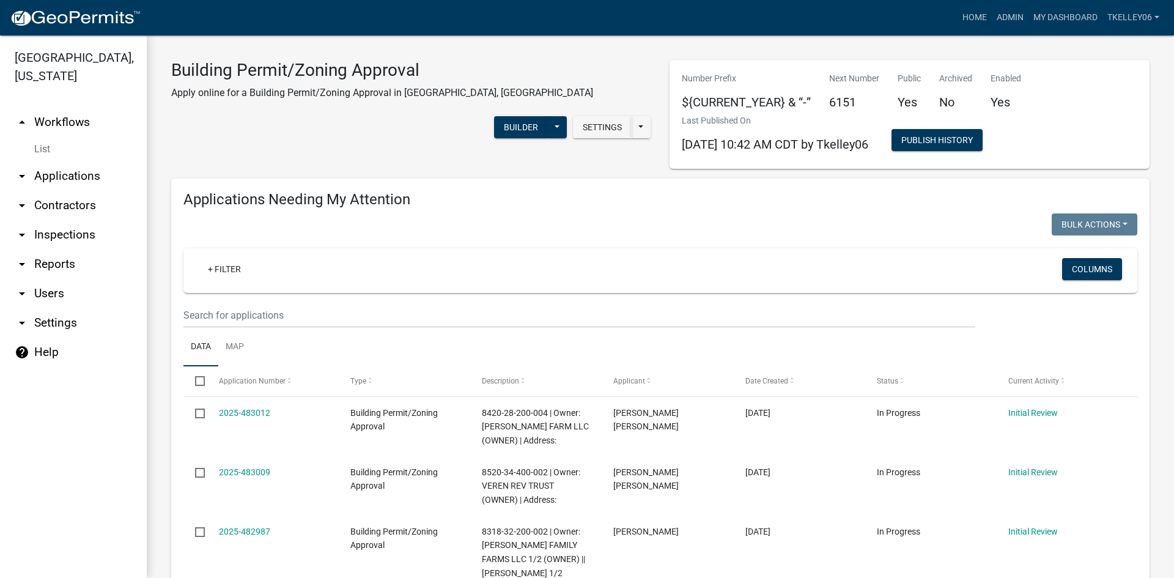
select select "3: 100"
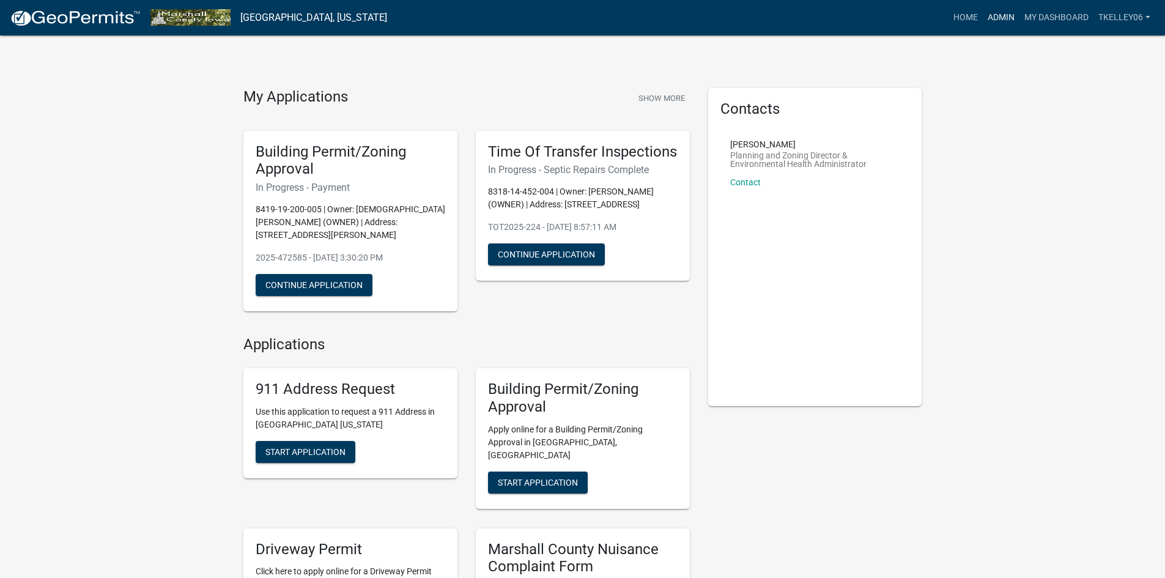
click at [992, 14] on link "Admin" at bounding box center [1001, 17] width 37 height 23
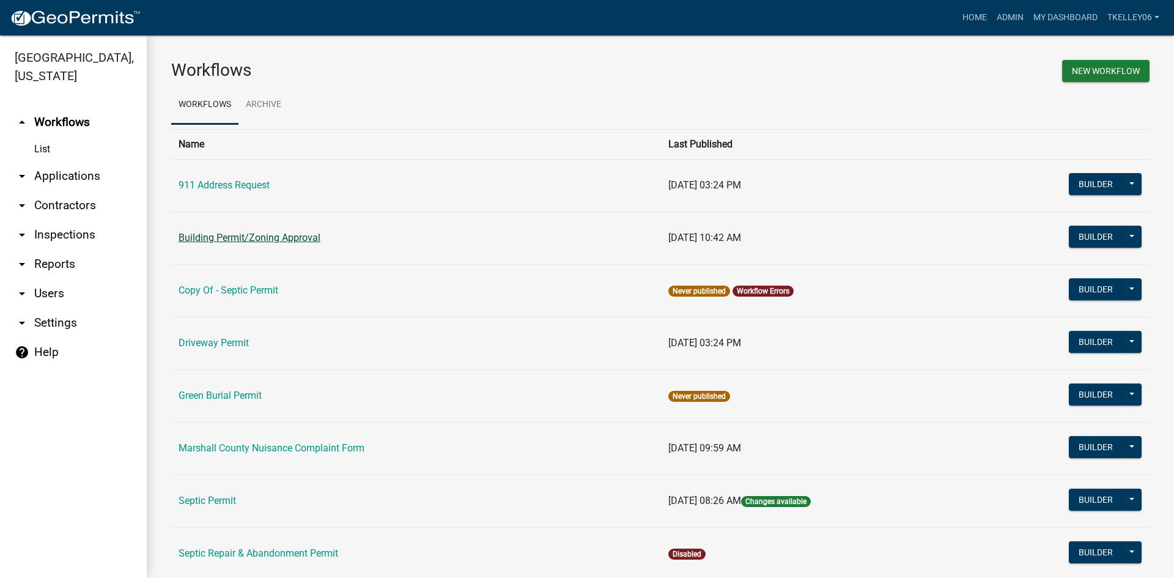
click at [216, 241] on link "Building Permit/Zoning Approval" at bounding box center [250, 238] width 142 height 12
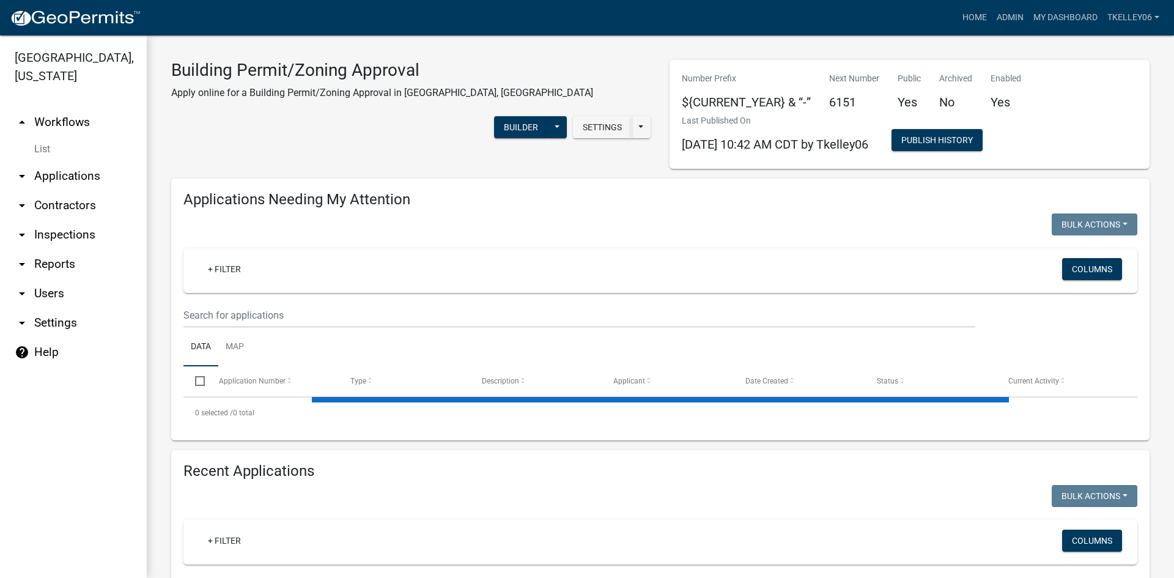
select select "3: 100"
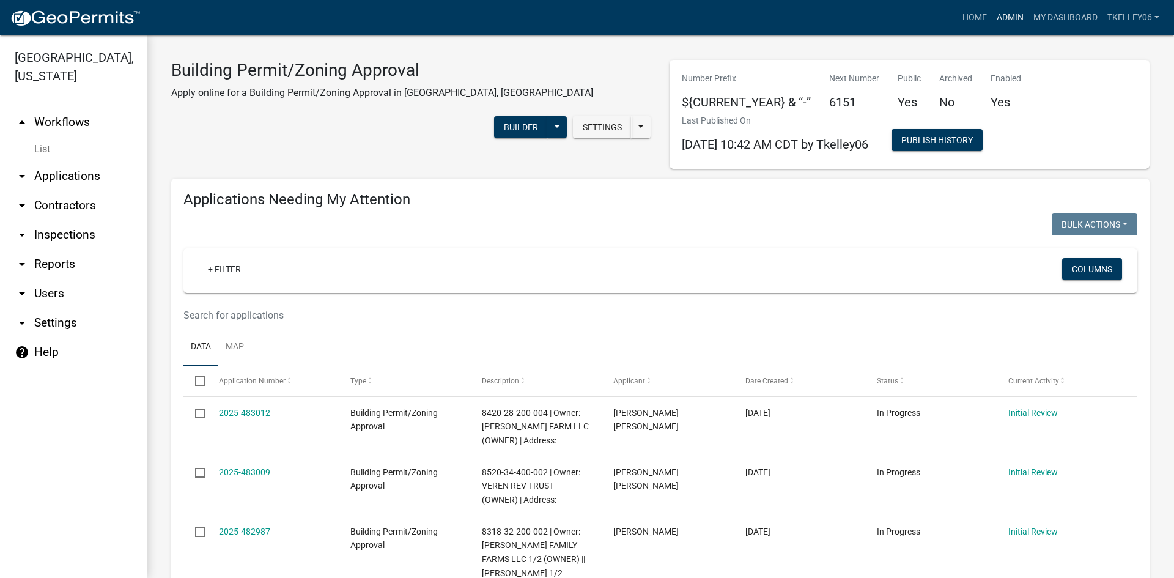
click at [998, 13] on link "Admin" at bounding box center [1010, 17] width 37 height 23
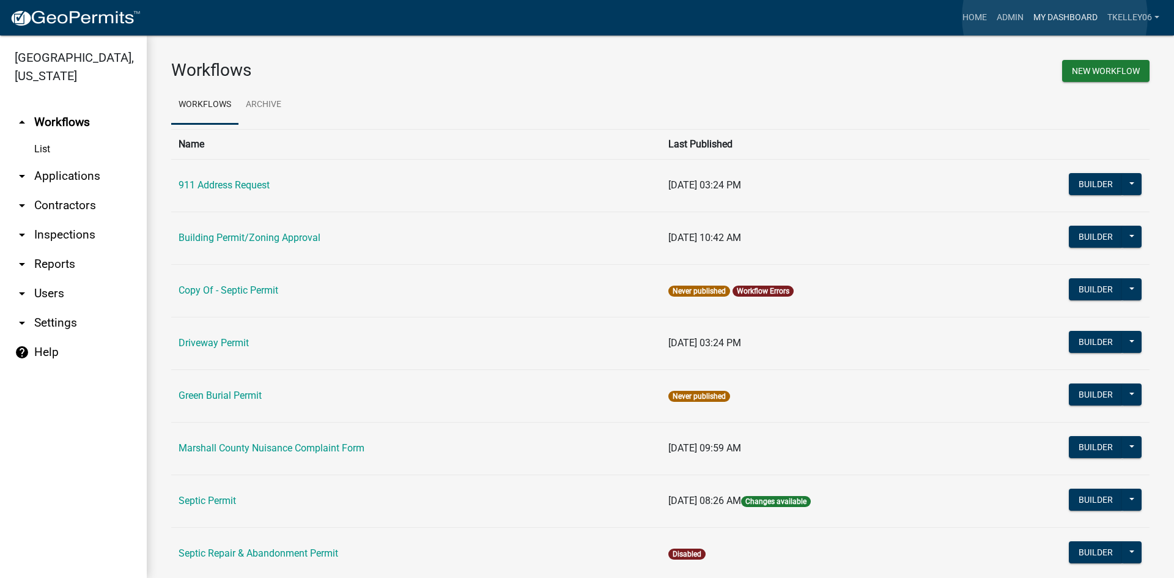
click at [1055, 17] on link "My Dashboard" at bounding box center [1065, 17] width 74 height 23
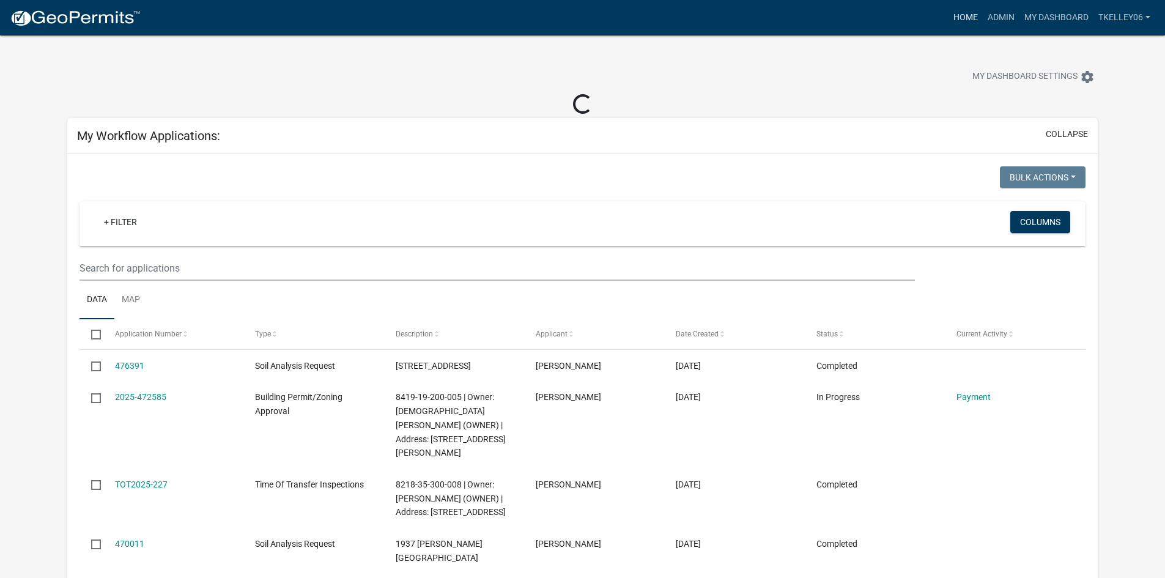
click at [969, 15] on link "Home" at bounding box center [965, 17] width 34 height 23
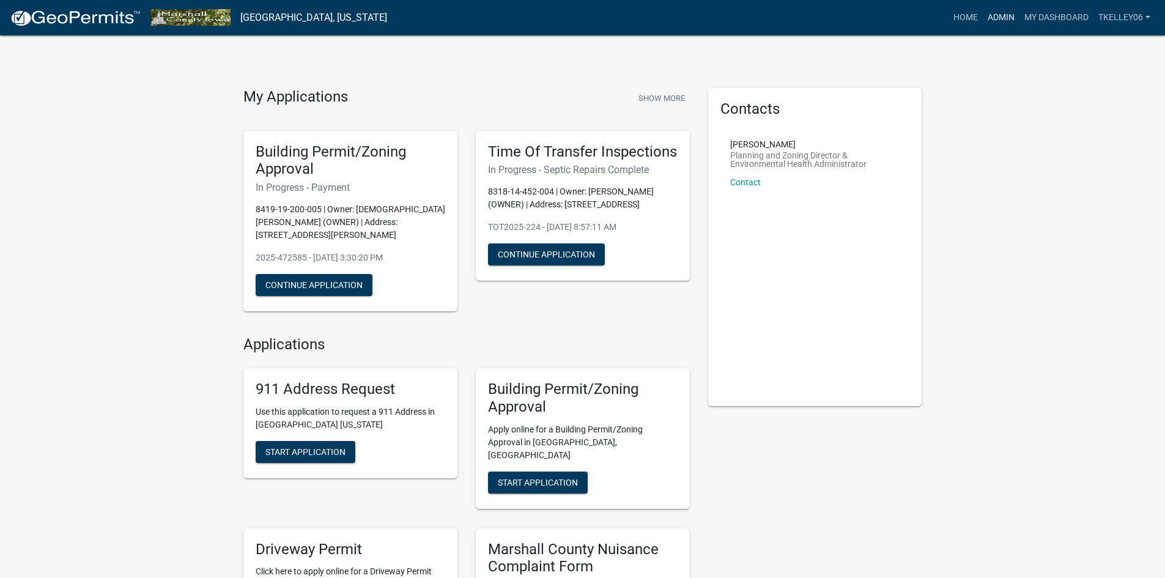
click at [996, 15] on link "Admin" at bounding box center [1001, 17] width 37 height 23
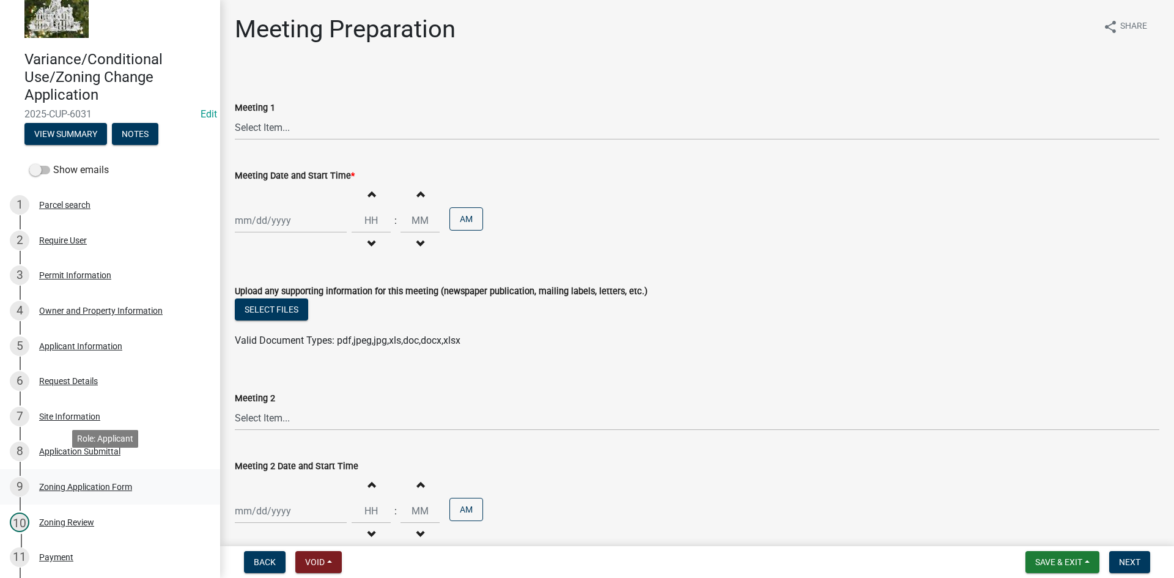
scroll to position [61, 0]
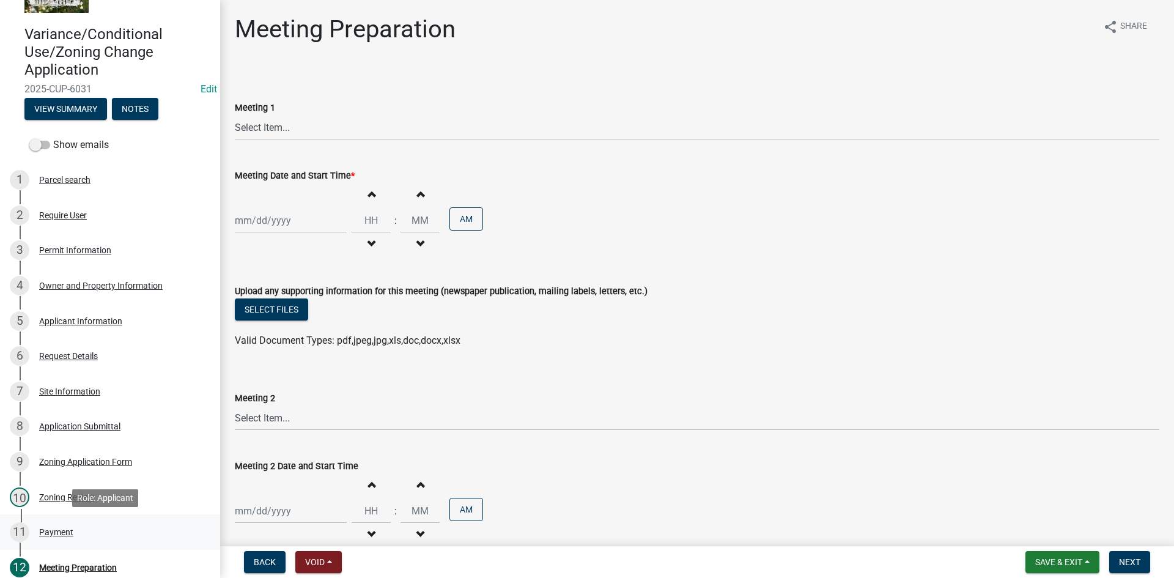
click at [56, 533] on div "Payment" at bounding box center [56, 532] width 34 height 9
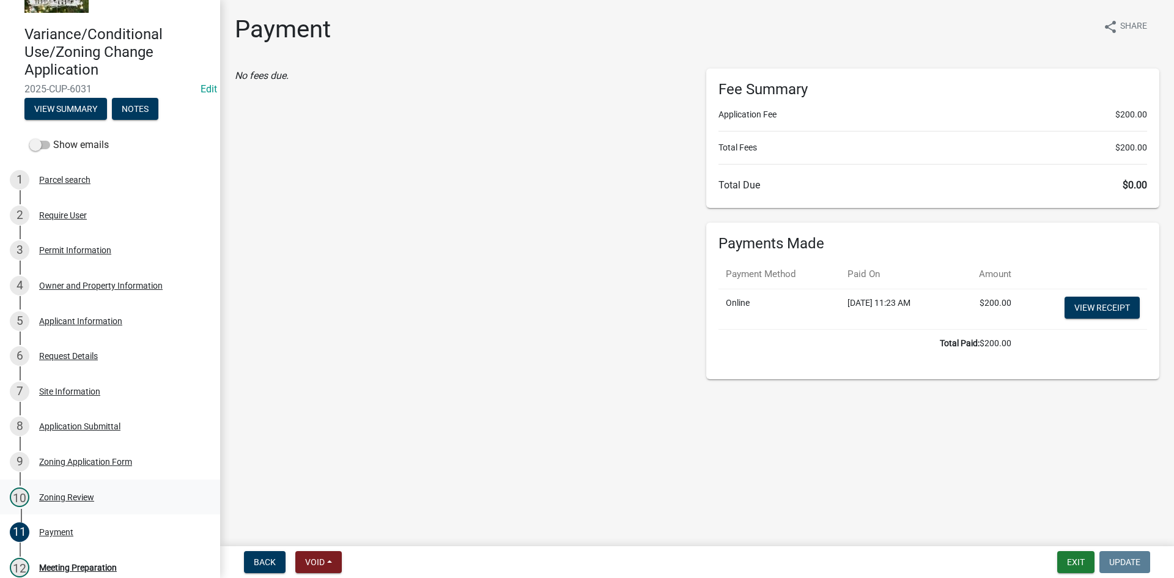
click at [86, 498] on div "Zoning Review" at bounding box center [66, 497] width 55 height 9
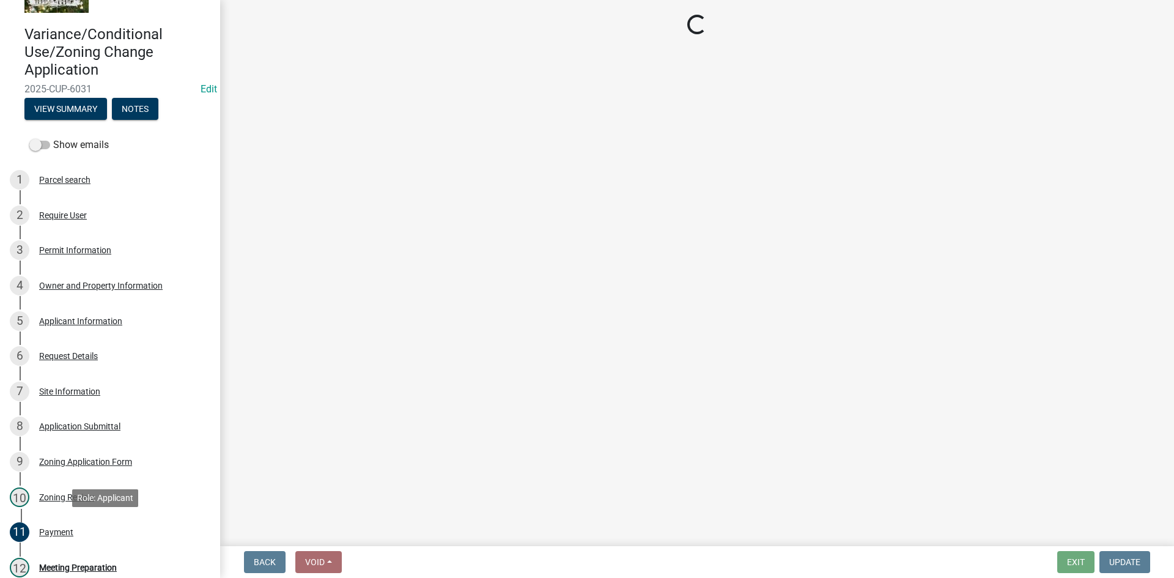
select select "61a96a0a-9003-40ca-83a4-3b4bdf05623d"
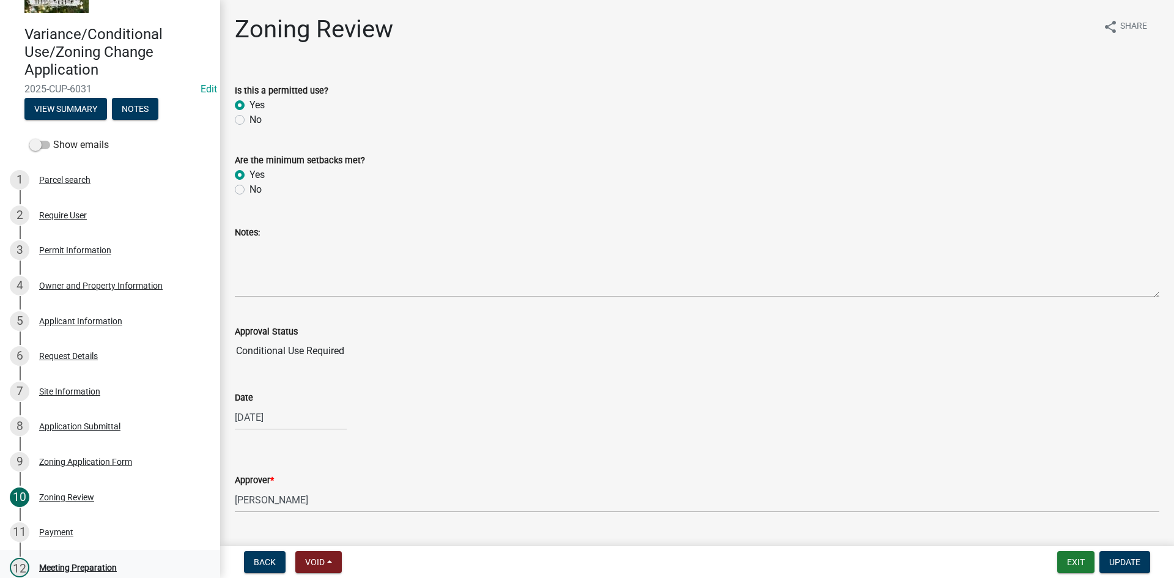
click at [68, 559] on div "12 Meeting Preparation" at bounding box center [105, 568] width 191 height 20
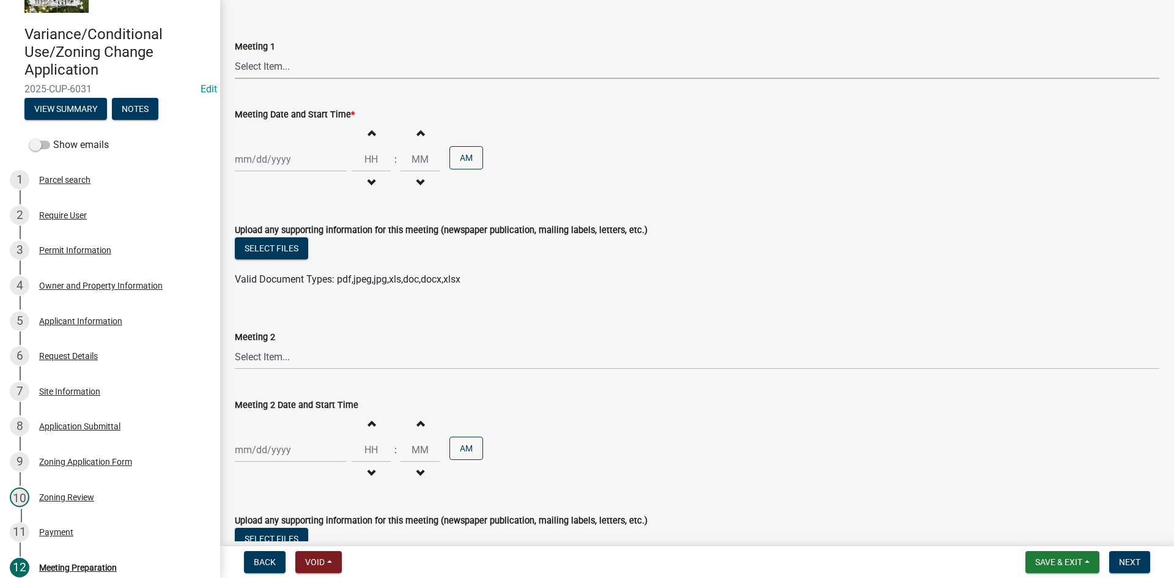
click at [287, 67] on select "Select Item... Board of Adjustment Planning and Zoning Commission Board of Supe…" at bounding box center [697, 66] width 924 height 25
click at [235, 54] on select "Select Item... Board of Adjustment Planning and Zoning Commission Board of Supe…" at bounding box center [697, 66] width 924 height 25
select select "12d0c022-df4a-4ac8-8fd9-384d4244f33e"
click at [296, 159] on div at bounding box center [291, 159] width 112 height 25
select select "9"
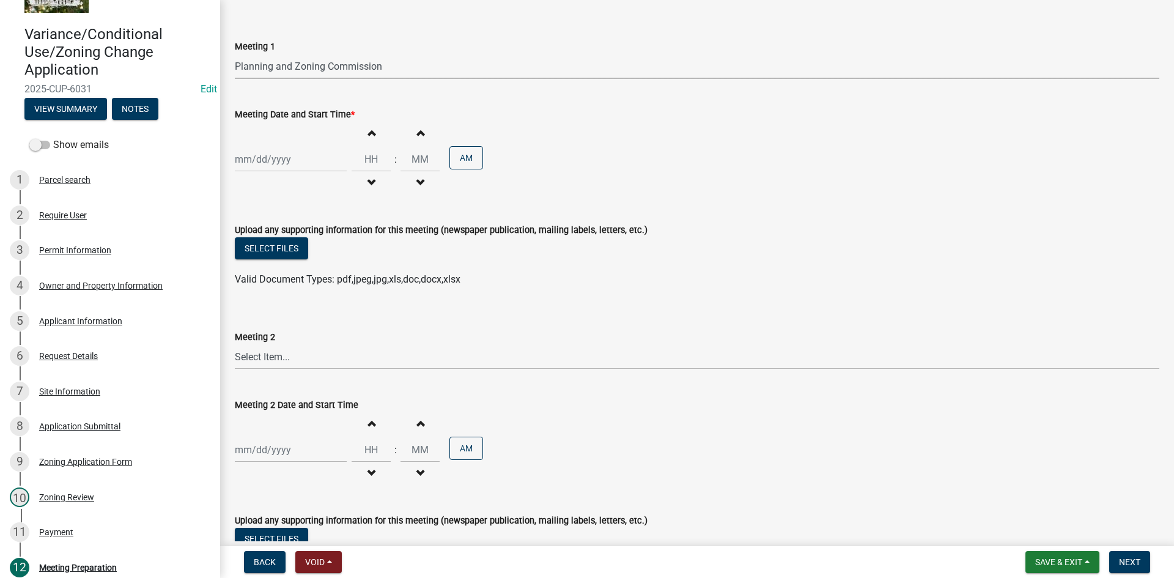
select select "2025"
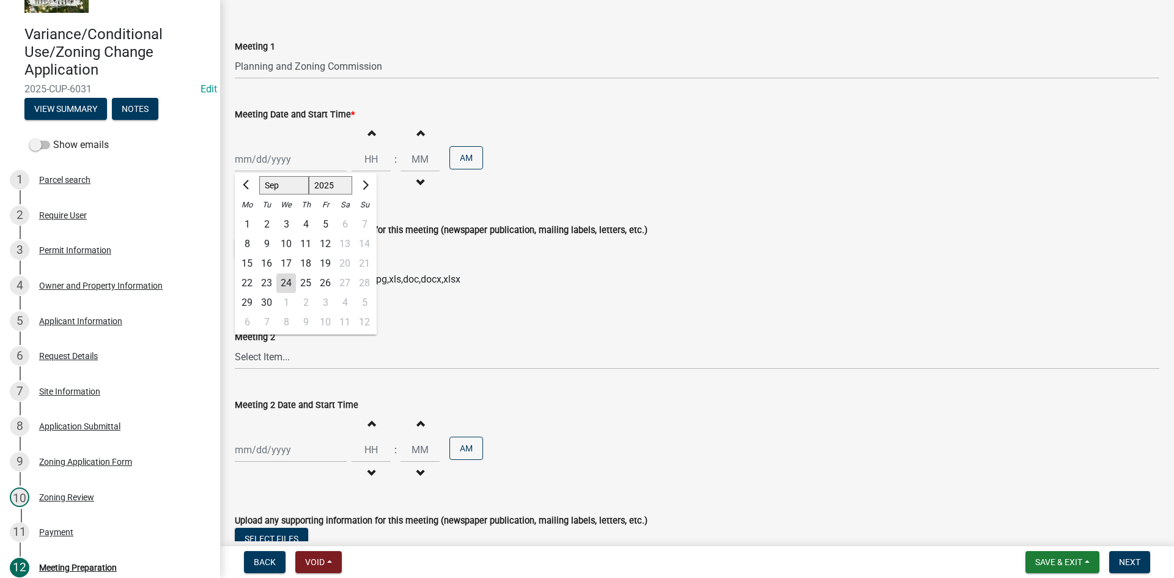
click at [247, 317] on div "6" at bounding box center [247, 322] width 20 height 20
type input "[DATE]"
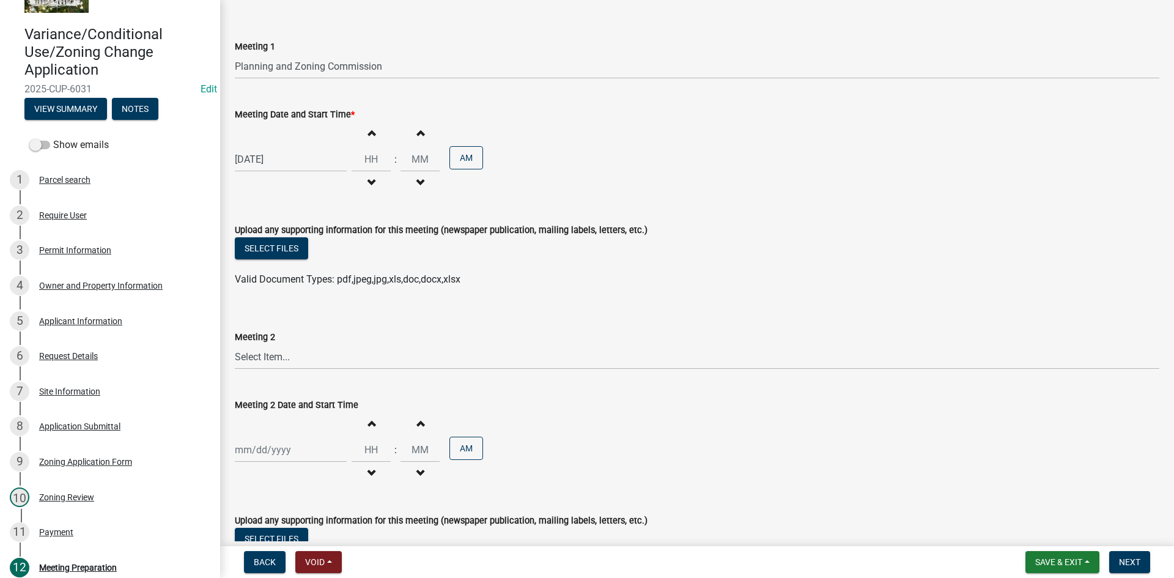
click at [368, 131] on span "button" at bounding box center [371, 133] width 6 height 10
type input "01"
type input "00"
click at [368, 131] on span "button" at bounding box center [371, 133] width 6 height 10
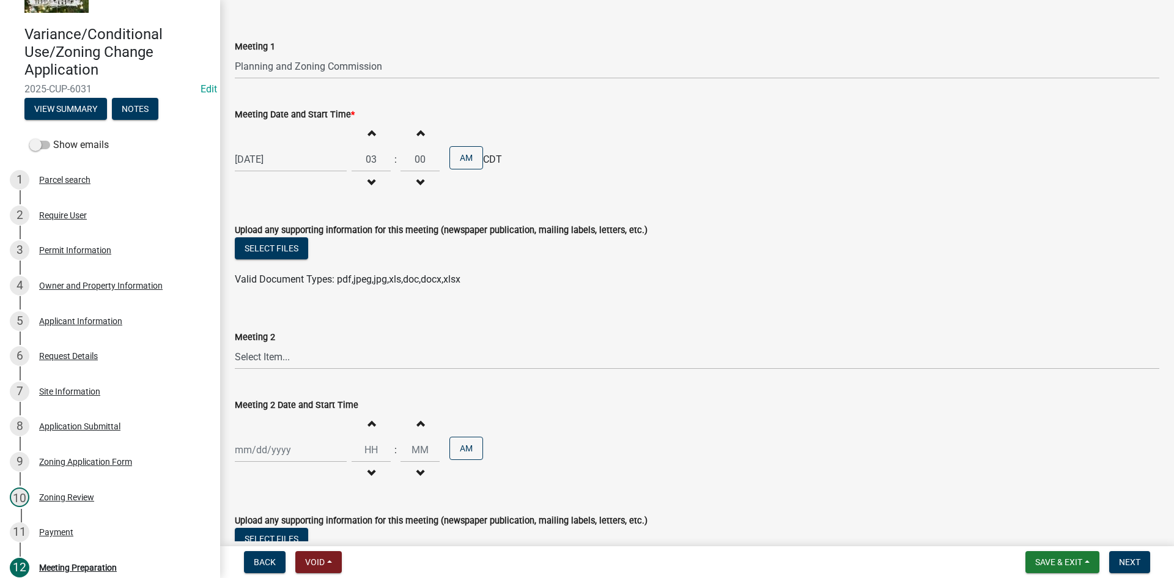
click at [368, 130] on span "button" at bounding box center [371, 133] width 6 height 10
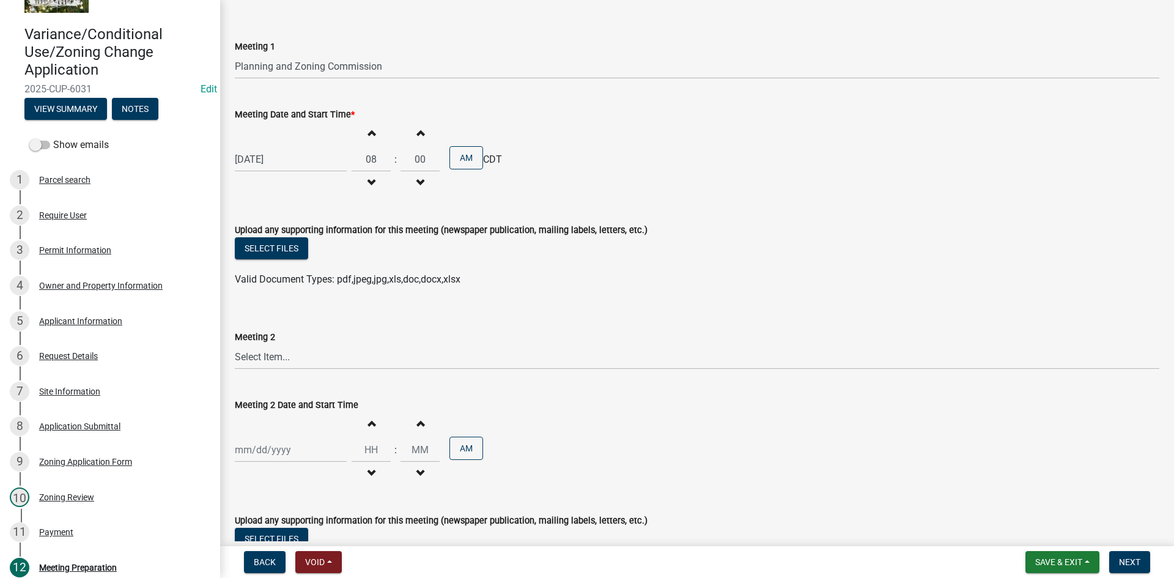
click at [368, 130] on span "button" at bounding box center [371, 133] width 6 height 10
type input "09"
click at [290, 356] on select "Select Item... Board of Adjustment Planning and Zoning Commission Board of Supe…" at bounding box center [697, 356] width 924 height 25
click at [235, 344] on select "Select Item... Board of Adjustment Planning and Zoning Commission Board of Supe…" at bounding box center [697, 356] width 924 height 25
select select "6639c072-f32f-4b64-a94a-b6a9b85c3d4b"
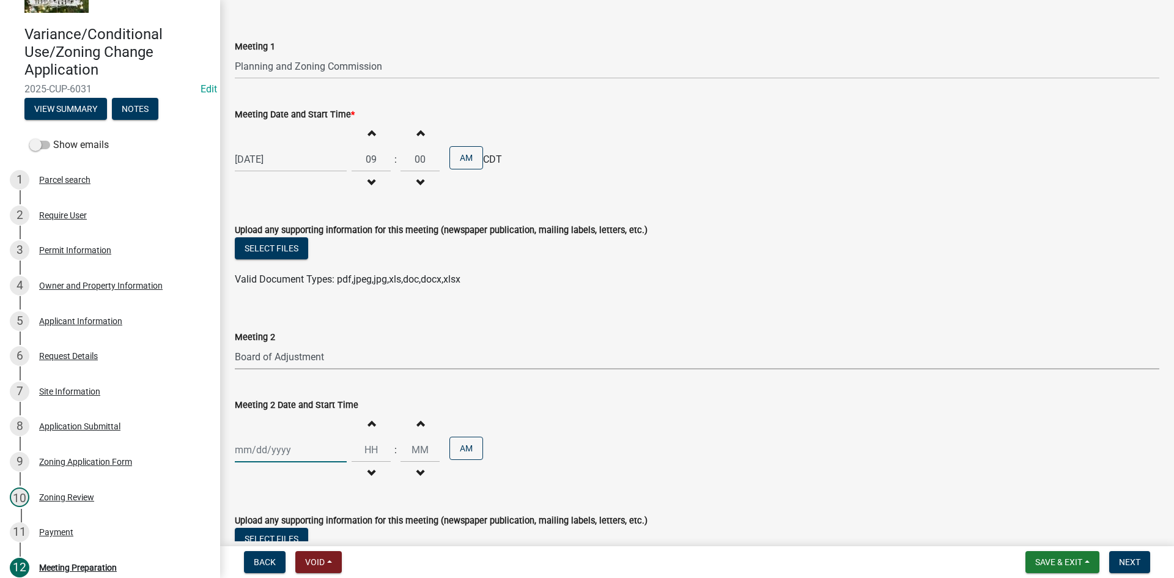
click at [271, 446] on div at bounding box center [291, 449] width 112 height 25
select select "9"
select select "2025"
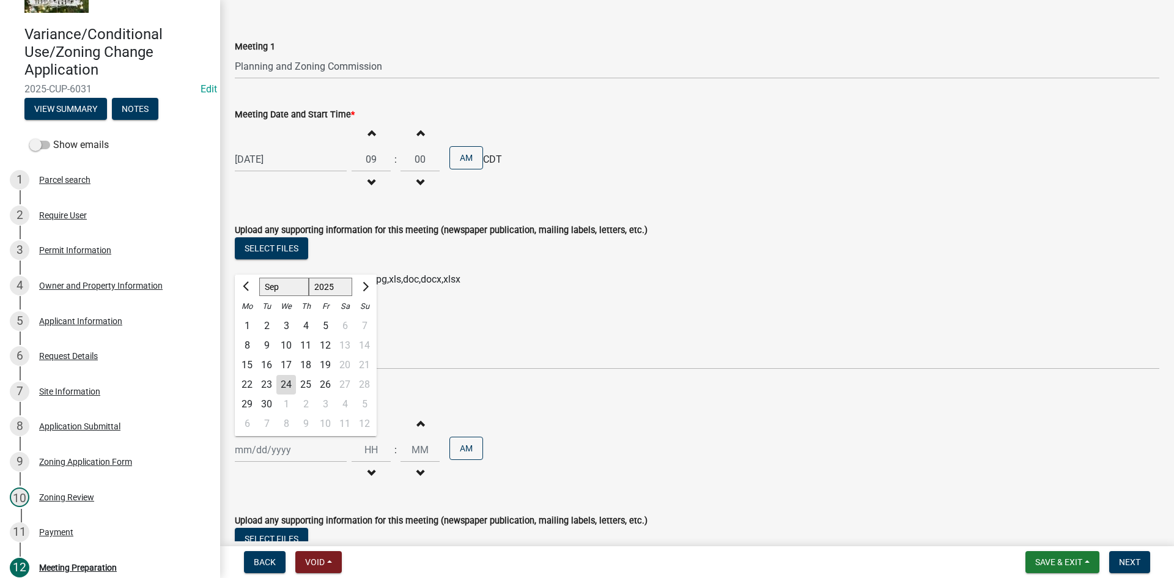
click at [306, 422] on div "9" at bounding box center [306, 424] width 20 height 20
type input "[DATE]"
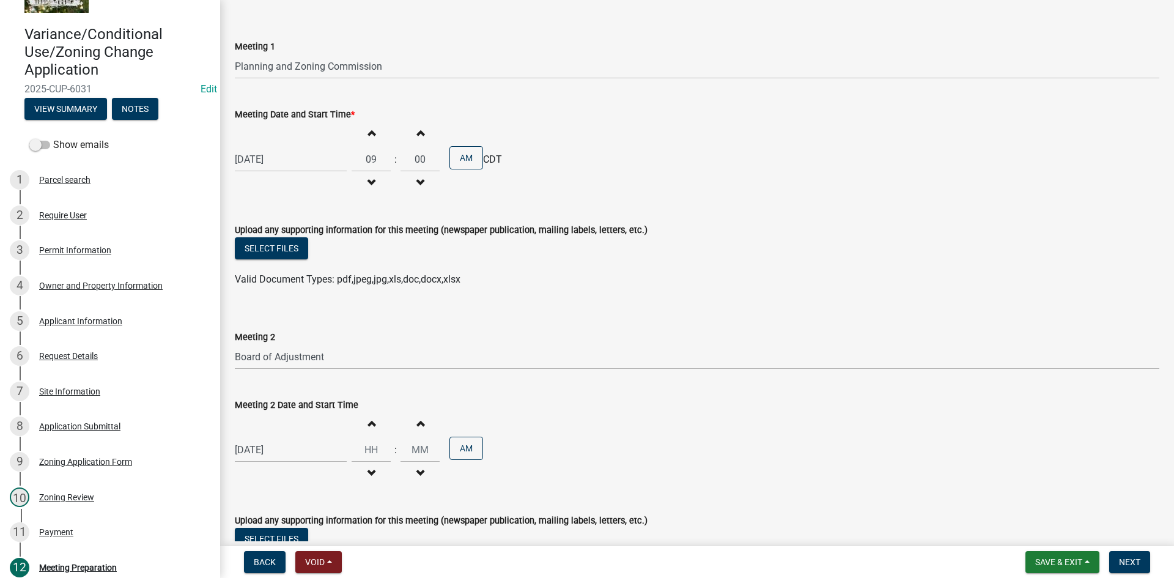
click at [368, 427] on span "button" at bounding box center [371, 423] width 6 height 10
type input "01"
type input "00"
click at [368, 427] on span "button" at bounding box center [371, 423] width 6 height 10
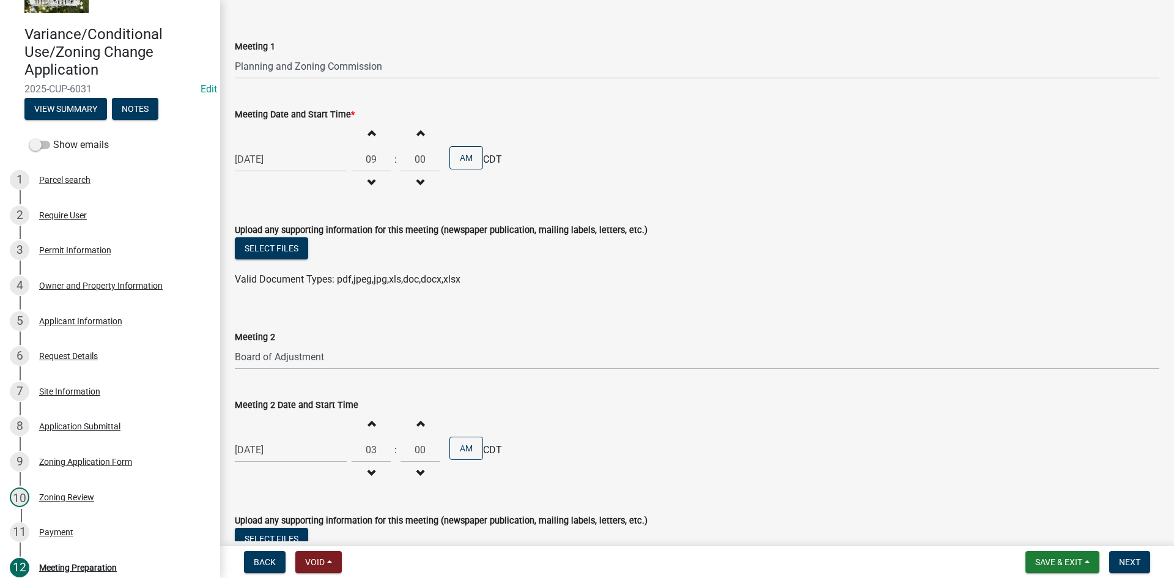
click at [368, 427] on span "button" at bounding box center [371, 423] width 6 height 10
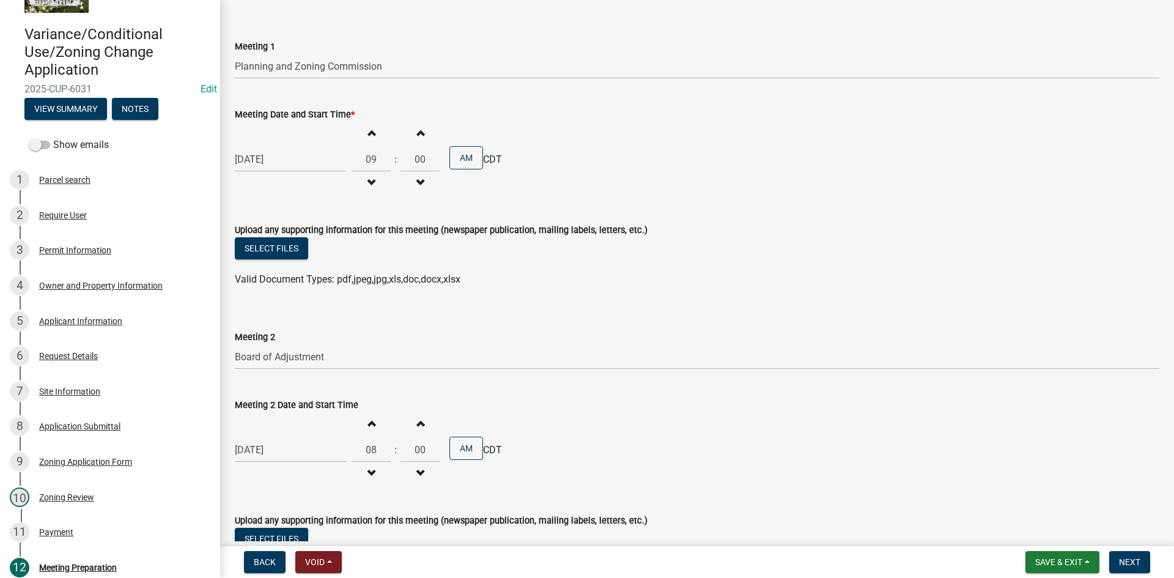
click at [368, 427] on span "button" at bounding box center [371, 423] width 6 height 10
type input "10"
click at [1056, 559] on span "Save & Exit" at bounding box center [1058, 562] width 47 height 10
click at [1044, 504] on button "Save" at bounding box center [1050, 500] width 98 height 29
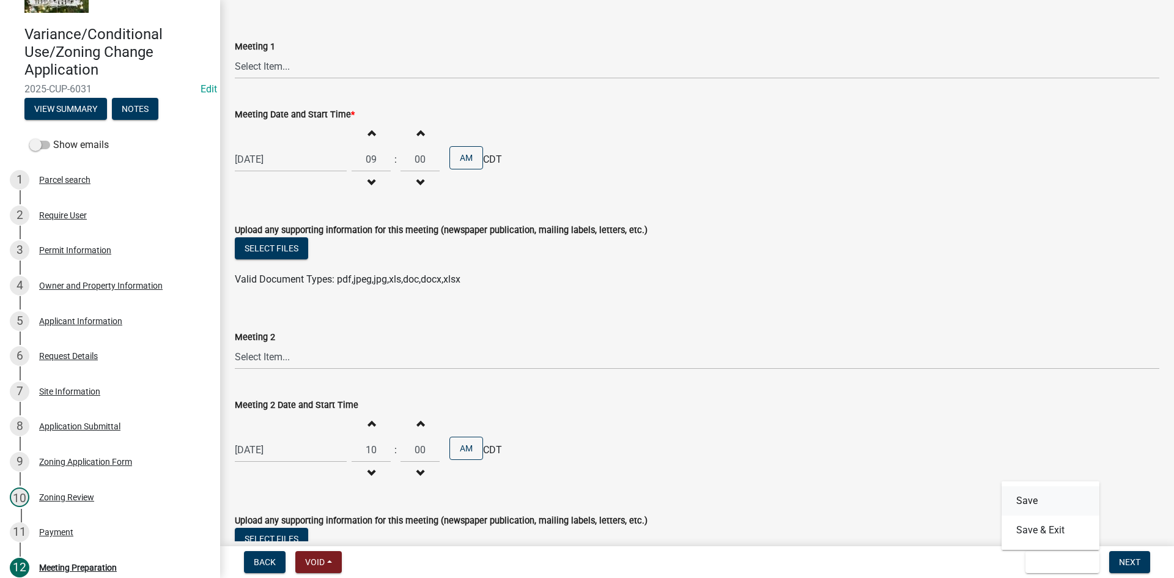
scroll to position [0, 0]
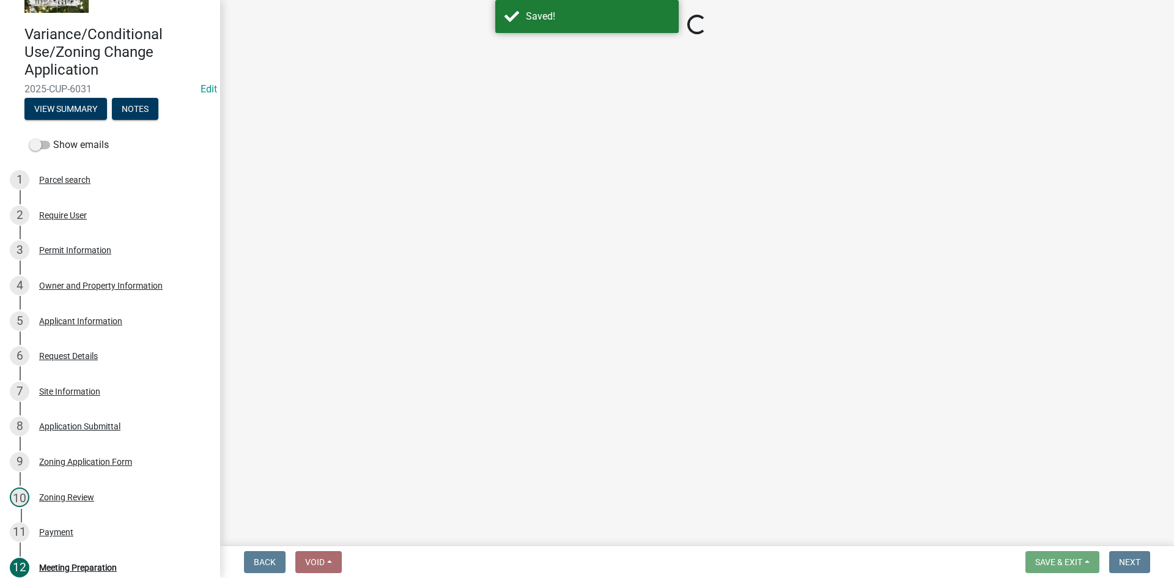
select select "12d0c022-df4a-4ac8-8fd9-384d4244f33e"
select select "6639c072-f32f-4b64-a94a-b6a9b85c3d4b"
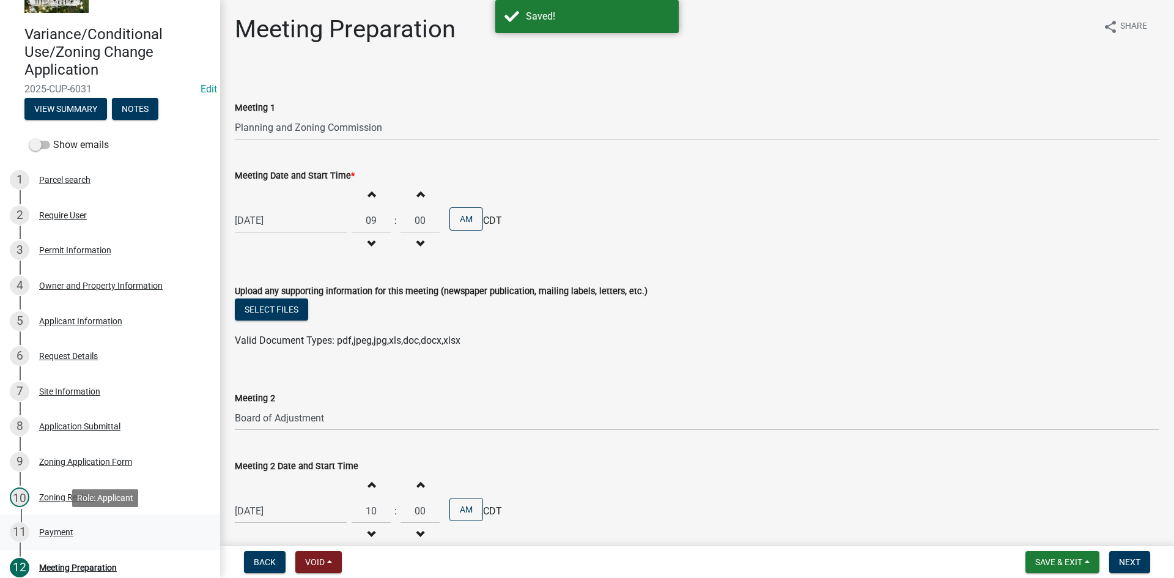
click at [60, 526] on div "11 Payment" at bounding box center [105, 532] width 191 height 20
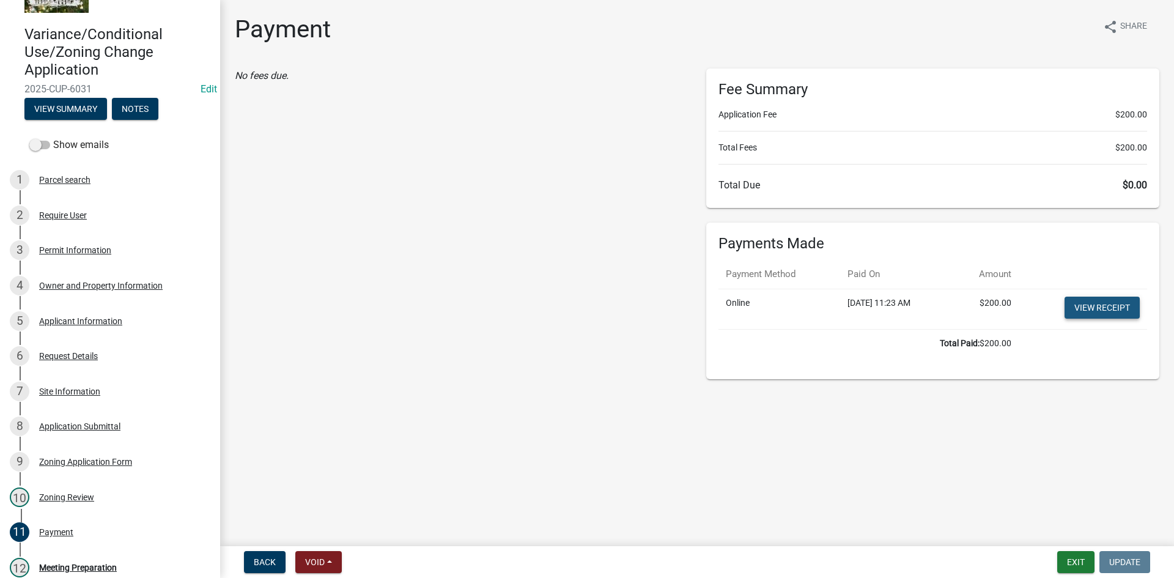
click at [1101, 304] on link "View receipt" at bounding box center [1101, 308] width 75 height 22
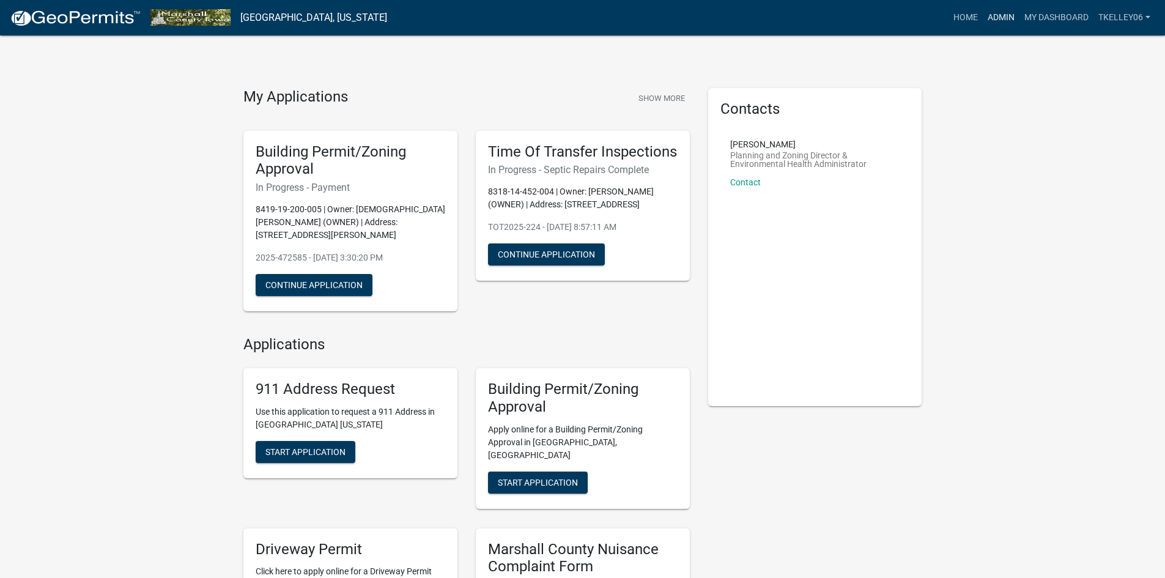
click at [989, 16] on link "Admin" at bounding box center [1001, 17] width 37 height 23
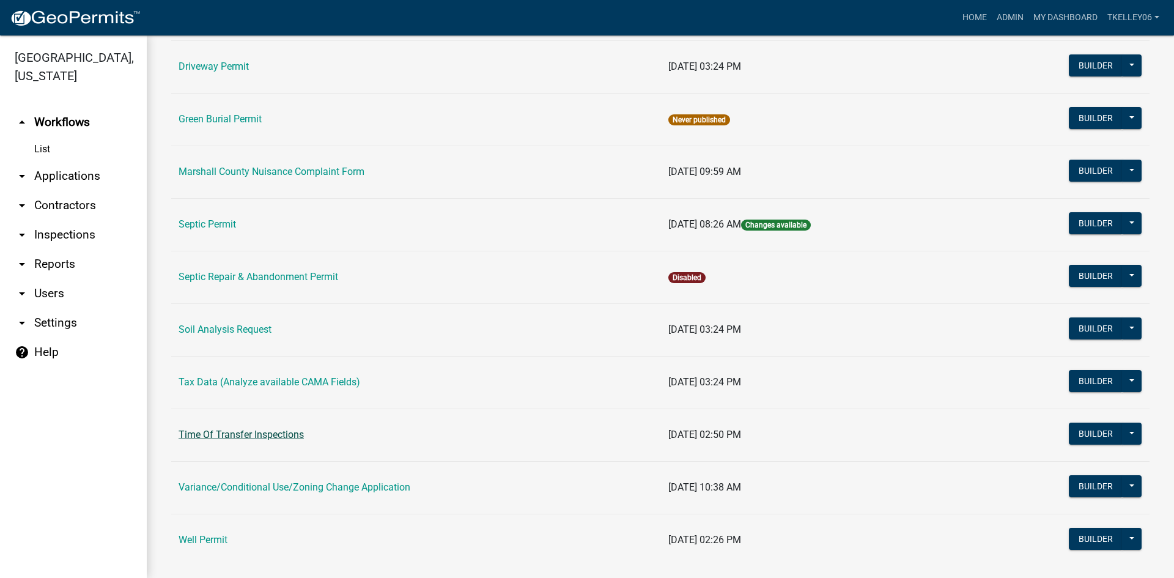
scroll to position [299, 0]
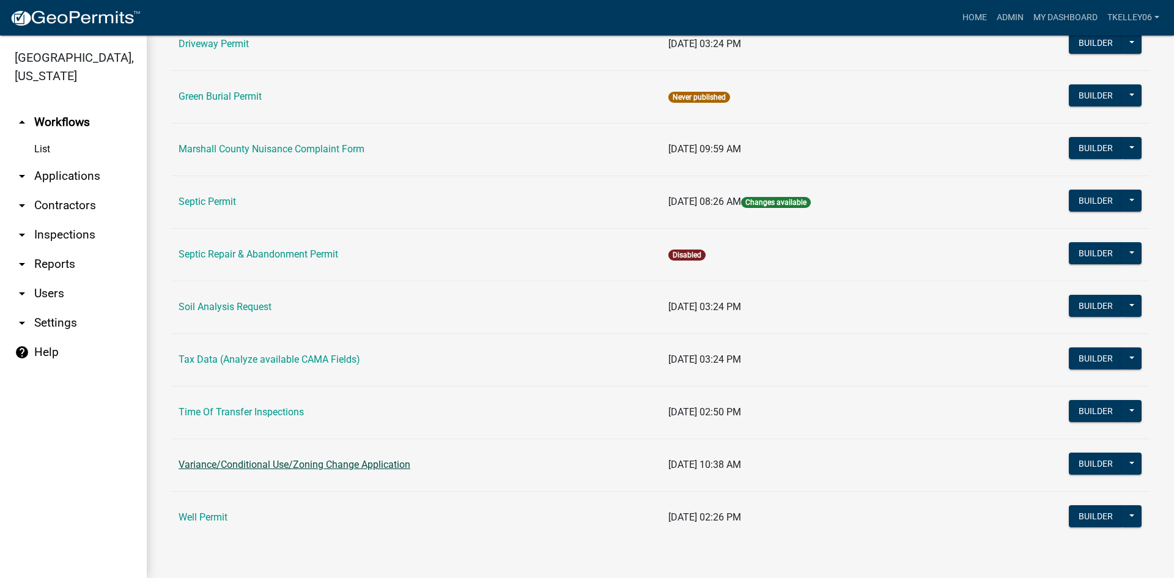
click at [258, 461] on link "Variance/Conditional Use/Zoning Change Application" at bounding box center [295, 465] width 232 height 12
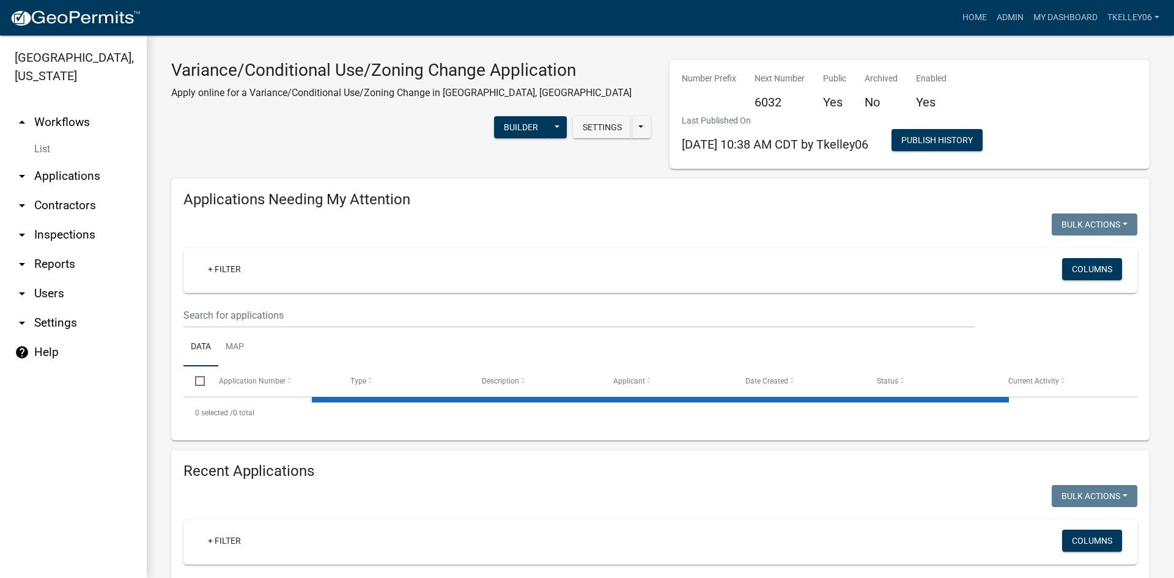
select select "3: 100"
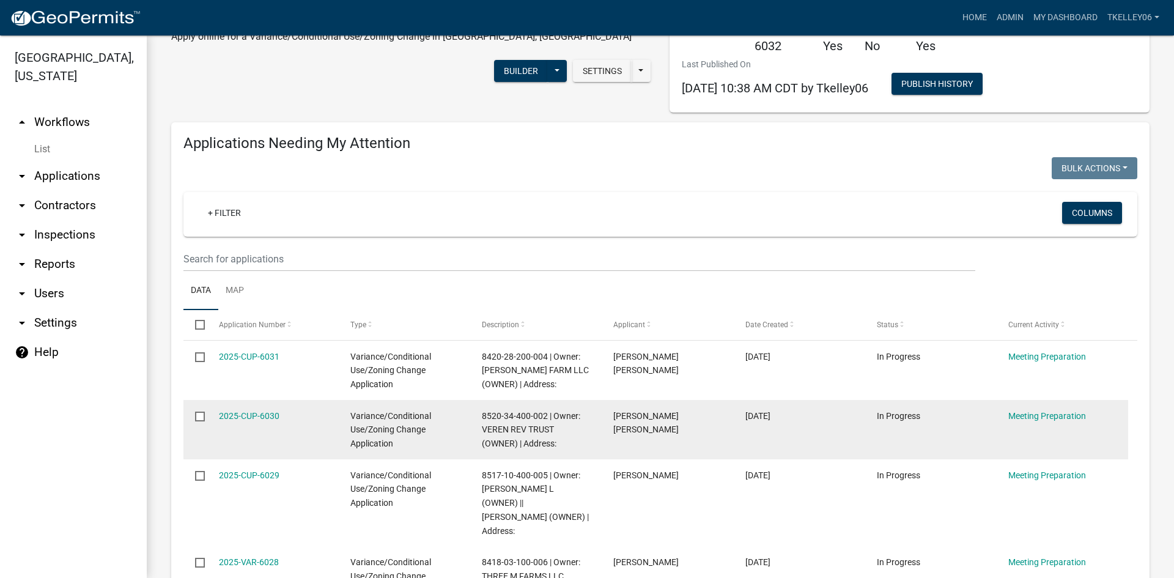
scroll to position [122, 0]
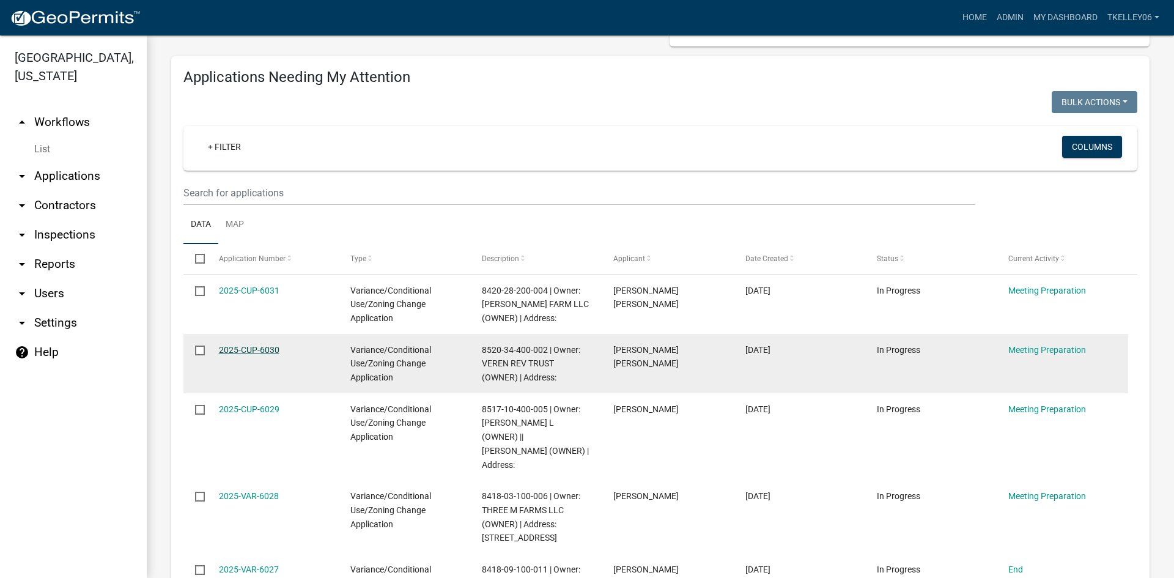
click at [261, 350] on link "2025-CUP-6030" at bounding box center [249, 350] width 61 height 10
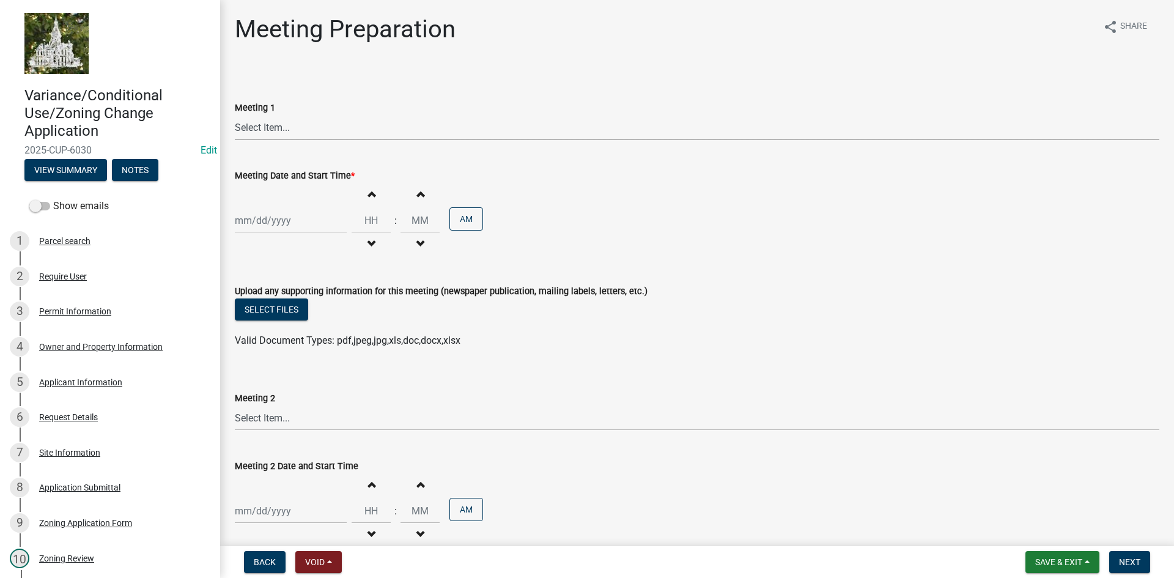
click at [273, 125] on select "Select Item... Board of Adjustment Planning and Zoning Commission Board of Supe…" at bounding box center [697, 127] width 924 height 25
click at [235, 115] on select "Select Item... Board of Adjustment Planning and Zoning Commission Board of Supe…" at bounding box center [697, 127] width 924 height 25
select select "12d0c022-df4a-4ac8-8fd9-384d4244f33e"
click at [286, 216] on div at bounding box center [291, 220] width 112 height 25
select select "9"
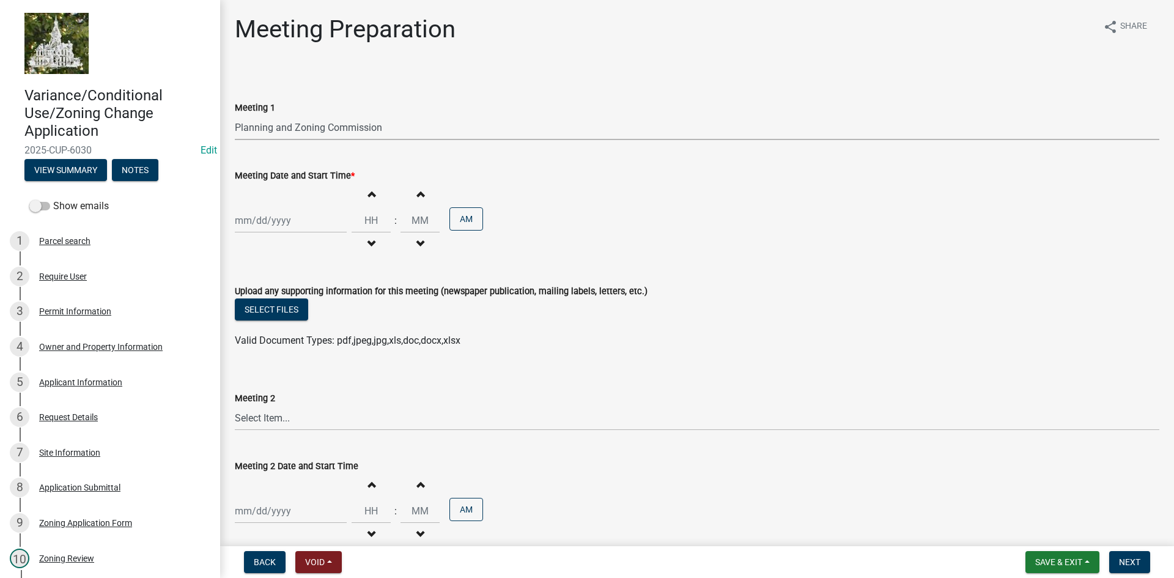
select select "2025"
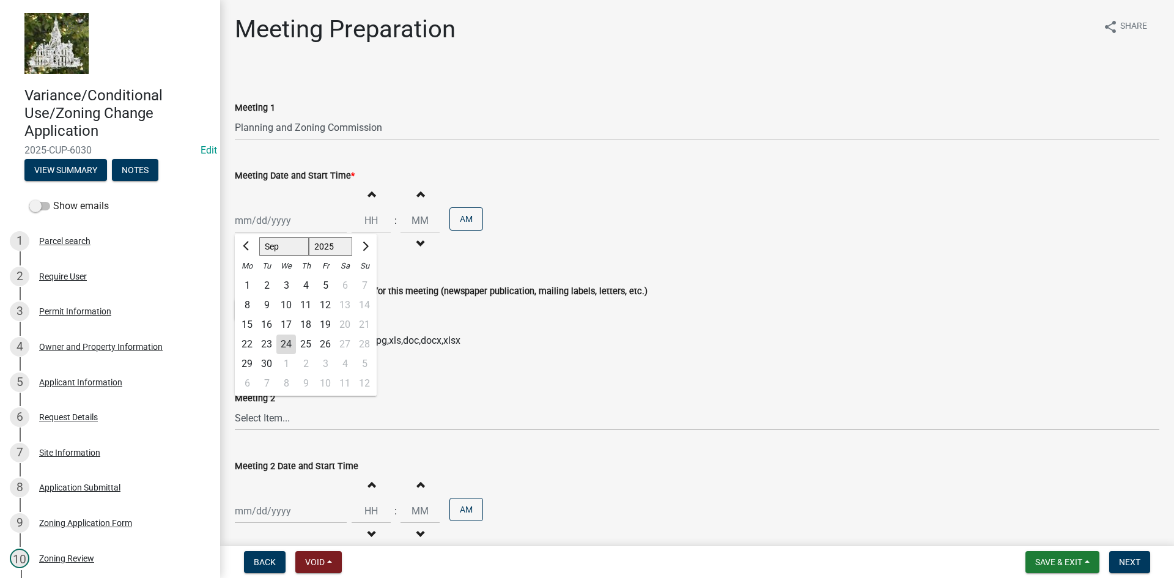
click at [268, 388] on div "7" at bounding box center [267, 384] width 20 height 20
type input "[DATE]"
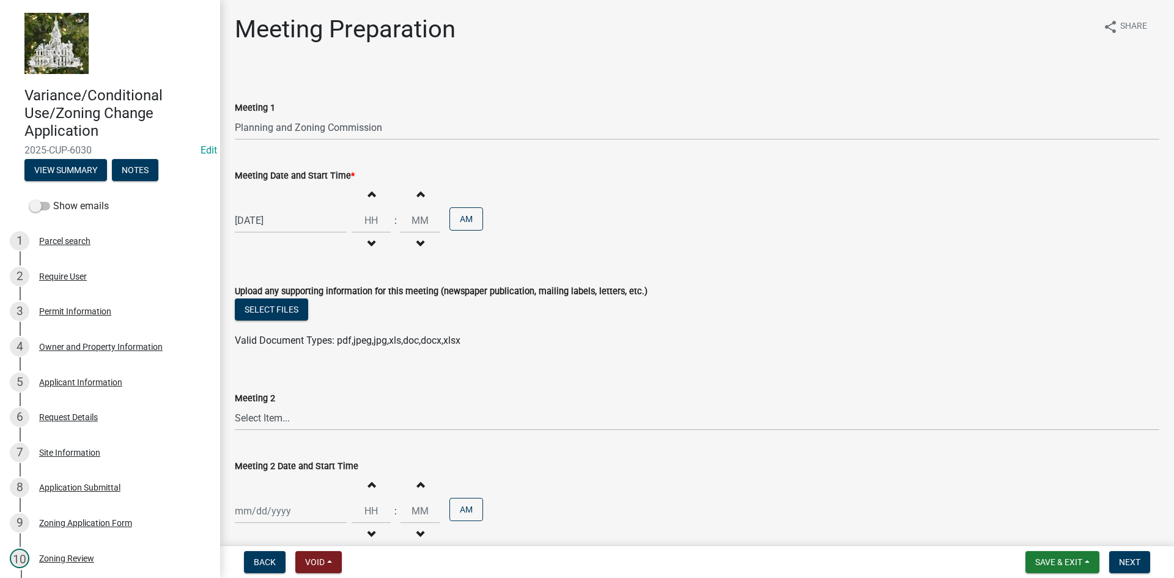
click at [368, 194] on span "button" at bounding box center [371, 194] width 6 height 10
type input "01"
type input "00"
click at [368, 194] on span "button" at bounding box center [371, 194] width 6 height 10
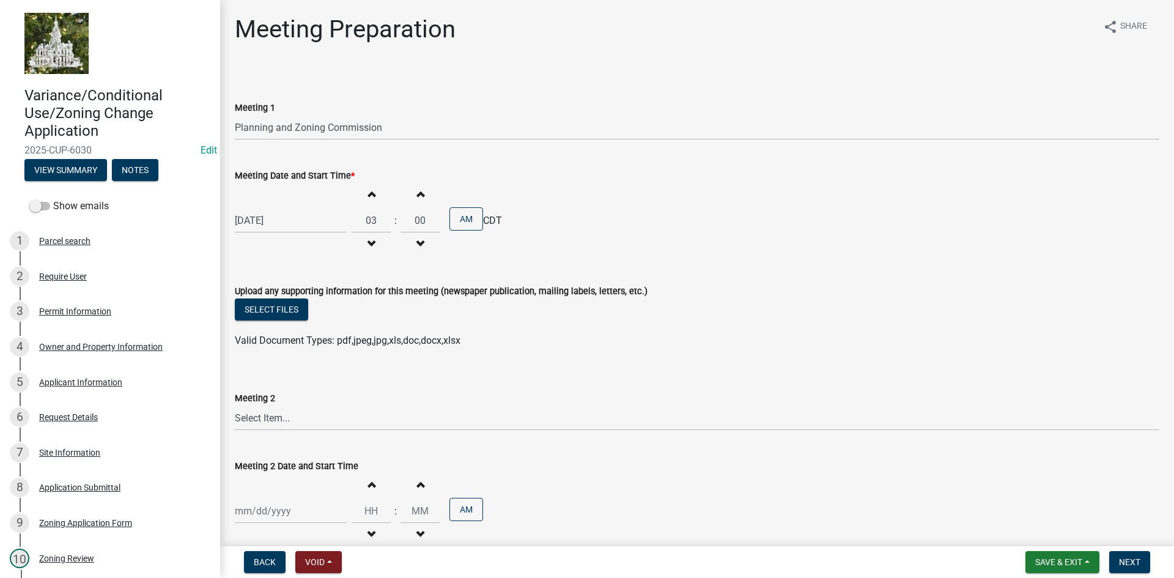
click at [368, 194] on span "button" at bounding box center [371, 194] width 6 height 10
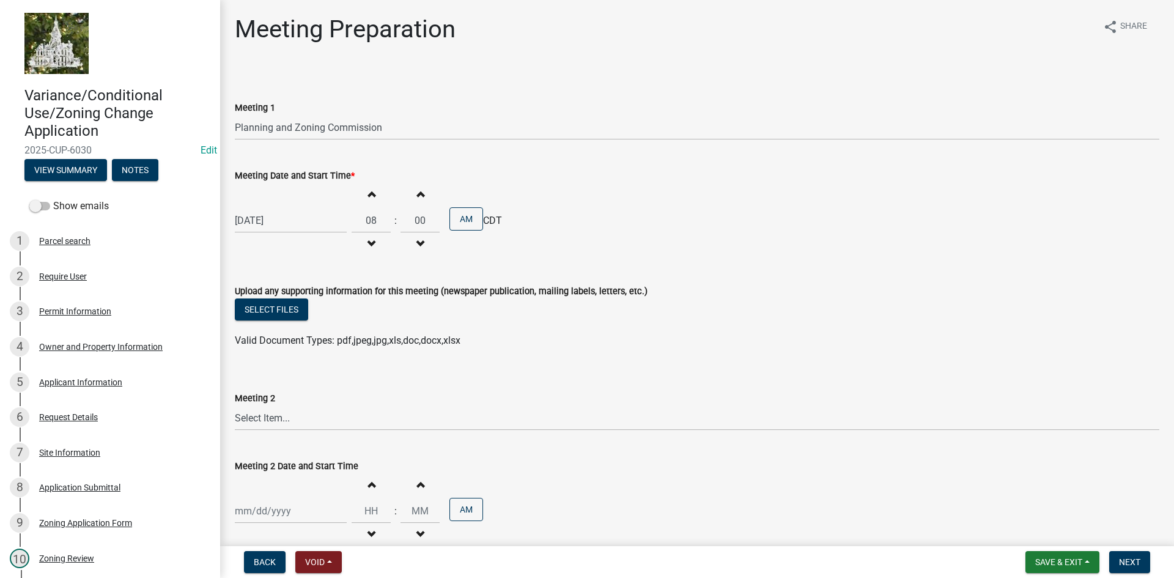
click at [368, 194] on span "button" at bounding box center [371, 194] width 6 height 10
type input "09"
click at [290, 224] on div "[DATE]" at bounding box center [291, 220] width 112 height 25
select select "10"
select select "2025"
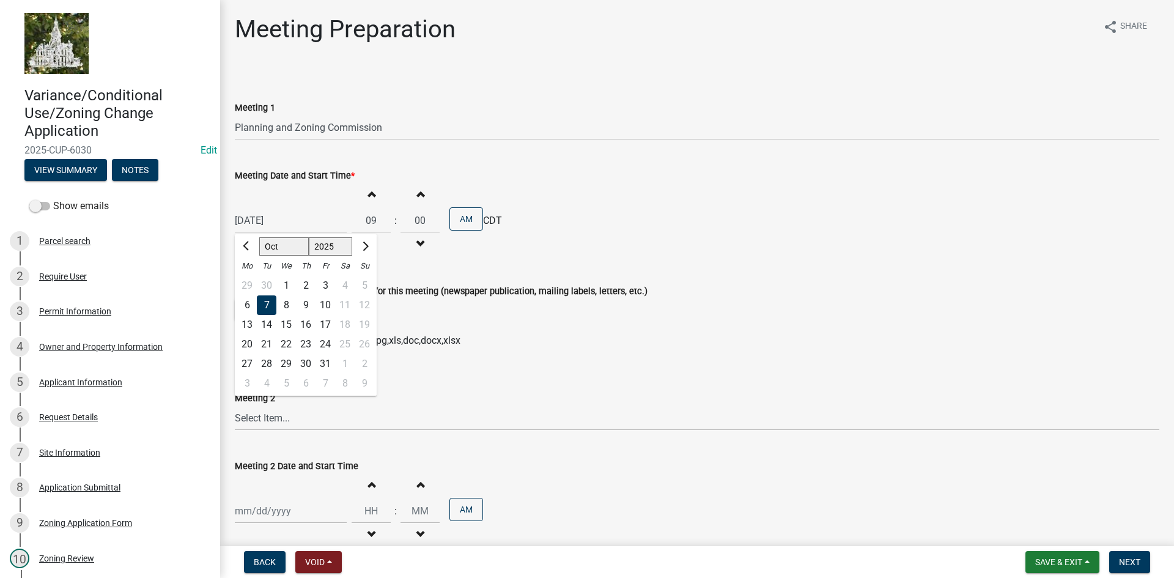
click at [249, 301] on div "6" at bounding box center [247, 305] width 20 height 20
type input "[DATE]"
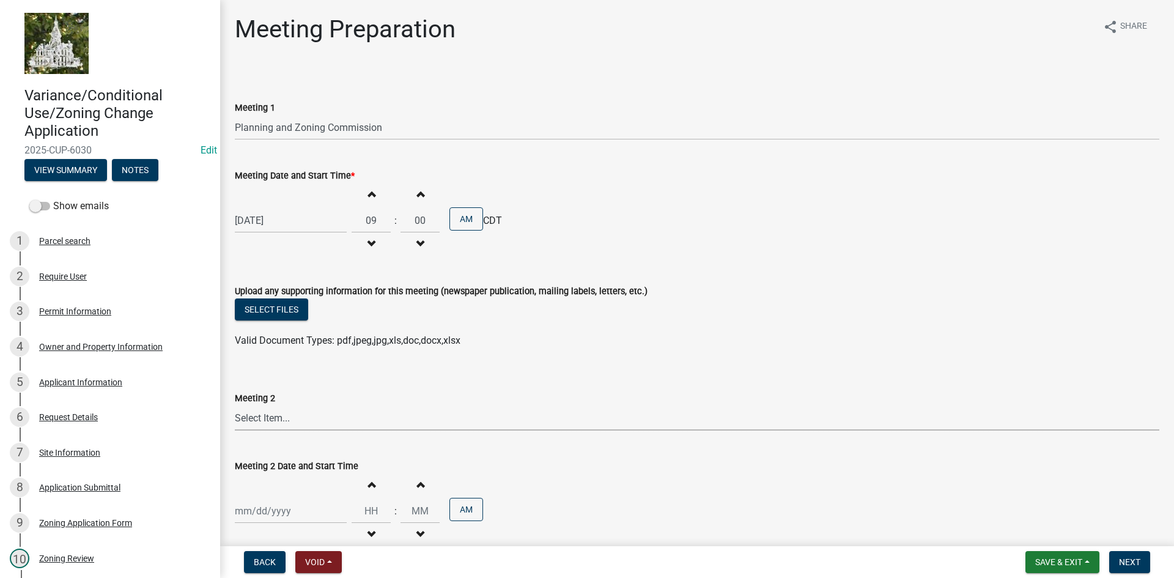
click at [280, 419] on select "Select Item... Board of Adjustment Planning and Zoning Commission Board of Supe…" at bounding box center [697, 417] width 924 height 25
click at [235, 405] on select "Select Item... Board of Adjustment Planning and Zoning Commission Board of Supe…" at bounding box center [697, 417] width 924 height 25
click at [283, 413] on select "Select Item... Board of Adjustment Planning and Zoning Commission Board of Supe…" at bounding box center [697, 417] width 924 height 25
click at [235, 405] on select "Select Item... Board of Adjustment Planning and Zoning Commission Board of Supe…" at bounding box center [697, 417] width 924 height 25
select select "6639c072-f32f-4b64-a94a-b6a9b85c3d4b"
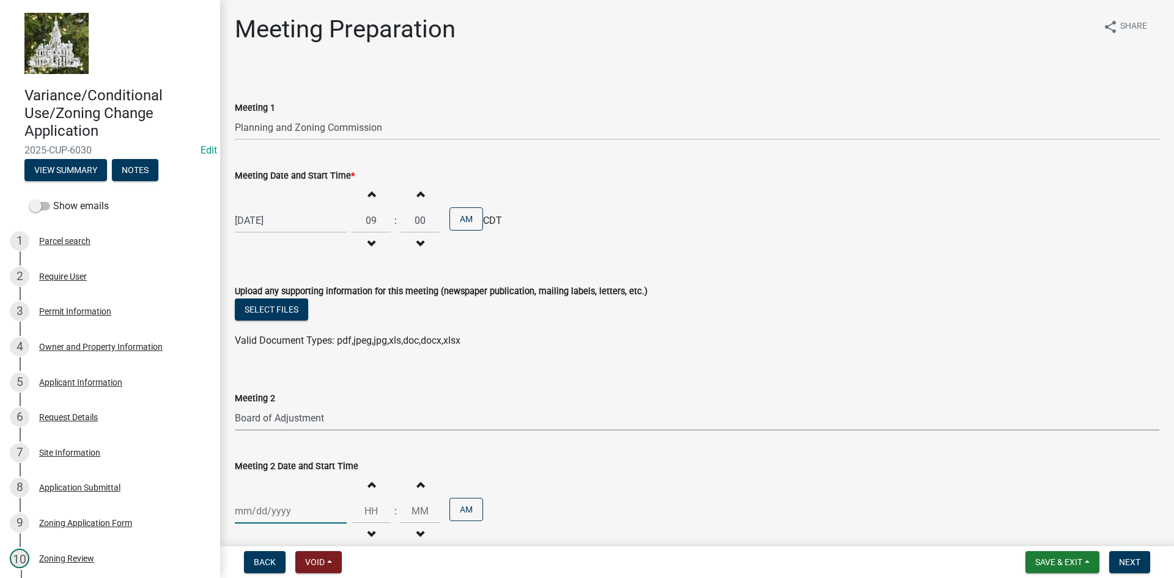
click at [307, 504] on div at bounding box center [291, 510] width 112 height 25
select select "9"
select select "2025"
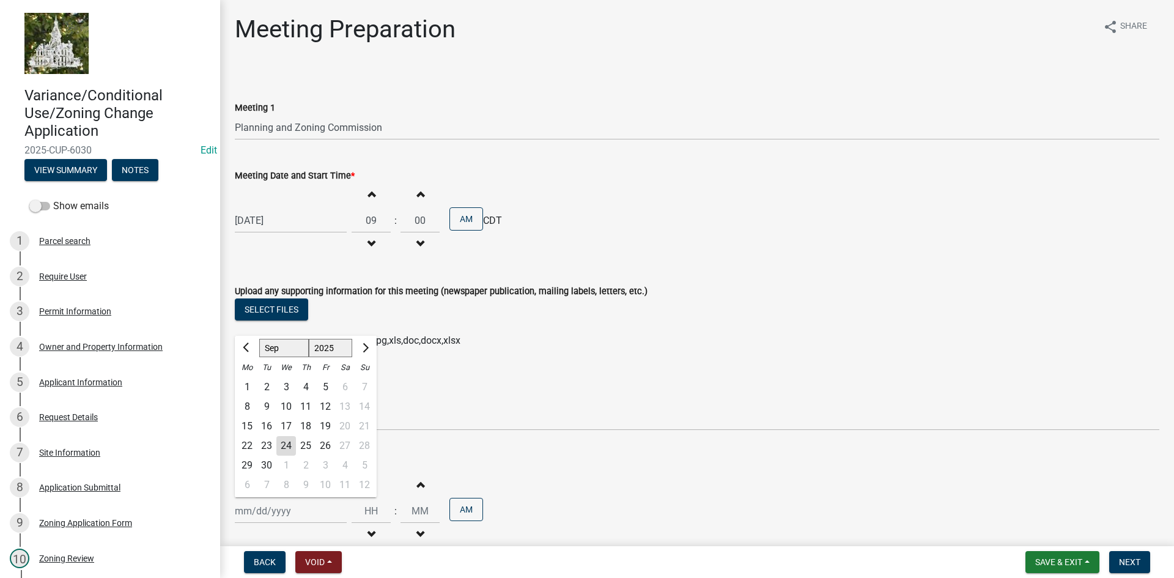
click at [309, 486] on div "9" at bounding box center [306, 485] width 20 height 20
type input "[DATE]"
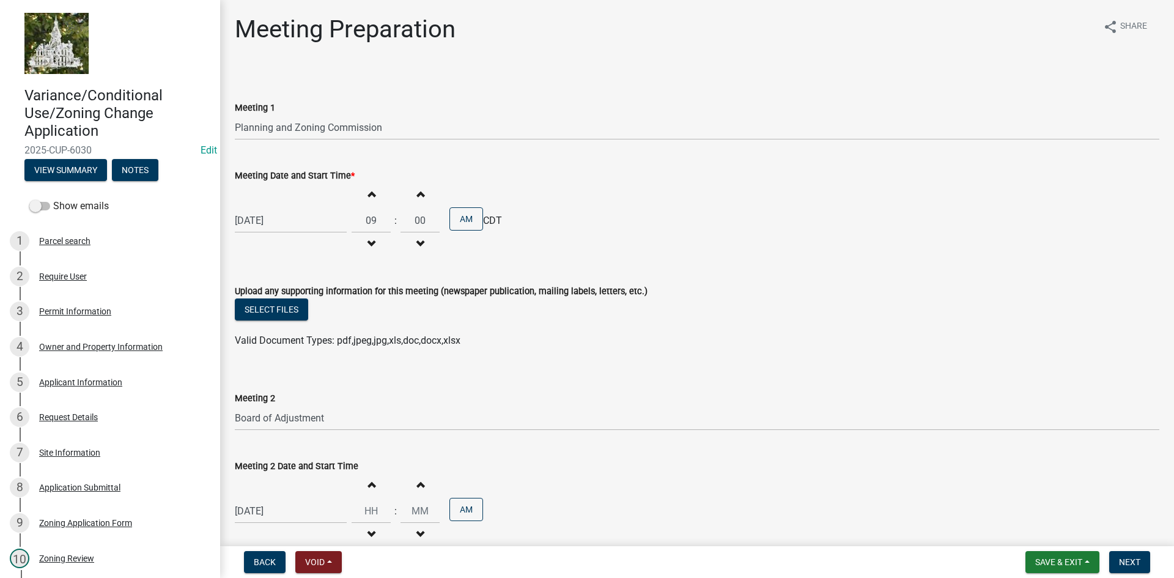
click at [368, 486] on span "button" at bounding box center [371, 484] width 6 height 10
type input "01"
type input "00"
click at [368, 486] on span "button" at bounding box center [371, 484] width 6 height 10
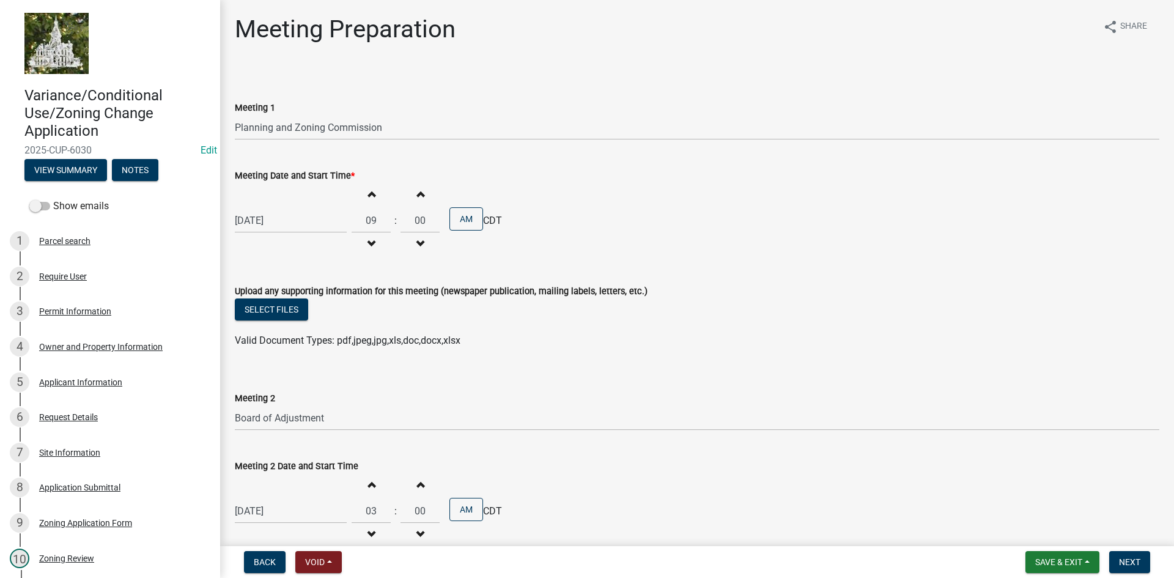
click at [368, 486] on span "button" at bounding box center [371, 484] width 6 height 10
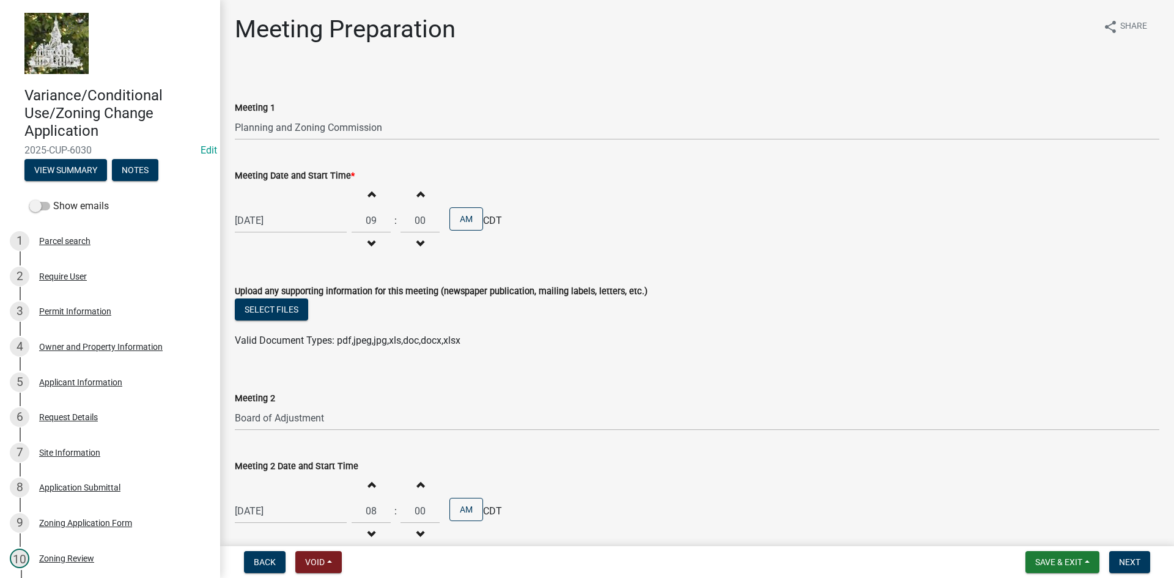
click at [368, 486] on span "button" at bounding box center [371, 484] width 6 height 10
type input "10"
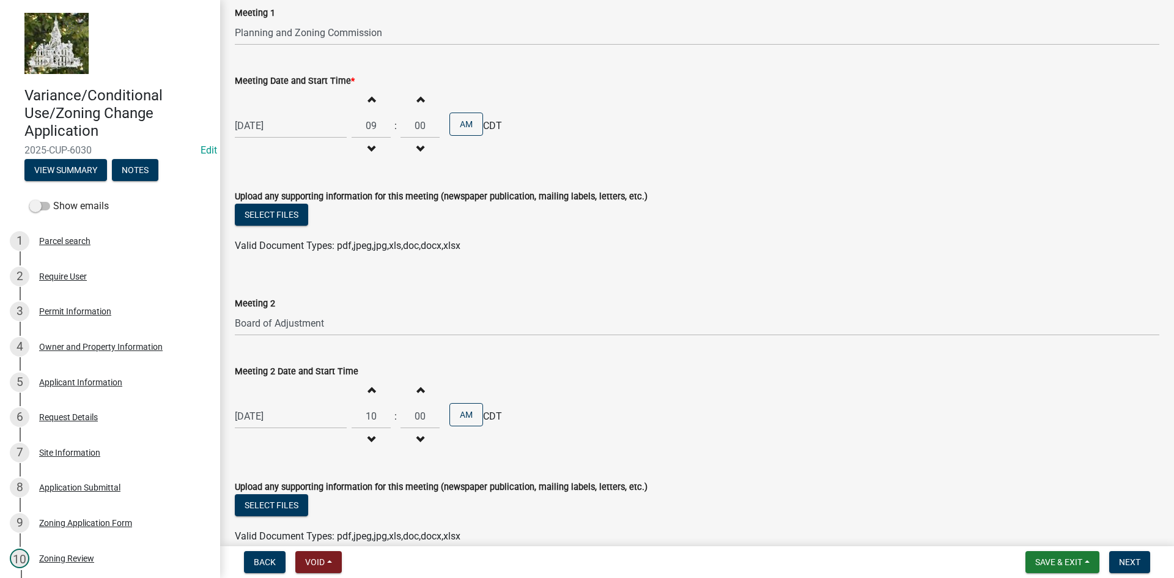
scroll to position [183, 0]
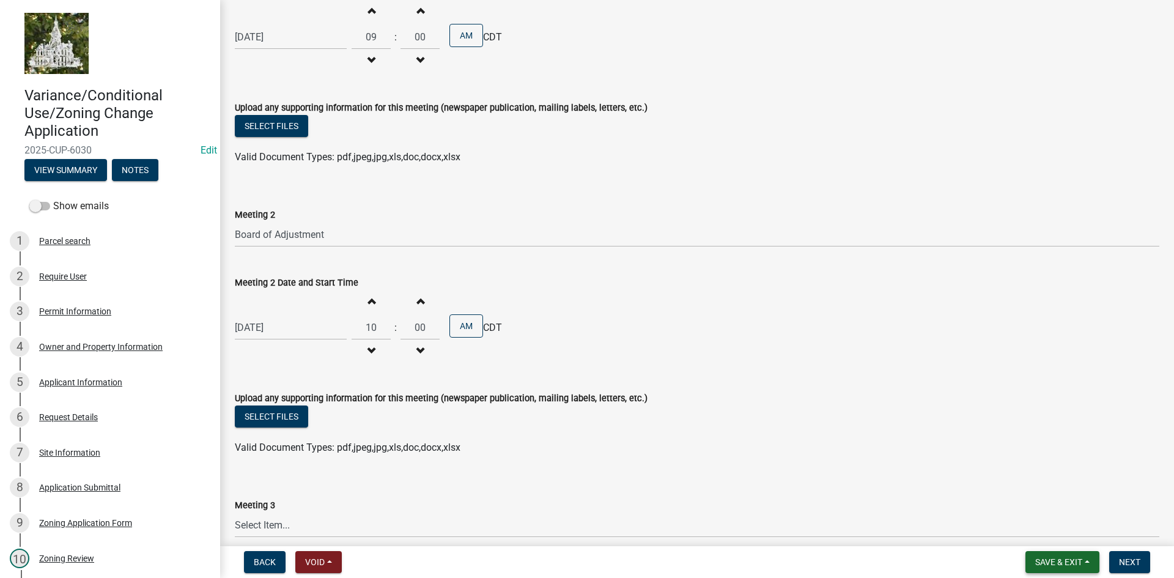
click at [1050, 567] on span "Save & Exit" at bounding box center [1058, 562] width 47 height 10
click at [1030, 511] on button "Save" at bounding box center [1050, 500] width 98 height 29
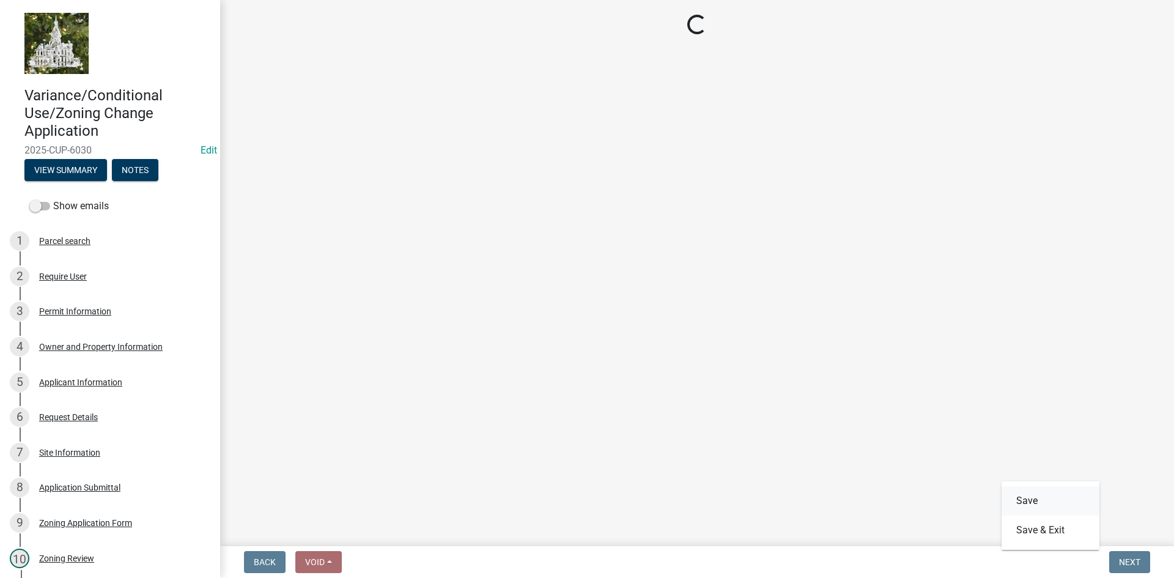
scroll to position [0, 0]
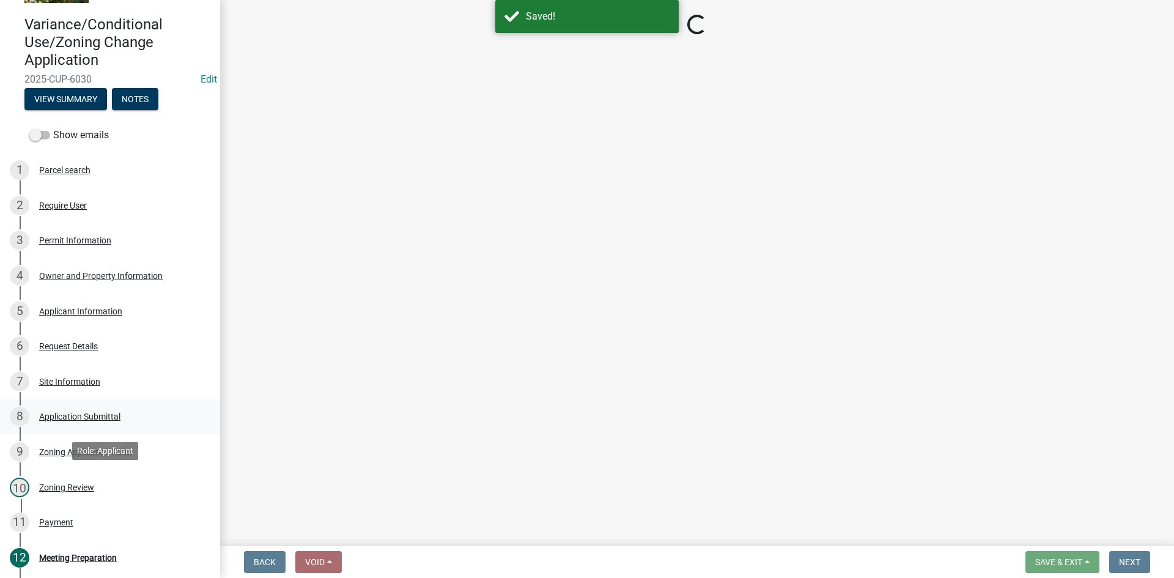
select select "12d0c022-df4a-4ac8-8fd9-384d4244f33e"
select select "6639c072-f32f-4b64-a94a-b6a9b85c3d4b"
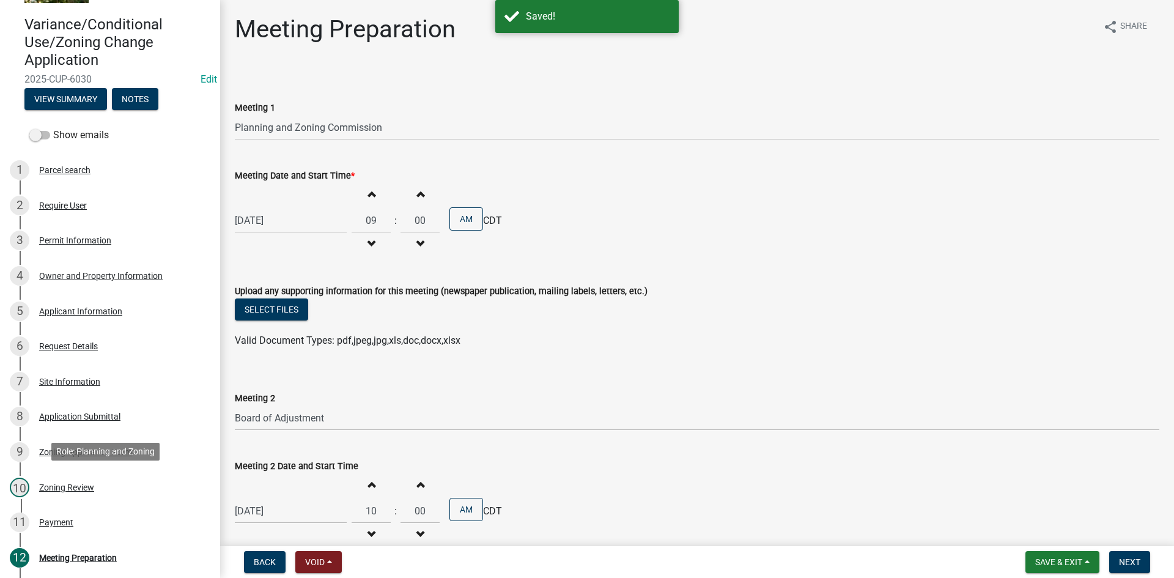
scroll to position [183, 0]
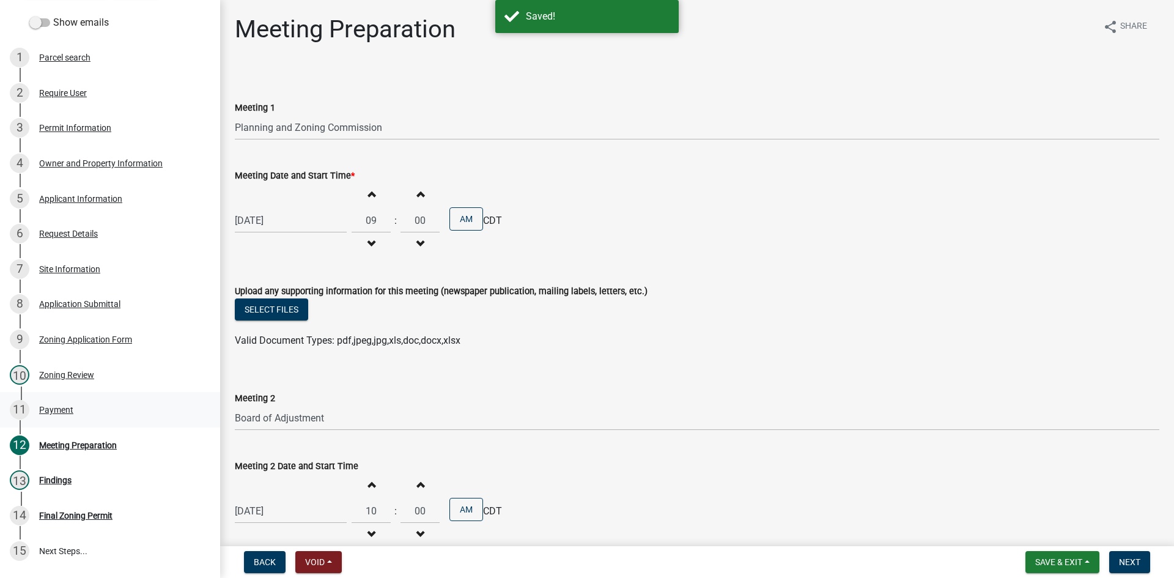
click at [67, 413] on div "Payment" at bounding box center [56, 409] width 34 height 9
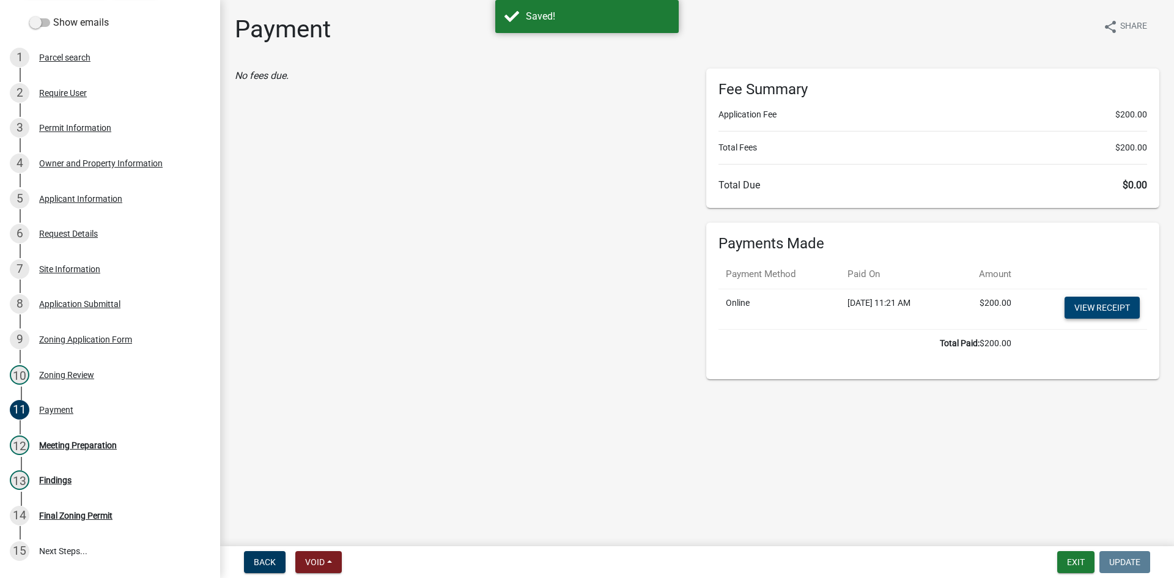
click at [1118, 308] on link "View receipt" at bounding box center [1101, 308] width 75 height 22
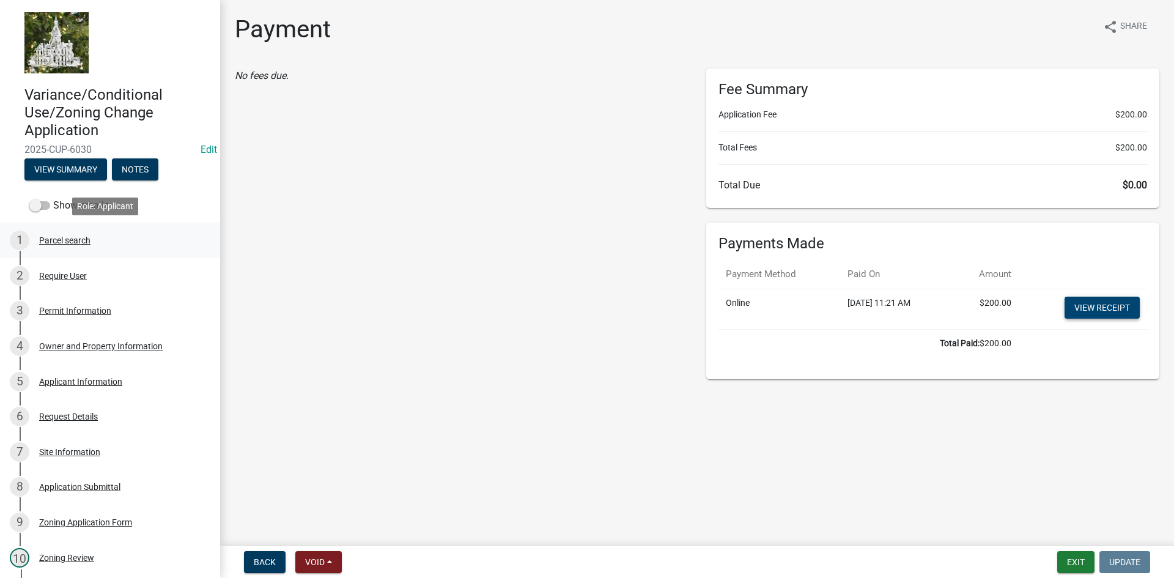
scroll to position [0, 0]
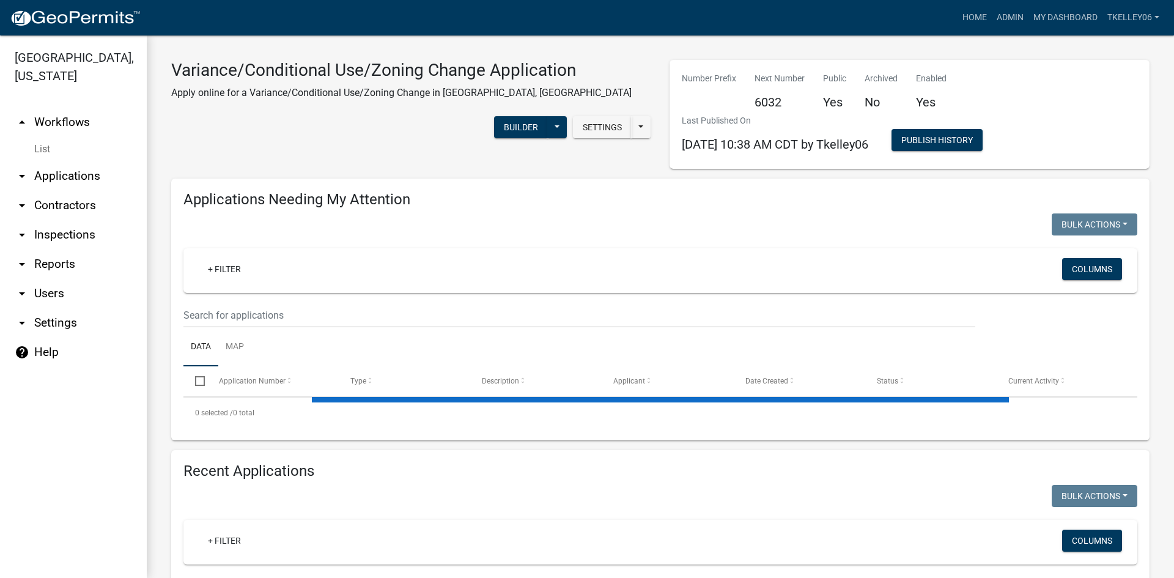
select select "3: 100"
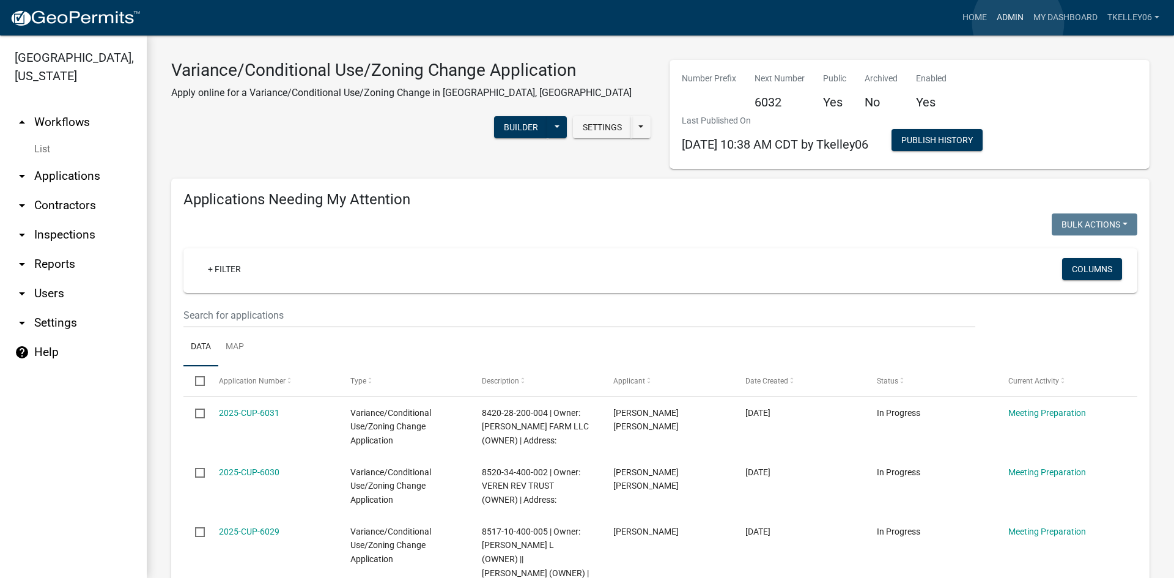
click at [1018, 23] on link "Admin" at bounding box center [1010, 17] width 37 height 23
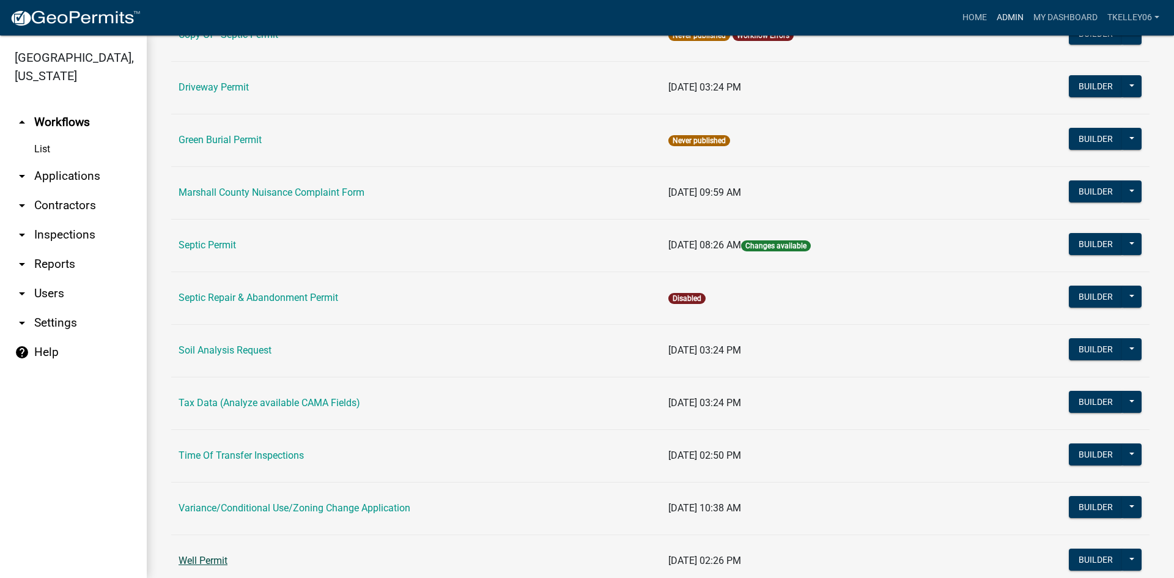
scroll to position [299, 0]
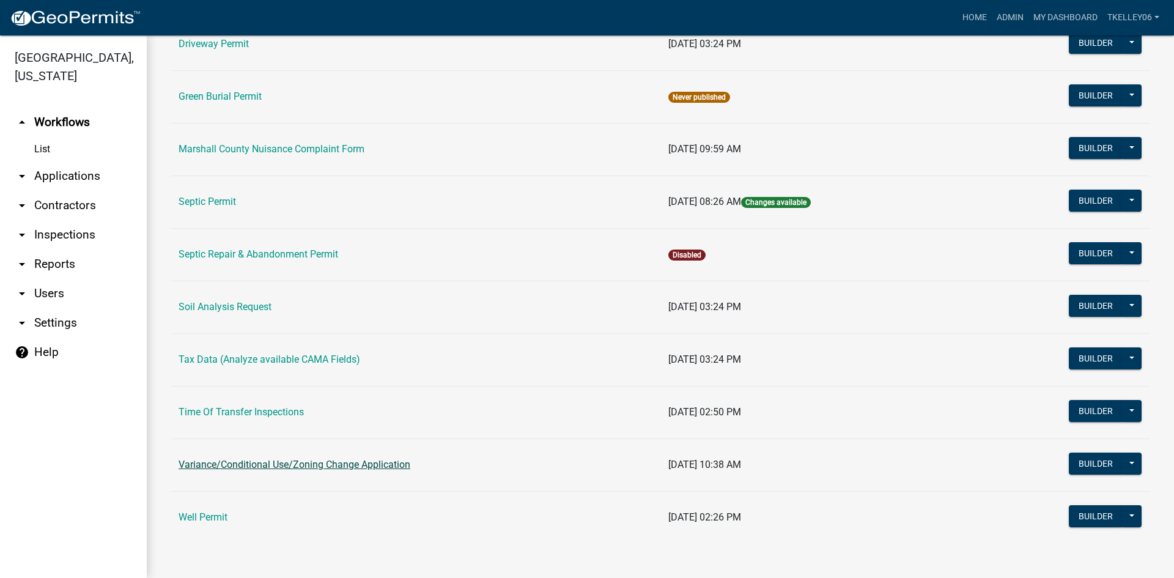
click at [221, 466] on link "Variance/Conditional Use/Zoning Change Application" at bounding box center [295, 465] width 232 height 12
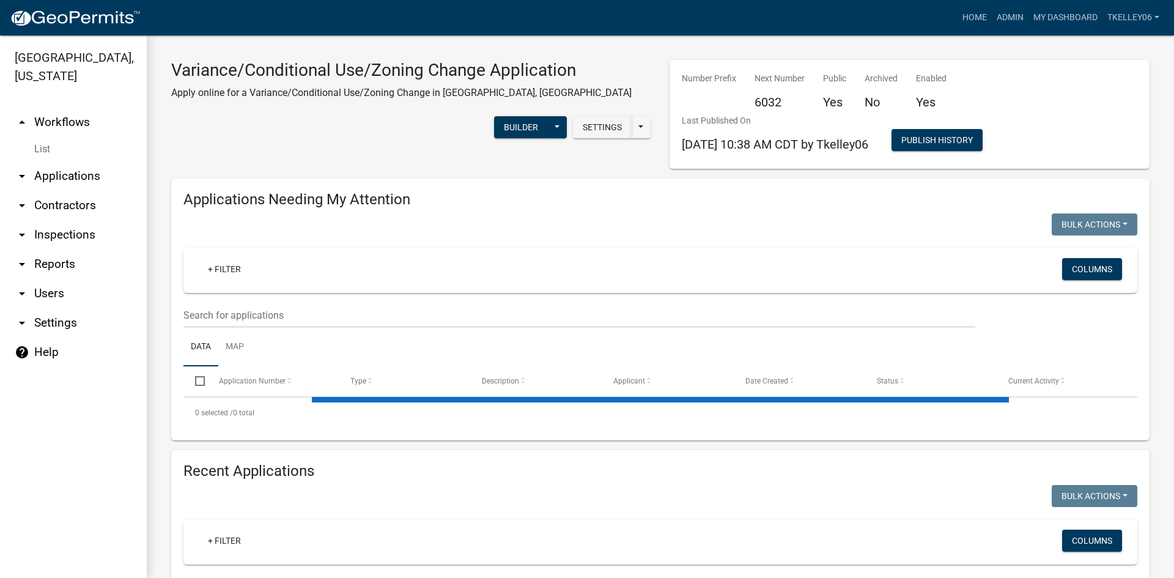
select select "3: 100"
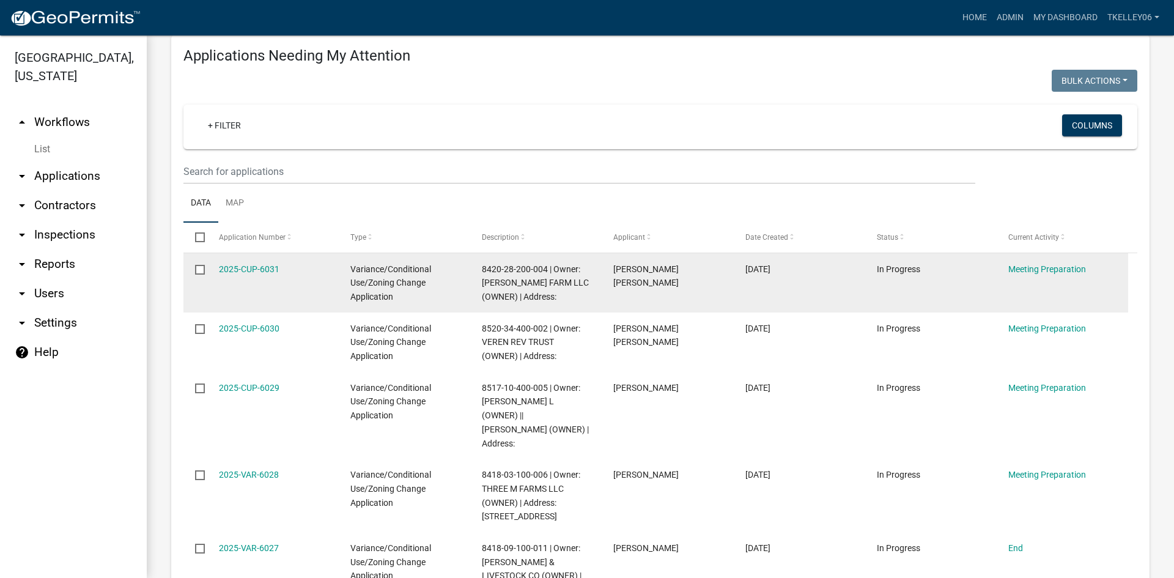
scroll to position [245, 0]
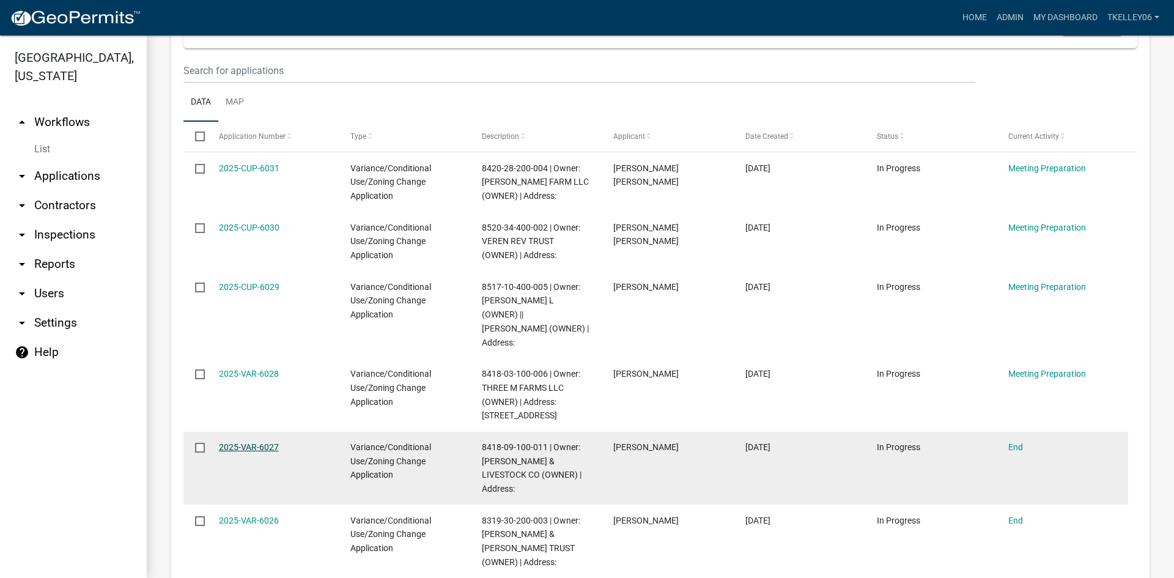
click at [239, 448] on link "2025-VAR-6027" at bounding box center [249, 447] width 60 height 10
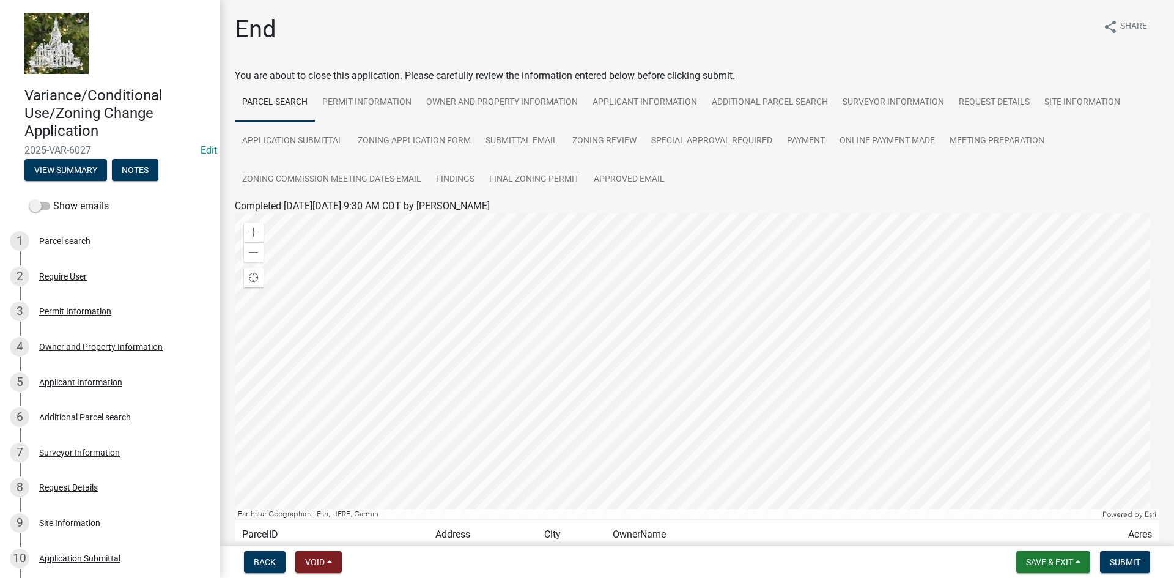
scroll to position [358, 0]
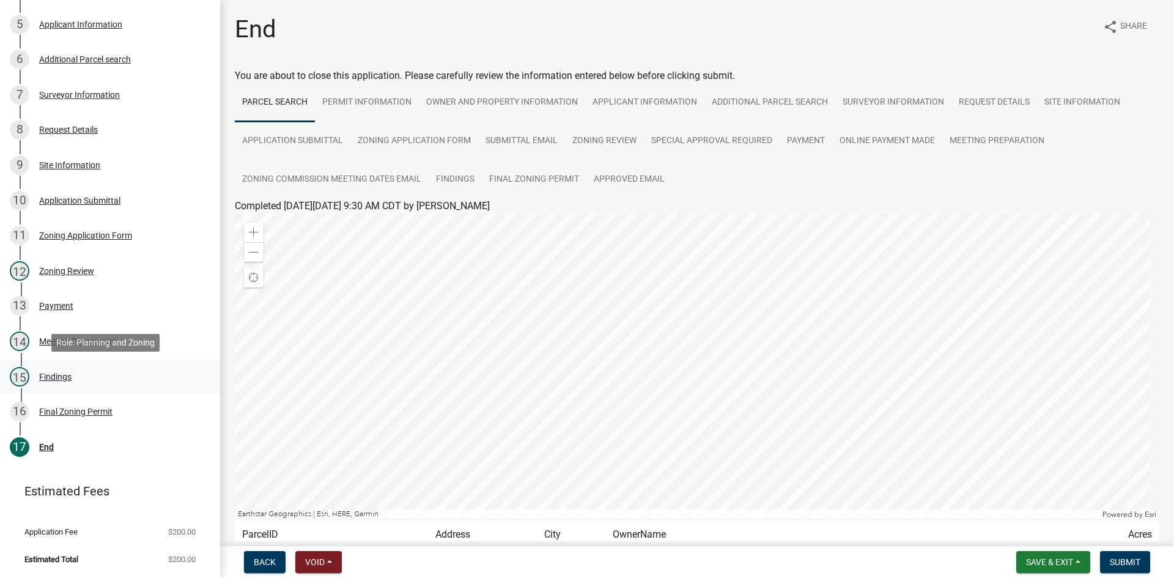
click at [56, 366] on link "15 Findings" at bounding box center [110, 376] width 220 height 35
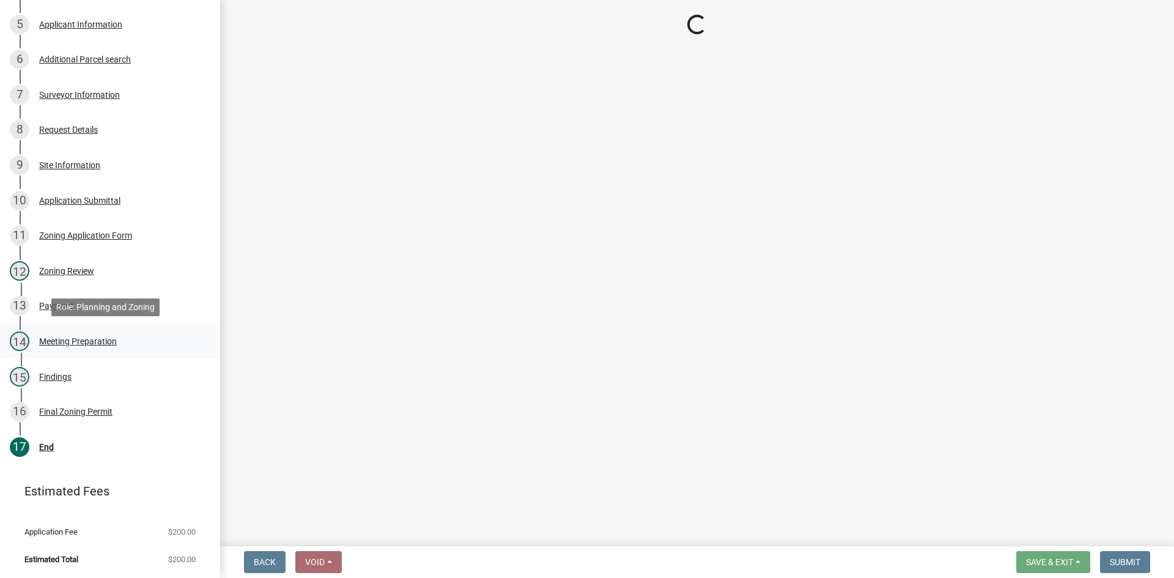
click at [55, 341] on div "Meeting Preparation" at bounding box center [78, 341] width 78 height 9
select select "12d0c022-df4a-4ac8-8fd9-384d4244f33e"
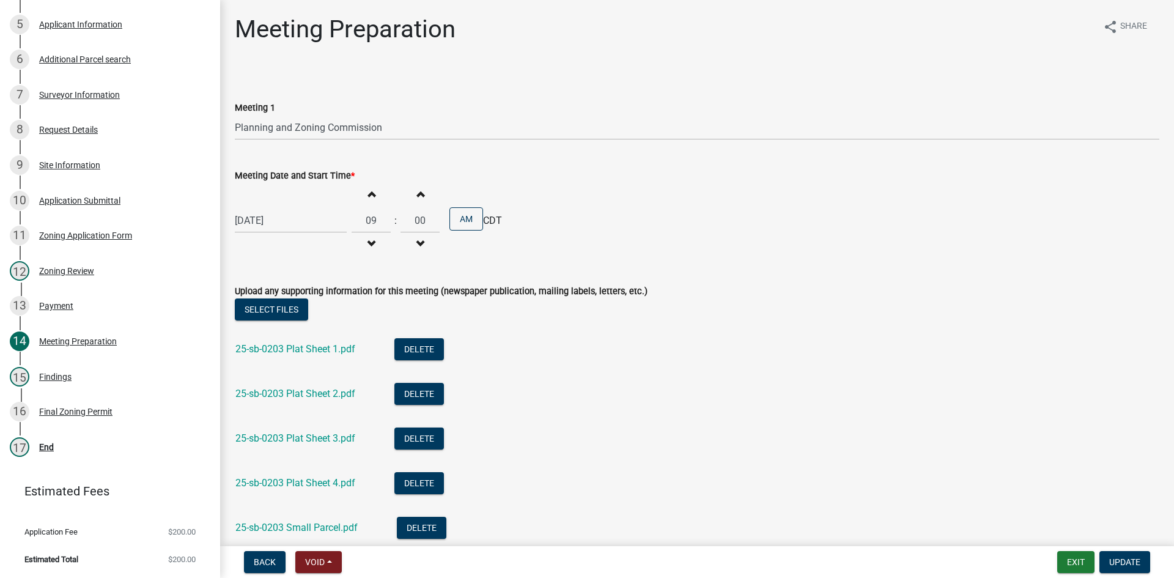
scroll to position [245, 0]
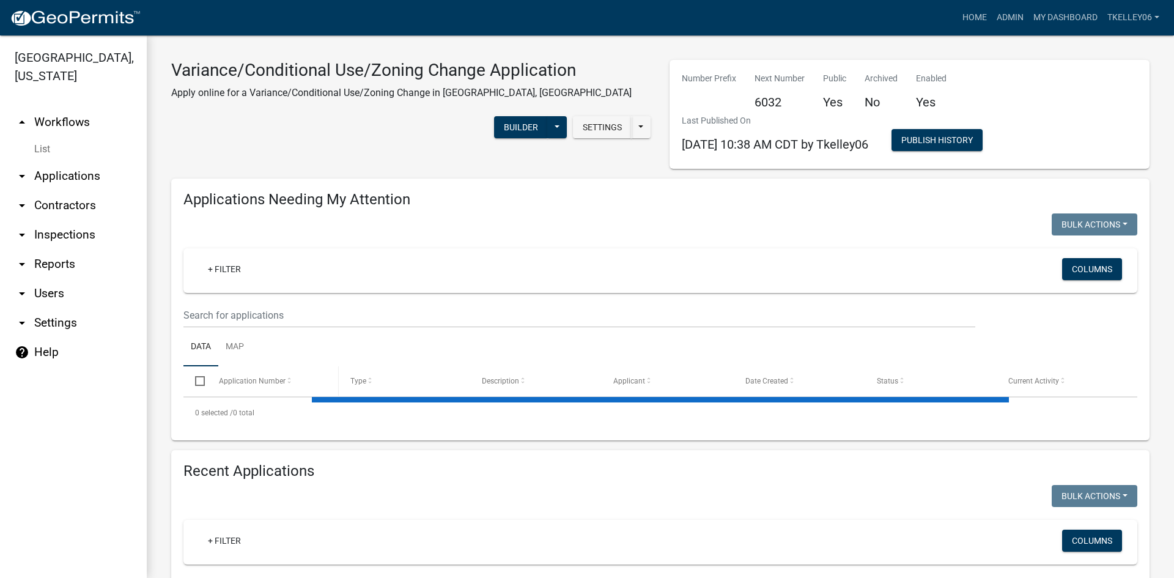
select select "3: 100"
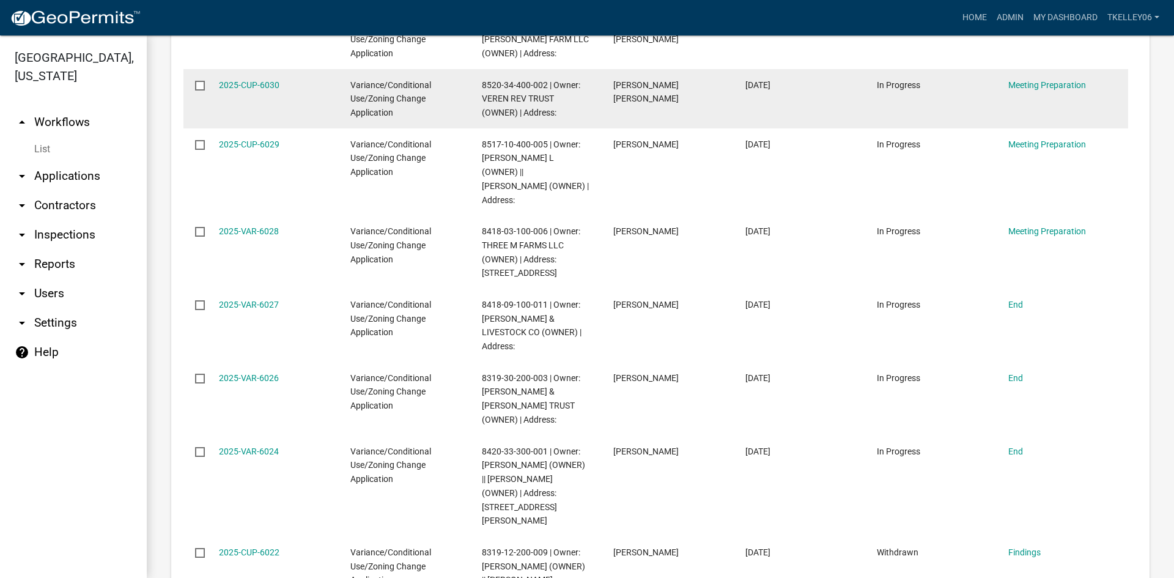
scroll to position [428, 0]
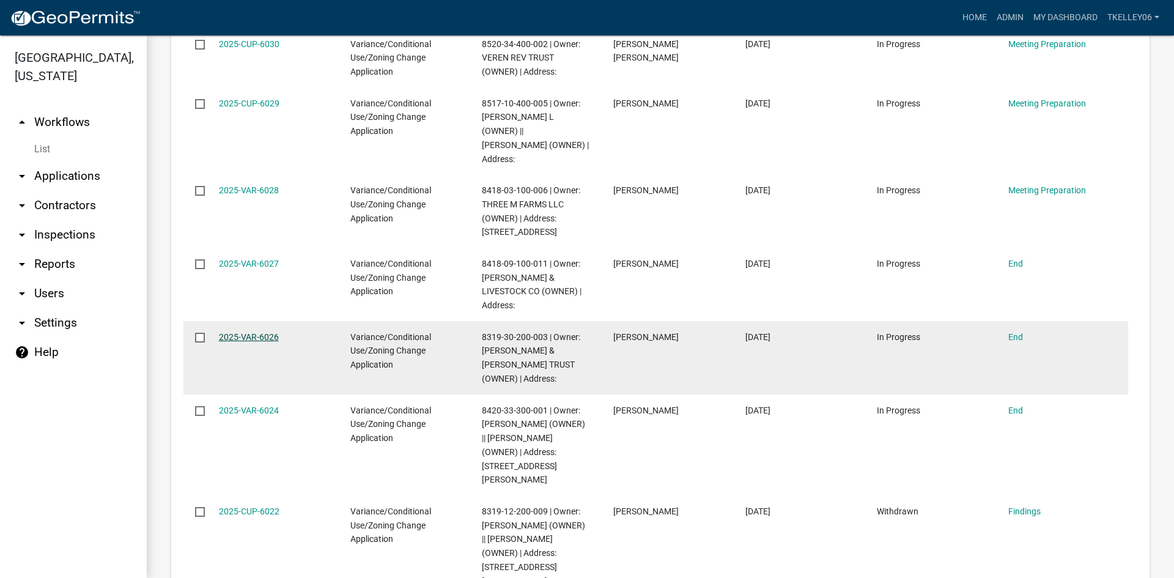
click at [237, 332] on link "2025-VAR-6026" at bounding box center [249, 337] width 60 height 10
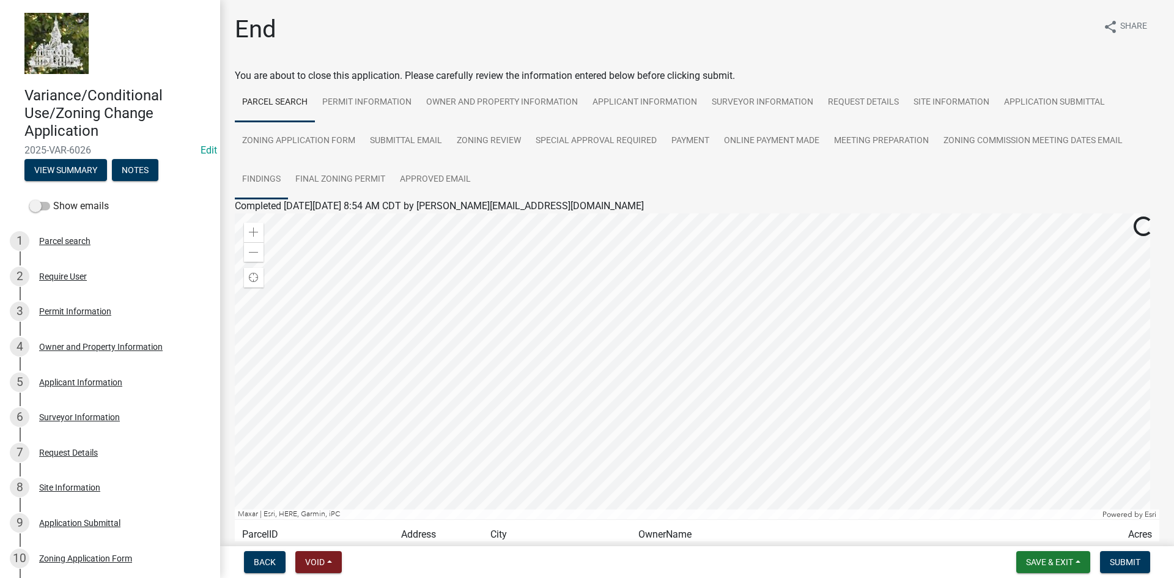
click at [265, 177] on link "Findings" at bounding box center [261, 179] width 53 height 39
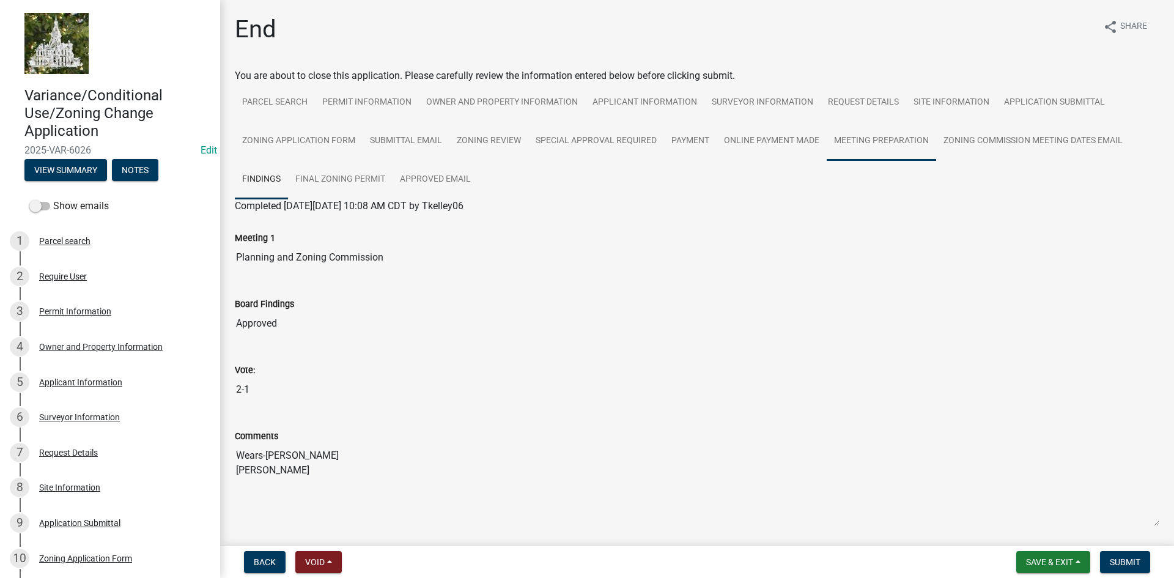
click at [904, 133] on link "Meeting Preparation" at bounding box center [881, 141] width 109 height 39
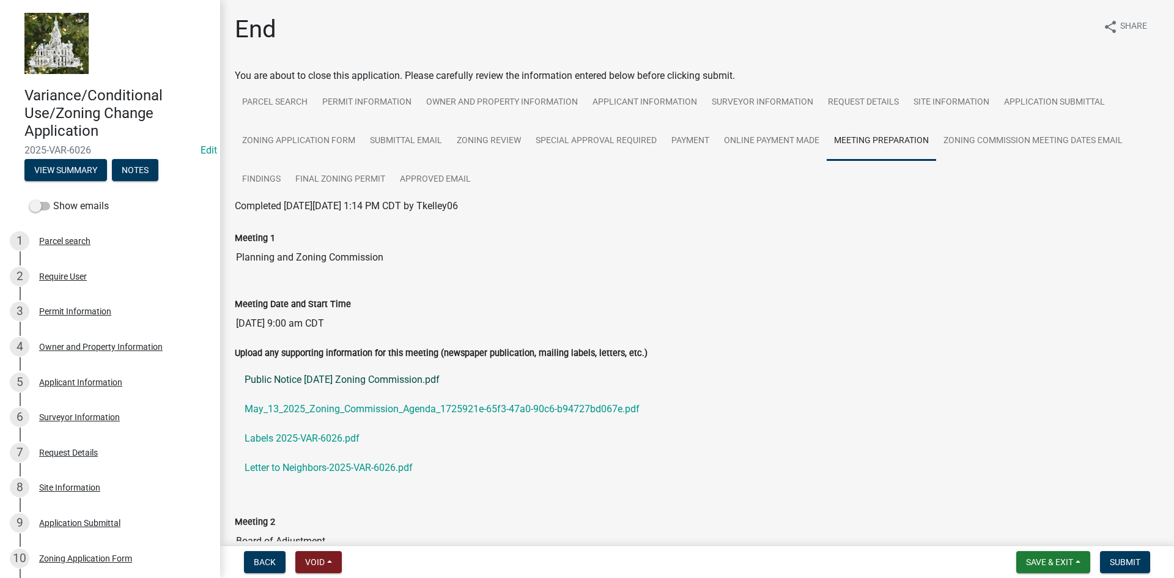
click at [353, 380] on link "Public Notice [DATE] Zoning Commission.pdf" at bounding box center [697, 379] width 924 height 29
